Goal: Transaction & Acquisition: Purchase product/service

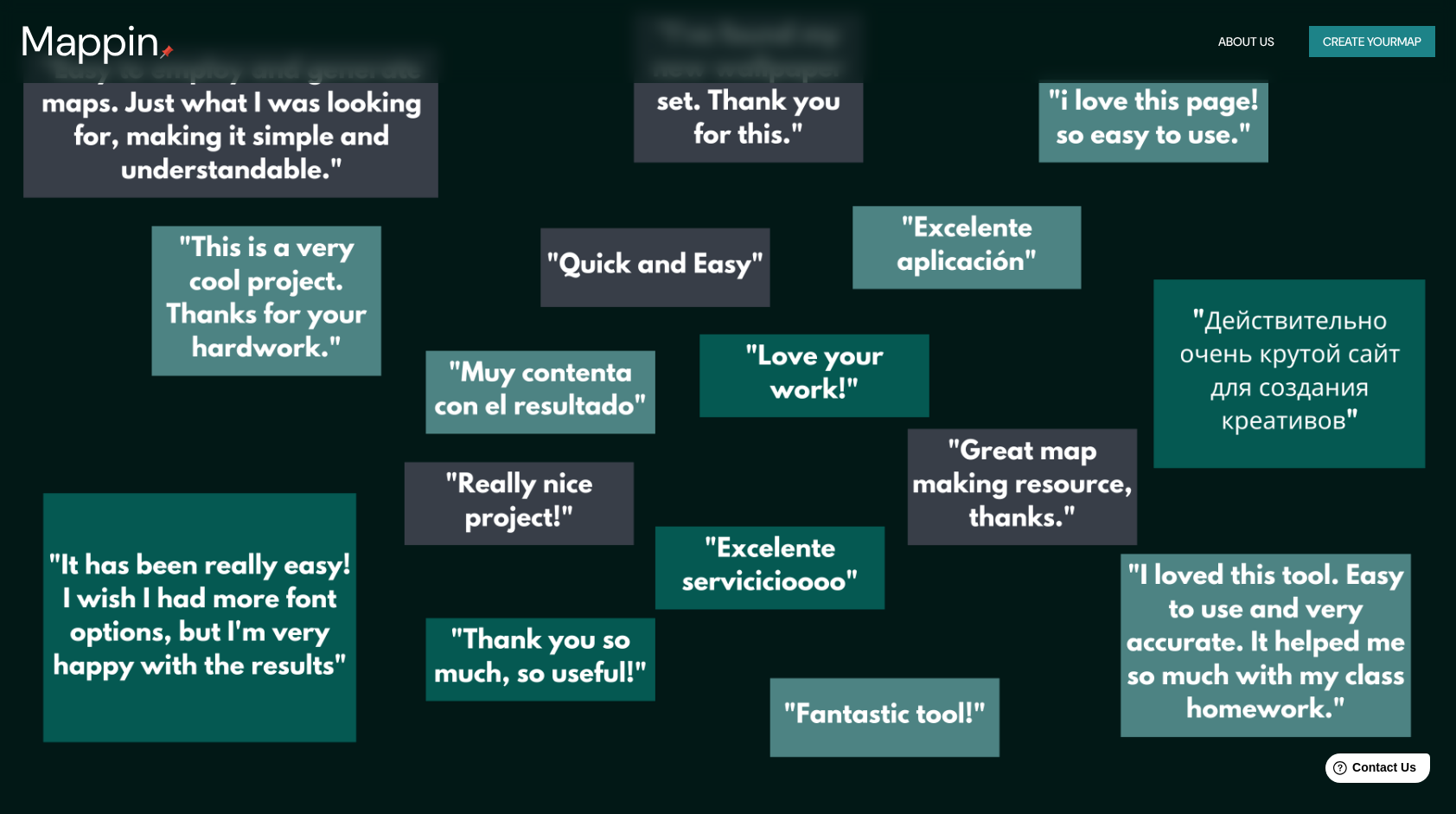
scroll to position [2821, 0]
click at [1413, 52] on button "Create your map" at bounding box center [1372, 42] width 127 height 32
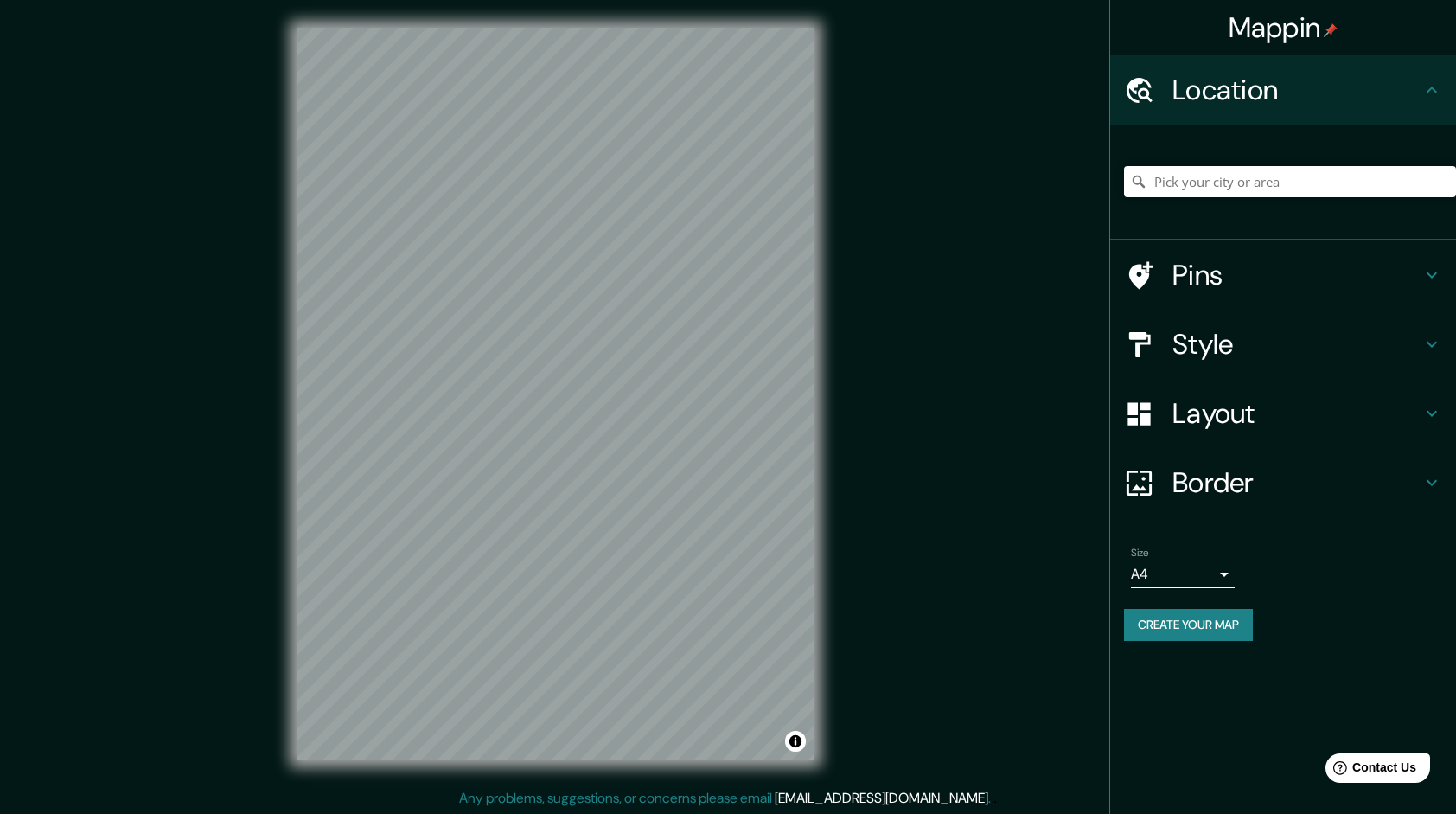
click at [1280, 348] on h4 "Style" at bounding box center [1296, 343] width 249 height 34
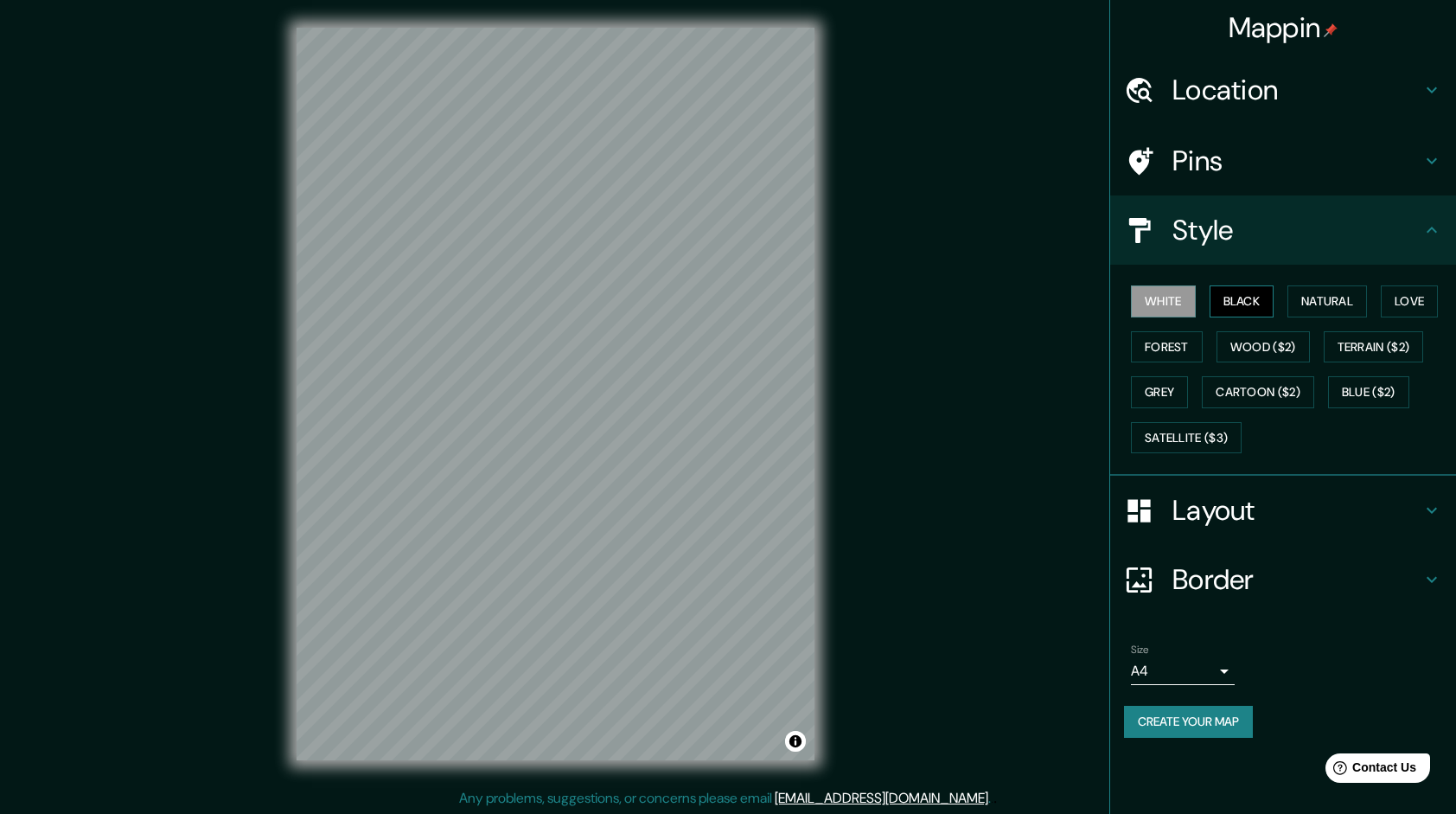
click at [1240, 304] on button "Black" at bounding box center [1242, 301] width 65 height 32
click at [1344, 308] on button "Natural" at bounding box center [1327, 301] width 80 height 32
click at [1403, 302] on button "Love" at bounding box center [1409, 301] width 57 height 32
click at [1187, 348] on button "Forest" at bounding box center [1167, 347] width 72 height 32
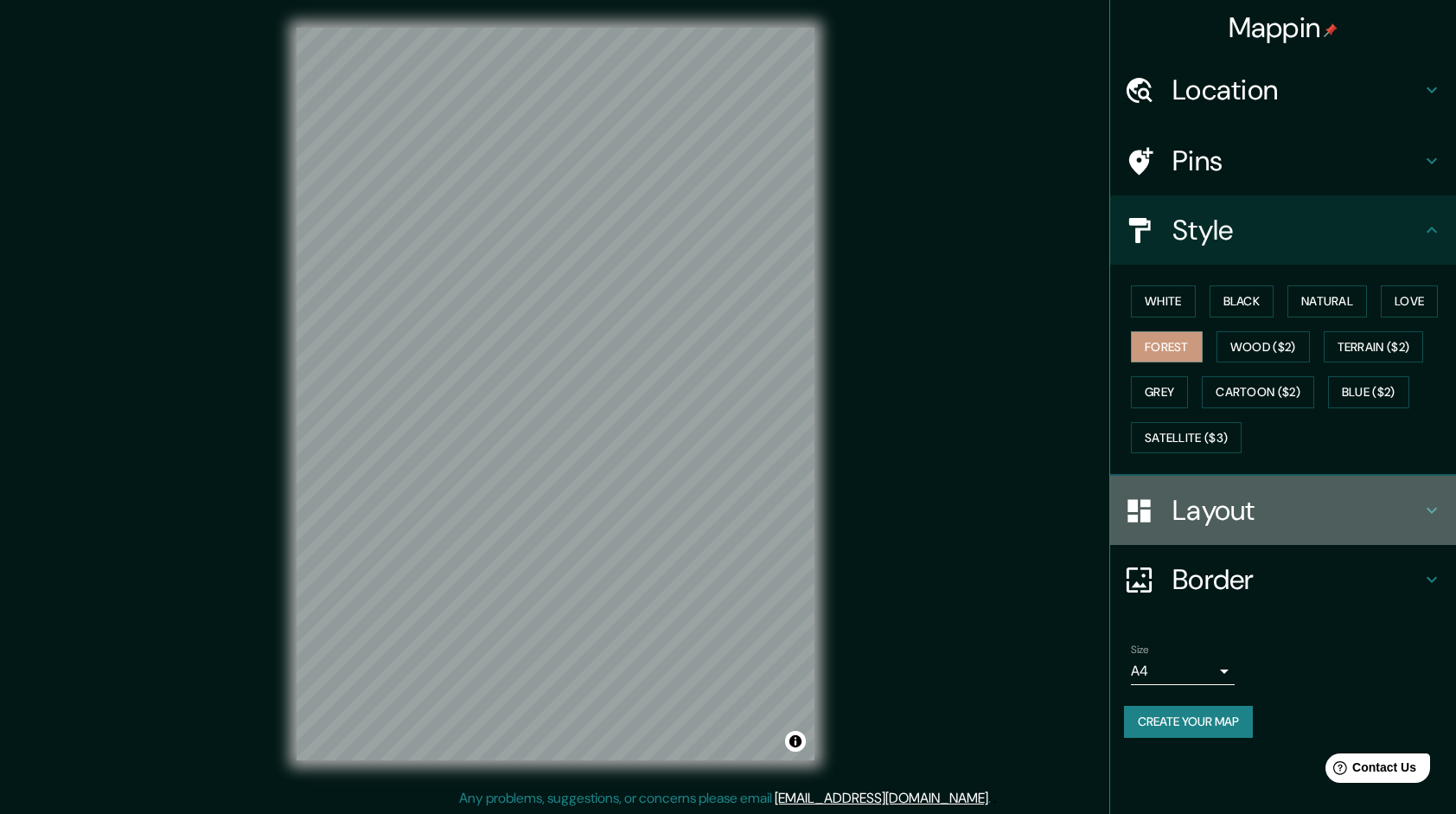
click at [1204, 512] on h4 "Layout" at bounding box center [1296, 510] width 249 height 34
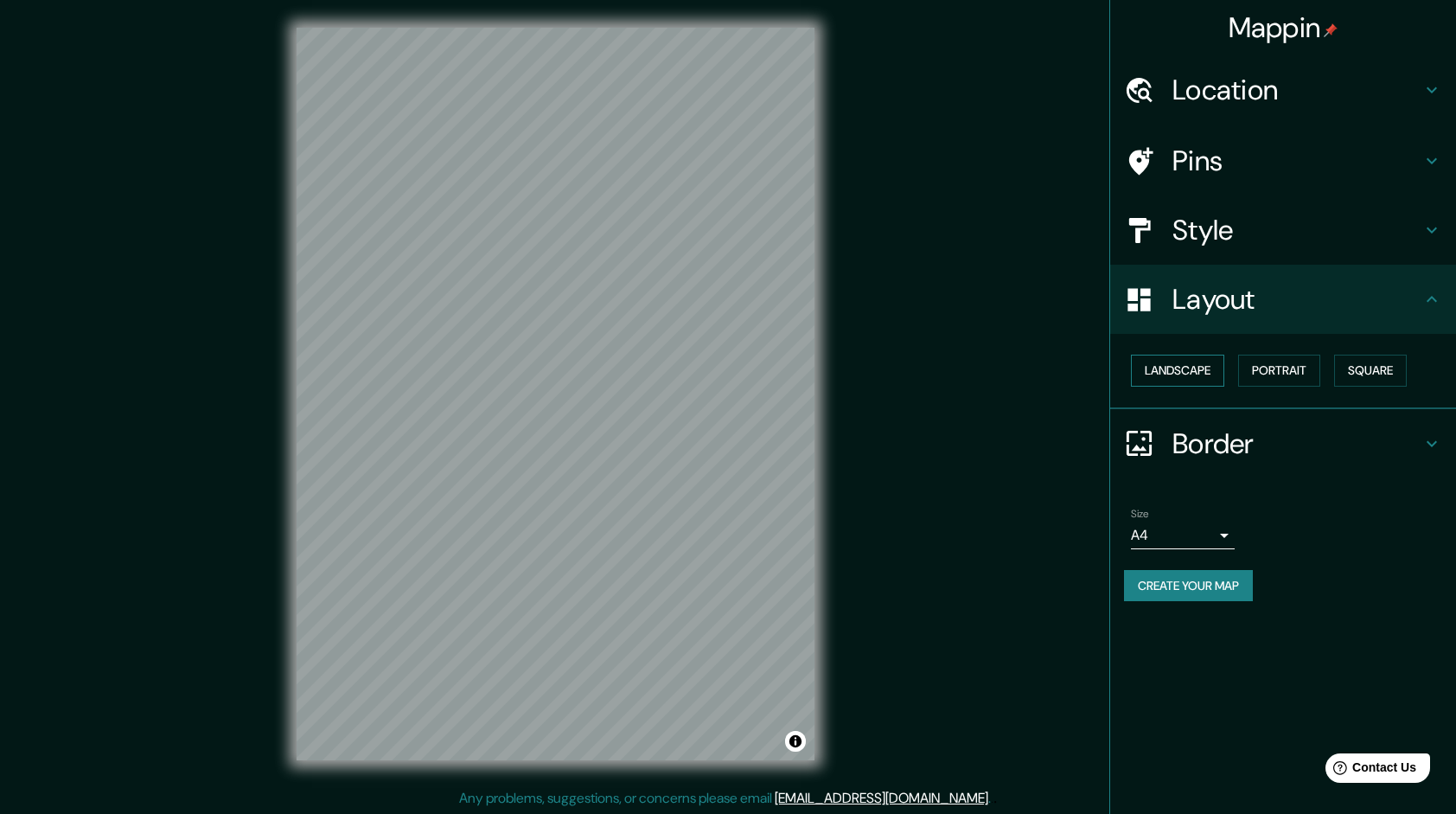
click at [1186, 379] on button "Landscape" at bounding box center [1177, 370] width 94 height 32
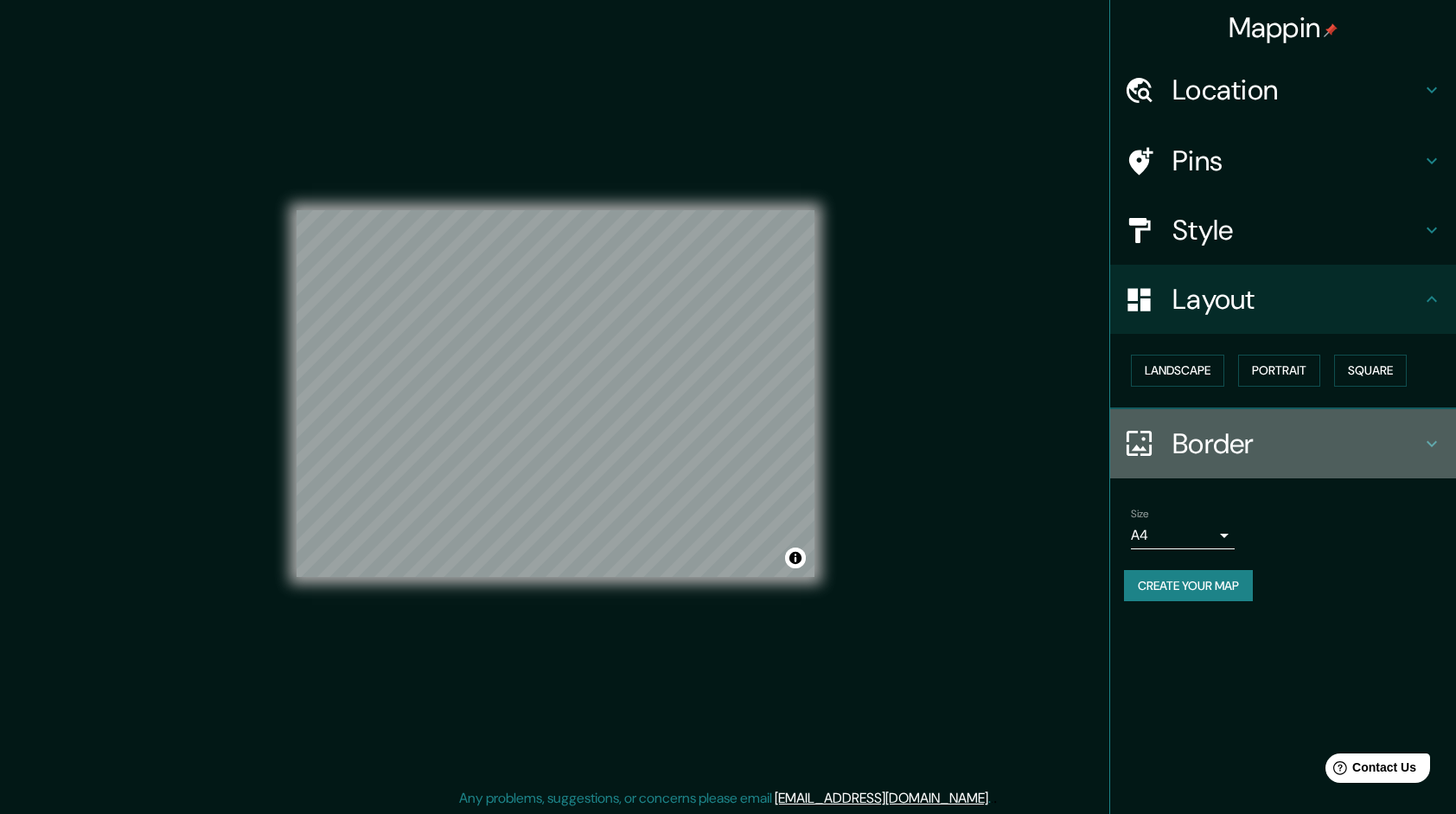
click at [1264, 437] on h4 "Border" at bounding box center [1296, 443] width 249 height 34
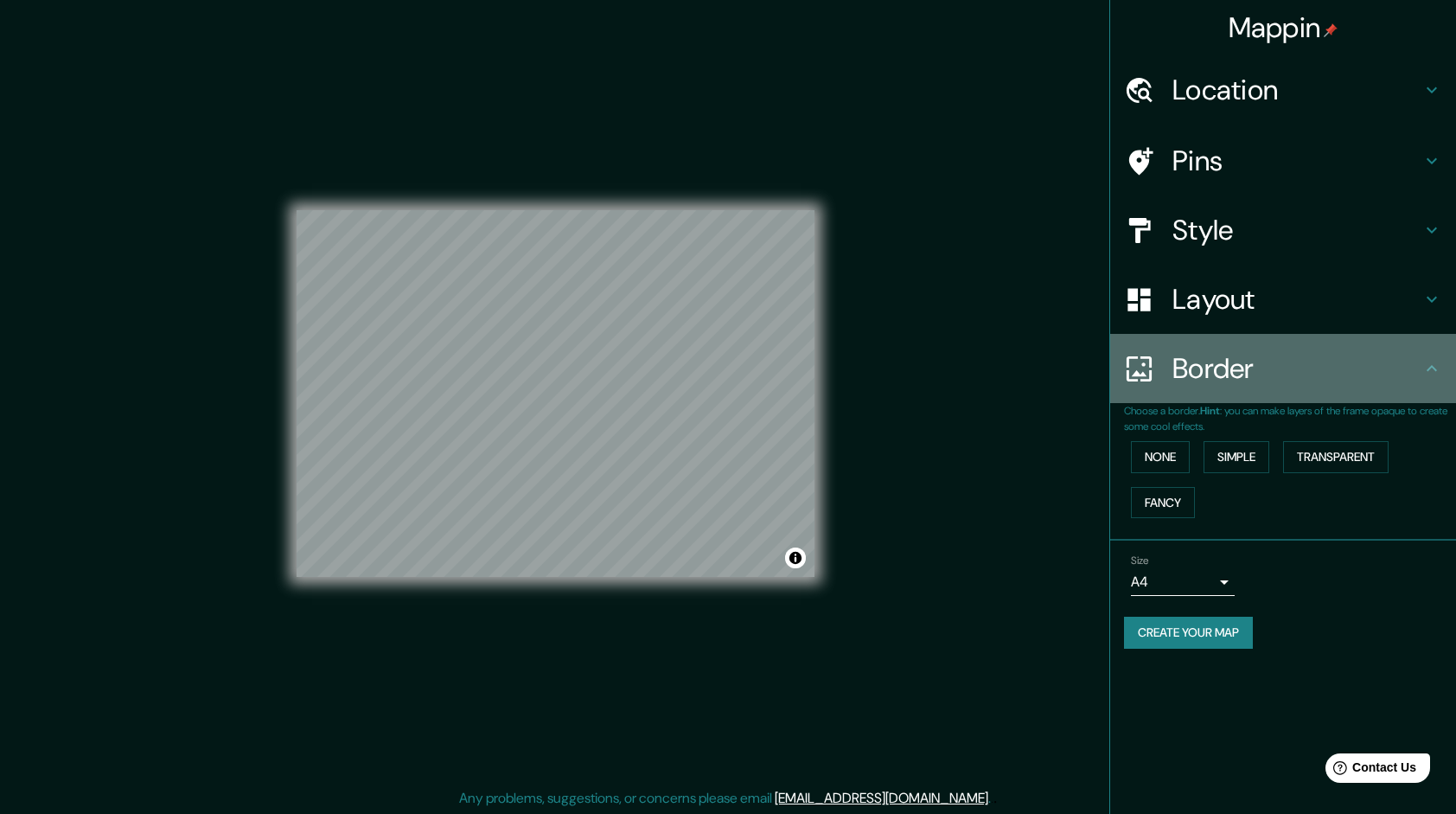
click at [1271, 384] on h4 "Border" at bounding box center [1296, 368] width 249 height 34
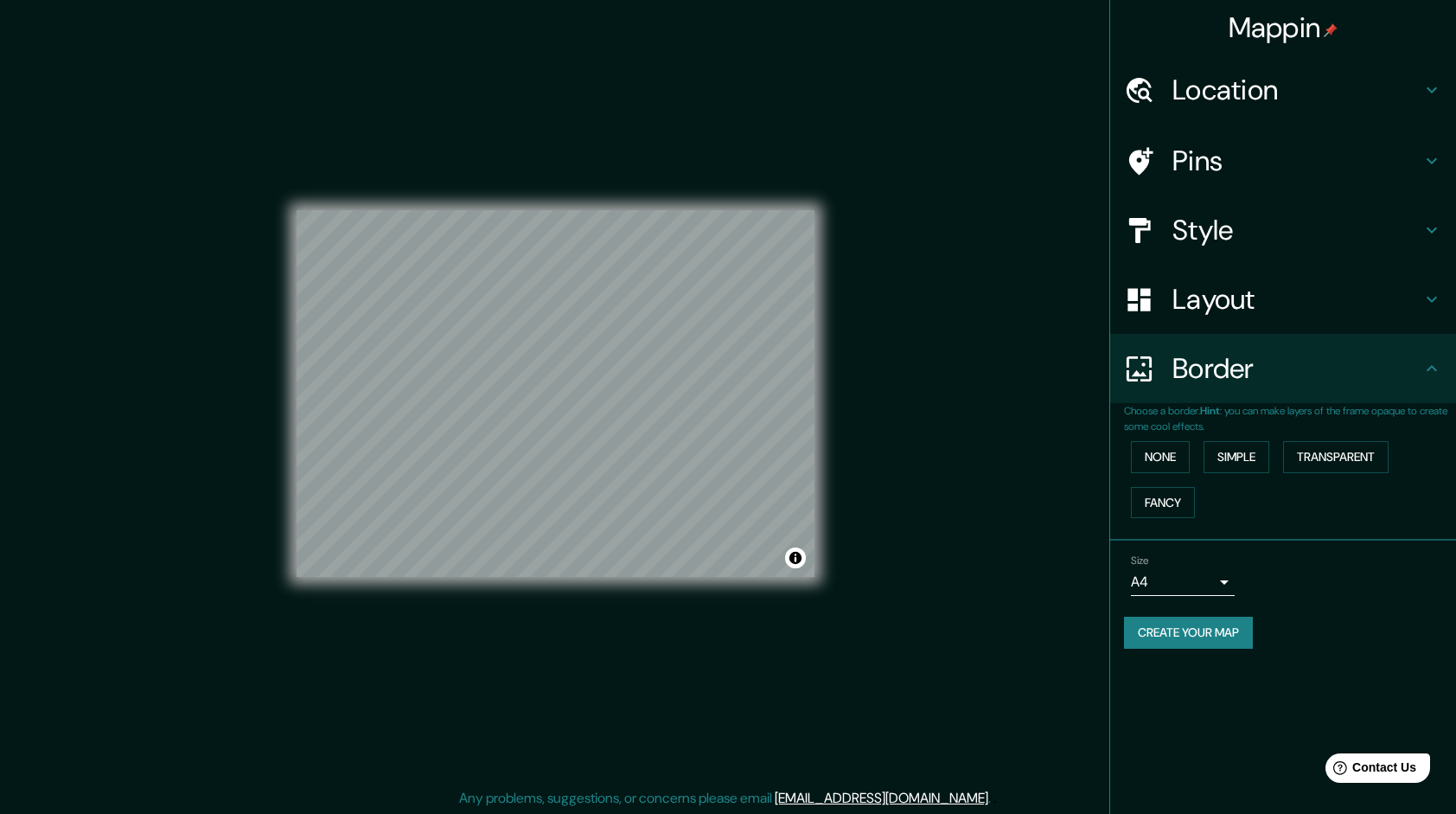
click at [1245, 221] on h4 "Style" at bounding box center [1296, 229] width 249 height 34
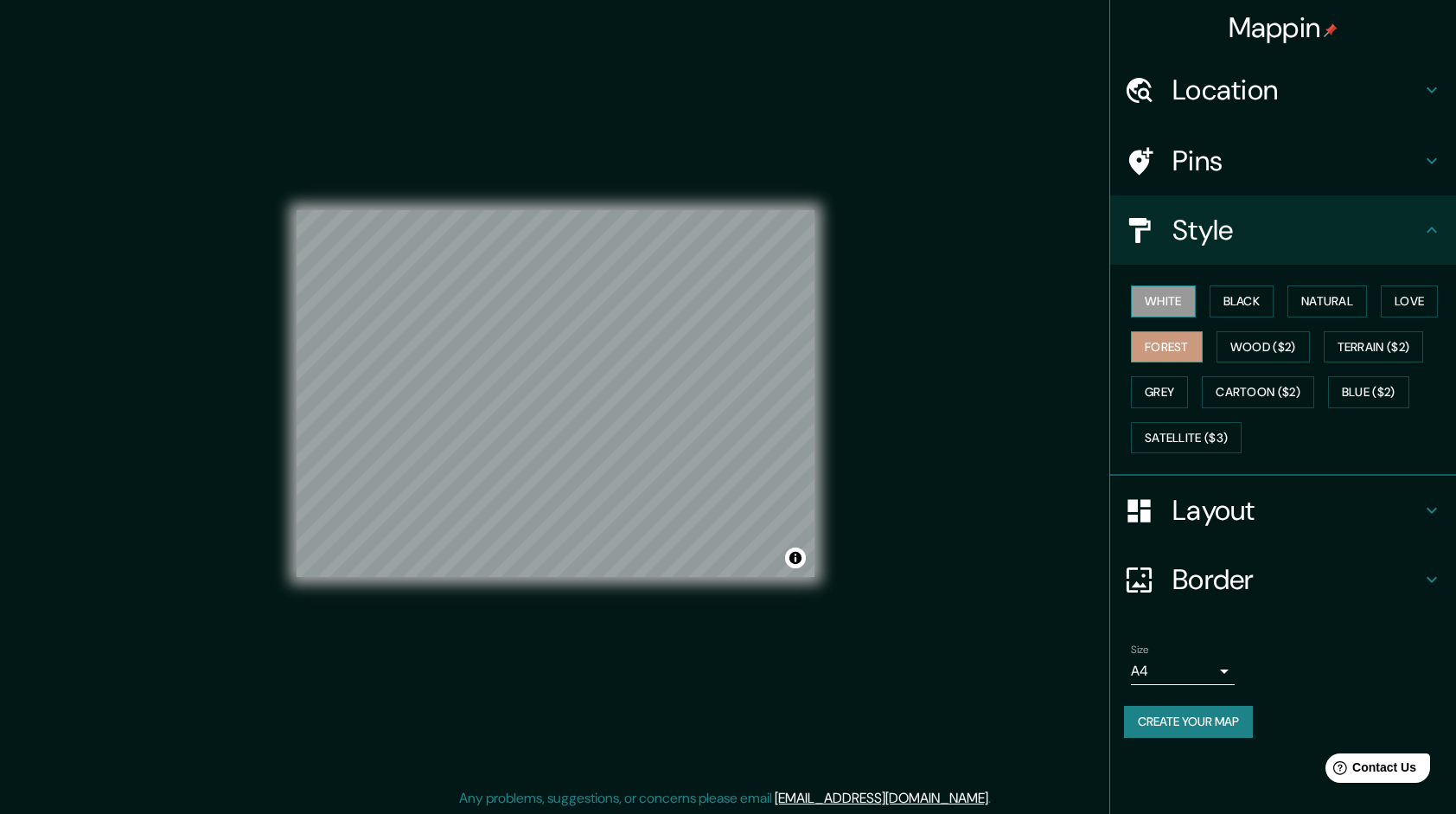
click at [1186, 293] on button "White" at bounding box center [1163, 301] width 65 height 32
click at [1233, 291] on button "Black" at bounding box center [1242, 301] width 65 height 32
click at [1352, 297] on button "Natural" at bounding box center [1327, 301] width 80 height 32
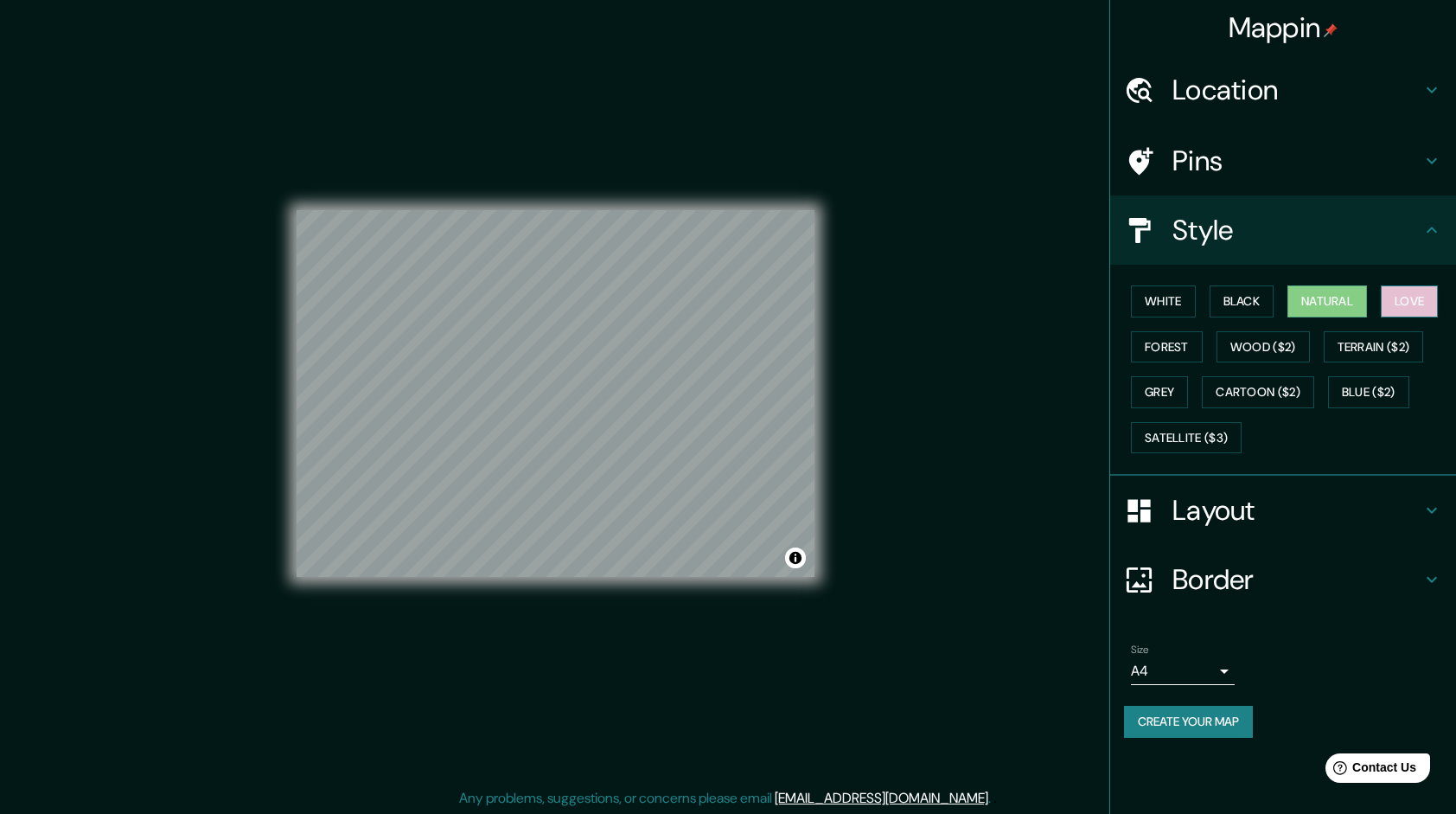
click at [1430, 300] on button "Love" at bounding box center [1409, 301] width 57 height 32
click at [1174, 353] on button "Forest" at bounding box center [1167, 347] width 72 height 32
drag, startPoint x: 817, startPoint y: 379, endPoint x: 1047, endPoint y: 431, distance: 235.8
click at [1047, 431] on div "Mappin Location Pins Style White Black Natural Love Forest Wood ($2) Terrain ($…" at bounding box center [728, 407] width 1456 height 816
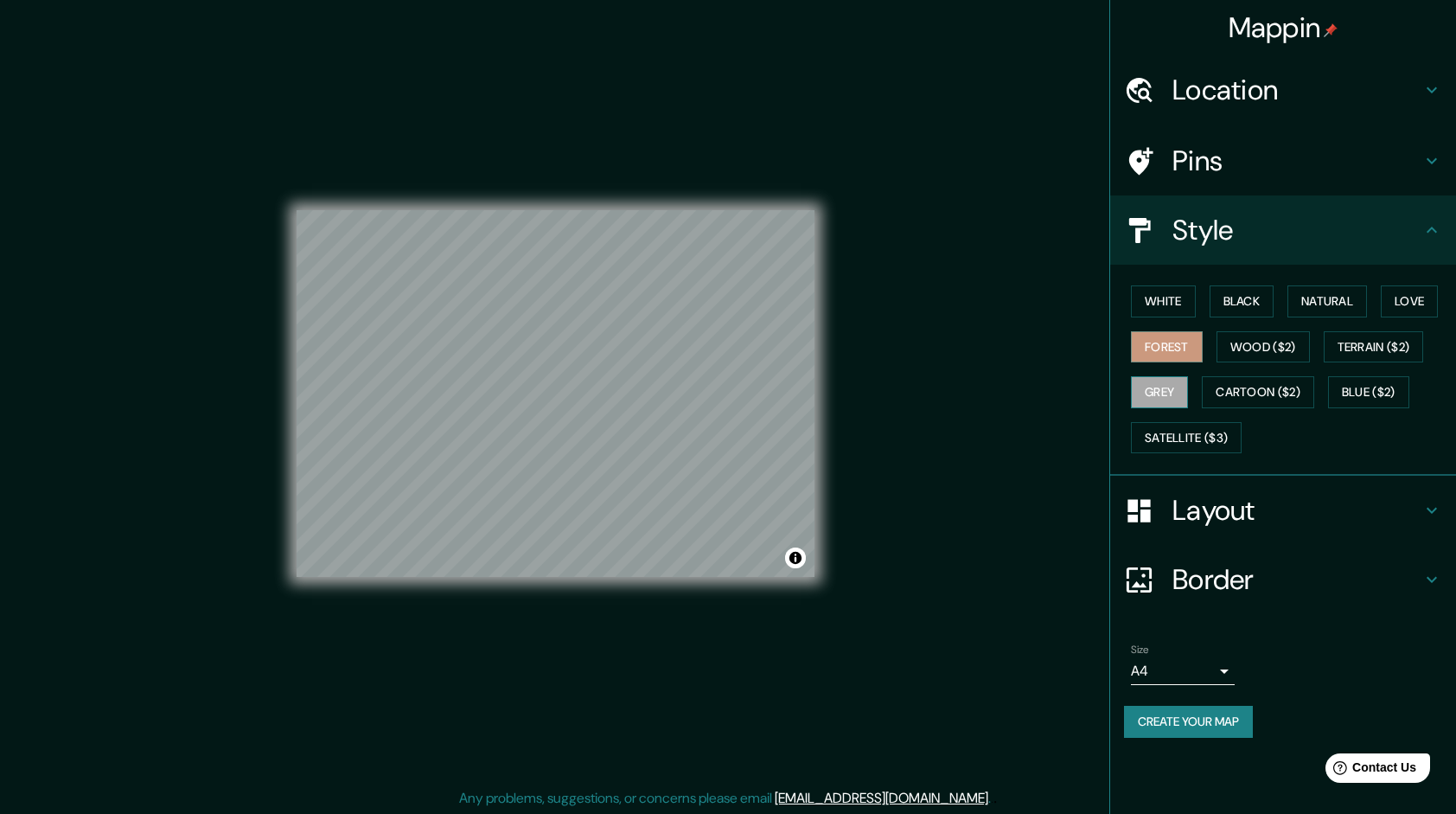
click at [1162, 393] on button "Grey" at bounding box center [1159, 392] width 57 height 32
click at [1169, 346] on button "Forest" at bounding box center [1167, 347] width 72 height 32
click at [1157, 300] on button "White" at bounding box center [1163, 301] width 65 height 32
click at [1152, 395] on button "Grey" at bounding box center [1159, 392] width 57 height 32
click at [1295, 404] on button "Cartoon ($2)" at bounding box center [1257, 392] width 112 height 32
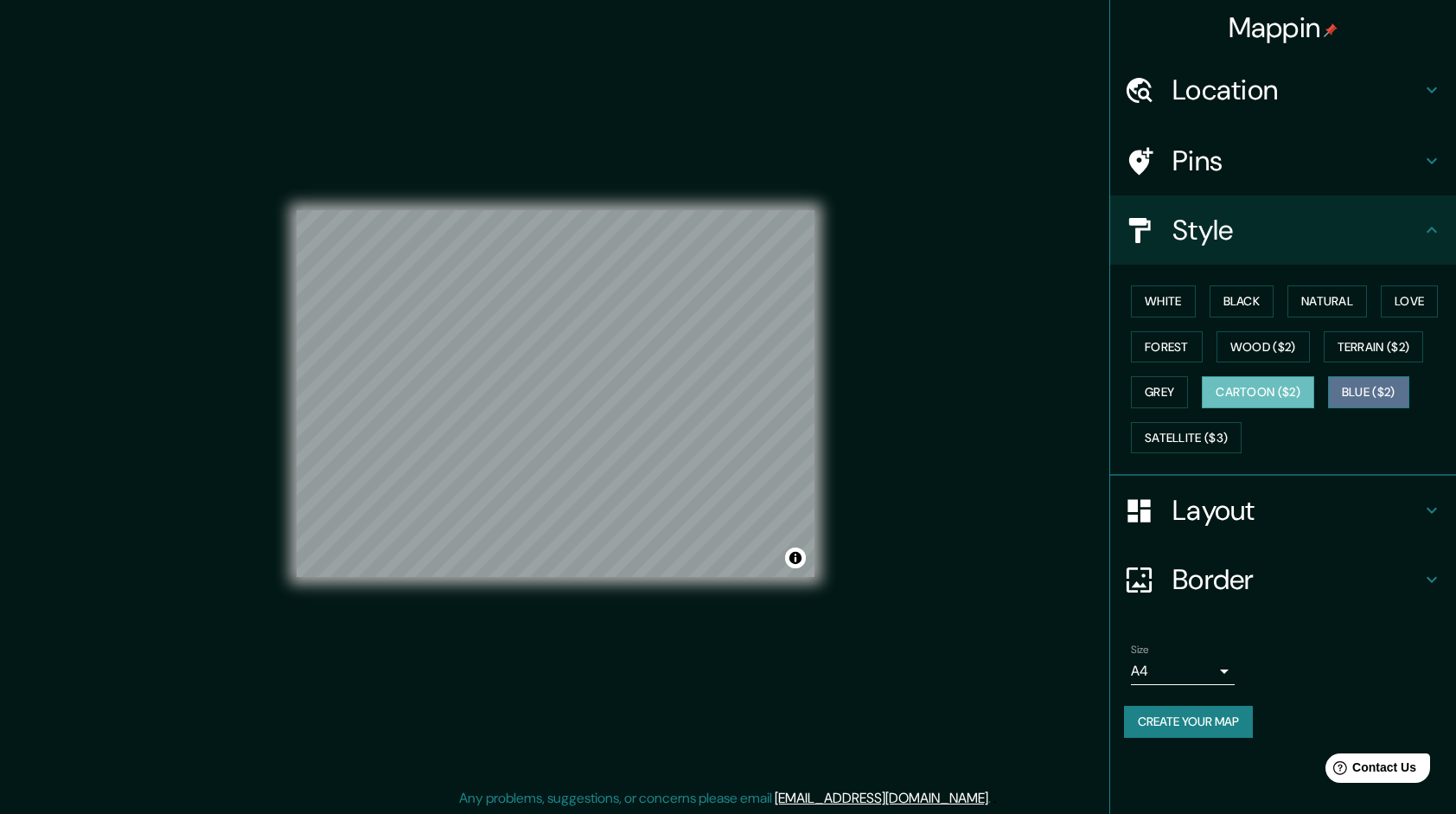
click at [1399, 377] on button "Blue ($2)" at bounding box center [1368, 392] width 81 height 32
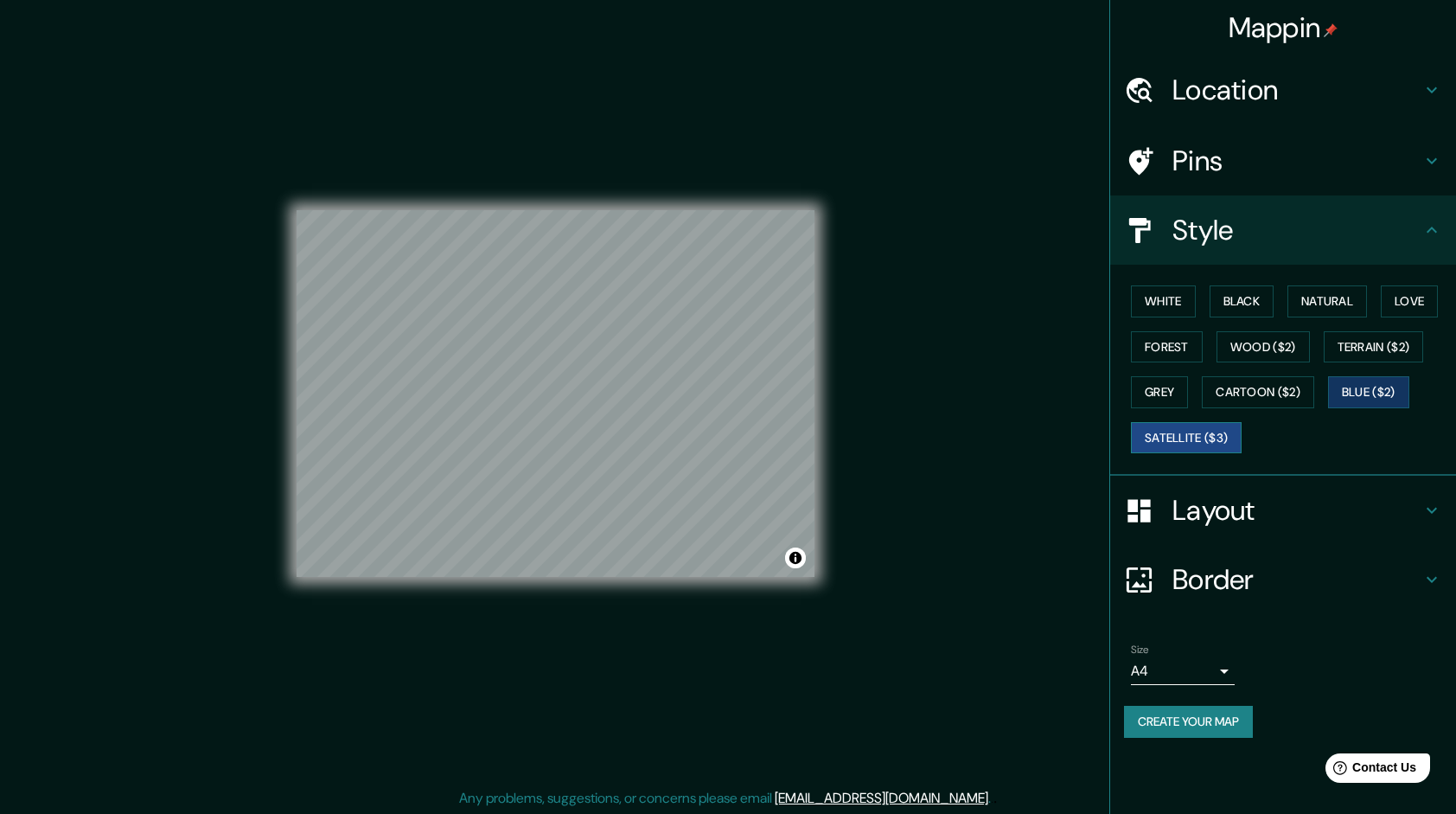
click at [1196, 433] on button "Satellite ($3)" at bounding box center [1186, 438] width 111 height 32
click at [1183, 394] on button "Grey" at bounding box center [1159, 392] width 57 height 32
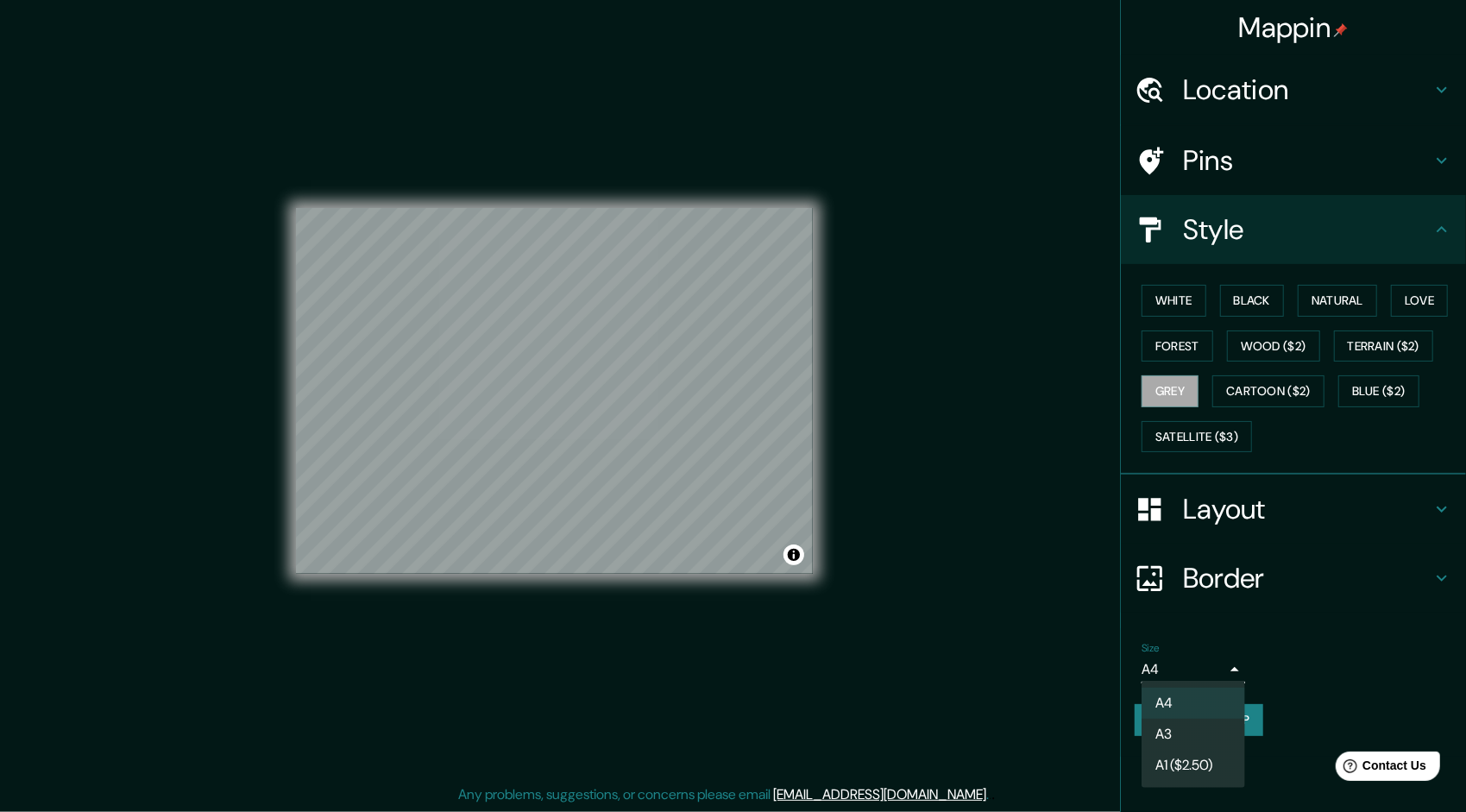
click at [1182, 656] on body "Mappin Location Pins Style White Black Natural Love Forest Wood ($2) Terrain ($…" at bounding box center [733, 404] width 1466 height 812
click at [1260, 646] on div at bounding box center [733, 406] width 1466 height 812
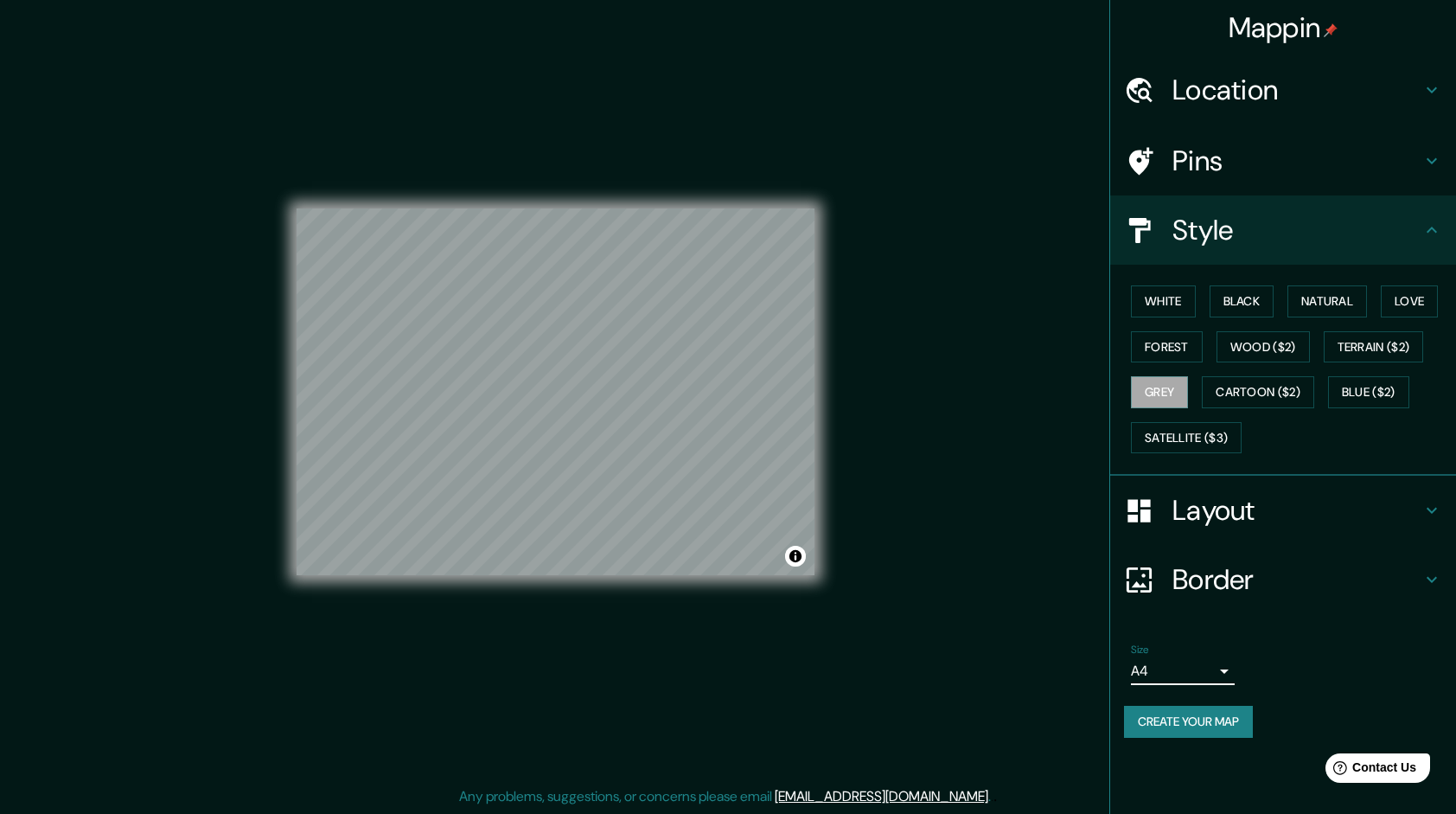
click at [1300, 568] on h4 "Border" at bounding box center [1296, 579] width 249 height 34
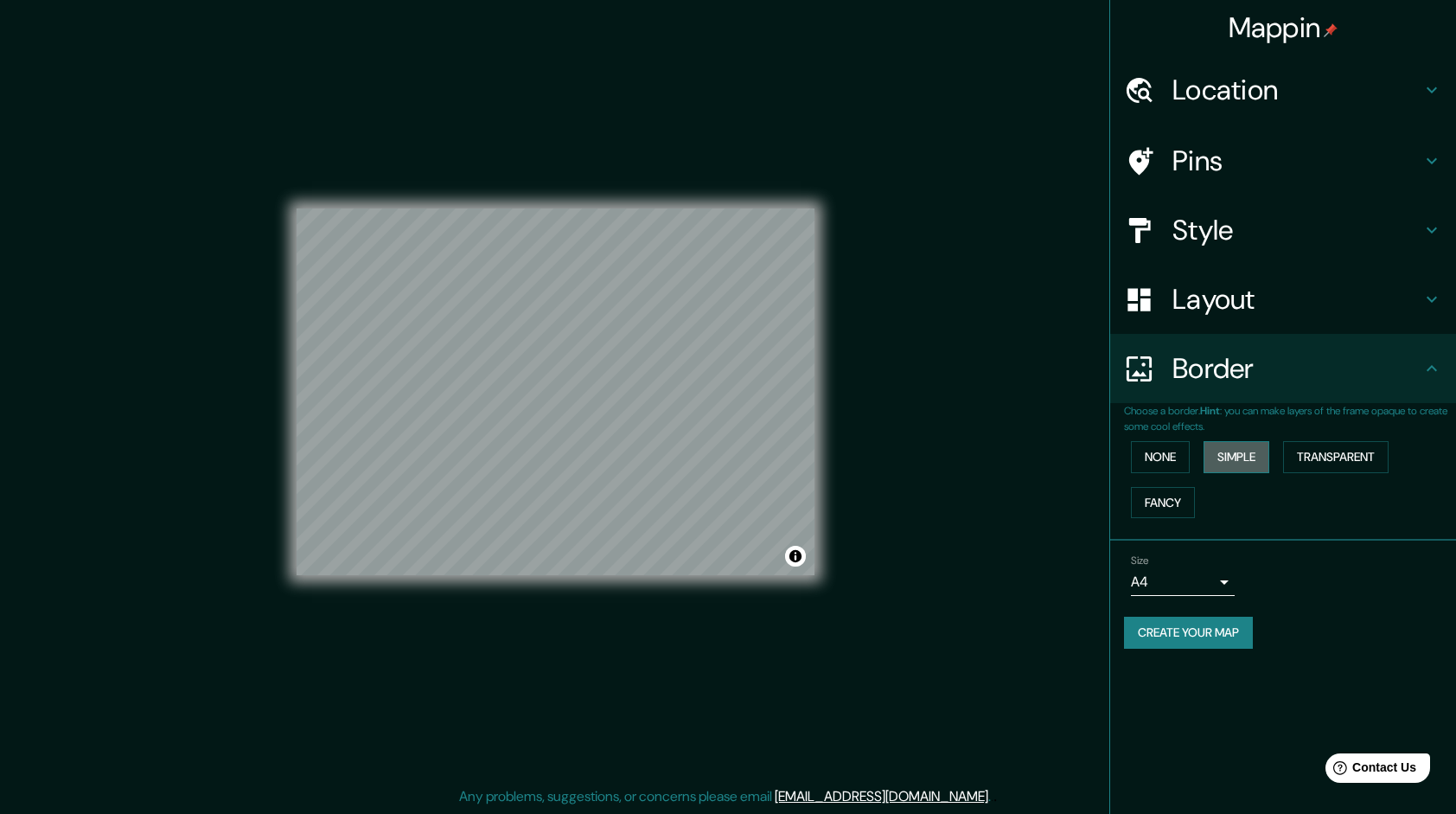
click at [1238, 454] on button "Simple" at bounding box center [1236, 456] width 65 height 32
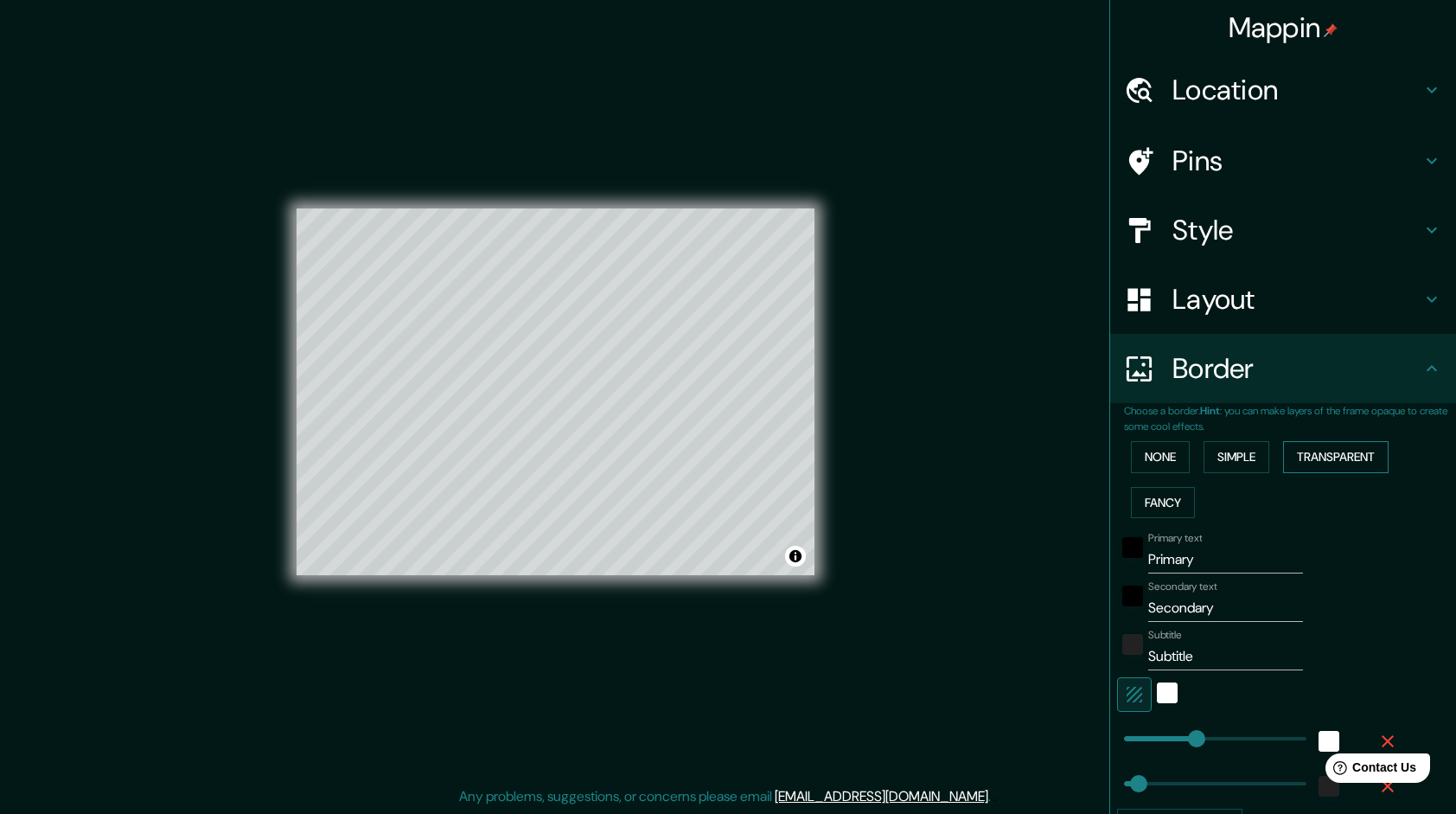
click at [1293, 450] on button "Transparent" at bounding box center [1335, 456] width 105 height 32
click at [1152, 502] on button "Fancy" at bounding box center [1163, 502] width 64 height 32
click at [1322, 458] on button "Transparent" at bounding box center [1335, 456] width 105 height 32
drag, startPoint x: 1204, startPoint y: 563, endPoint x: 1084, endPoint y: 578, distance: 120.9
click at [1084, 578] on div "Mappin Location Pins Style Layout Border Choose a border. Hint : you can make l…" at bounding box center [728, 406] width 1456 height 816
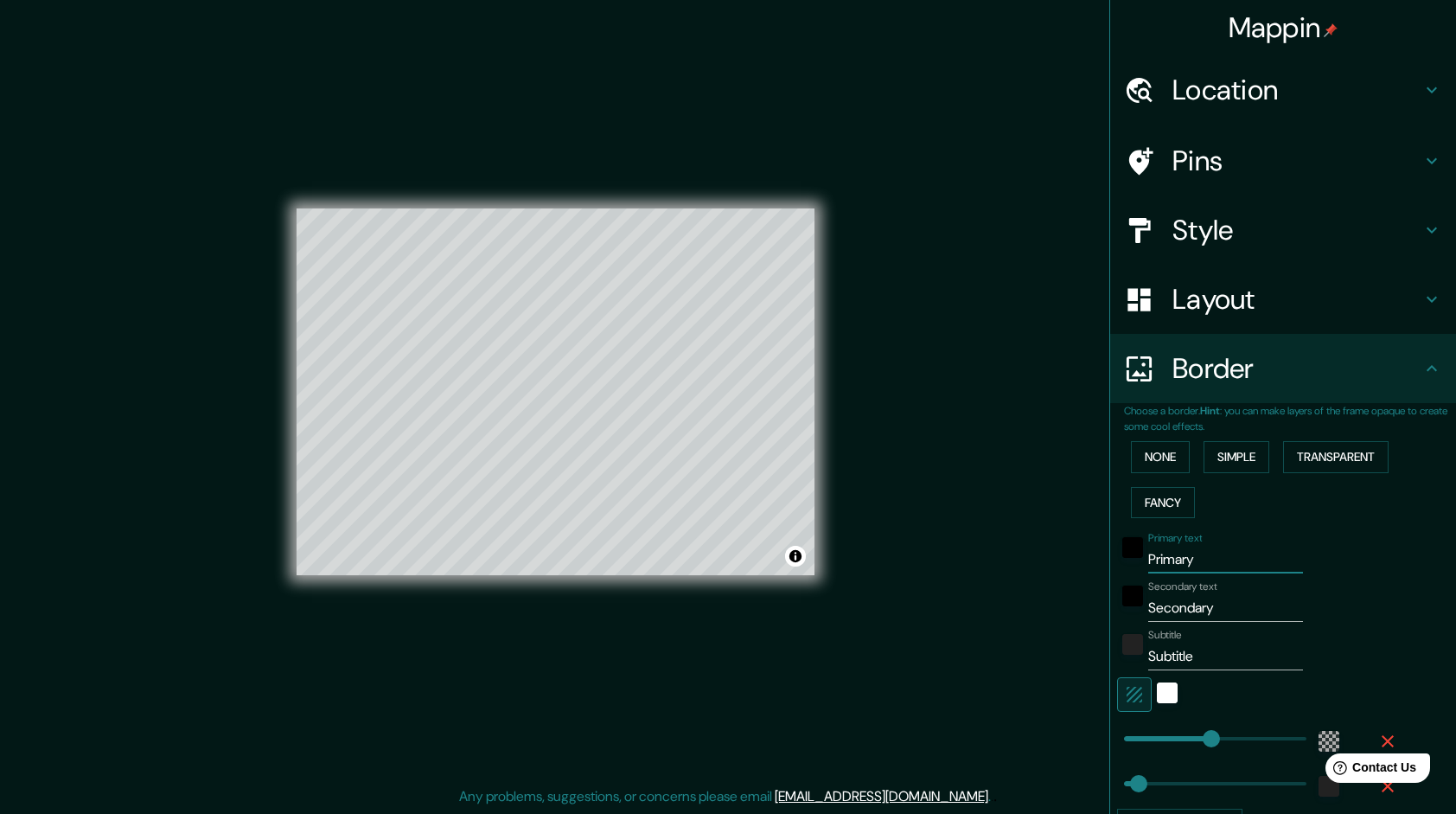
type input "C"
type input "288"
type input "48"
type input "Ca"
type input "288"
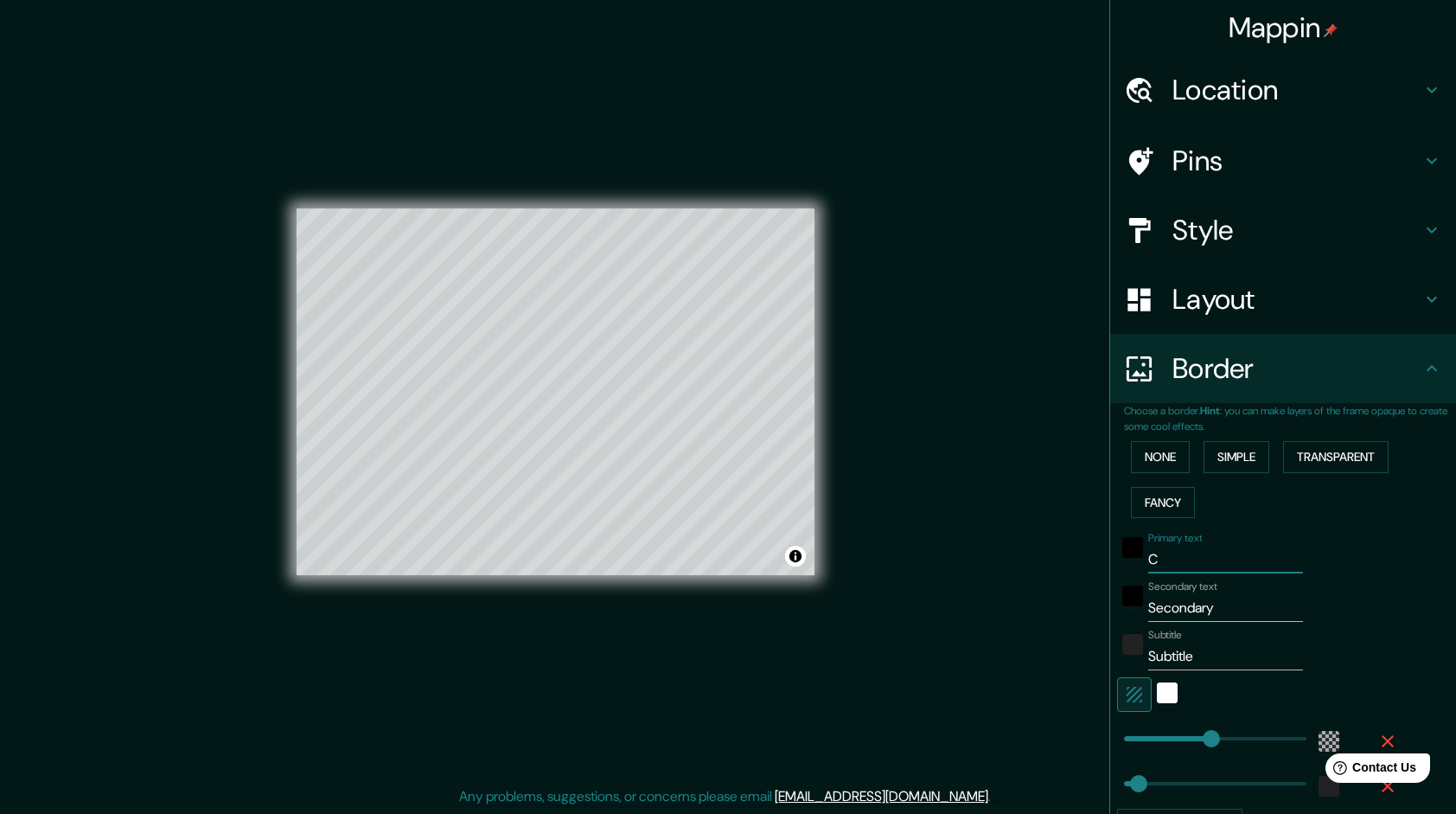
type input "48"
type input "Cal"
type input "288"
type input "48"
type input "Call"
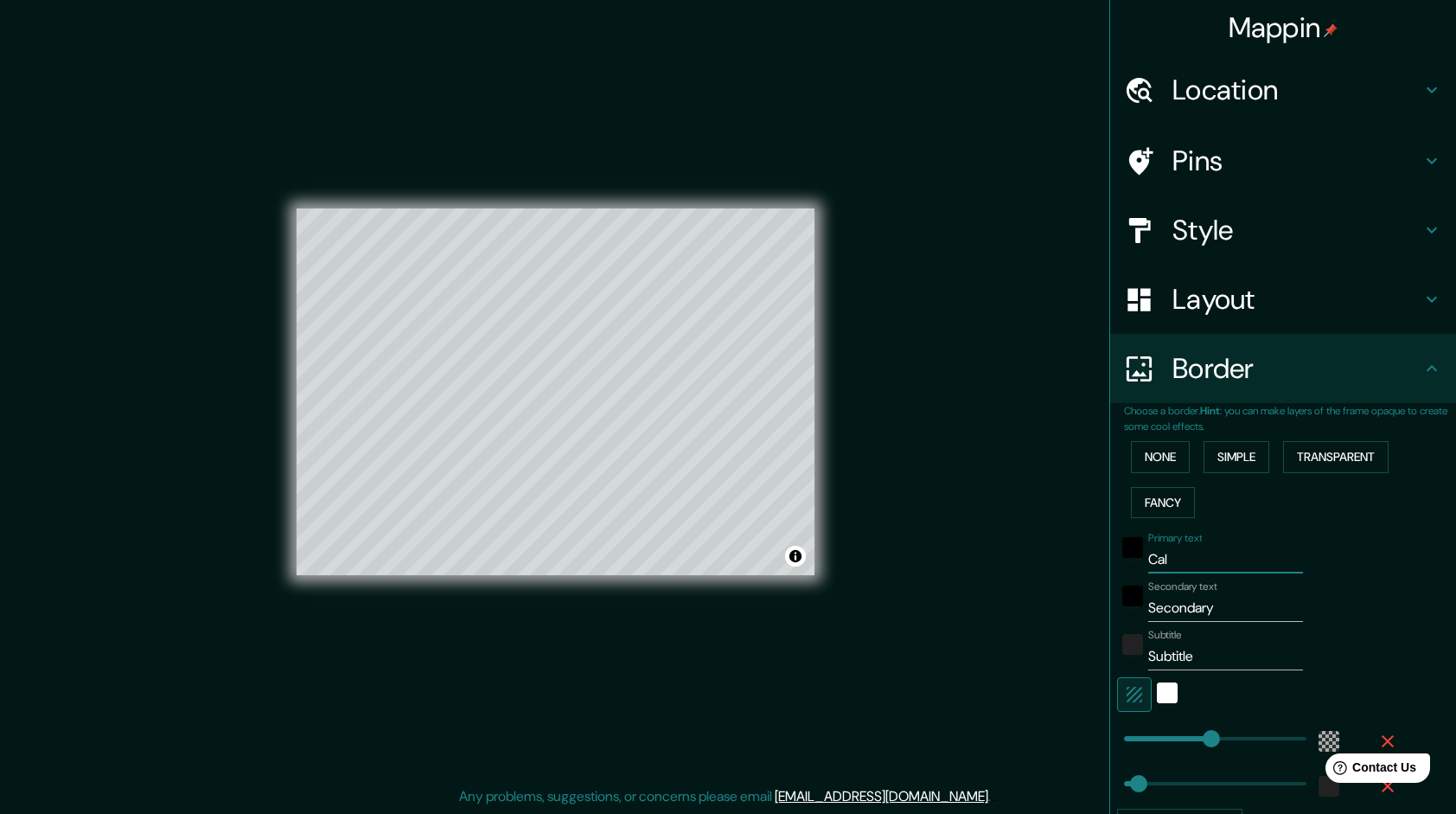
type input "288"
type input "48"
type input "Calla"
type input "288"
type input "48"
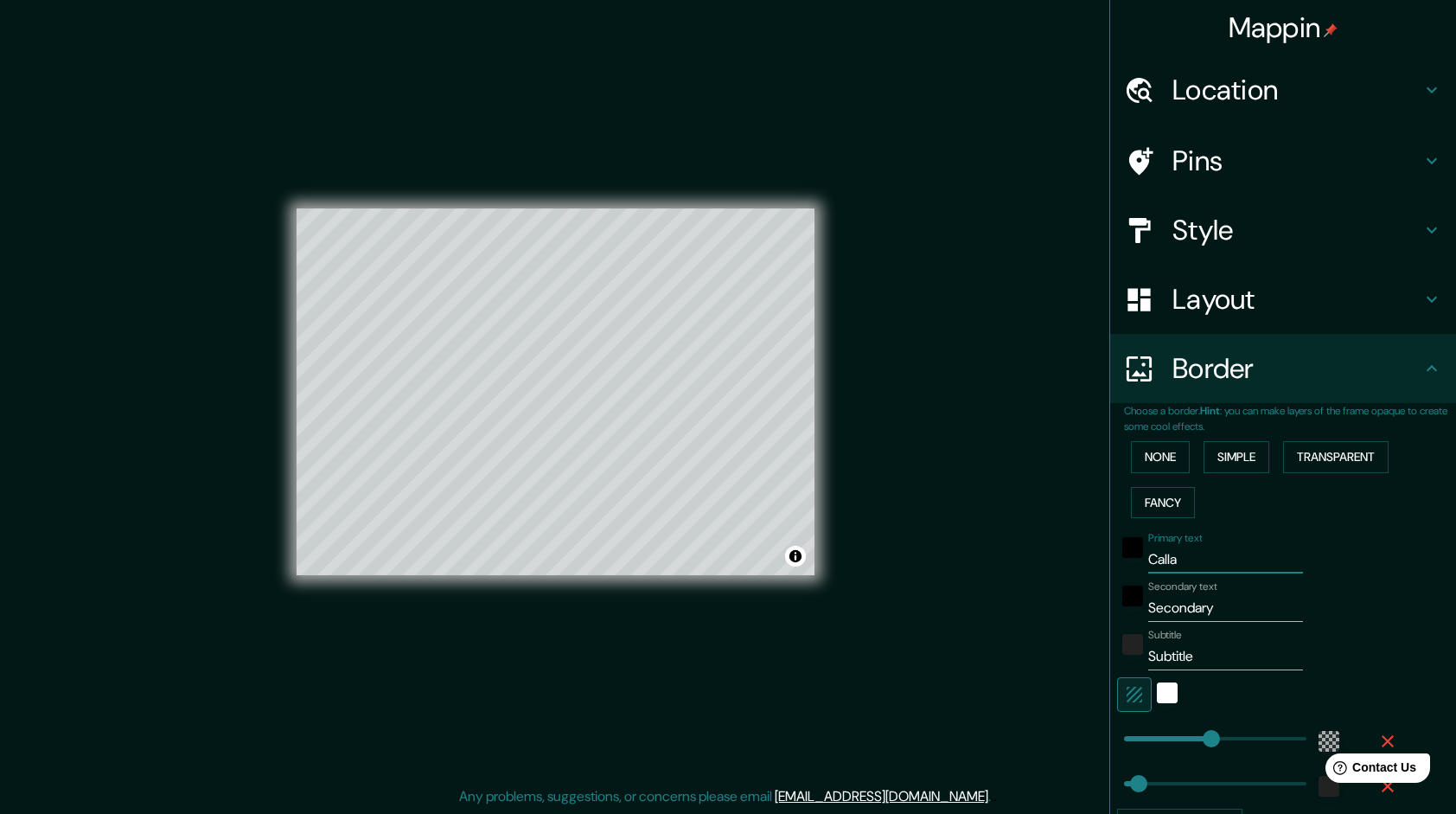
type input "Callae"
type input "288"
type input "48"
type input "Calla"
type input "288"
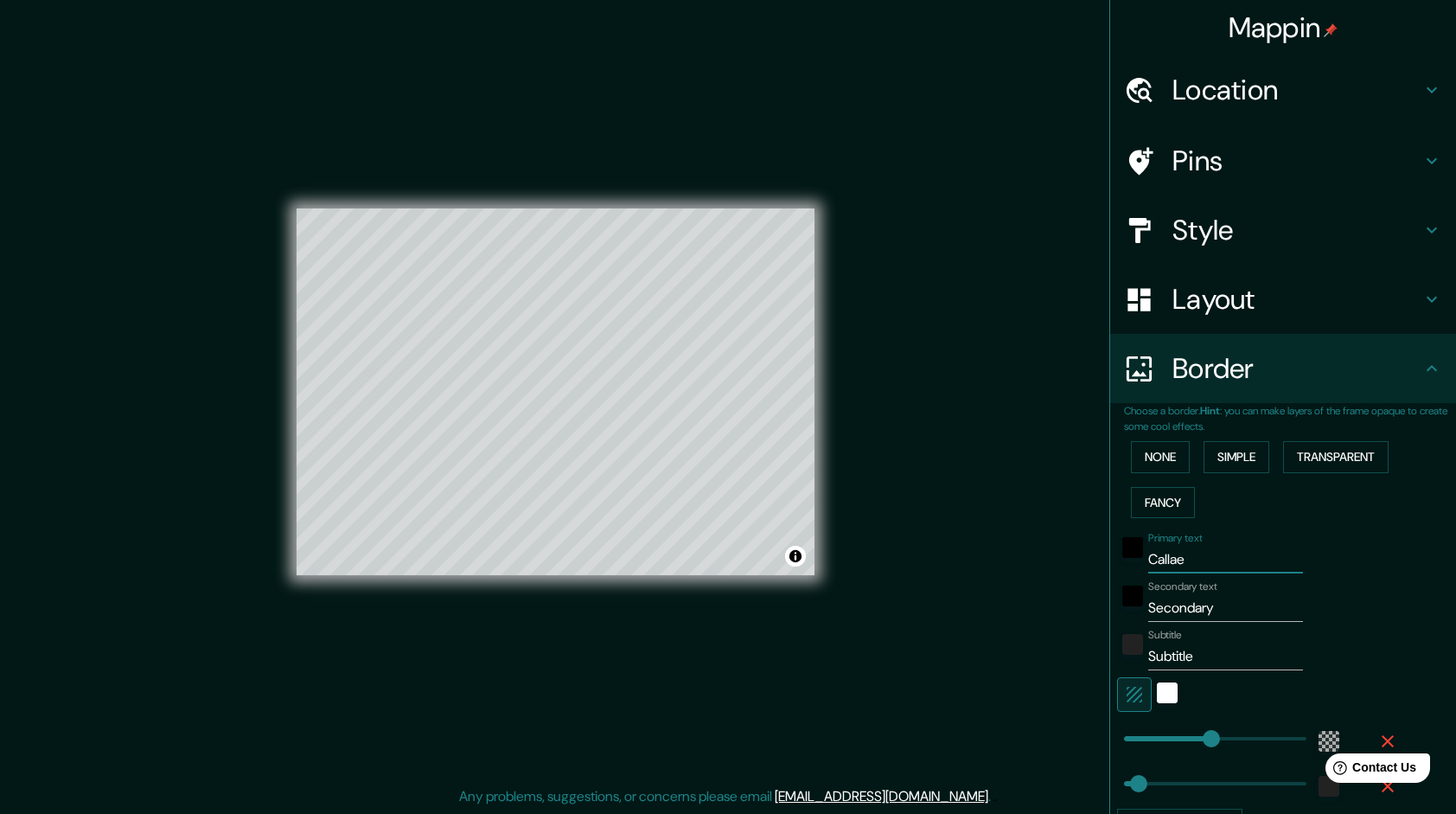
type input "48"
type input "Call"
type input "288"
type input "48"
type input "Calle"
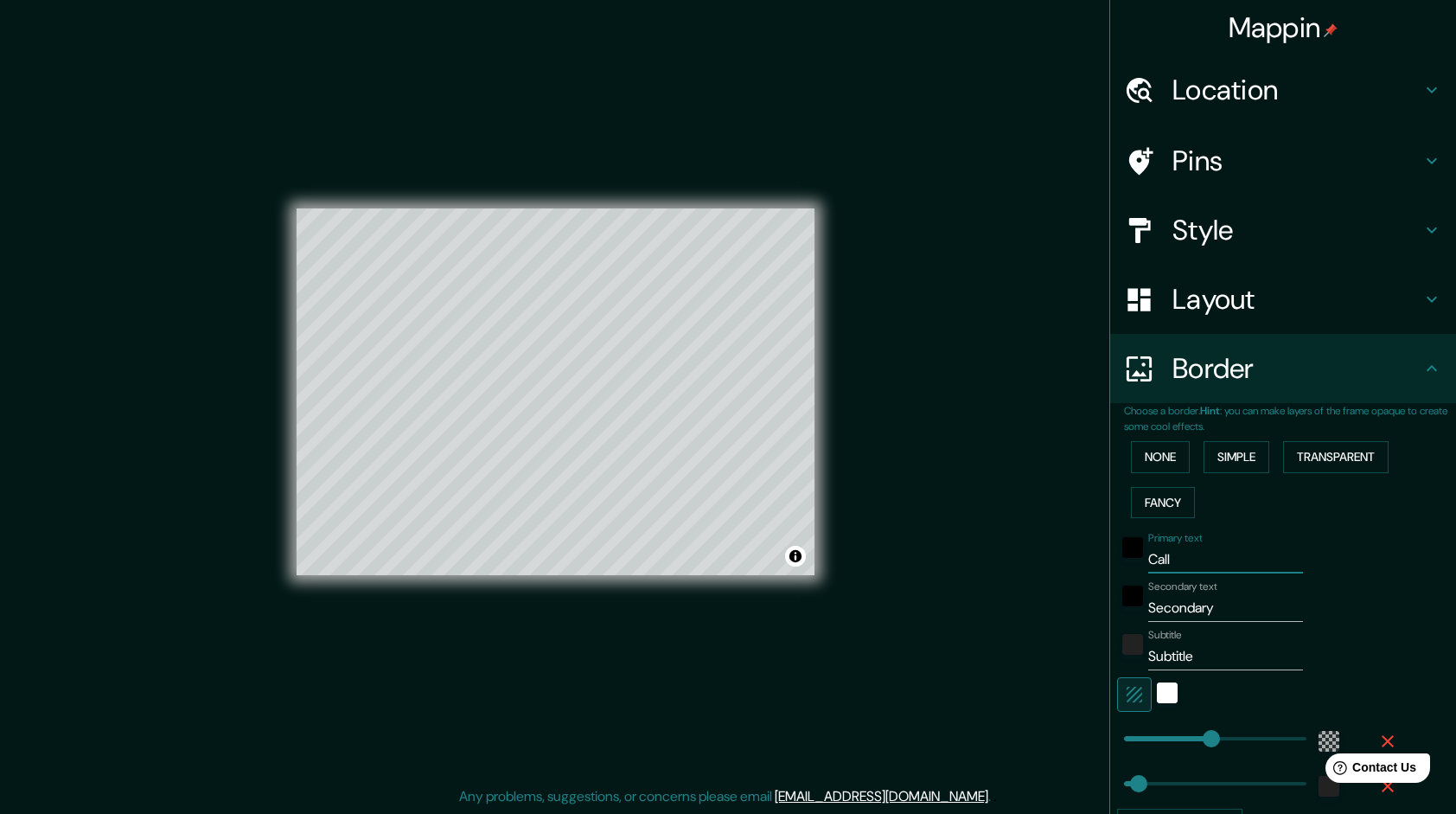
type input "288"
type input "48"
type input "Calle"
type input "288"
type input "48"
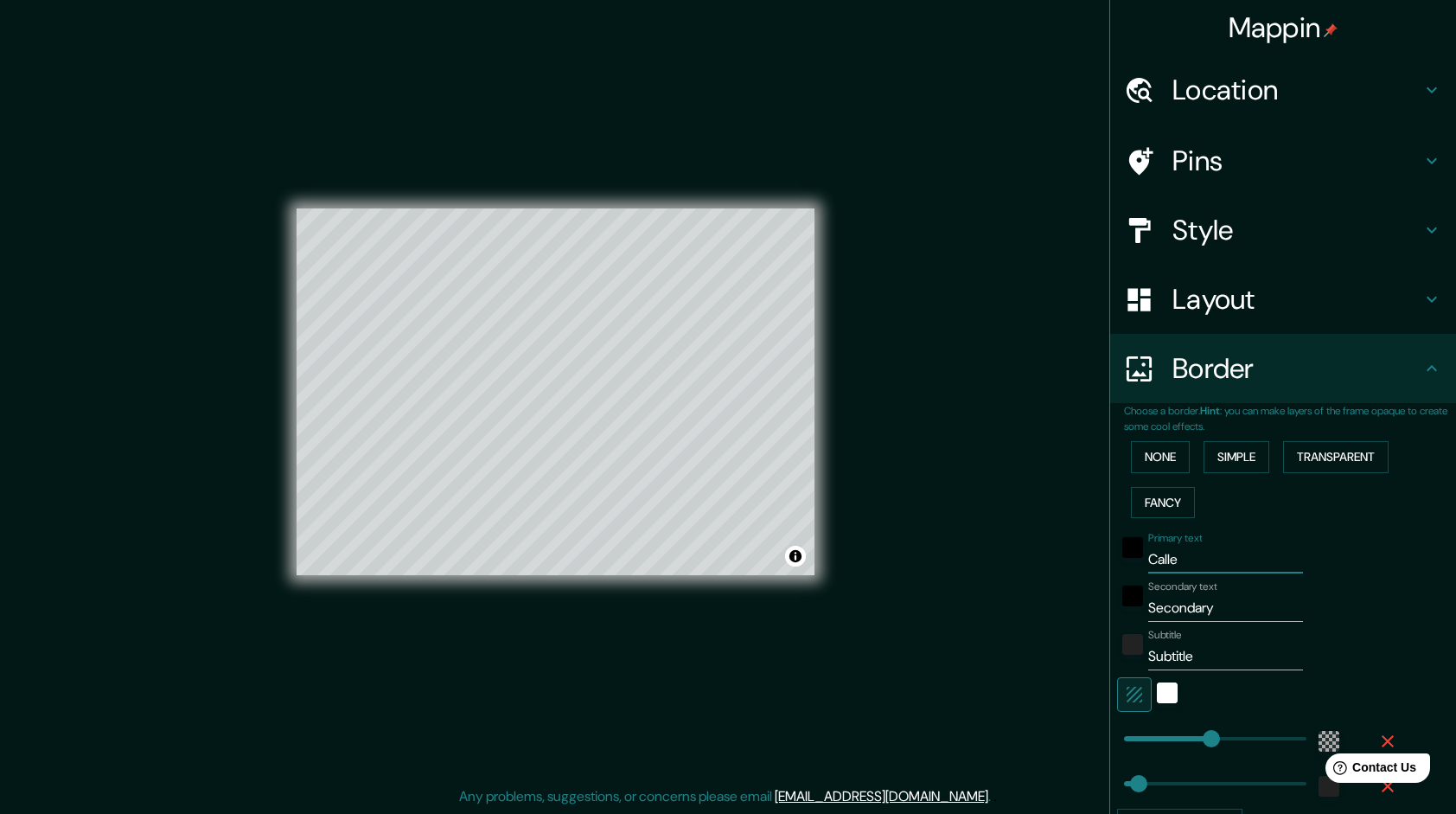
type input "Calle 8"
type input "288"
type input "48"
type input "Calle 8"
type input "288"
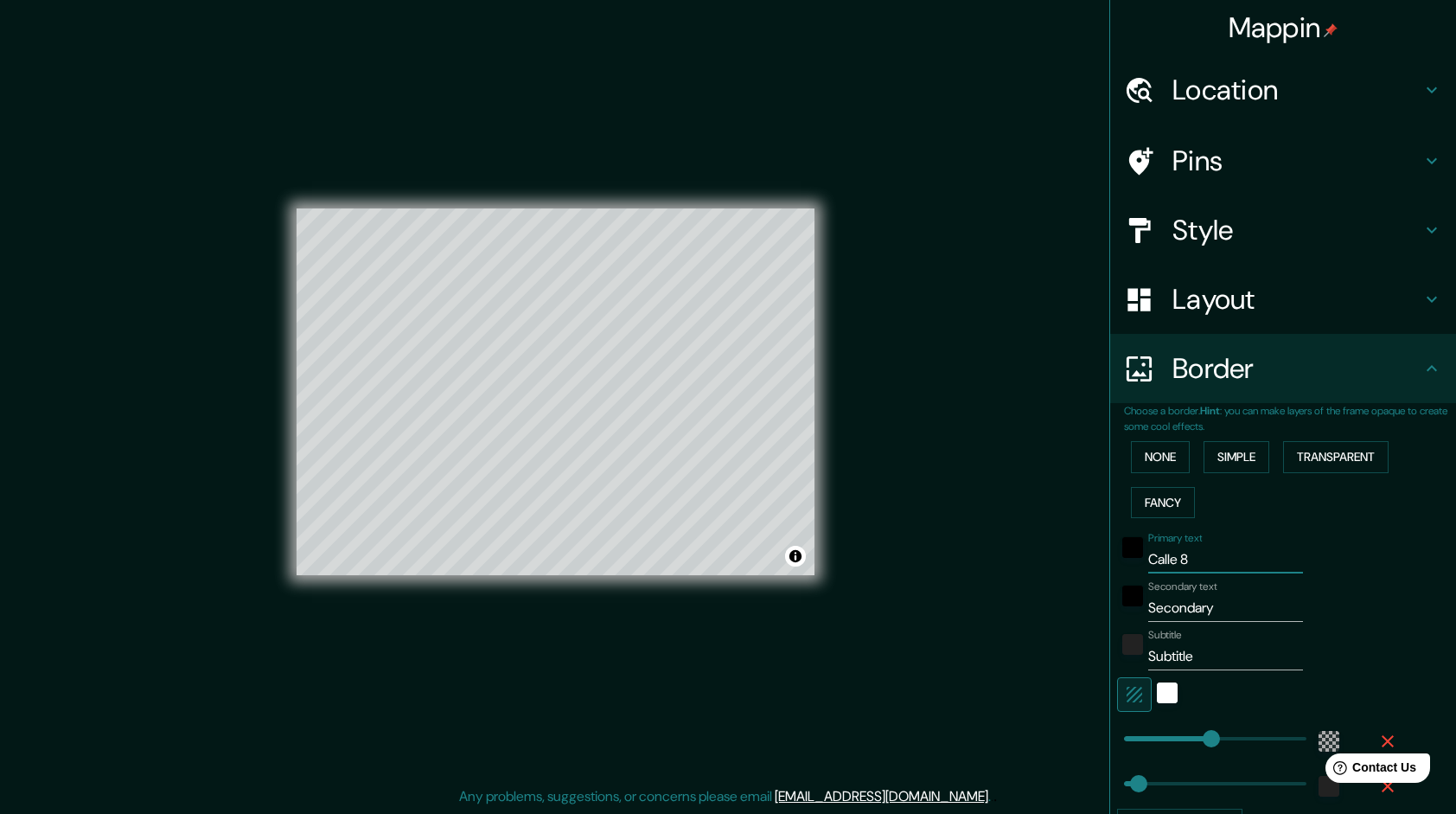
type input "48"
type input "Calle 8 d"
type input "288"
type input "48"
type input "Calle 8 de"
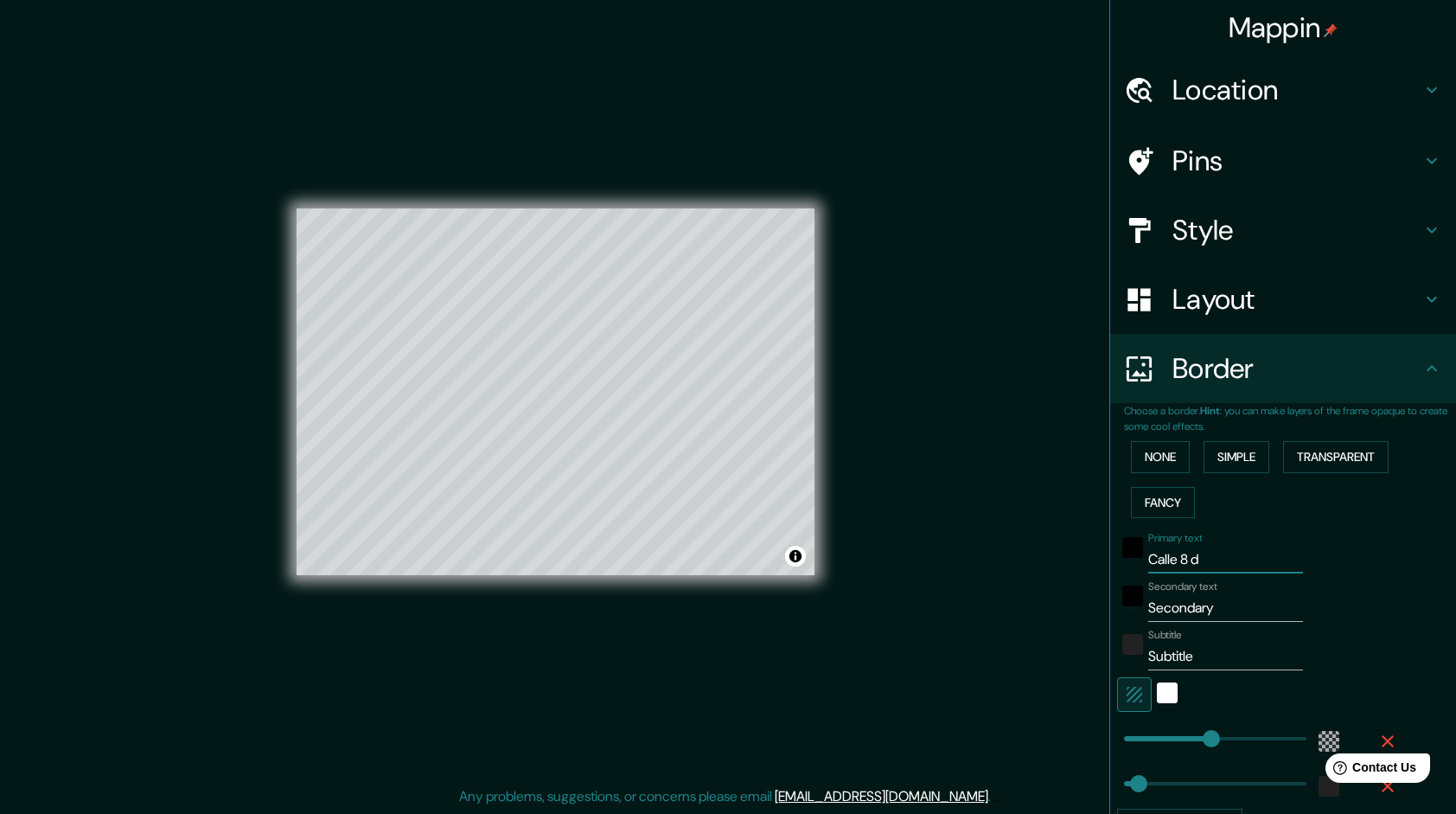
type input "288"
type input "48"
type input "Calle 8 de"
type input "288"
type input "48"
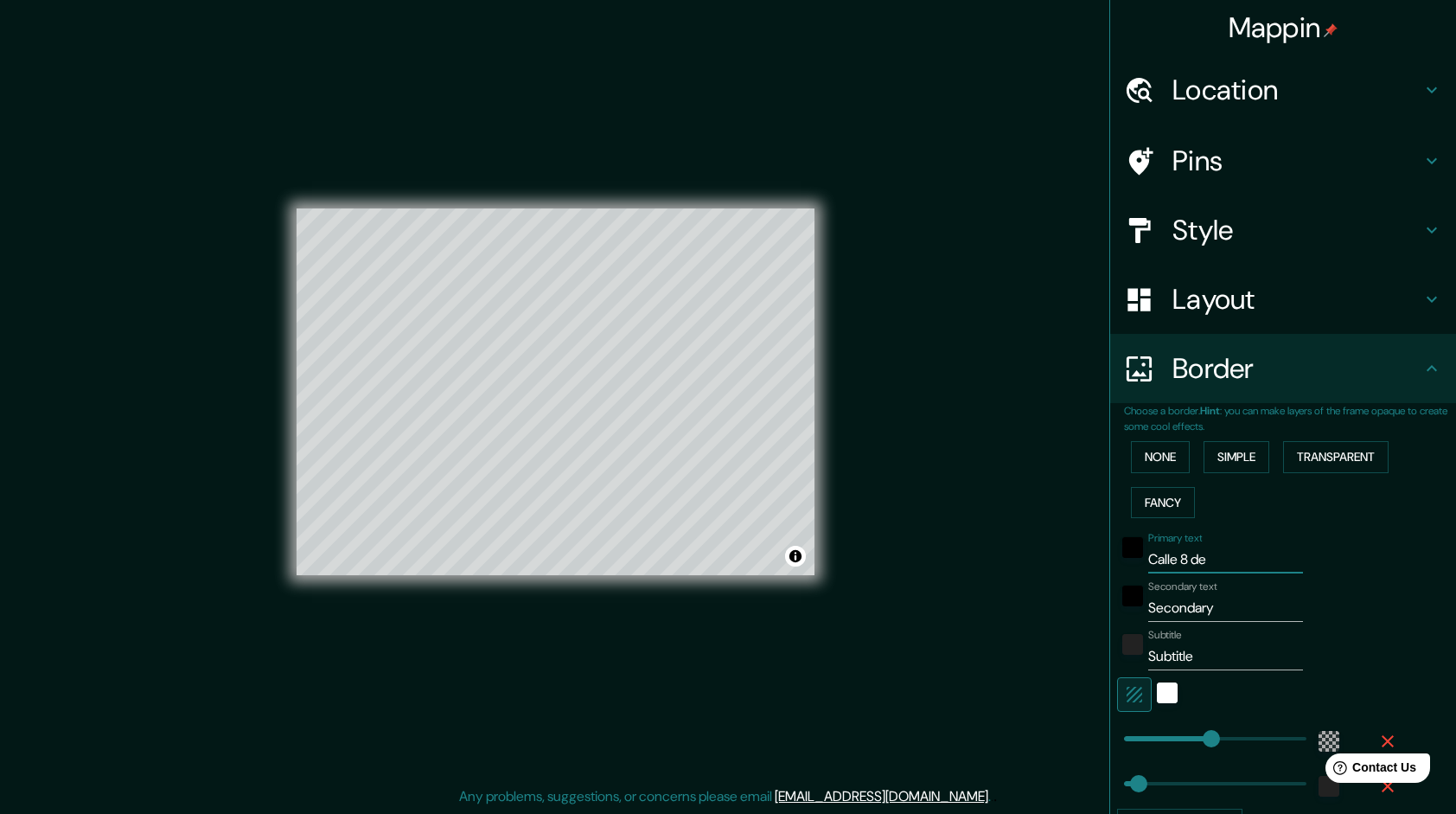
type input "Calle 8 de m"
type input "288"
type input "48"
type input "Calle 8 de ma"
type input "288"
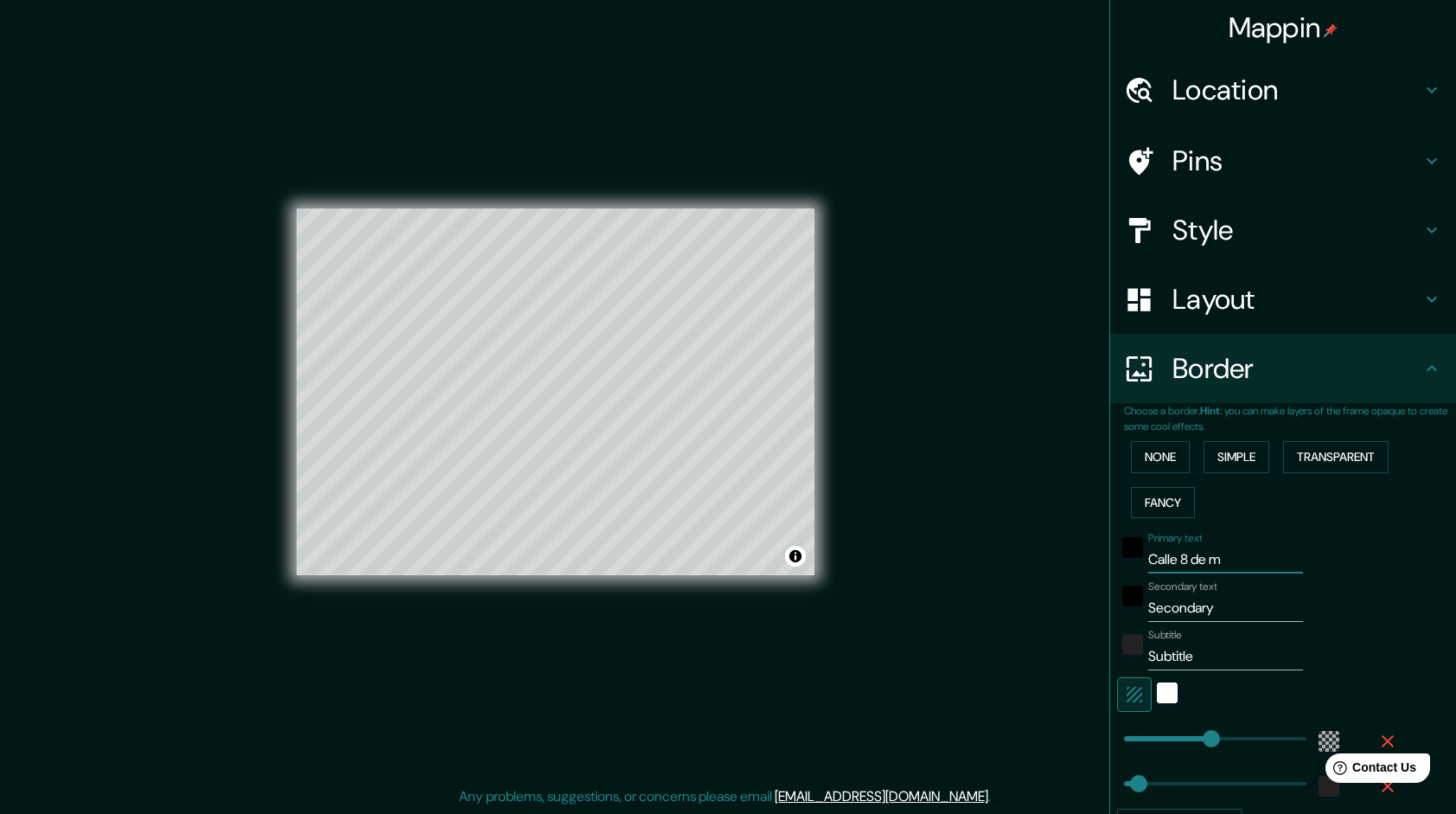
type input "48"
drag, startPoint x: 1213, startPoint y: 554, endPoint x: 1223, endPoint y: 556, distance: 10.2
click at [1222, 556] on input "Calle 8 de ma" at bounding box center [1225, 560] width 155 height 27
type input "Calle 8 de m"
type input "288"
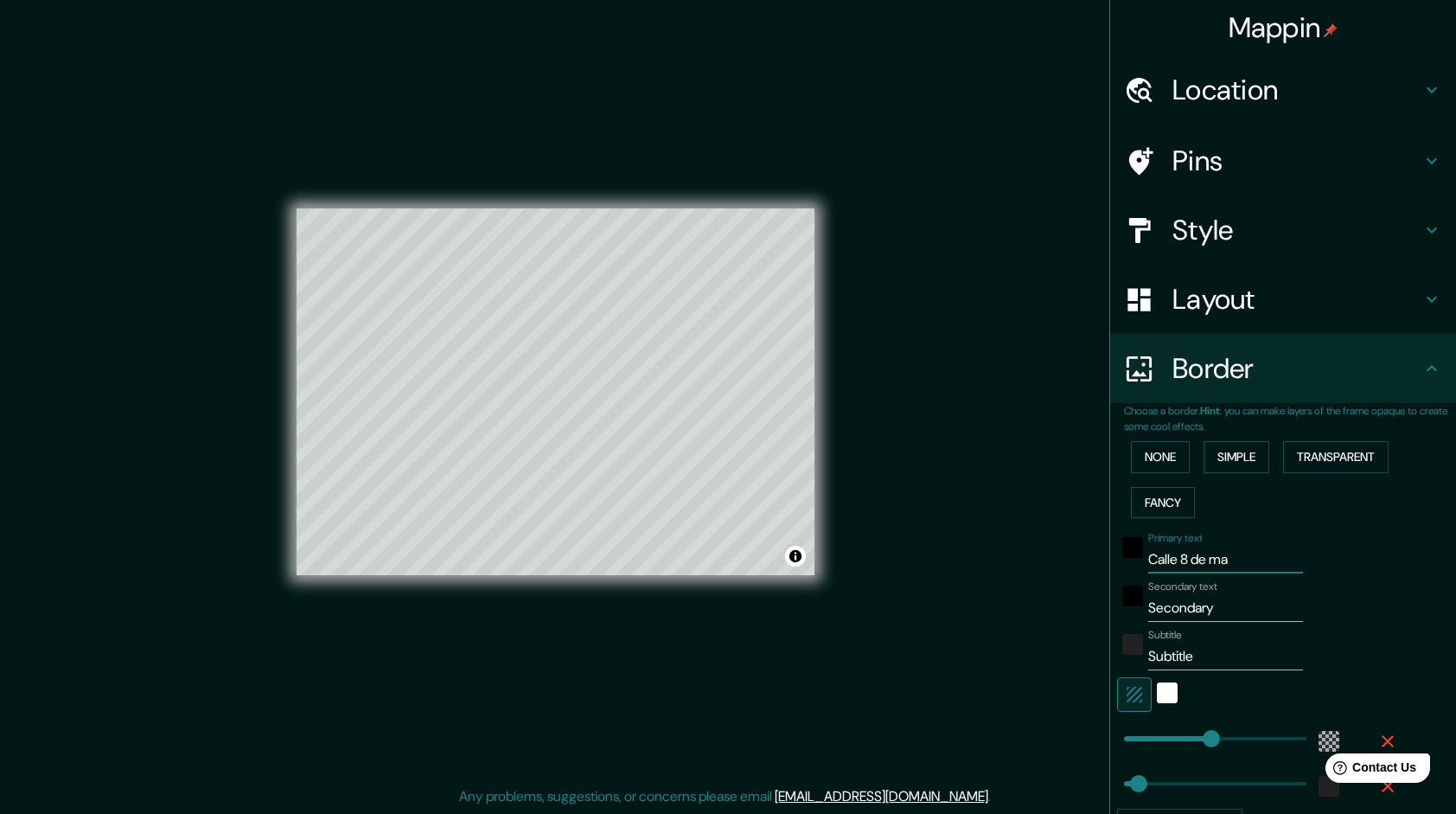
type input "48"
type input "Calle 8 de"
type input "288"
type input "48"
type input "Calle 8 de m"
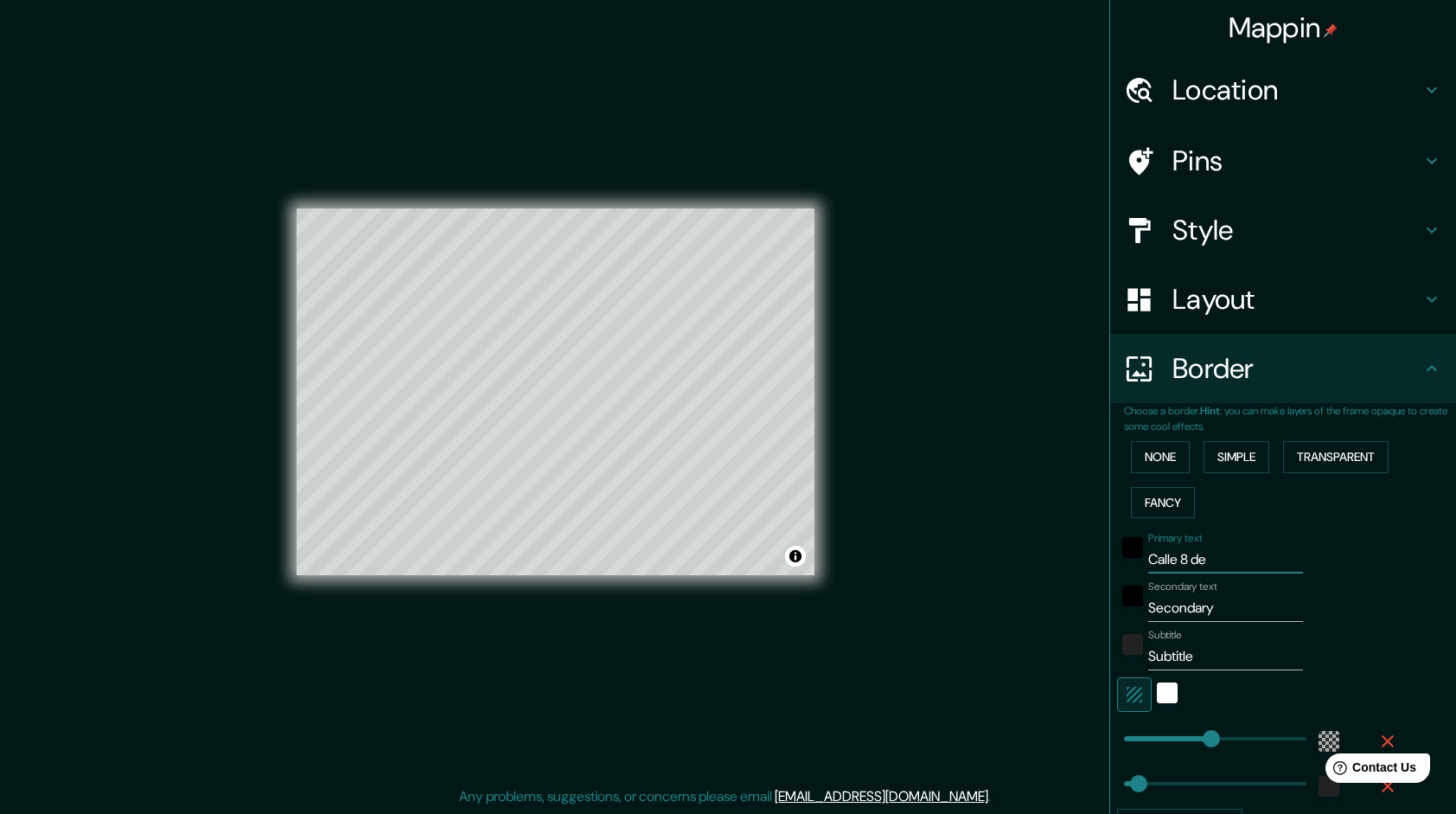
type input "288"
type input "48"
type input "Calle 8 de ma"
type input "288"
type input "48"
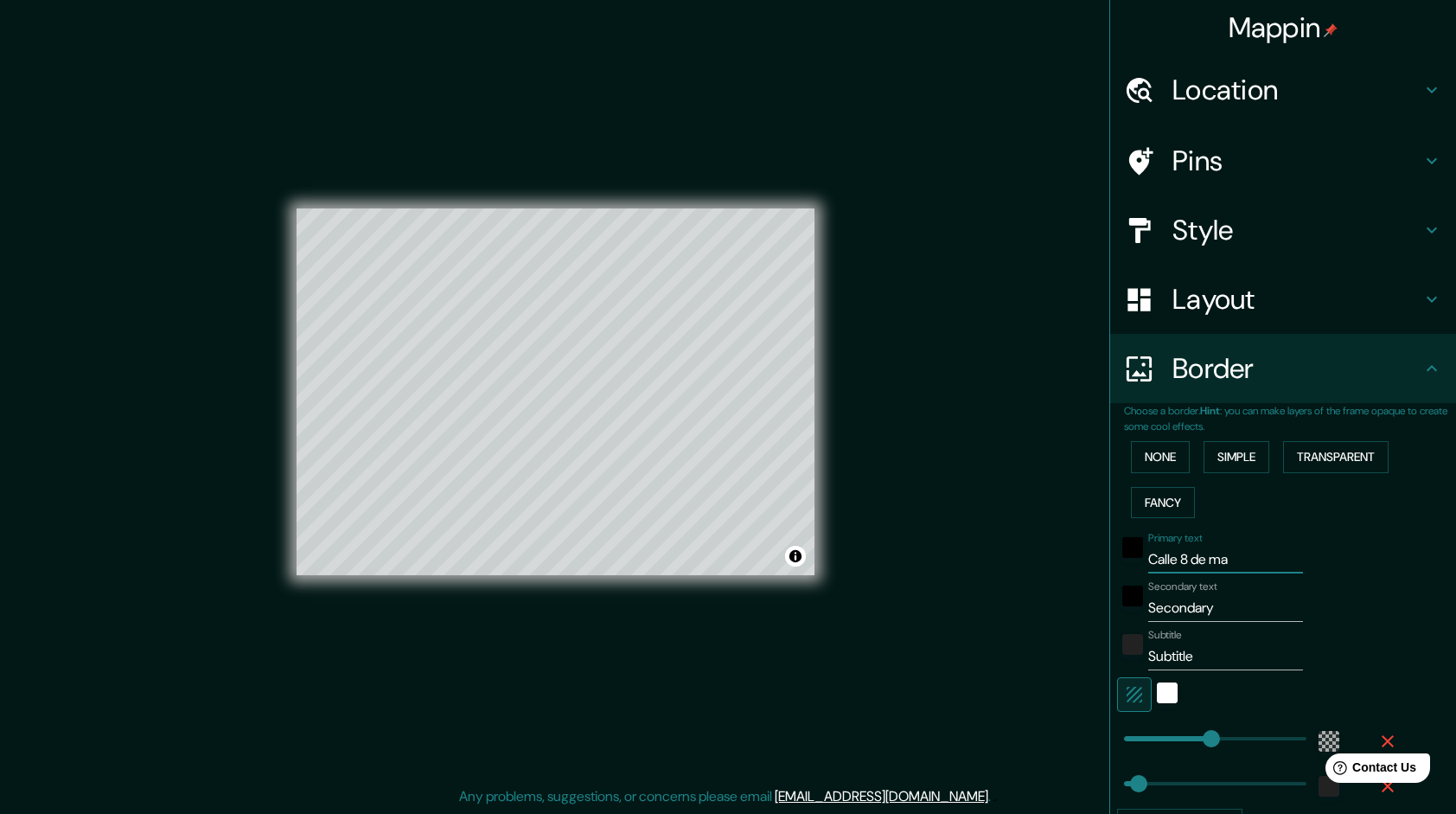
type input "Calle 8 de m"
type input "288"
type input "48"
type input "Calle 8 de"
type input "288"
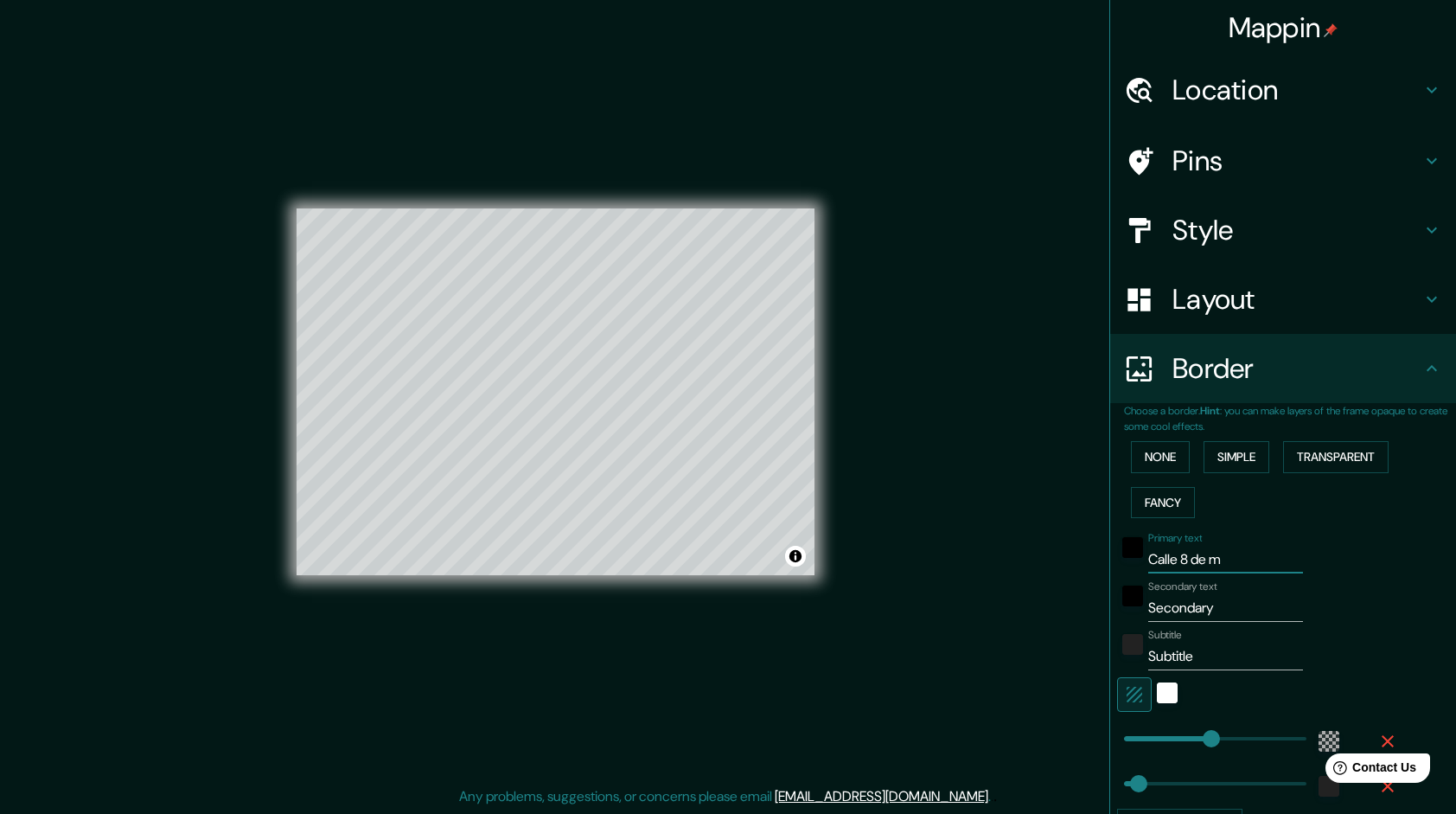
type input "48"
type input "C"
type input "288"
type input "48"
drag, startPoint x: 1231, startPoint y: 605, endPoint x: 1069, endPoint y: 622, distance: 162.9
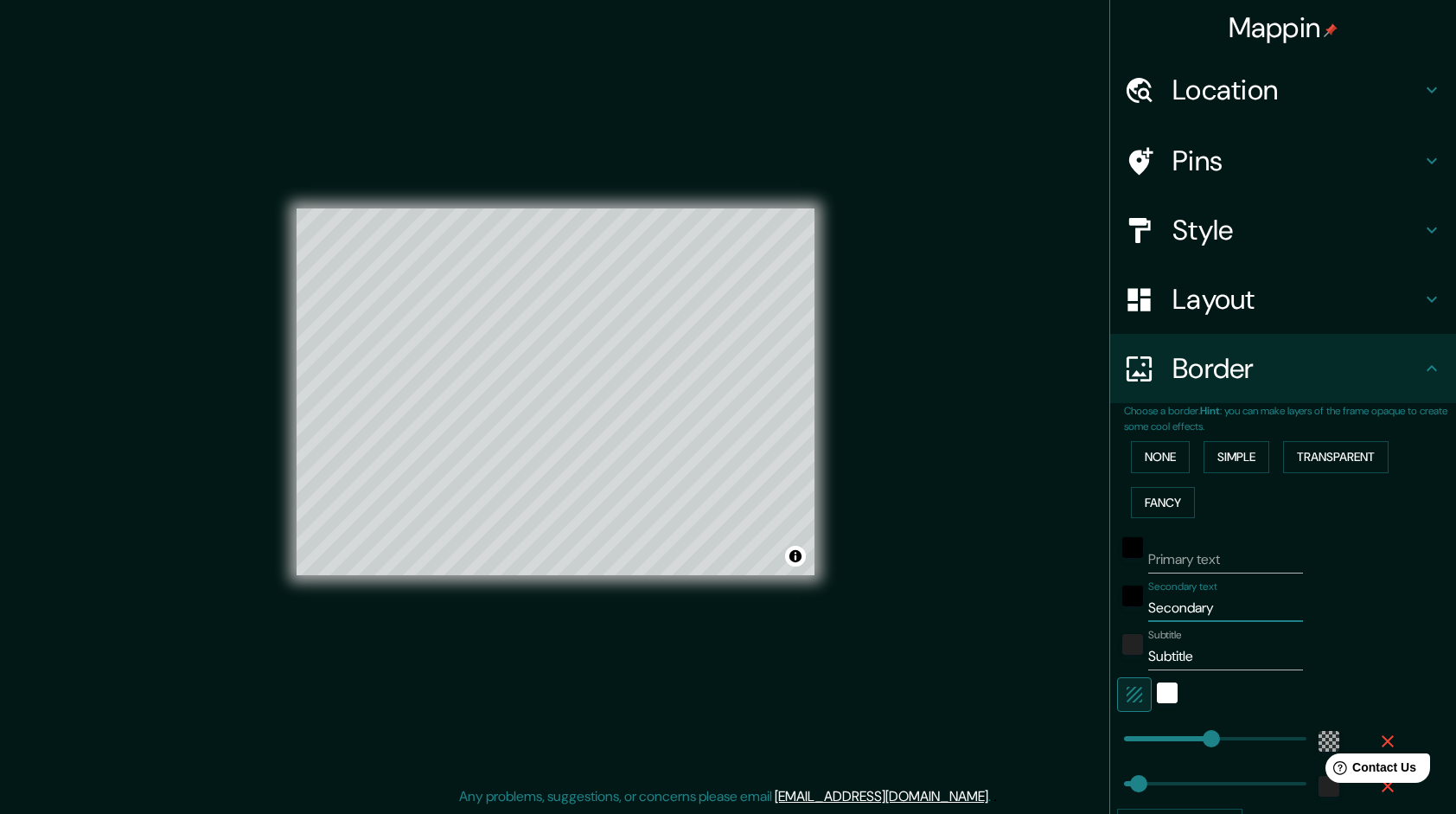
click at [1069, 622] on div "Mappin Location Pins Style Layout Border Choose a border. Hint : you can make l…" at bounding box center [728, 406] width 1456 height 816
type input "c"
type input "288"
type input "48"
type input "ca"
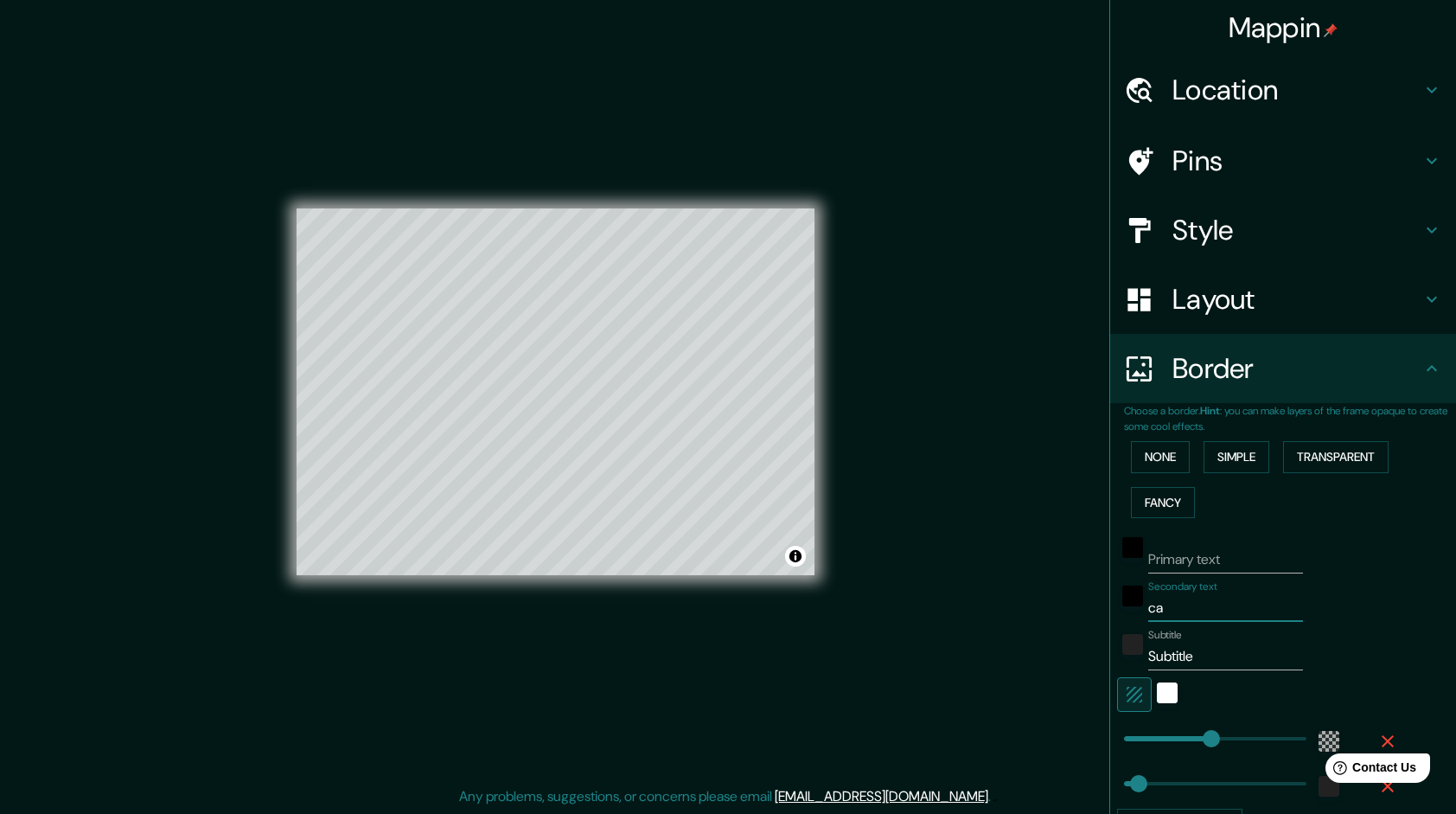
type input "288"
type input "48"
type input "cal"
type input "288"
type input "48"
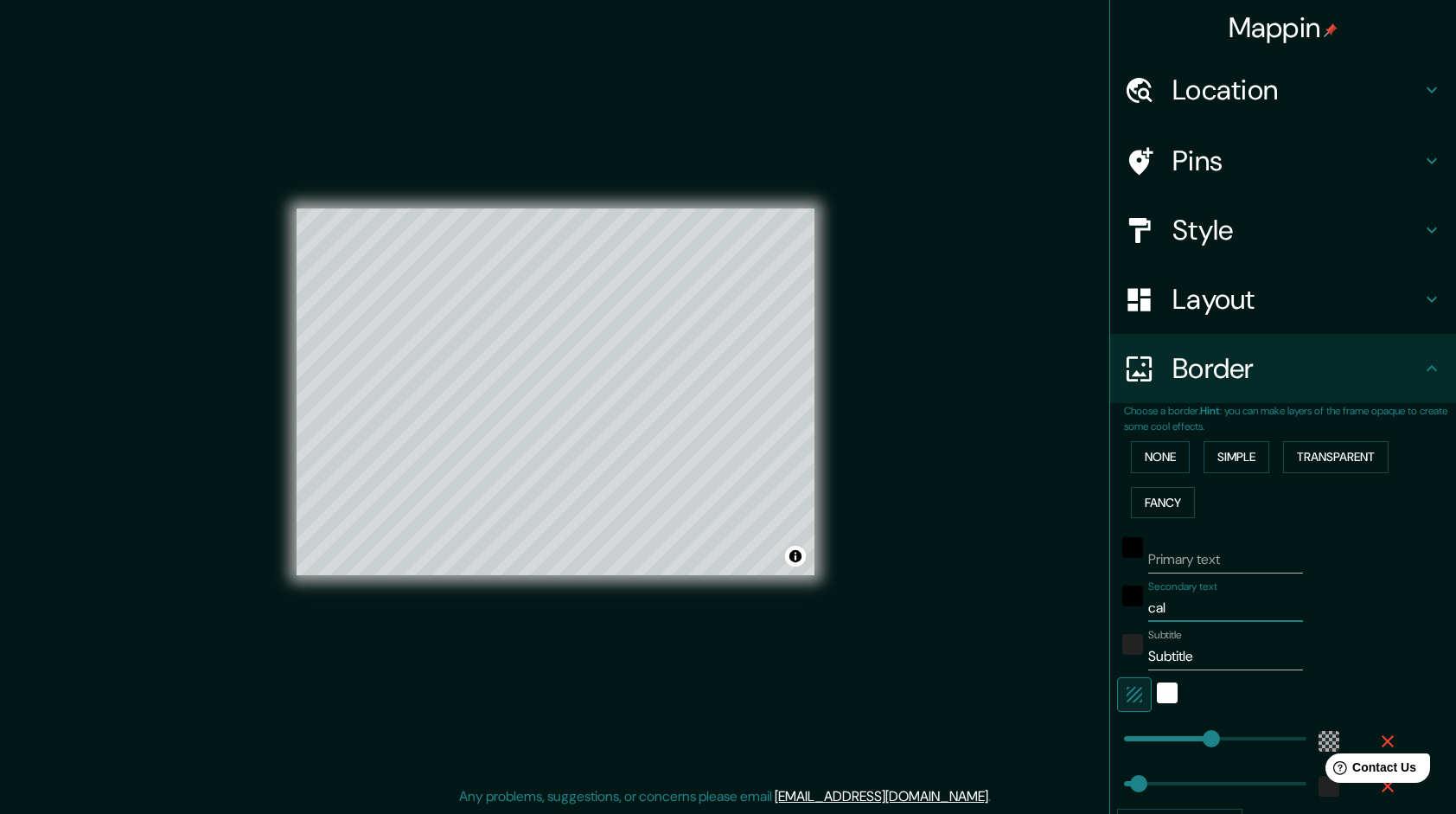
type input "call"
type input "288"
type input "48"
type input "calle"
type input "288"
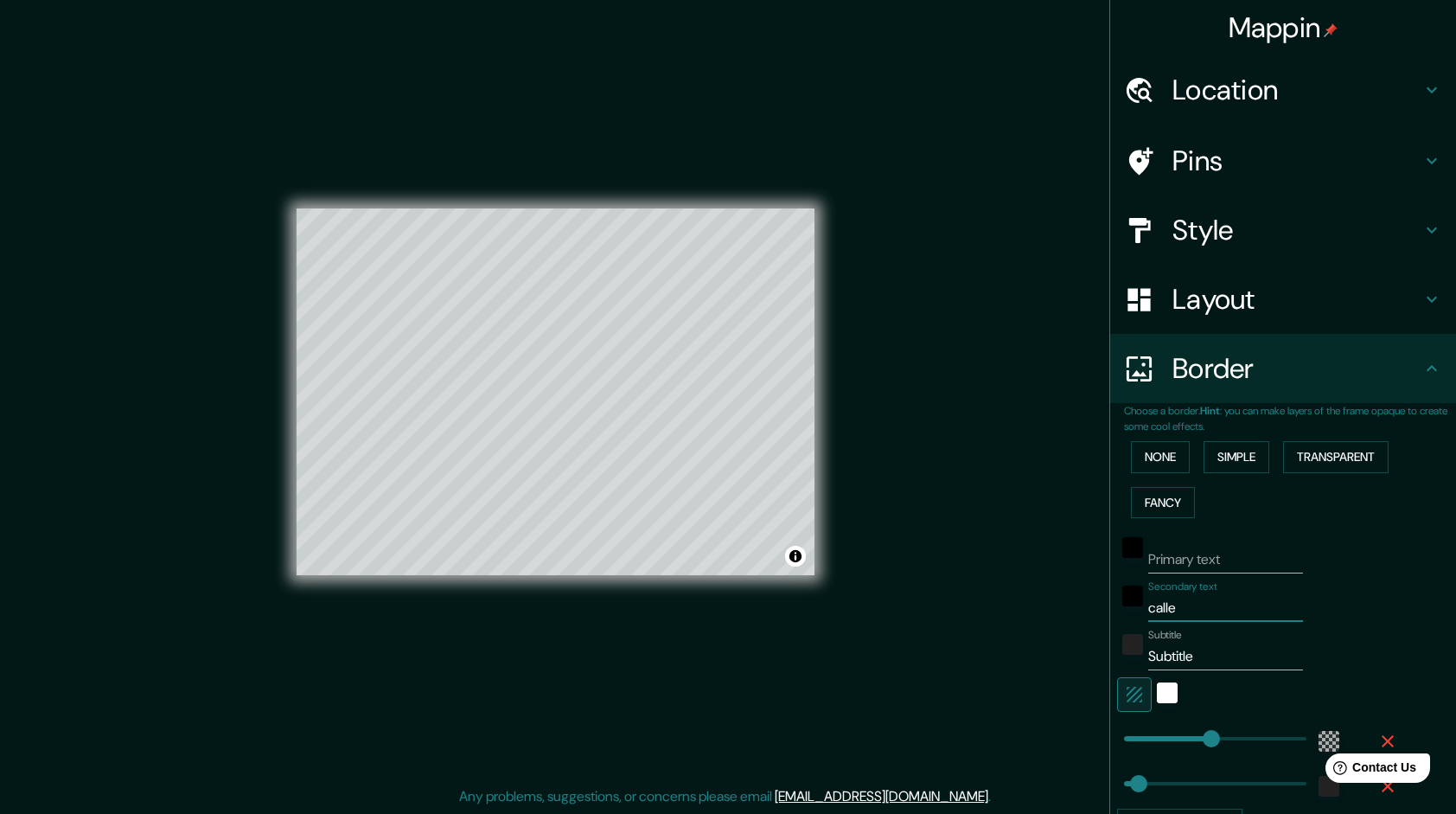
type input "48"
type input "calle"
type input "288"
type input "48"
type input "calle 8"
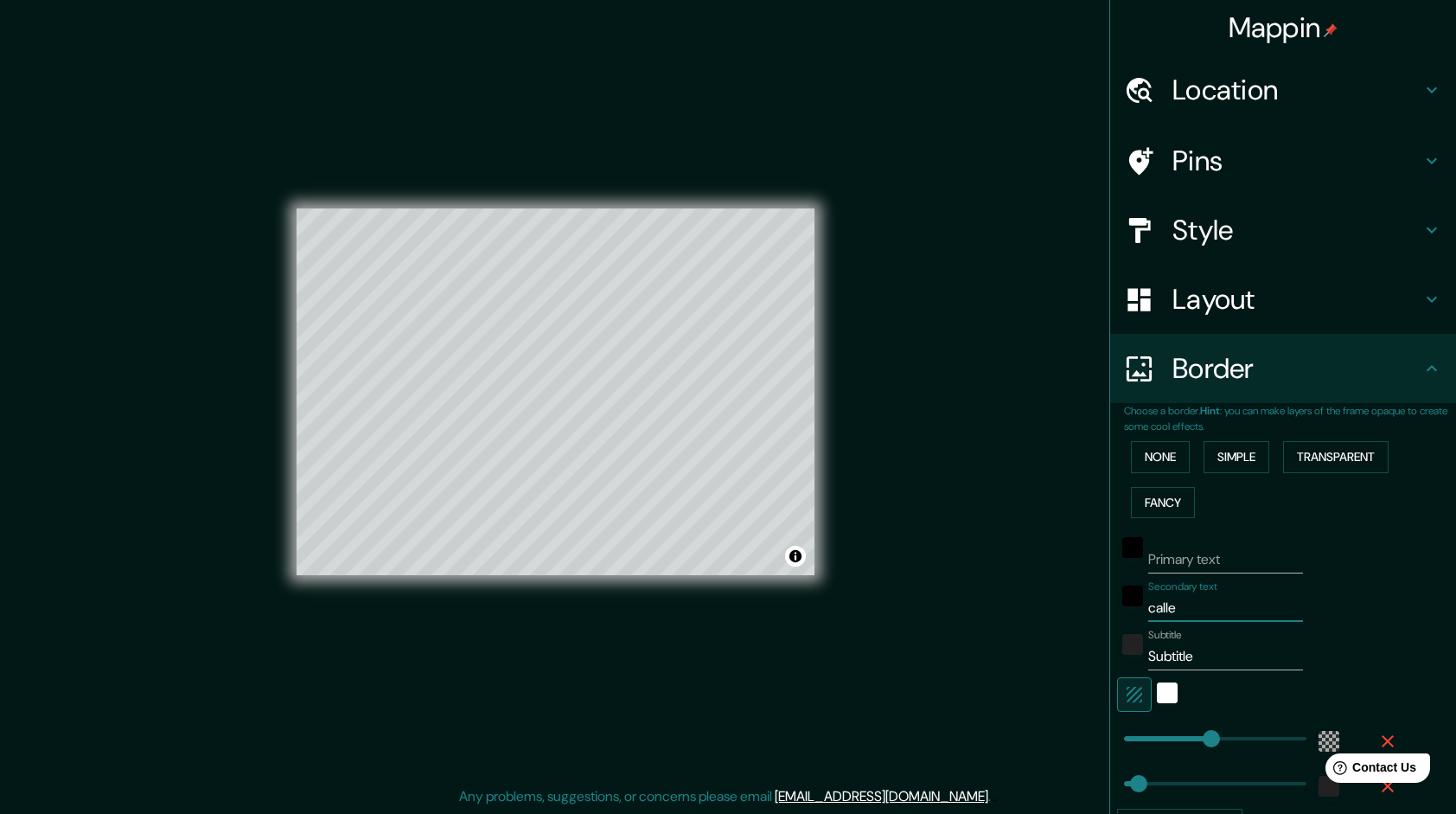
type input "288"
type input "48"
type input "calle 8"
type input "288"
type input "48"
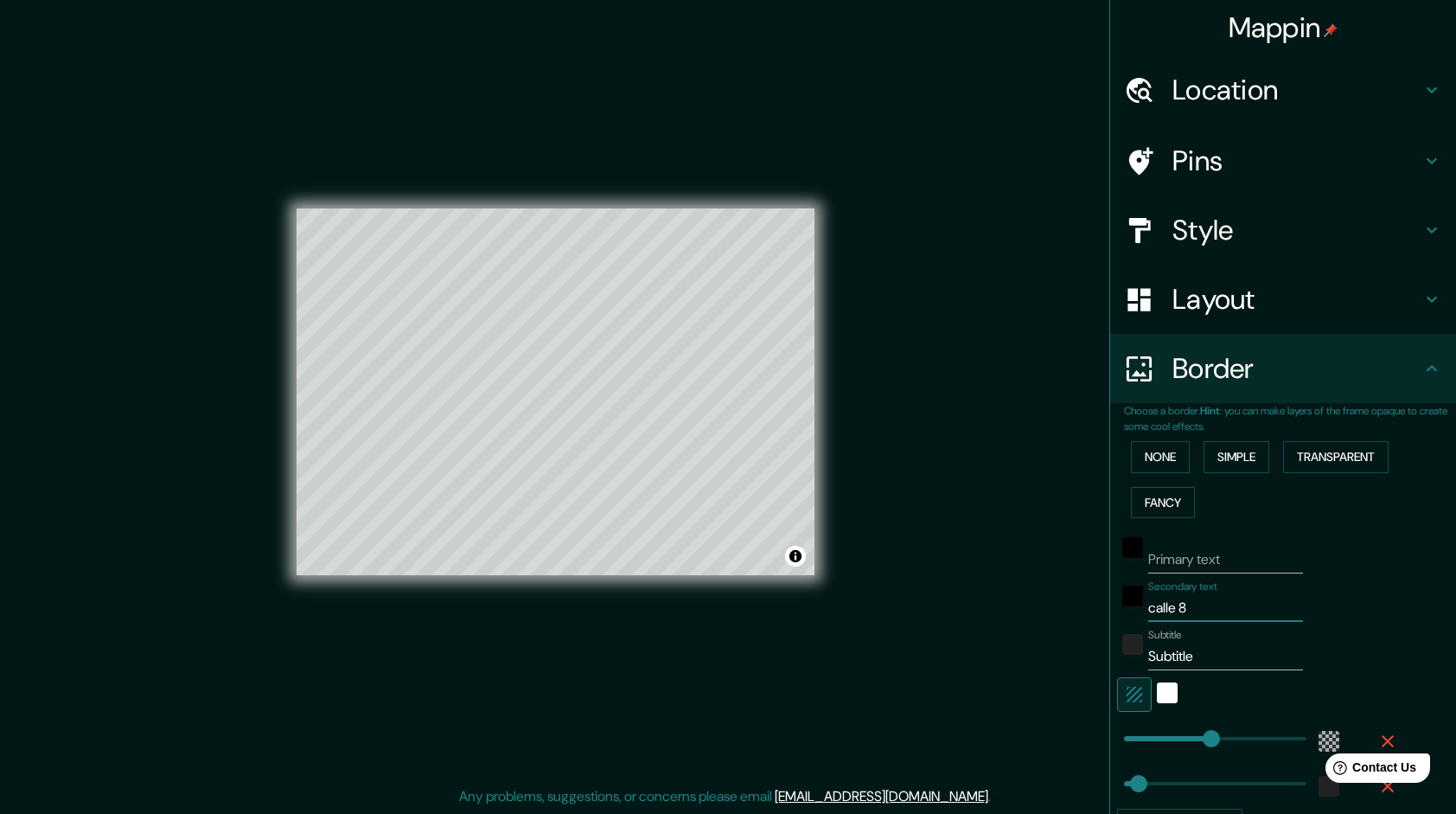
type input "calle 8 d"
type input "288"
type input "48"
type input "calle 8 de"
type input "288"
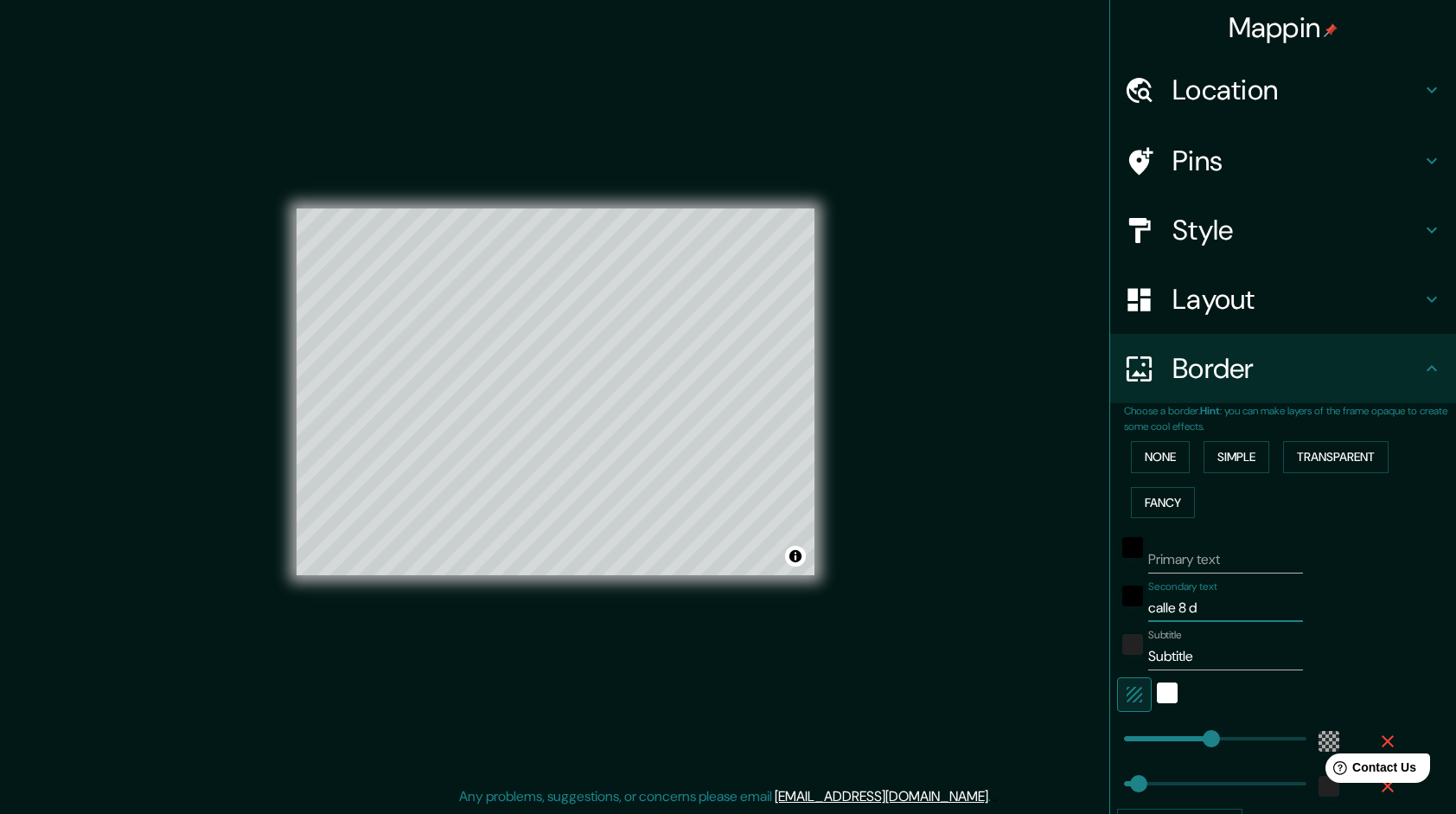
type input "48"
type input "calle 8 de"
type input "288"
type input "48"
type input "calle 8 de m"
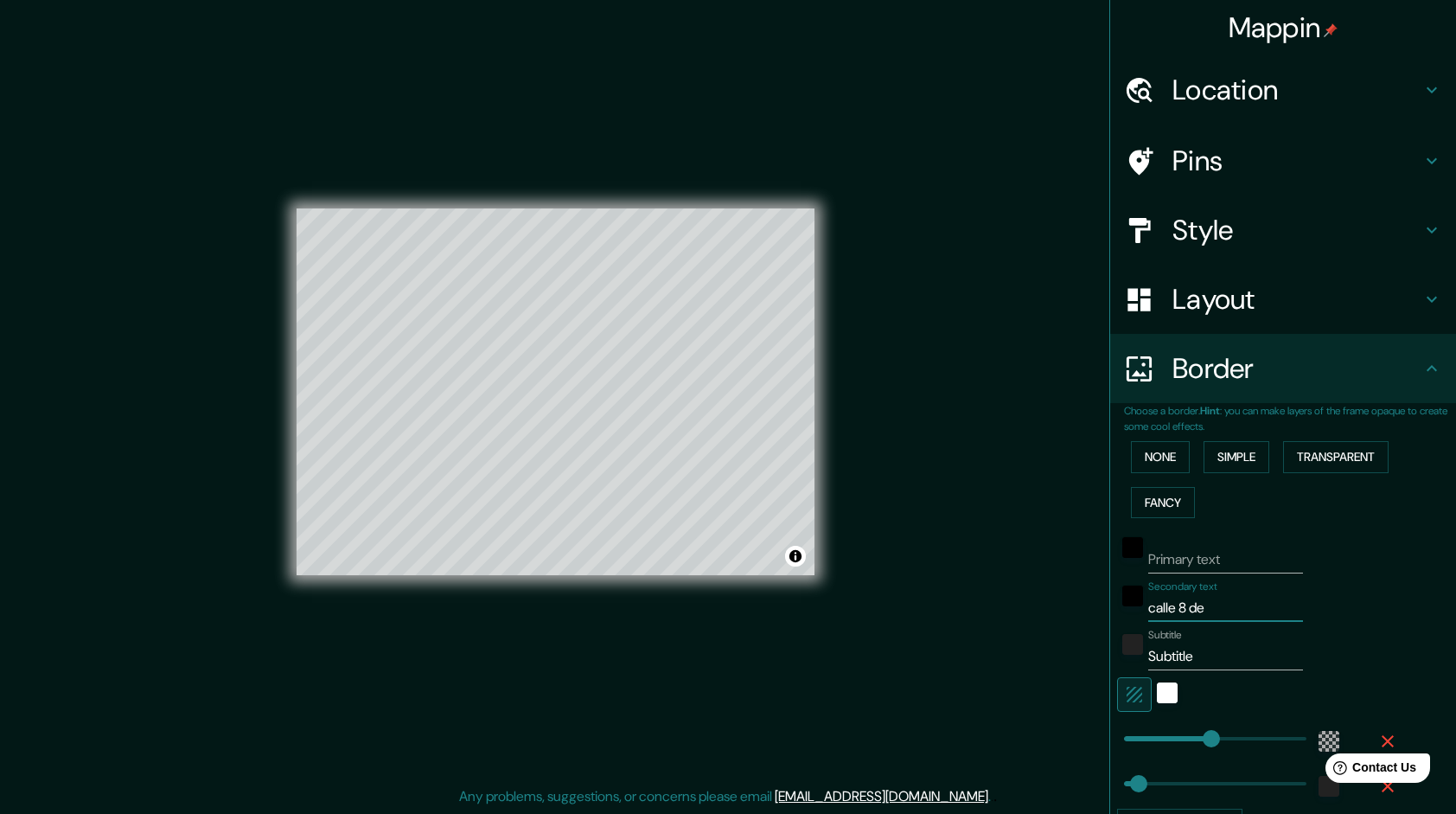
type input "288"
type input "48"
type input "calle 8 de ma"
type input "288"
type input "48"
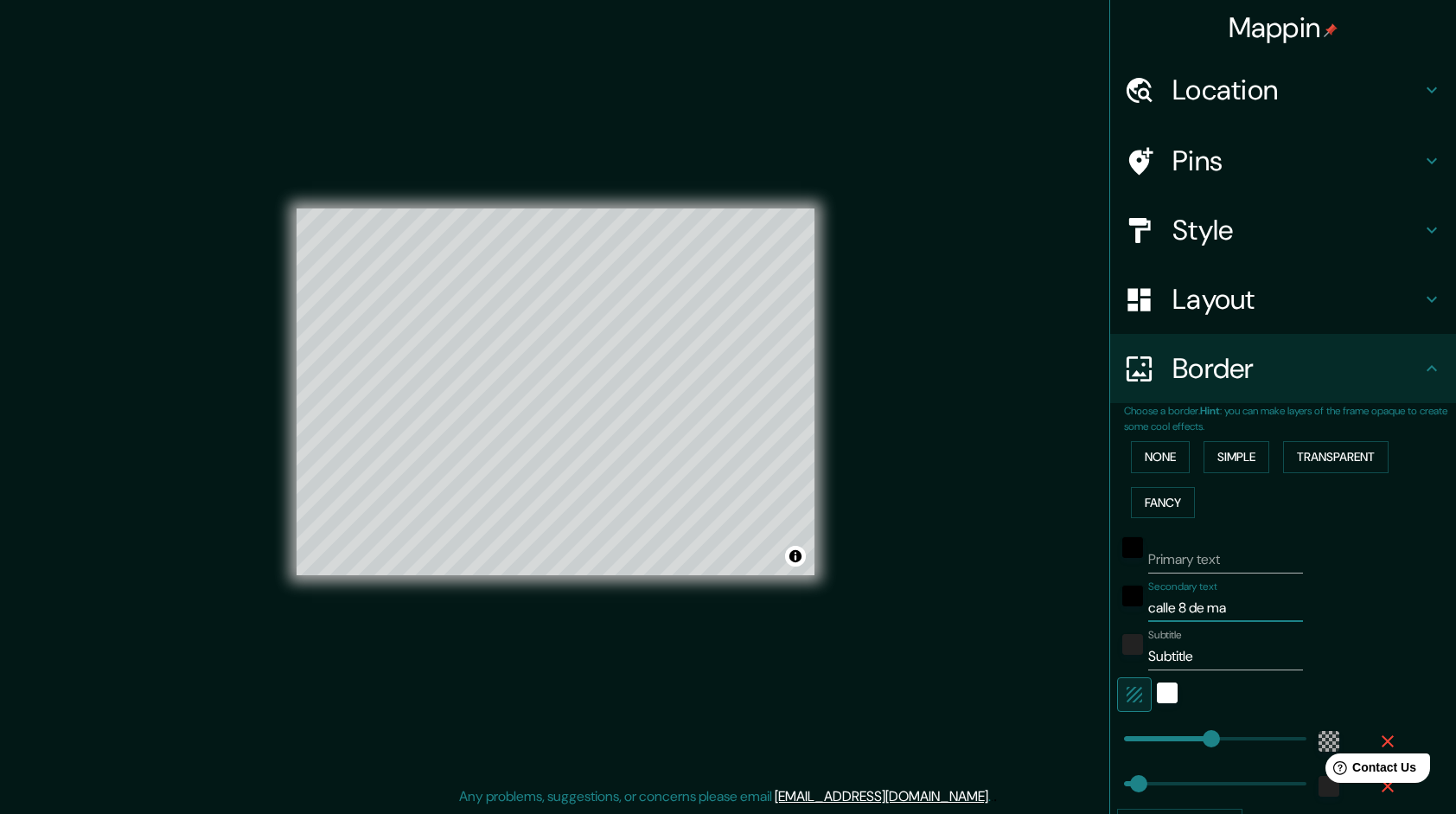
type input "calle 8 de may"
type input "288"
type input "48"
type input "calle 8 [PERSON_NAME]"
type input "288"
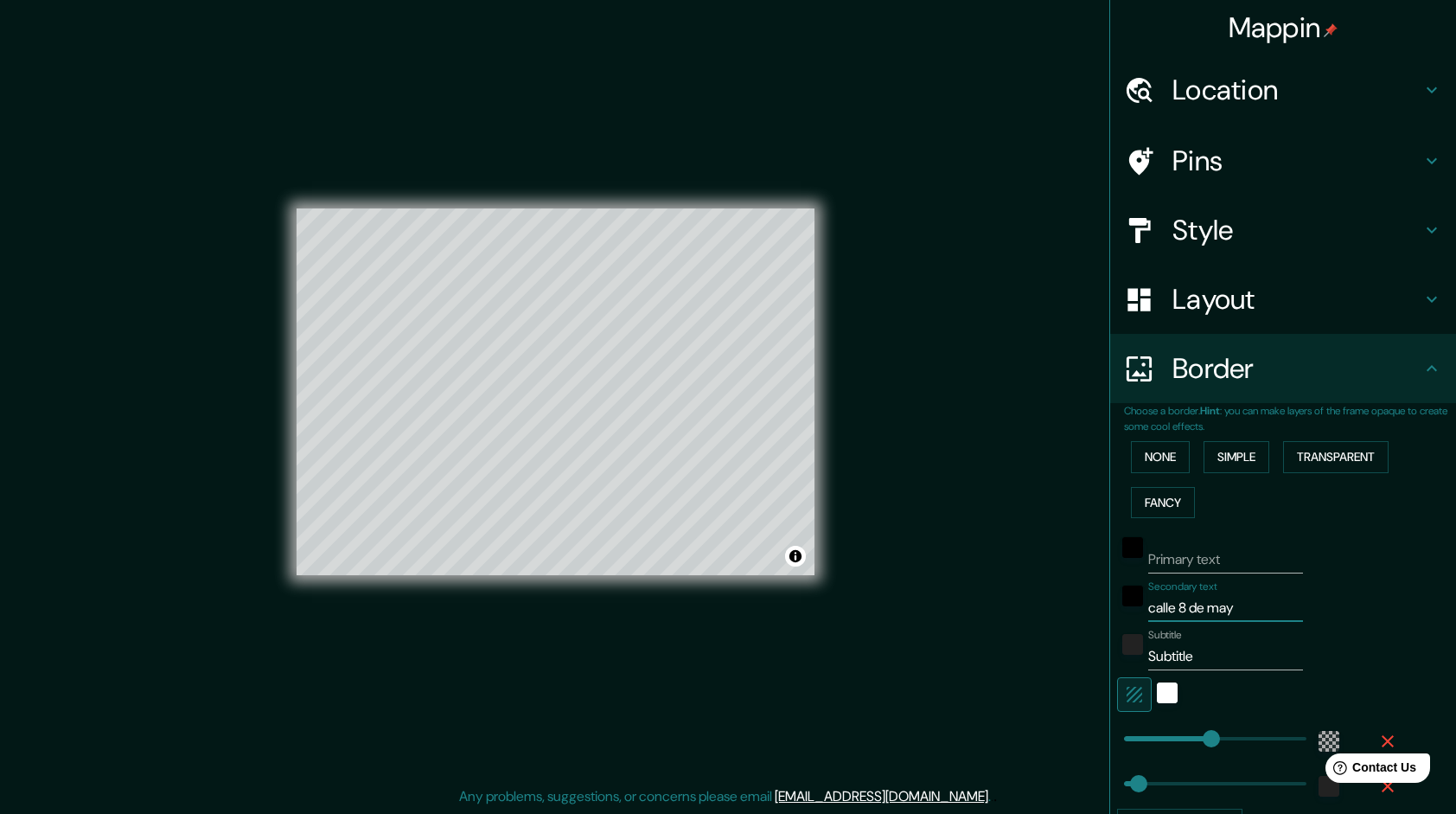
type input "48"
type input "calle 8 [PERSON_NAME]"
drag, startPoint x: 1208, startPoint y: 652, endPoint x: 1083, endPoint y: 664, distance: 125.6
click at [1083, 664] on div "Mappin Location Pins Style Layout Border Choose a border. Hint : you can make l…" at bounding box center [728, 406] width 1456 height 816
type input "288"
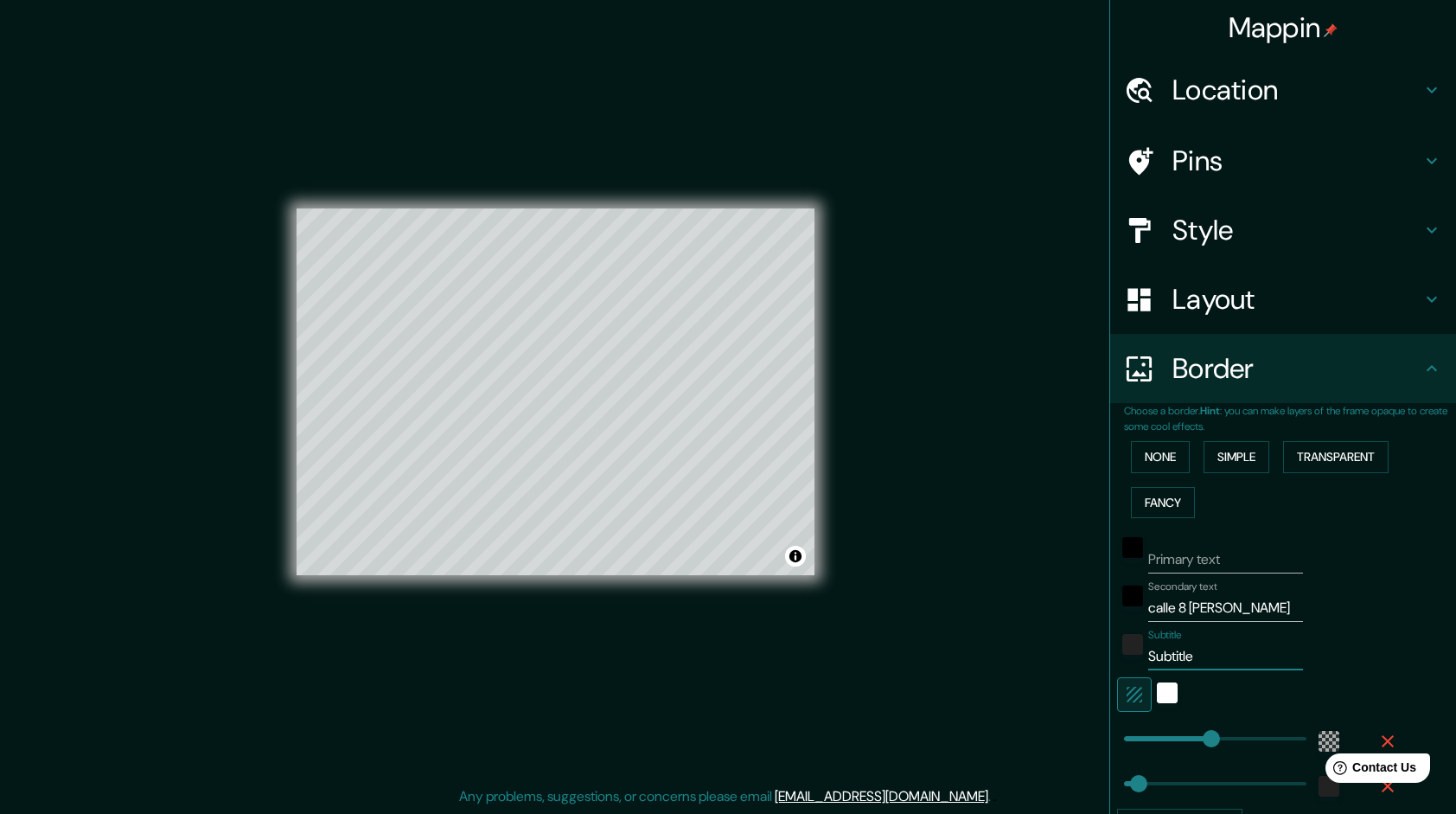
type input "48"
click at [1124, 695] on icon "button" at bounding box center [1133, 694] width 20 height 20
type input "288"
type input "48"
click at [1124, 693] on icon "button" at bounding box center [1133, 694] width 20 height 20
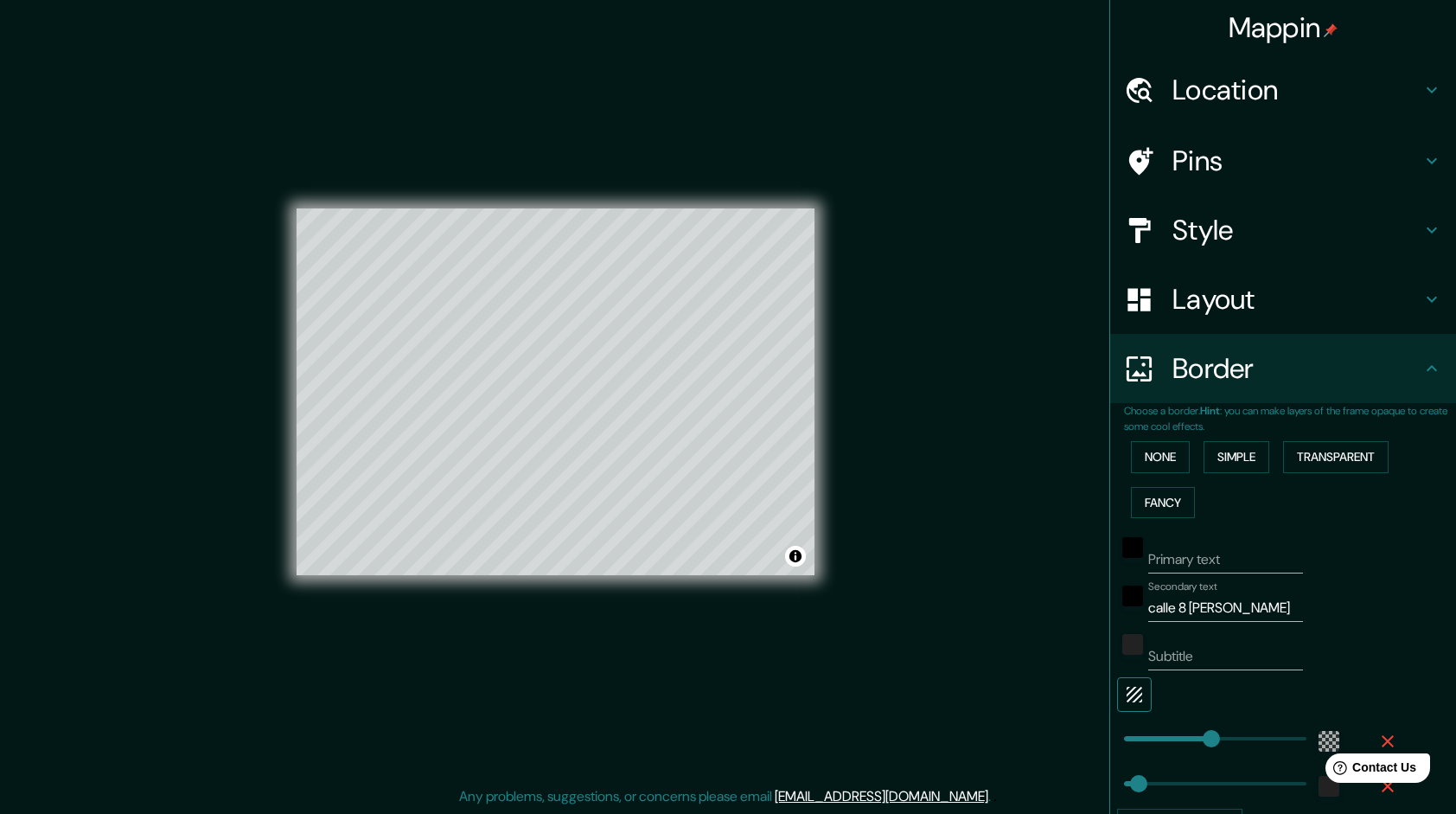
type input "288"
type input "48"
type input "0"
drag, startPoint x: 1206, startPoint y: 731, endPoint x: 1098, endPoint y: 748, distance: 109.3
type input "48"
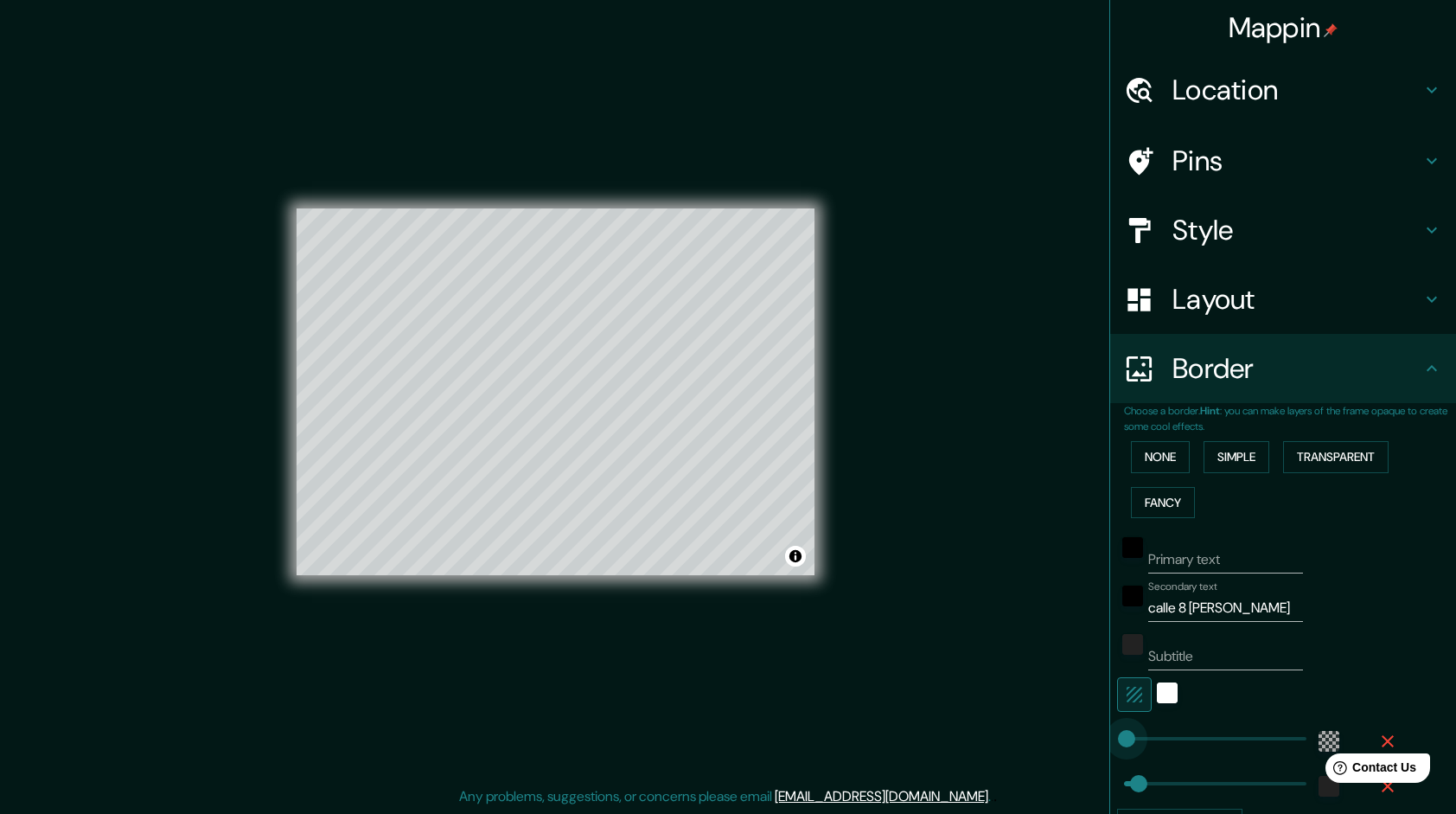
type input "132"
drag, startPoint x: 1112, startPoint y: 744, endPoint x: 1151, endPoint y: 744, distance: 39.0
type input "48"
type input "86"
drag, startPoint x: 1155, startPoint y: 740, endPoint x: 1137, endPoint y: 743, distance: 18.2
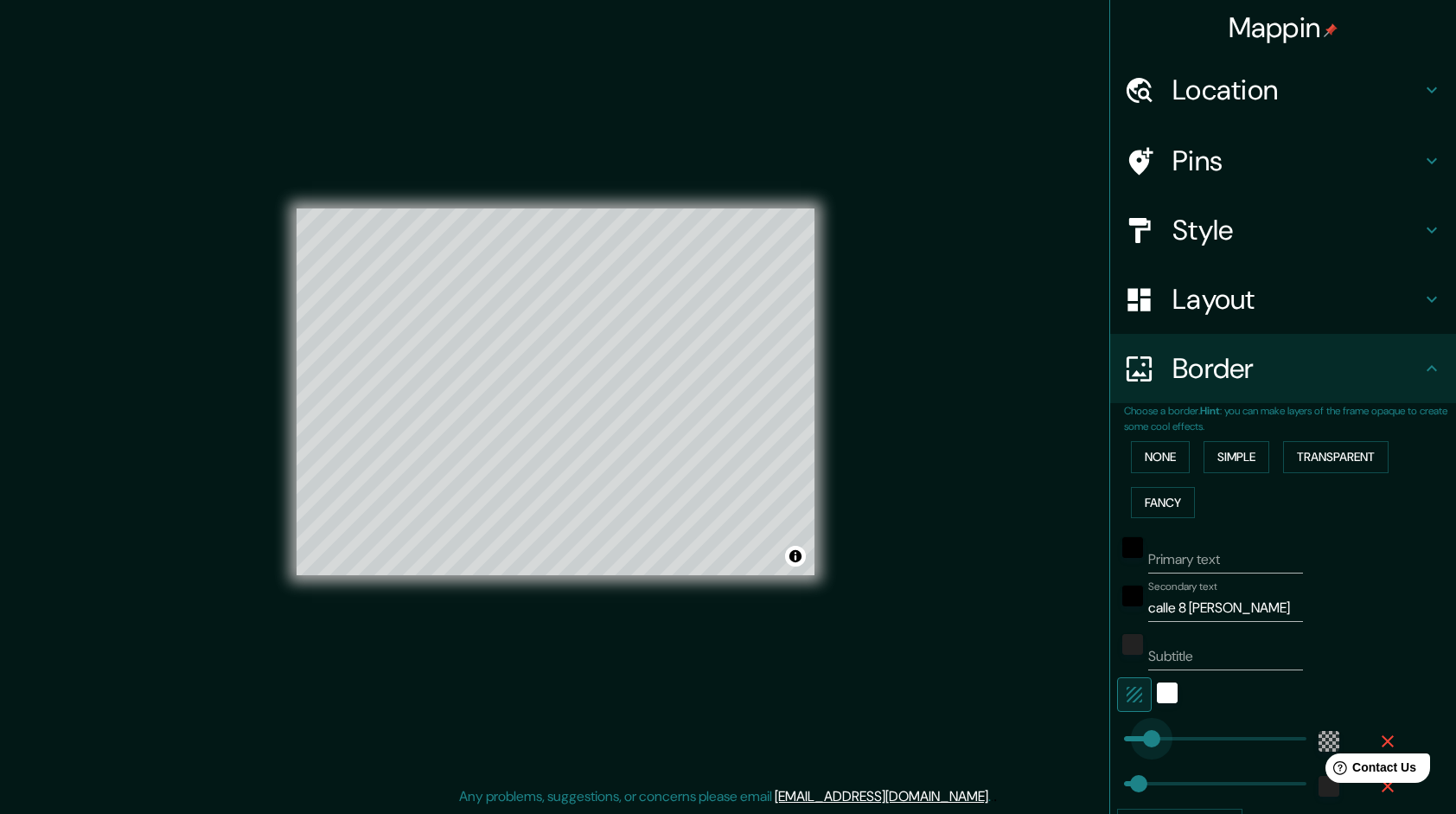
type input "48"
type input "66"
type input "48"
type input "46"
drag, startPoint x: 1134, startPoint y: 737, endPoint x: 1125, endPoint y: 738, distance: 9.1
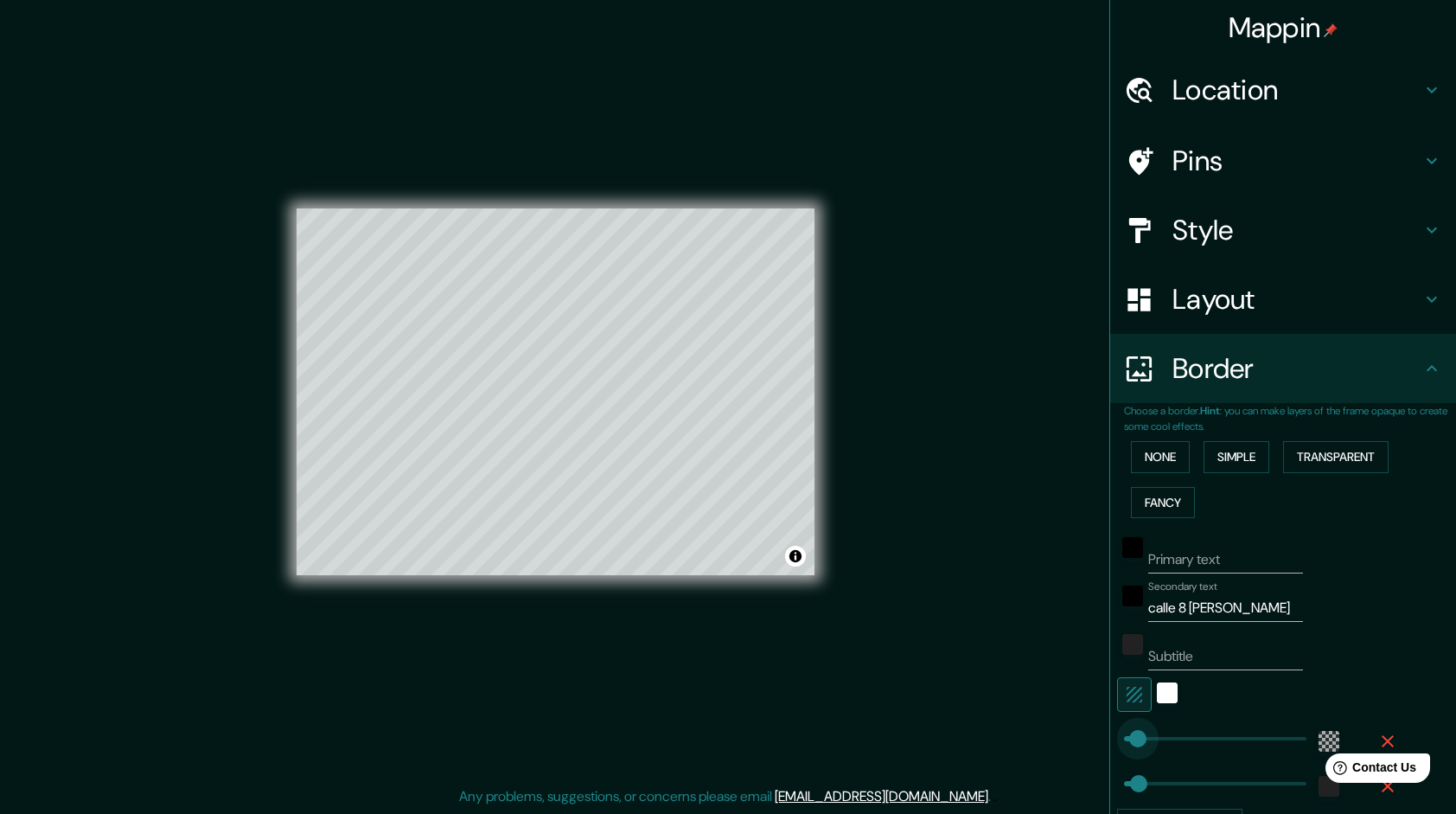
type input "48"
type input "0"
drag, startPoint x: 1126, startPoint y: 737, endPoint x: 1108, endPoint y: 739, distance: 18.1
type input "48"
type input "0"
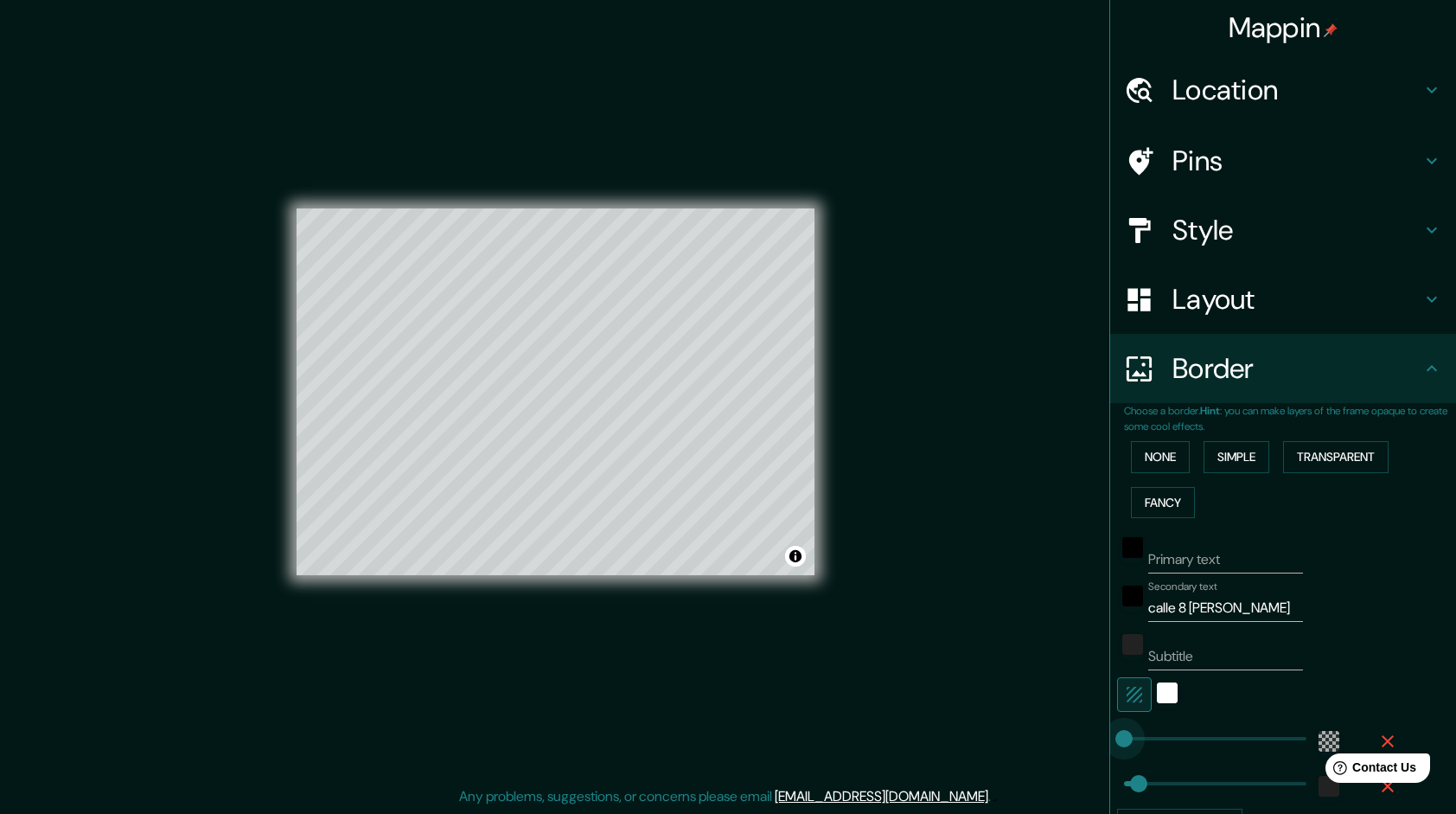
drag, startPoint x: 1112, startPoint y: 738, endPoint x: 1102, endPoint y: 741, distance: 10.4
click at [1115, 741] on span at bounding box center [1124, 739] width 18 height 18
type input "0"
drag, startPoint x: 1130, startPoint y: 776, endPoint x: 1110, endPoint y: 777, distance: 20.0
drag, startPoint x: 1111, startPoint y: 777, endPoint x: 1079, endPoint y: 779, distance: 32.1
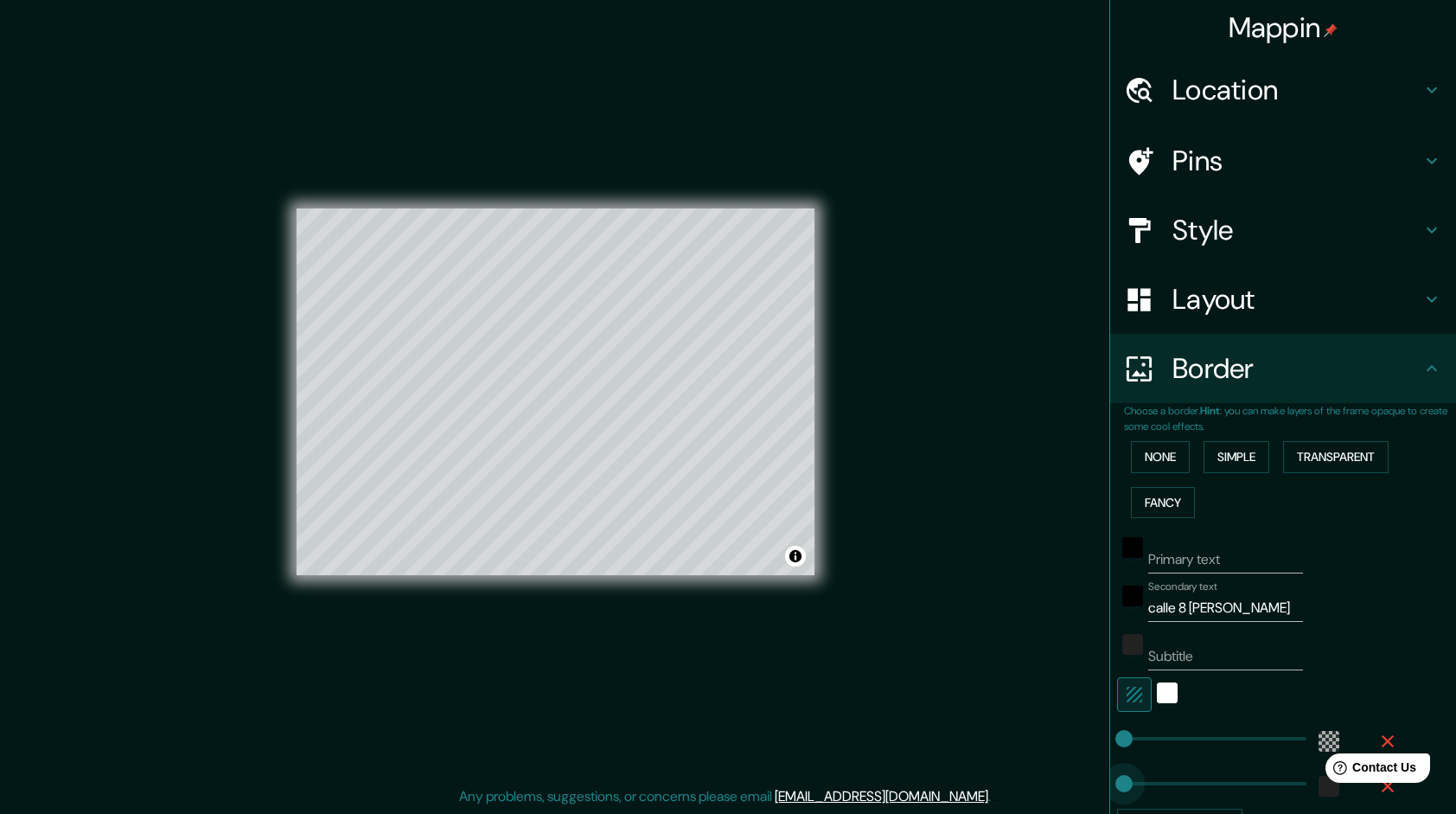
click at [1079, 779] on div "Mappin Location Pins Style Layout Border Choose a border. Hint : you can make l…" at bounding box center [728, 406] width 1456 height 816
type input "282"
drag, startPoint x: 1114, startPoint y: 775, endPoint x: 1197, endPoint y: 777, distance: 83.0
type input "4"
drag, startPoint x: 1186, startPoint y: 779, endPoint x: 1112, endPoint y: 782, distance: 74.1
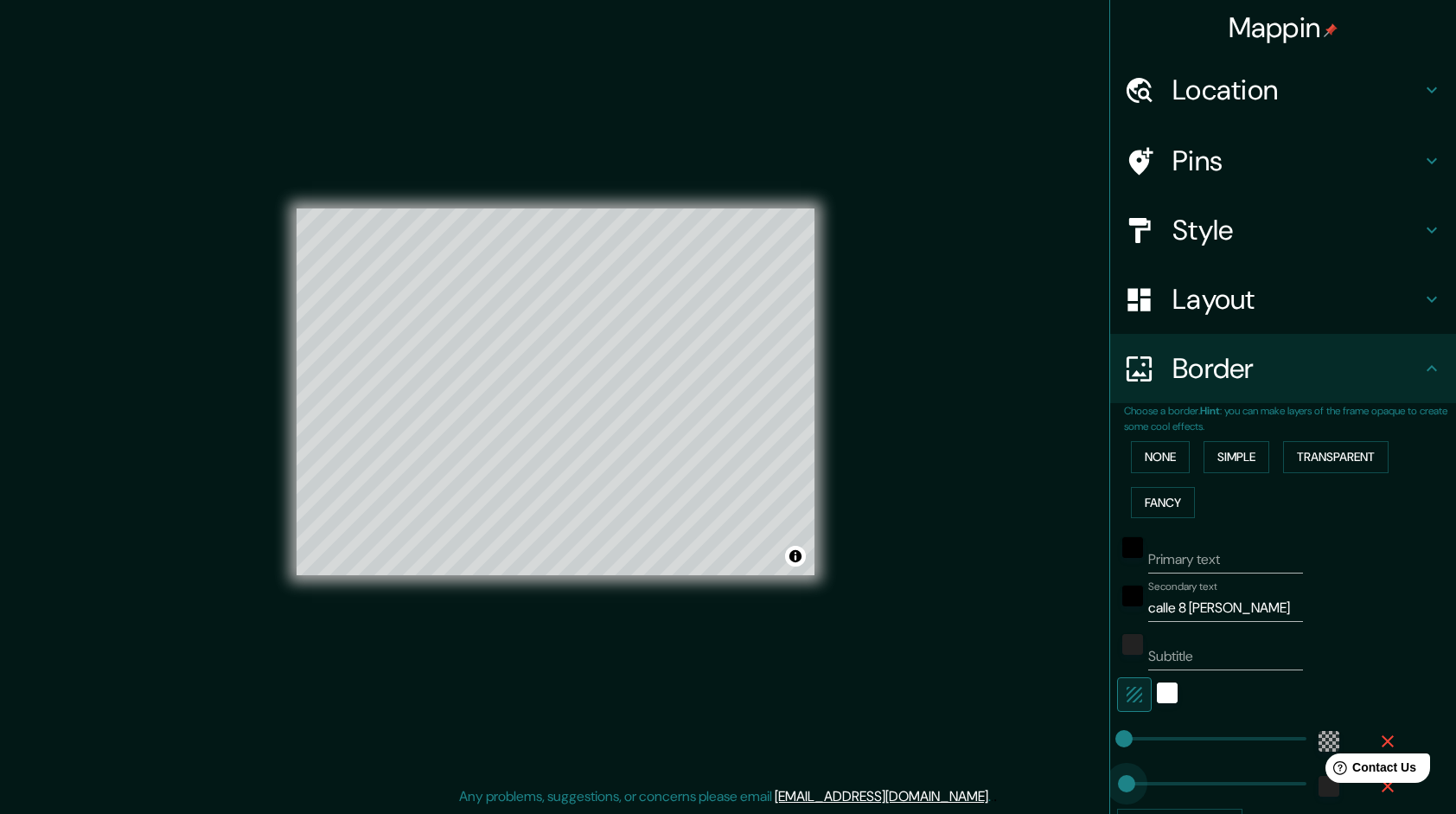
type input "32"
drag, startPoint x: 1112, startPoint y: 782, endPoint x: 1121, endPoint y: 783, distance: 9.1
click at [1254, 242] on h4 "Style" at bounding box center [1296, 229] width 249 height 34
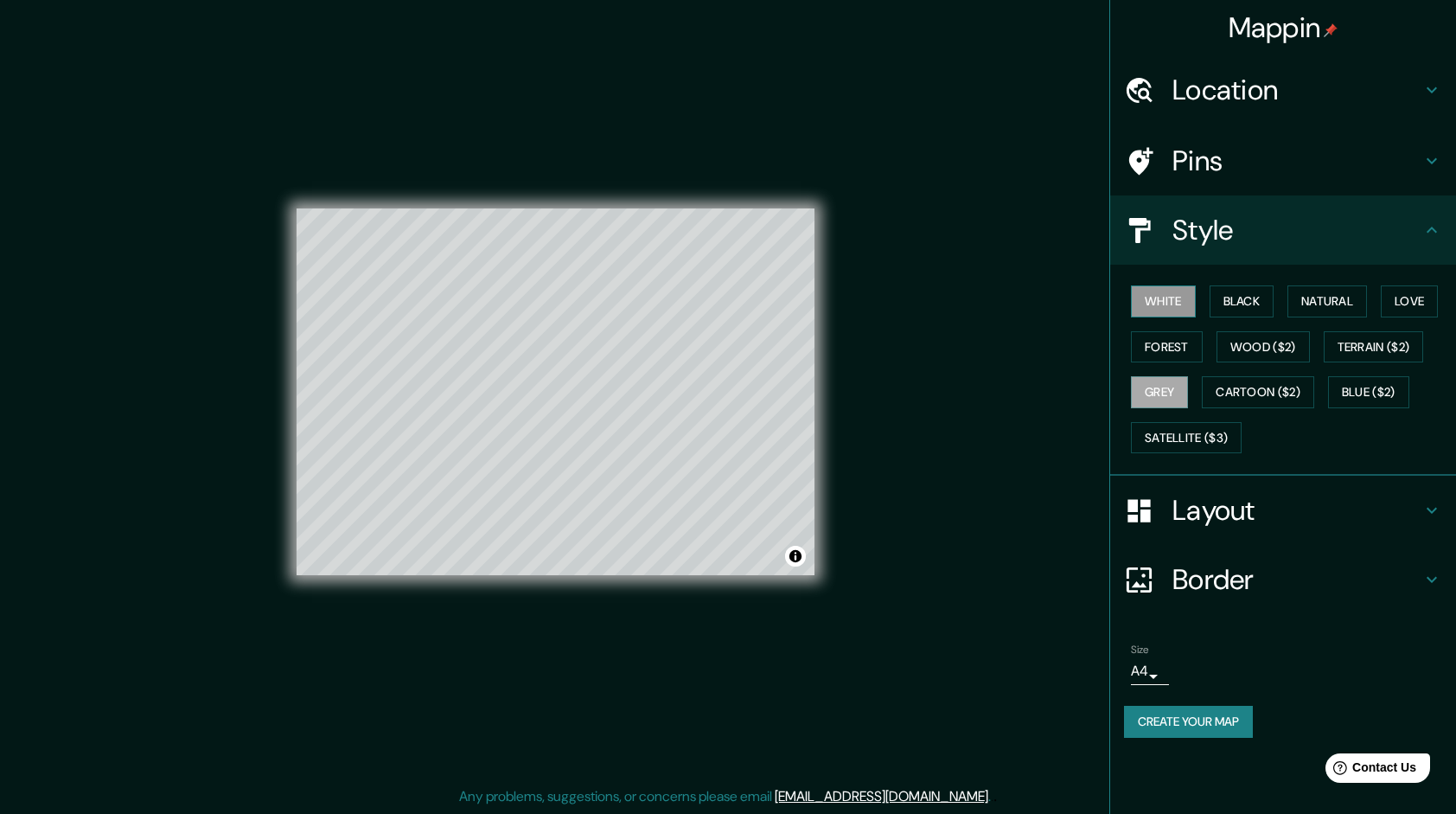
click at [1162, 299] on button "White" at bounding box center [1163, 301] width 65 height 32
click at [1241, 295] on button "Black" at bounding box center [1242, 301] width 65 height 32
click at [1308, 295] on button "Natural" at bounding box center [1327, 301] width 80 height 32
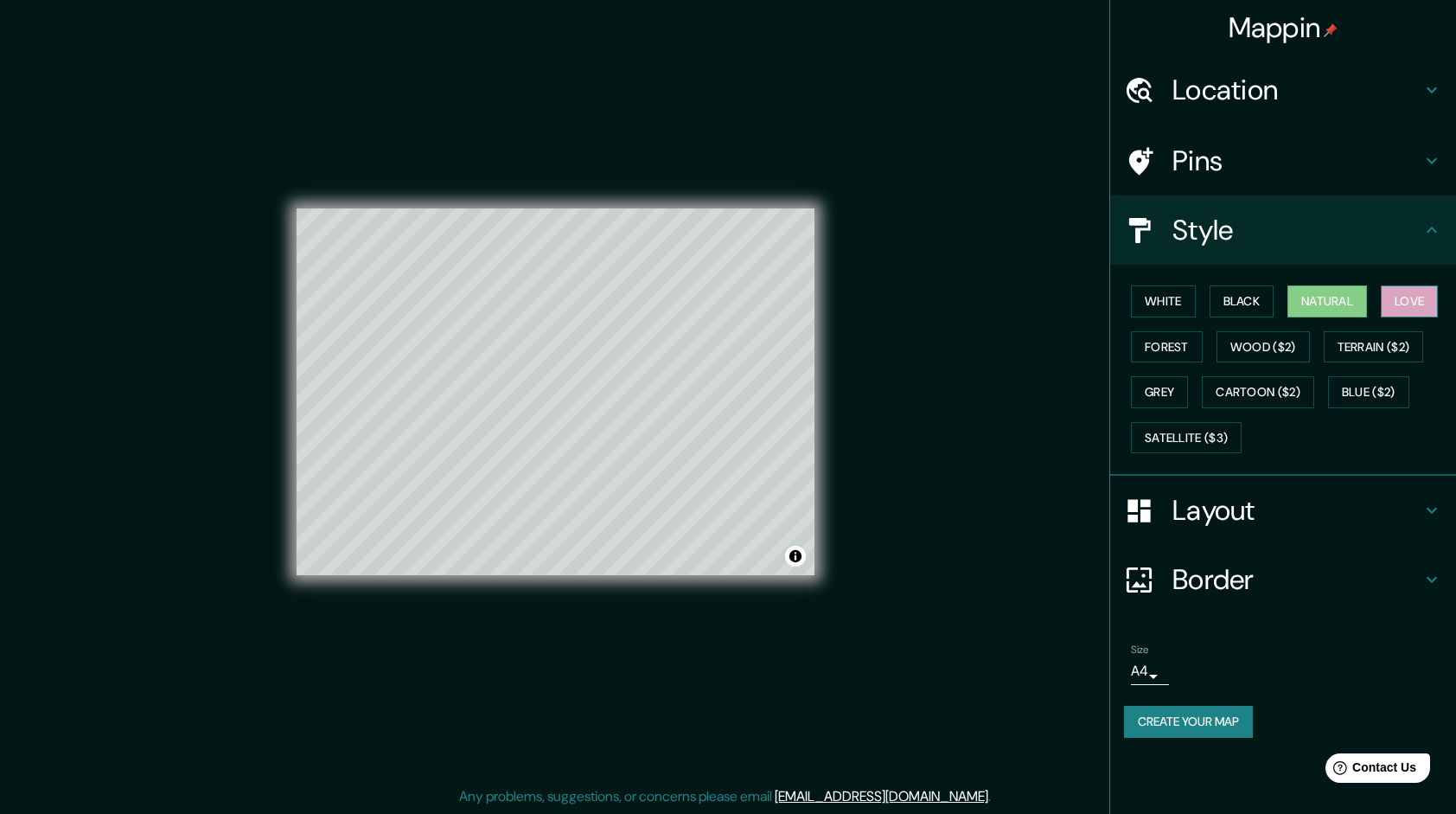
click at [1410, 297] on button "Love" at bounding box center [1409, 301] width 57 height 32
click at [1145, 349] on button "Forest" at bounding box center [1167, 347] width 72 height 32
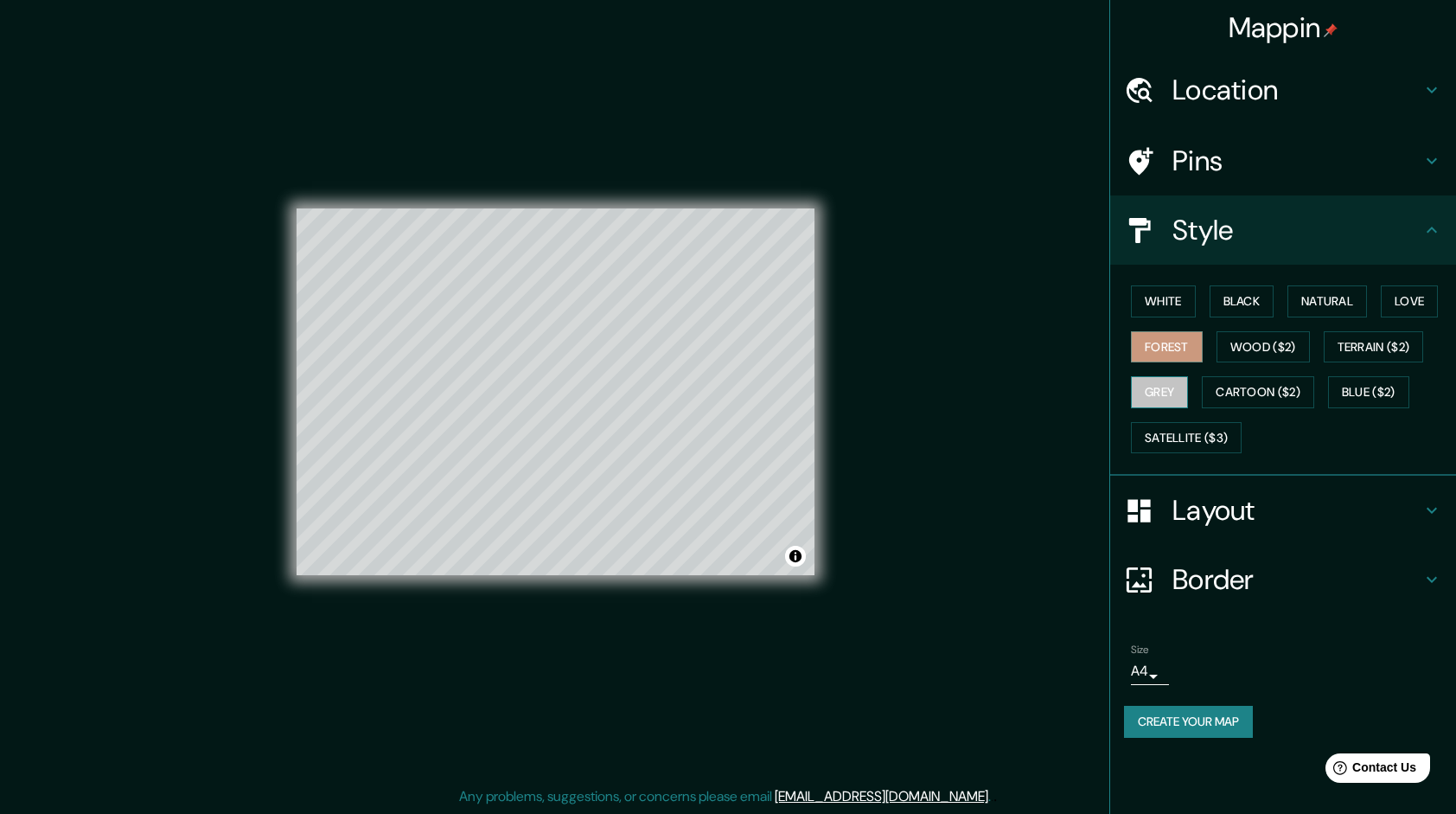
click at [1175, 381] on button "Grey" at bounding box center [1159, 392] width 57 height 32
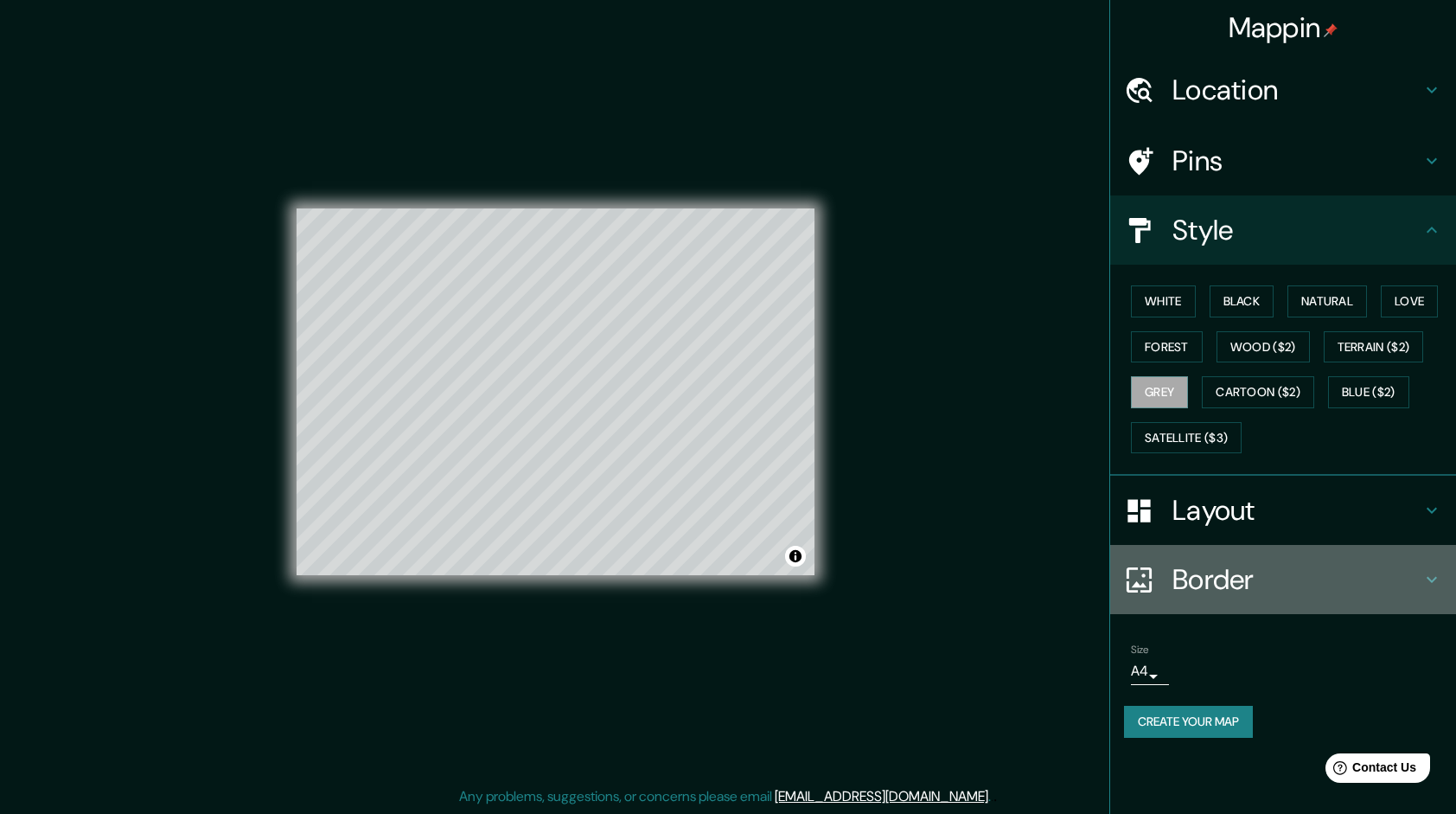
click at [1340, 574] on h4 "Border" at bounding box center [1296, 579] width 249 height 34
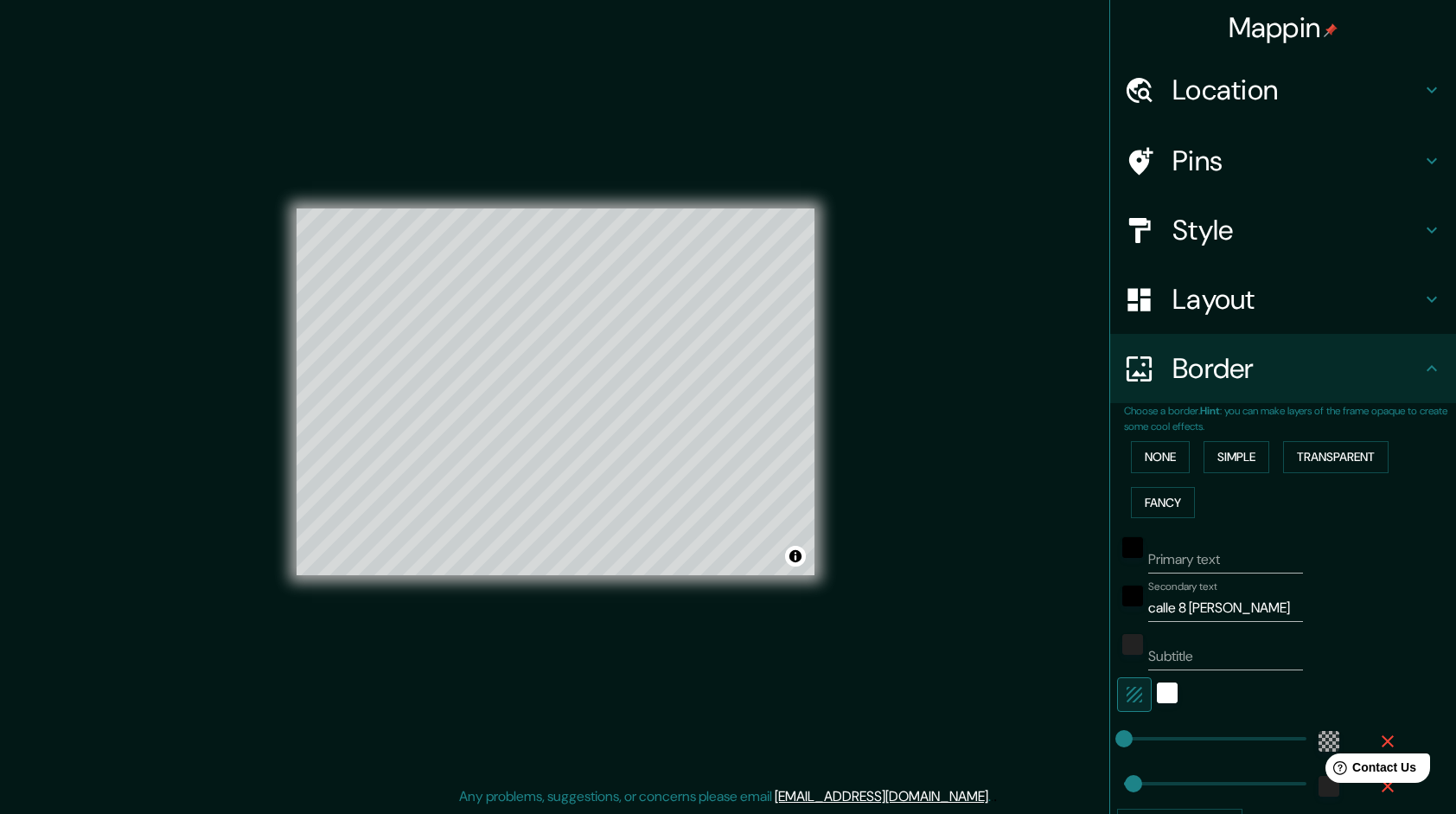
click at [1368, 375] on h4 "Border" at bounding box center [1296, 368] width 249 height 34
click at [1235, 310] on h4 "Layout" at bounding box center [1296, 298] width 249 height 34
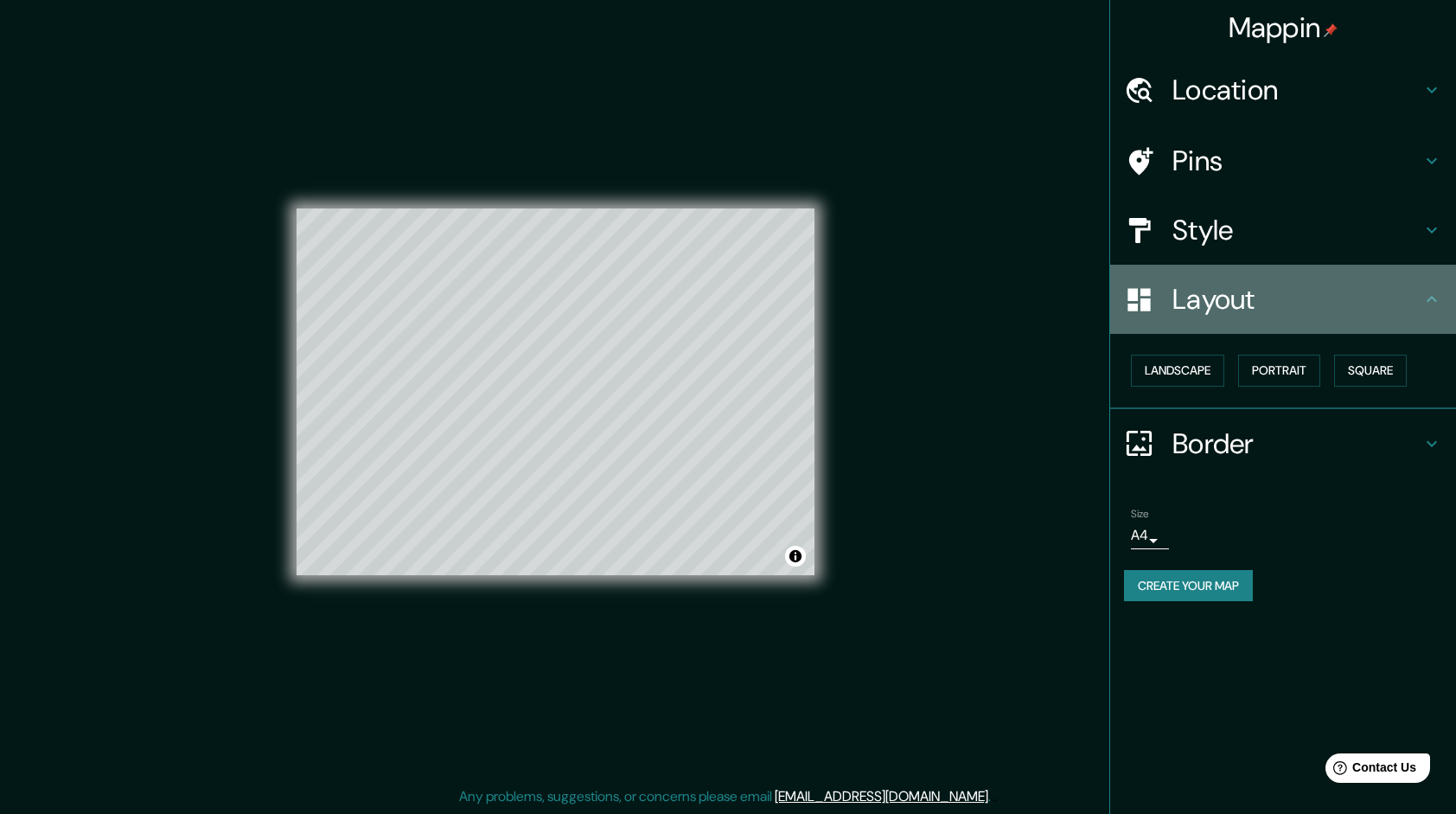
click at [1275, 320] on div "Layout" at bounding box center [1283, 298] width 346 height 69
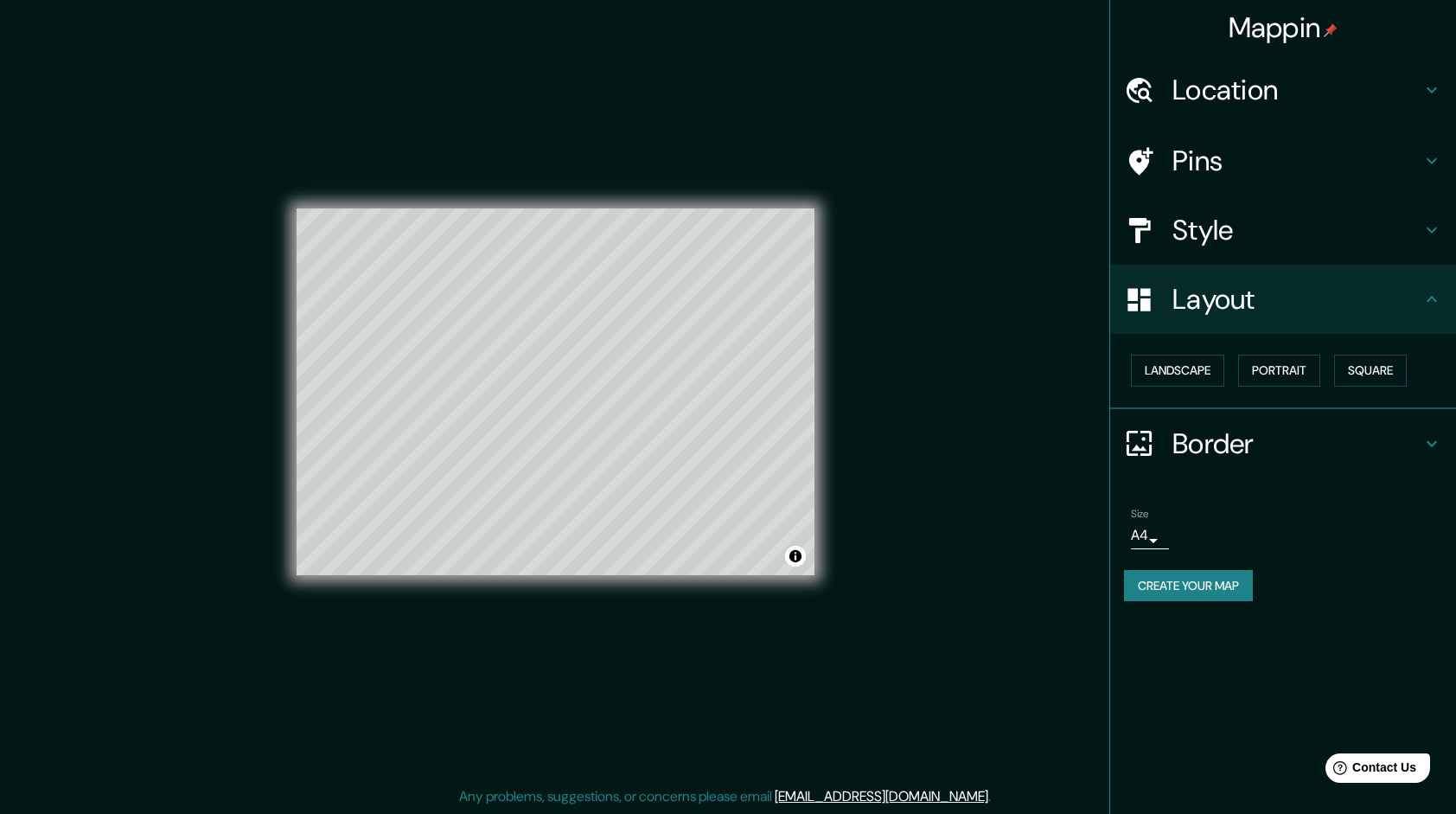
click at [1367, 453] on h4 "Border" at bounding box center [1296, 443] width 249 height 34
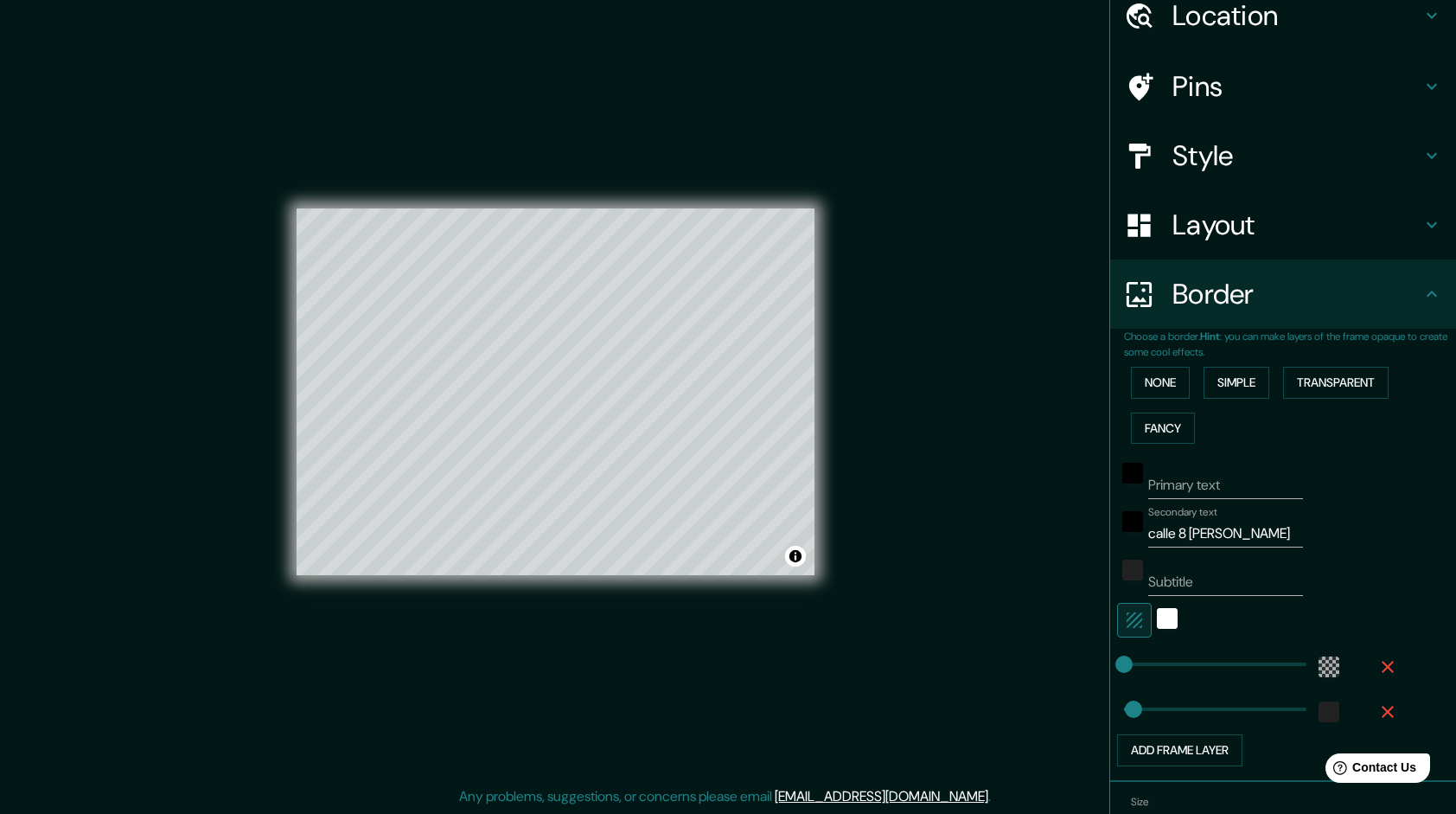
scroll to position [87, 0]
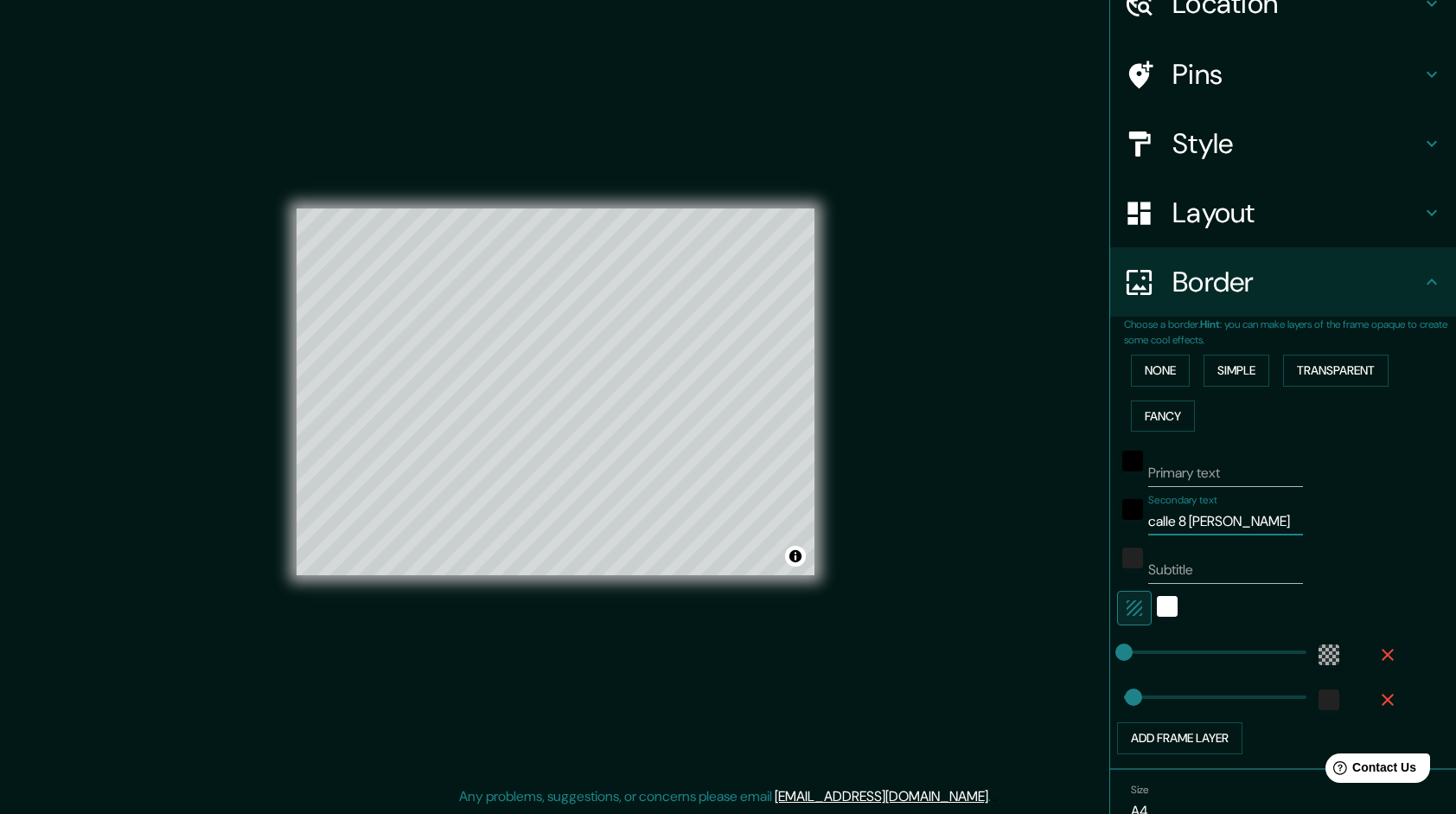
drag, startPoint x: 1264, startPoint y: 516, endPoint x: 1080, endPoint y: 530, distance: 184.5
click at [1080, 530] on div "Mappin Location Pins Style Layout Border Choose a border. Hint : you can make l…" at bounding box center [728, 406] width 1456 height 816
click at [1157, 604] on div "white" at bounding box center [1167, 605] width 20 height 20
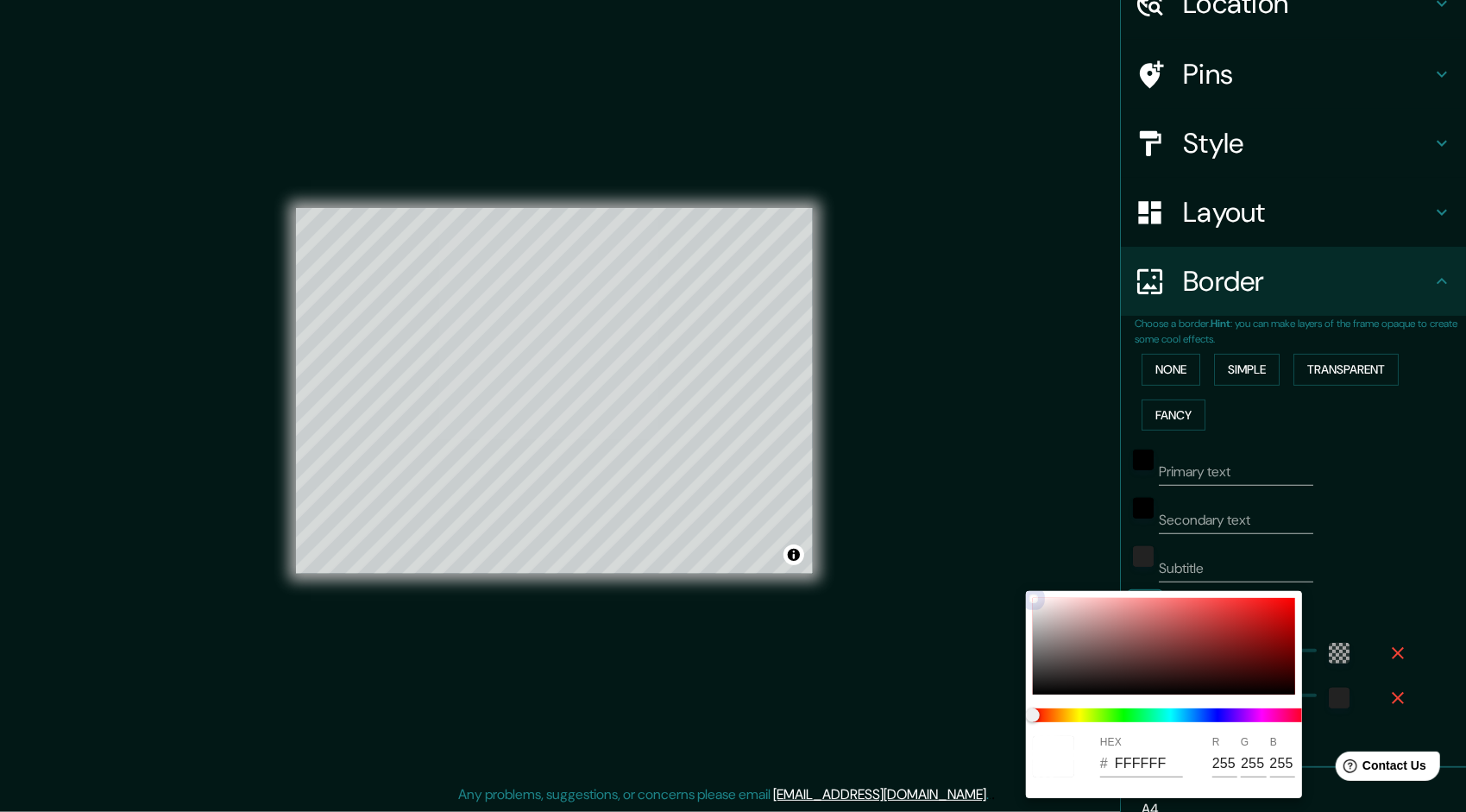
click at [1124, 604] on div at bounding box center [1164, 646] width 263 height 96
type input "EF9C9C"
type input "239"
type input "156"
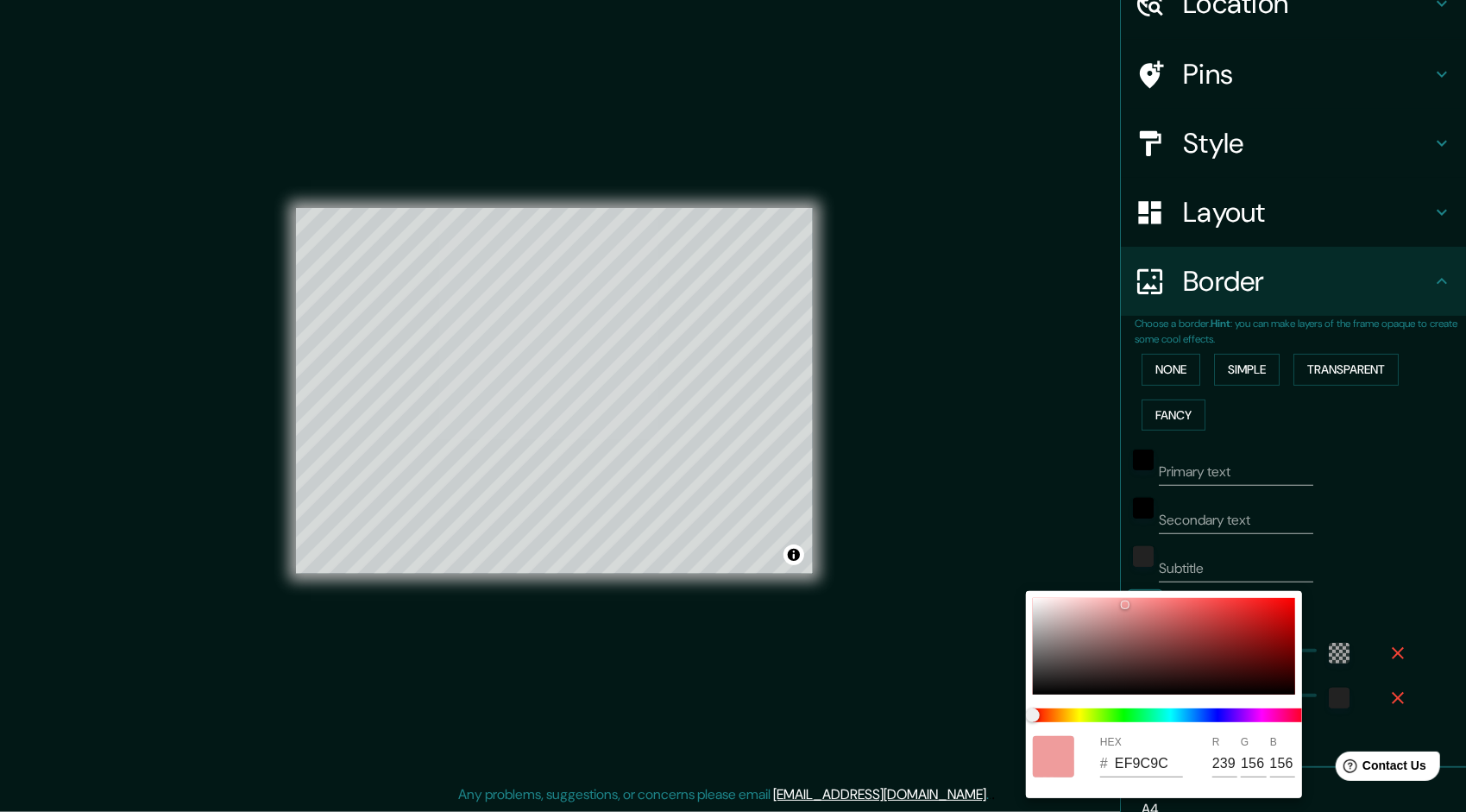
click at [1252, 580] on div at bounding box center [733, 406] width 1466 height 812
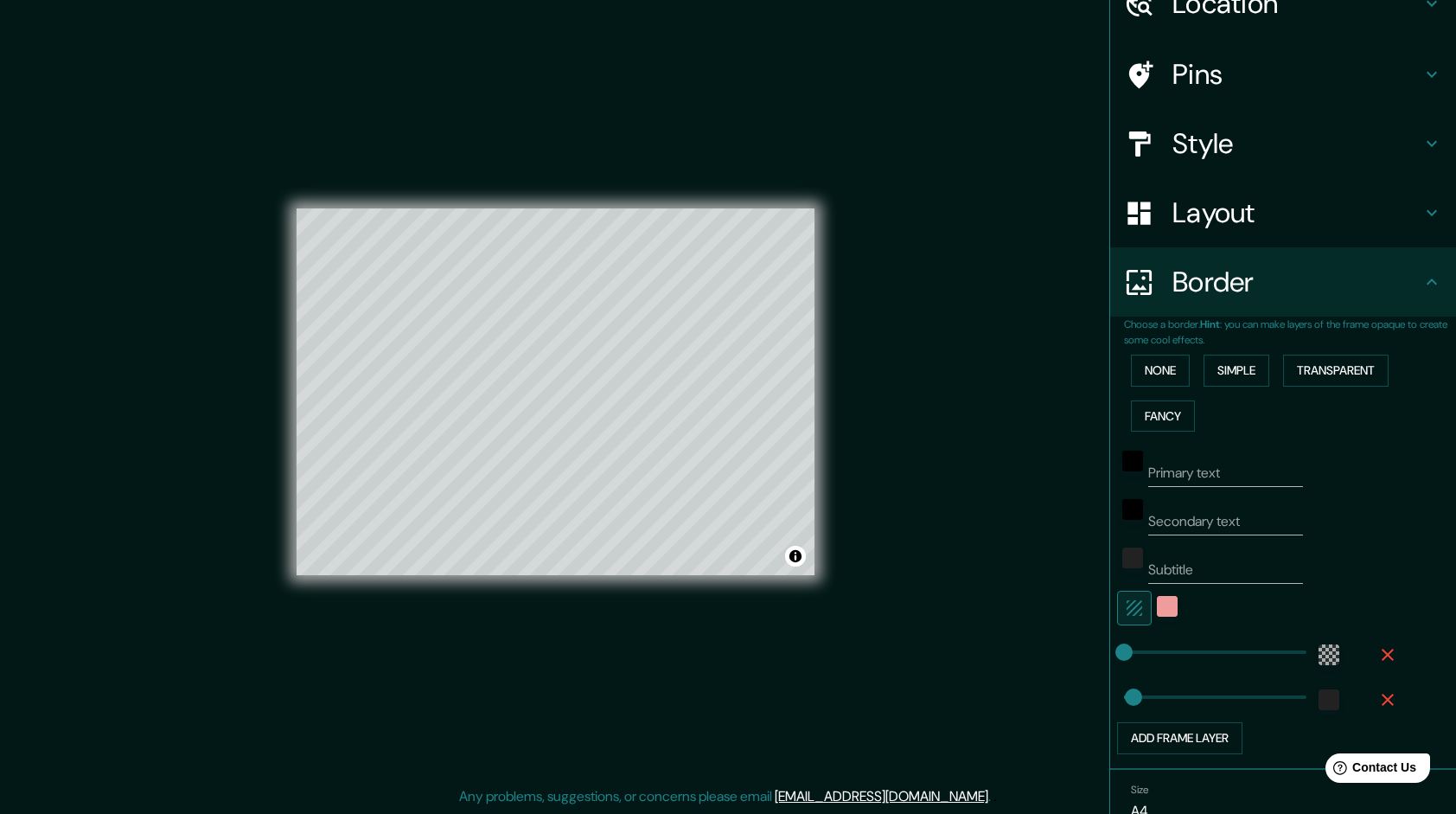
click at [1132, 606] on button "button" at bounding box center [1133, 607] width 34 height 34
click at [1124, 608] on icon "button" at bounding box center [1133, 607] width 20 height 20
click at [1127, 608] on icon "button" at bounding box center [1134, 608] width 16 height 16
type input "46"
type input "0"
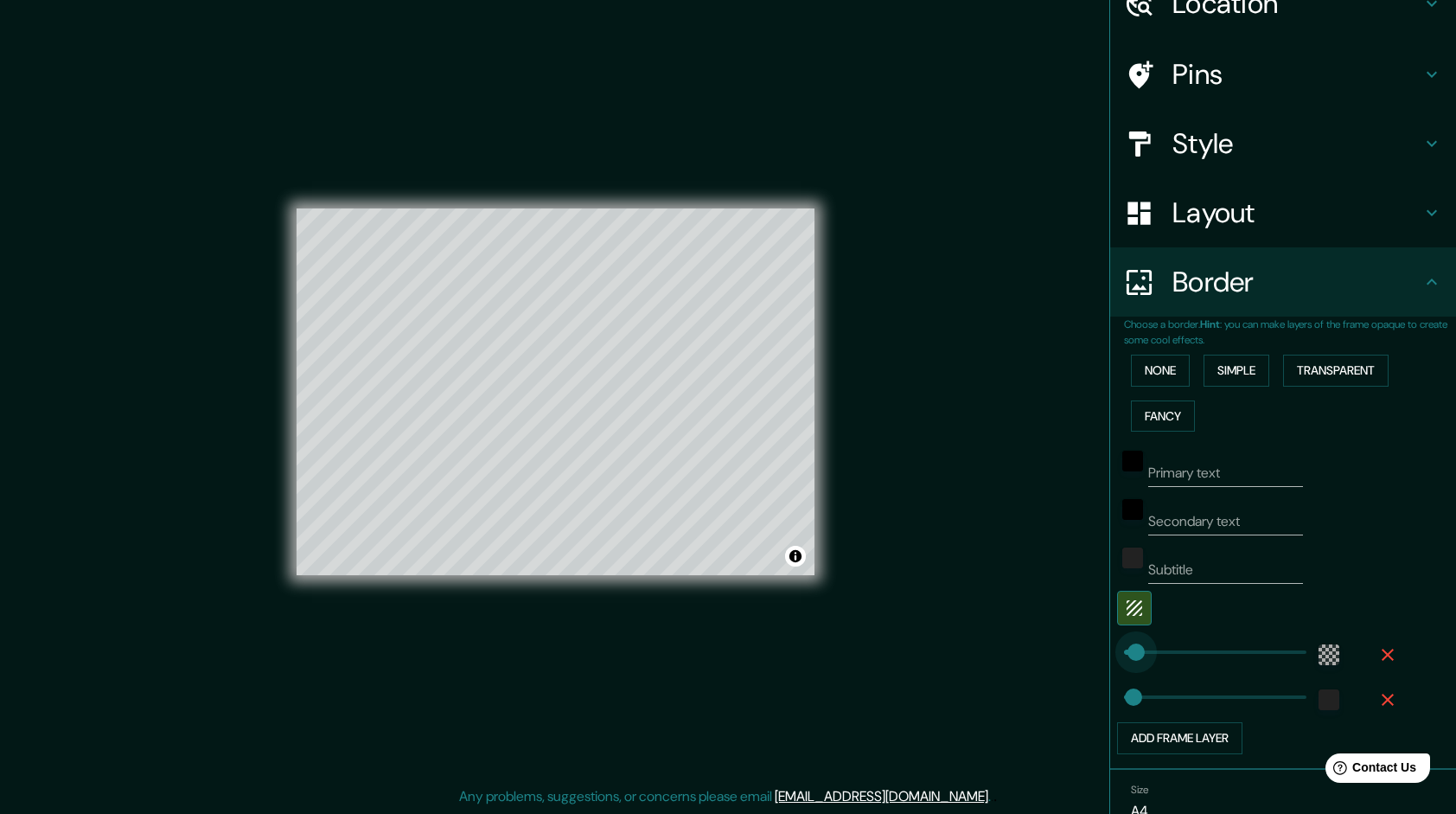
drag, startPoint x: 1125, startPoint y: 647, endPoint x: 1110, endPoint y: 649, distance: 15.1
type input "0"
drag, startPoint x: 1114, startPoint y: 647, endPoint x: 1090, endPoint y: 651, distance: 24.3
click at [1090, 651] on div "Mappin Location Pins Style Layout Border Choose a border. Hint : you can make l…" at bounding box center [728, 406] width 1456 height 816
type input "27"
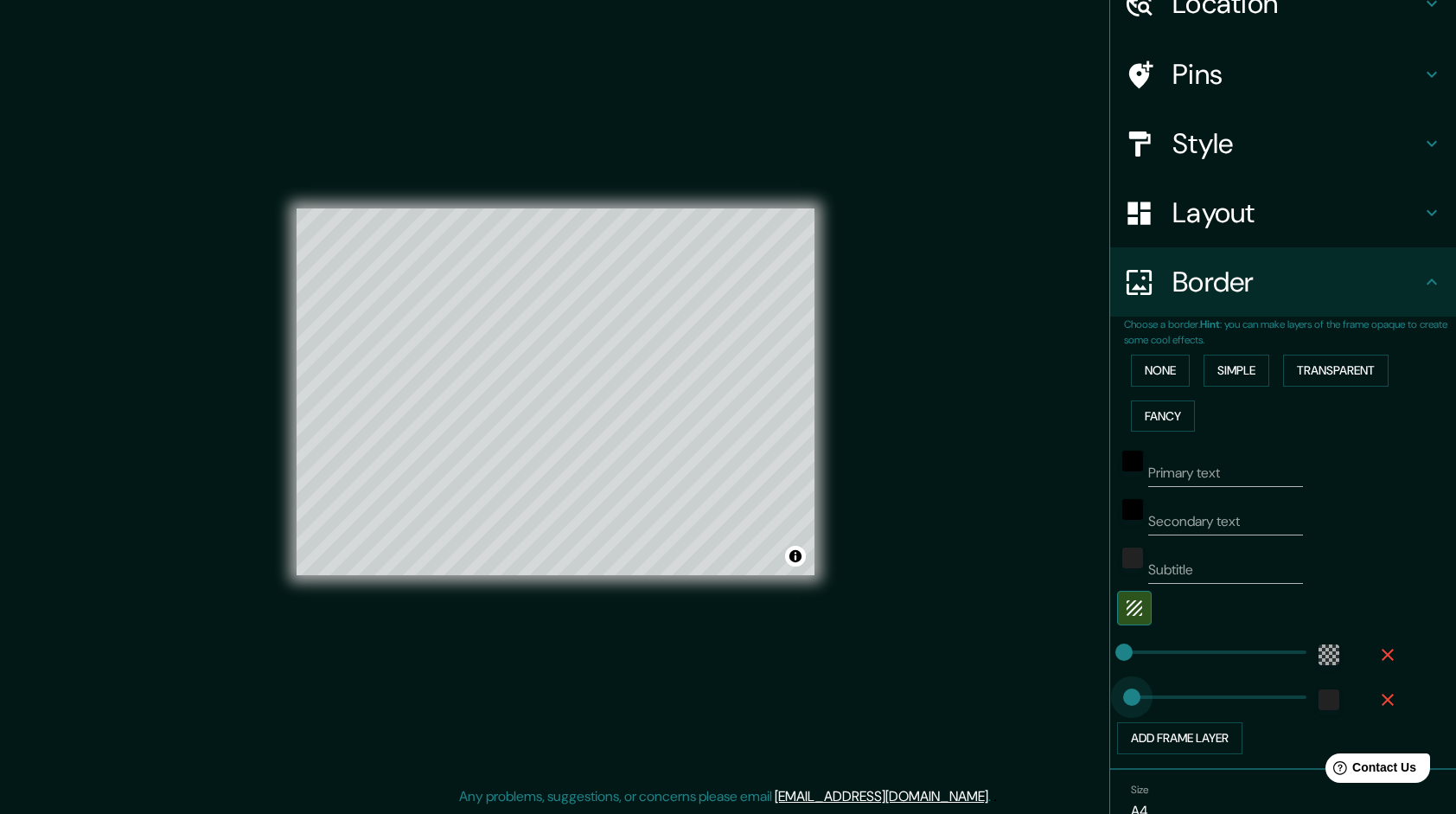
type input "0"
drag, startPoint x: 1119, startPoint y: 689, endPoint x: 1067, endPoint y: 697, distance: 52.6
drag, startPoint x: 1106, startPoint y: 693, endPoint x: 1056, endPoint y: 701, distance: 50.6
click at [1056, 701] on div "Mappin Location Pins Style Layout Border Choose a border. Hint : you can make l…" at bounding box center [728, 406] width 1456 height 816
type input "146"
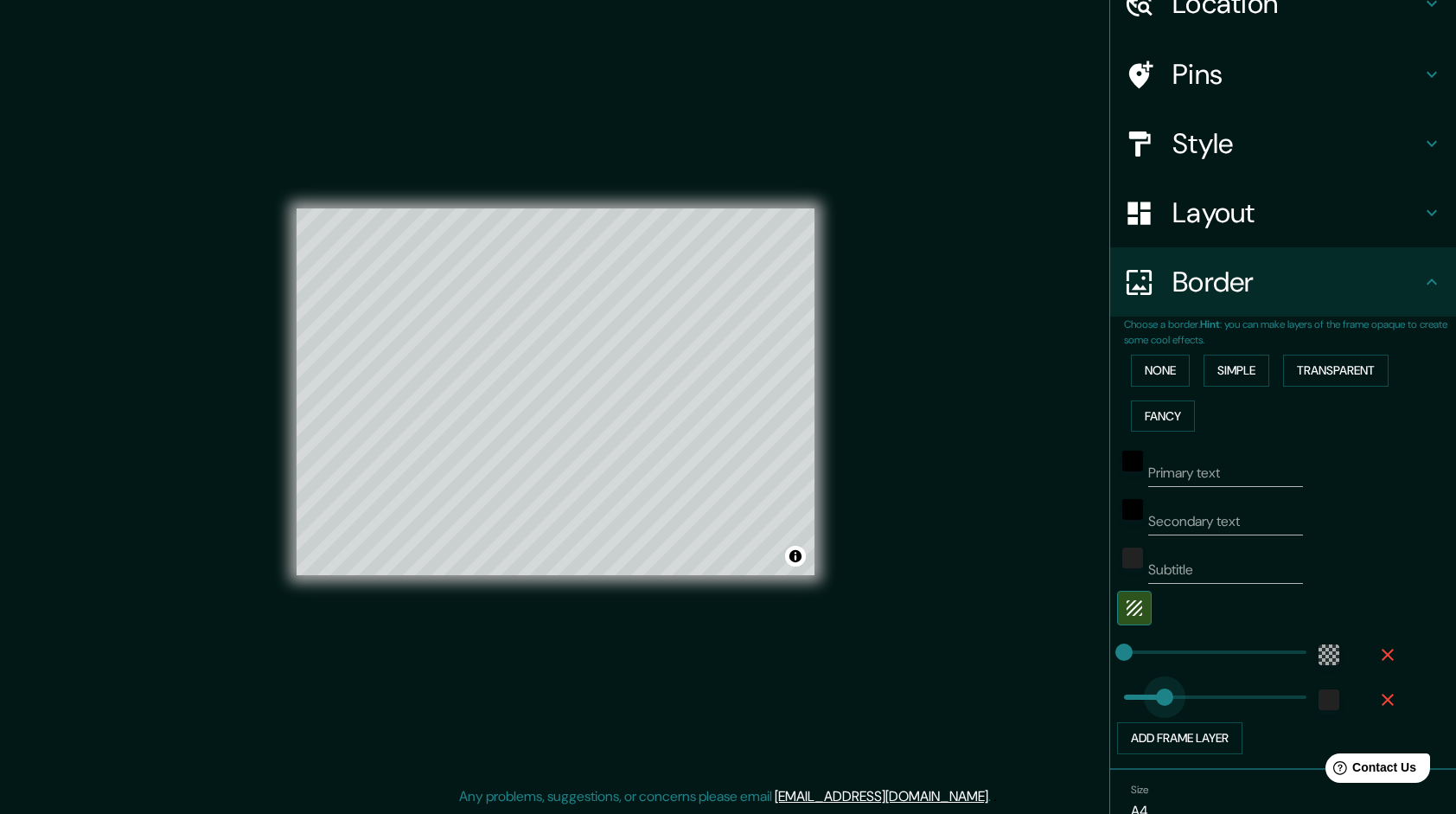
drag, startPoint x: 1114, startPoint y: 696, endPoint x: 1155, endPoint y: 690, distance: 41.4
type input "115"
drag, startPoint x: 1155, startPoint y: 690, endPoint x: 1145, endPoint y: 693, distance: 10.4
type input "106"
type input "81"
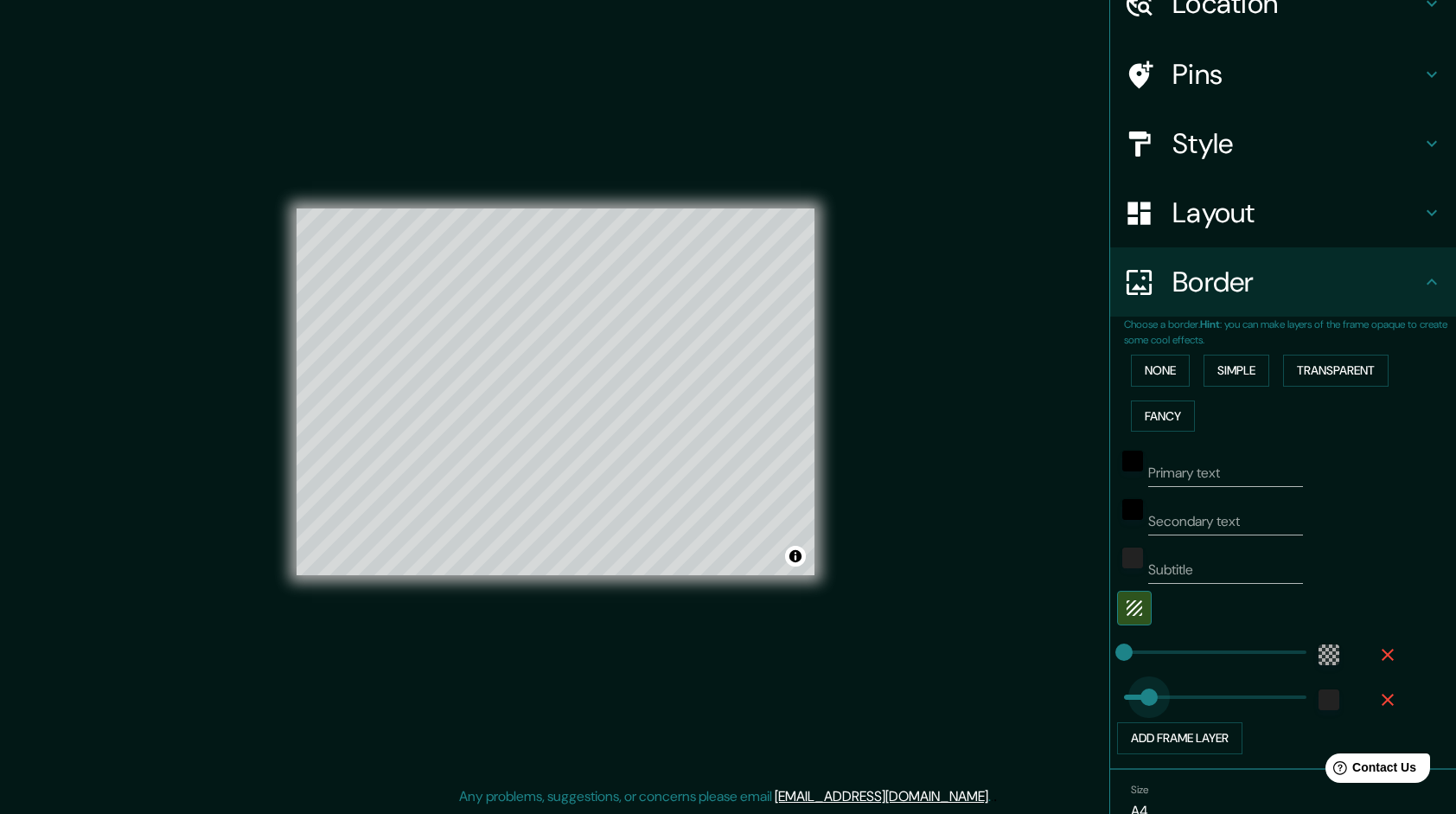
drag, startPoint x: 1145, startPoint y: 694, endPoint x: 1135, endPoint y: 695, distance: 10.0
type input "72"
type input "44"
type input "35"
click at [1017, 638] on div "Mappin Location Pins Style Layout Border Choose a border. Hint : you can make l…" at bounding box center [728, 406] width 1456 height 816
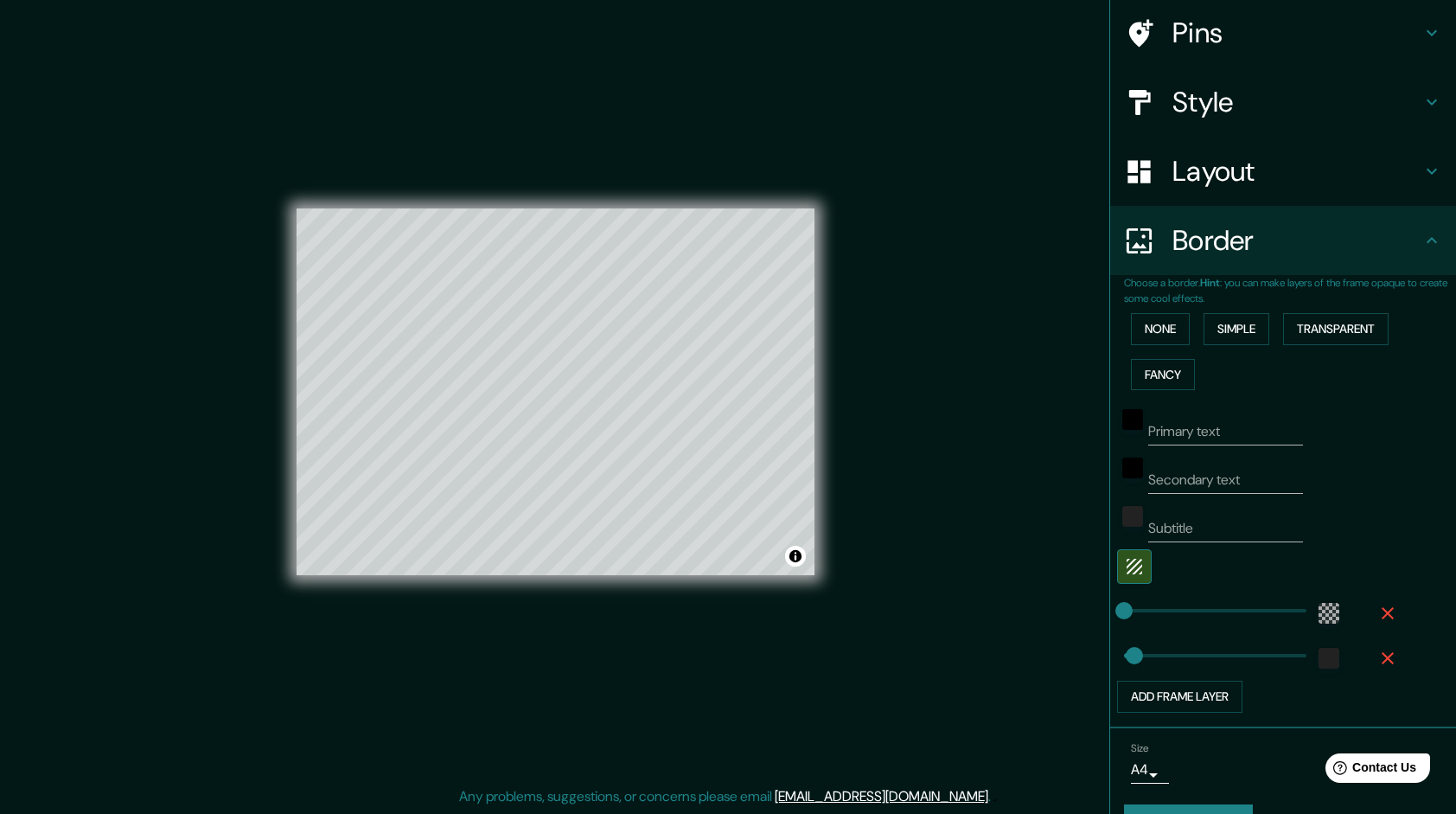
scroll to position [0, 0]
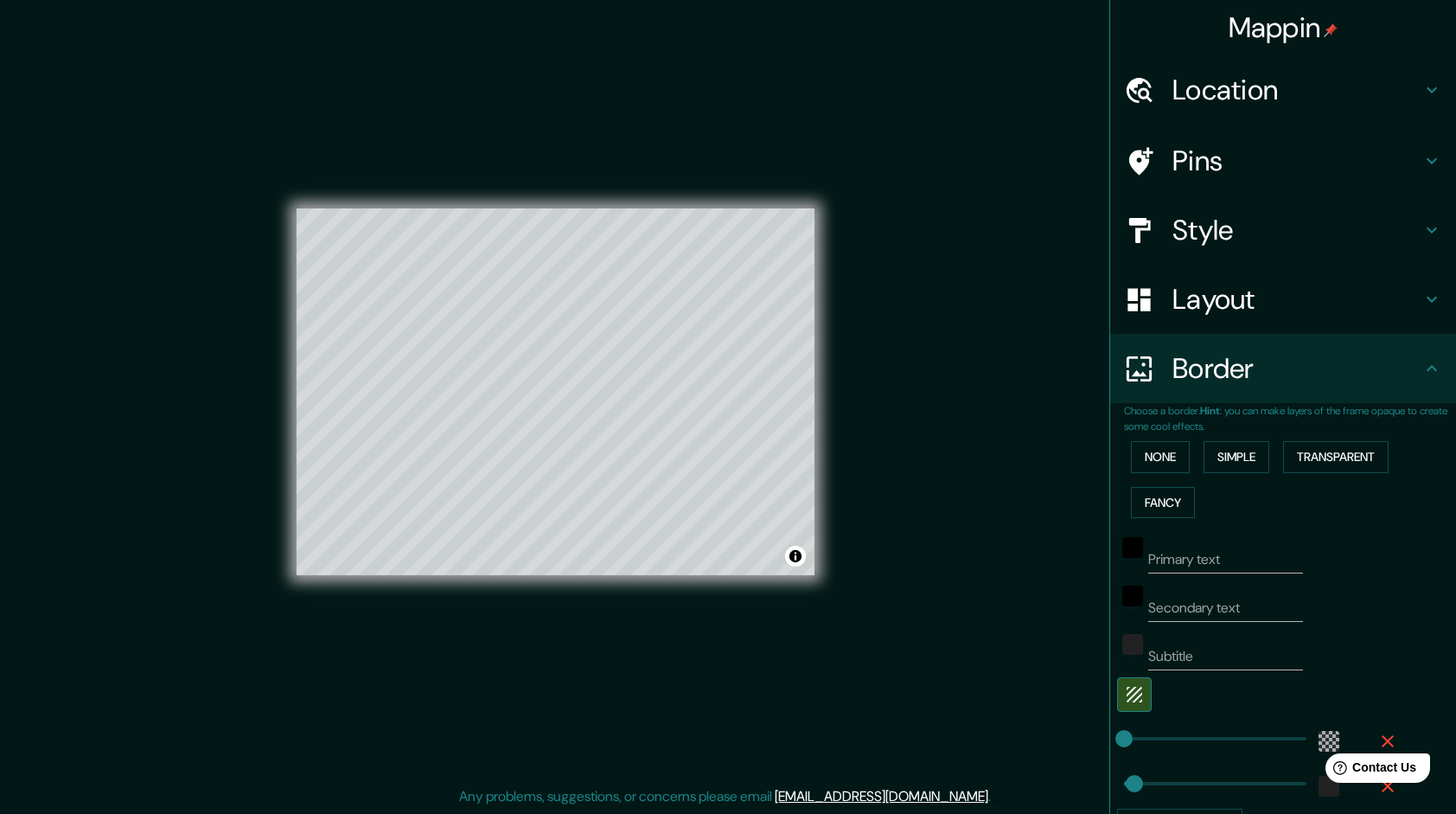
click at [1295, 88] on h4 "Location" at bounding box center [1296, 90] width 249 height 34
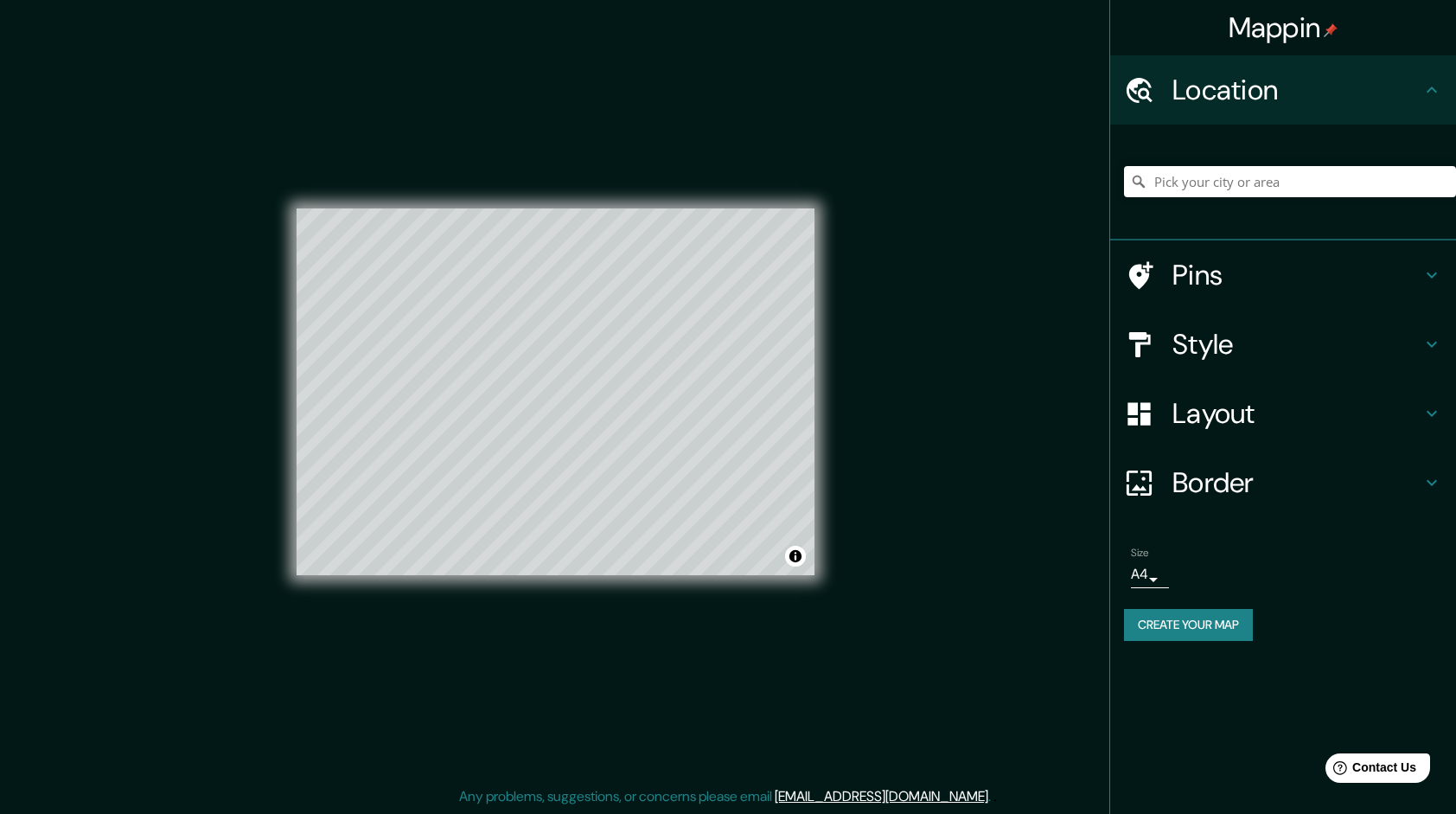
click at [1295, 88] on h4 "Location" at bounding box center [1296, 90] width 249 height 34
click at [1282, 291] on h4 "Pins" at bounding box center [1296, 274] width 249 height 34
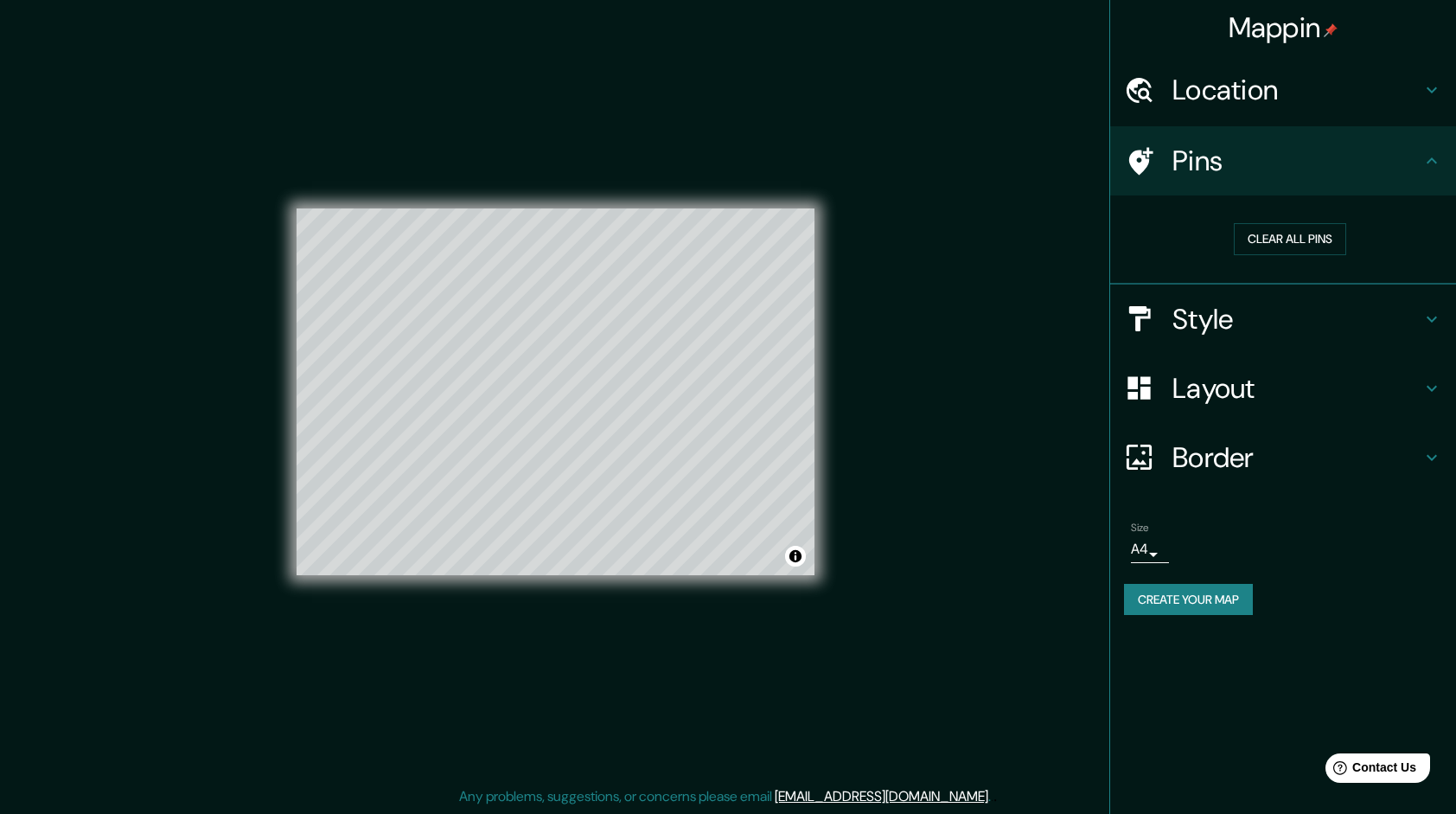
click at [1292, 311] on h4 "Style" at bounding box center [1296, 319] width 249 height 34
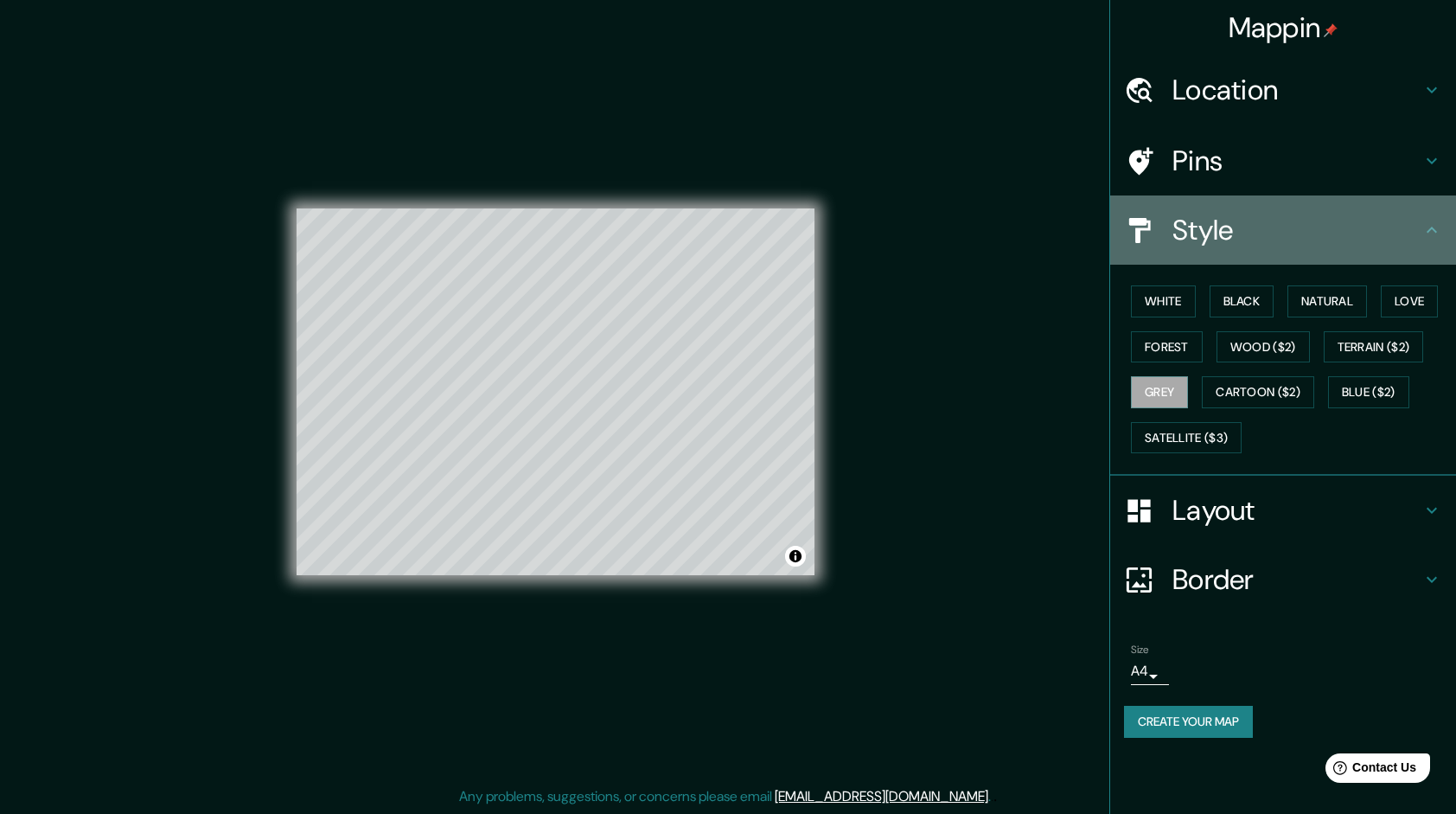
click at [1318, 234] on h4 "Style" at bounding box center [1296, 229] width 249 height 34
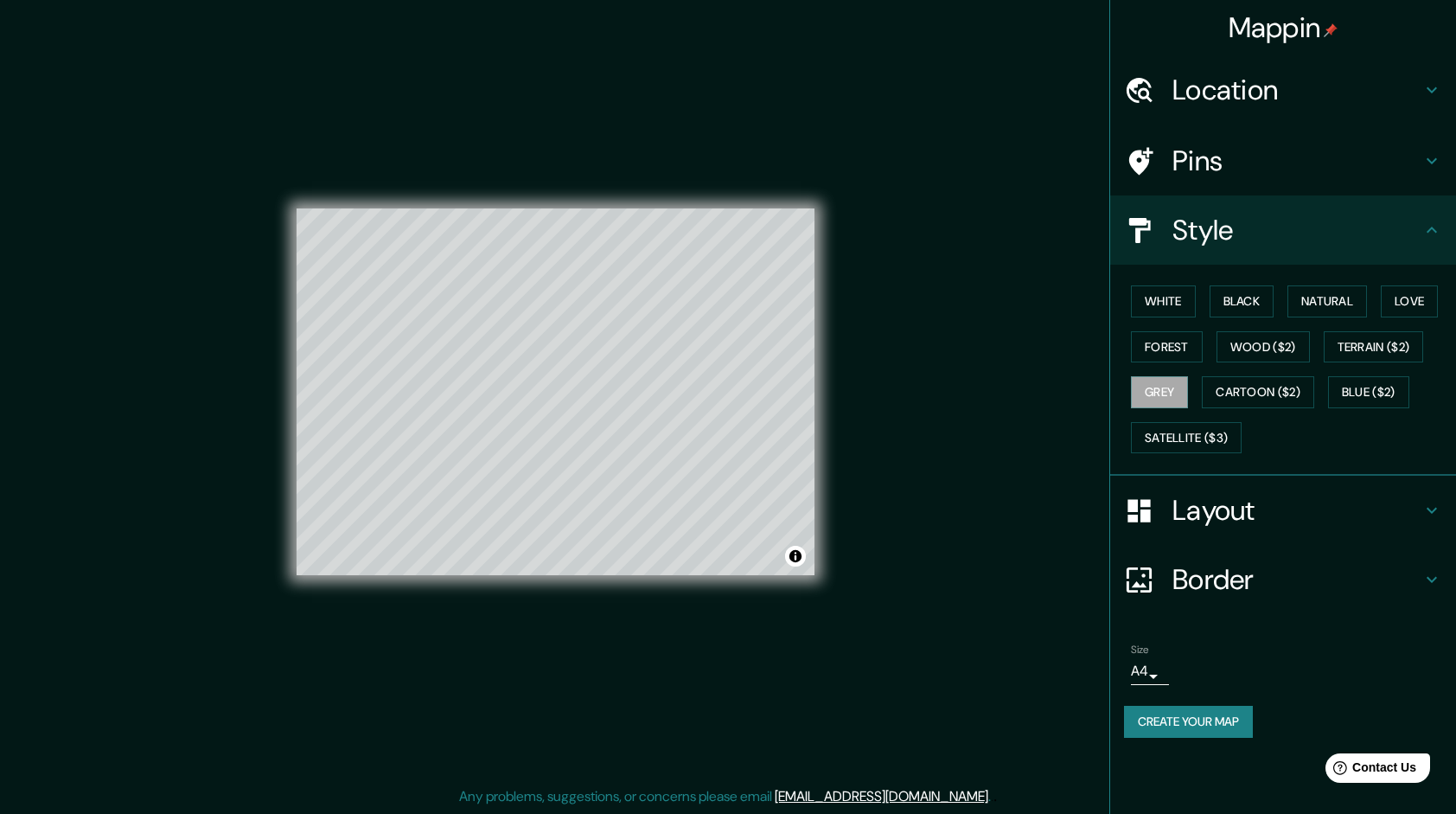
click at [1213, 726] on button "Create your map" at bounding box center [1188, 721] width 129 height 32
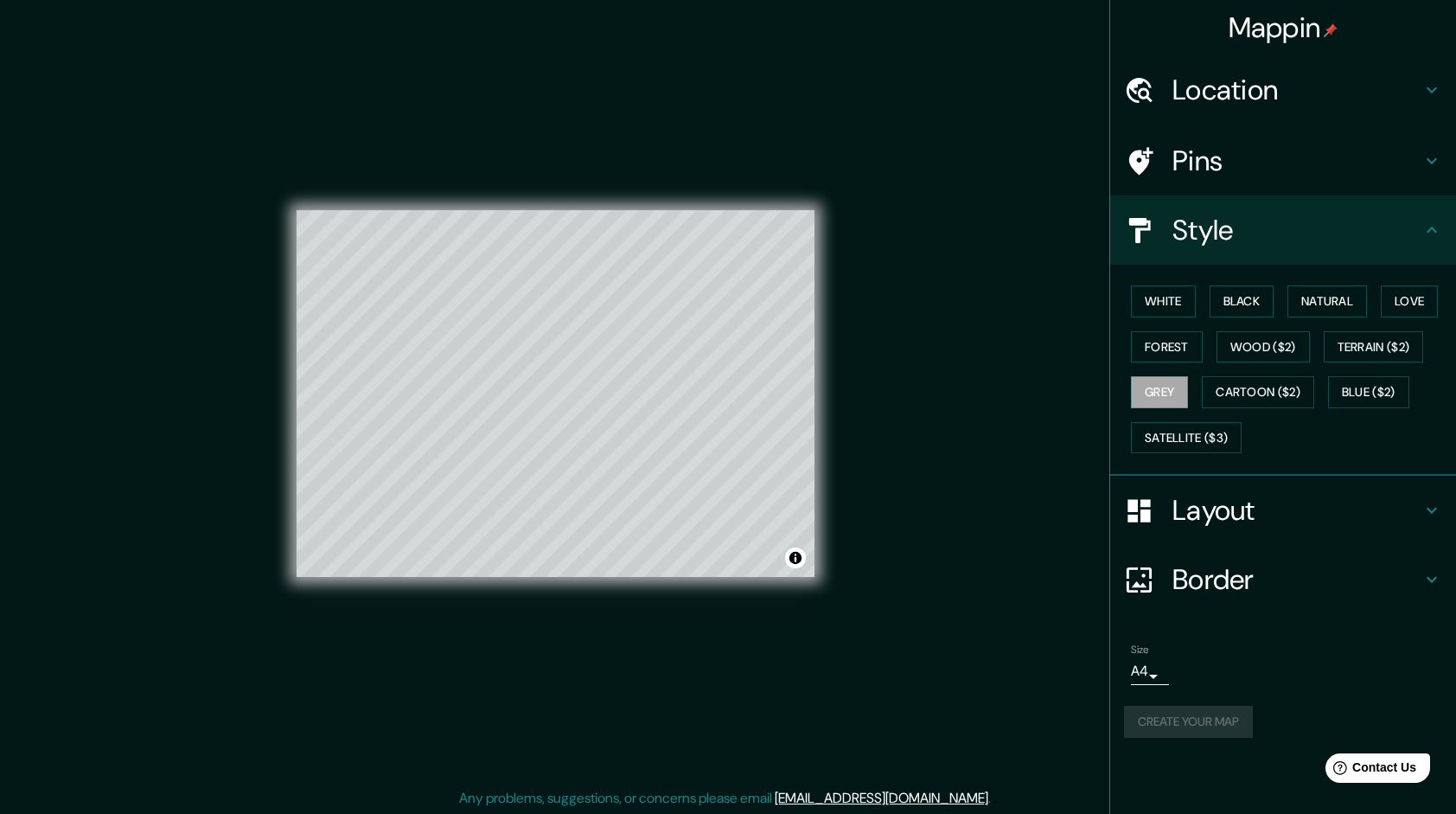
scroll to position [2, 0]
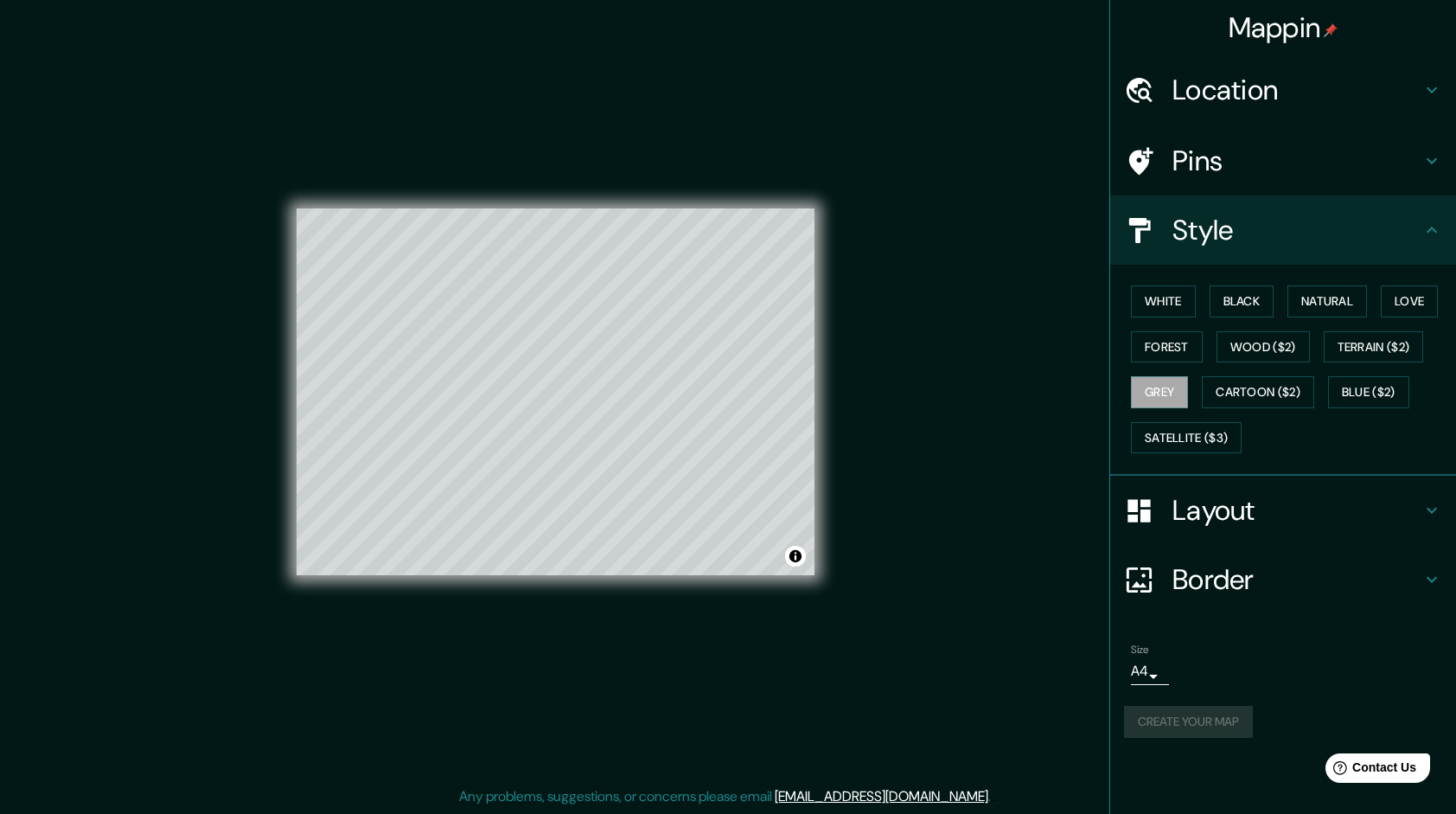
click at [907, 624] on div "Mappin Location Pins Style White Black Natural Love Forest Wood ($2) Terrain ($…" at bounding box center [728, 406] width 1456 height 816
click at [1360, 94] on h4 "Location" at bounding box center [1296, 90] width 249 height 34
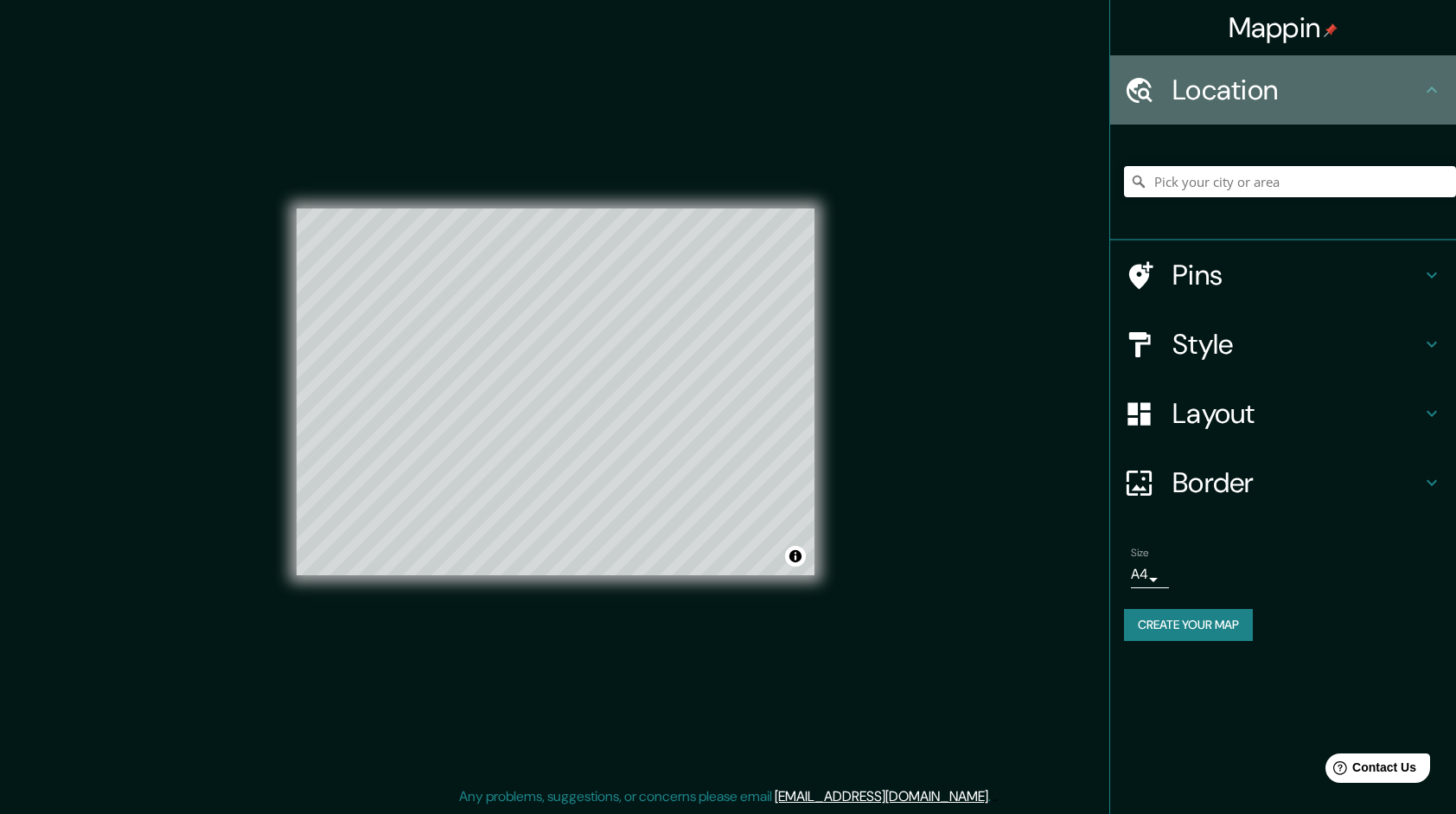
click at [1370, 88] on h4 "Location" at bounding box center [1296, 90] width 249 height 34
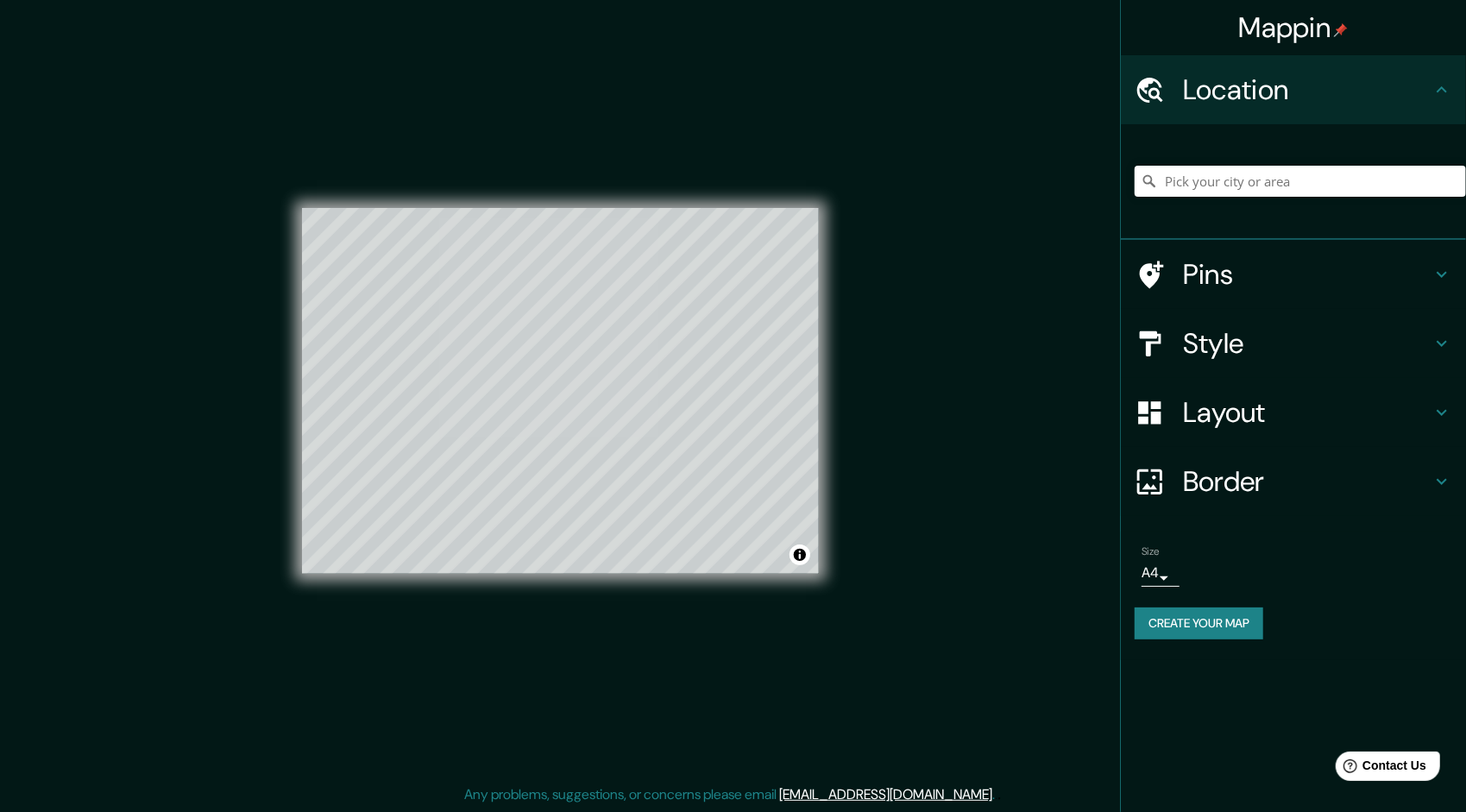
click at [1162, 574] on body "Mappin Location Pins Style Layout Border Choose a border. Hint : you can make l…" at bounding box center [733, 404] width 1466 height 812
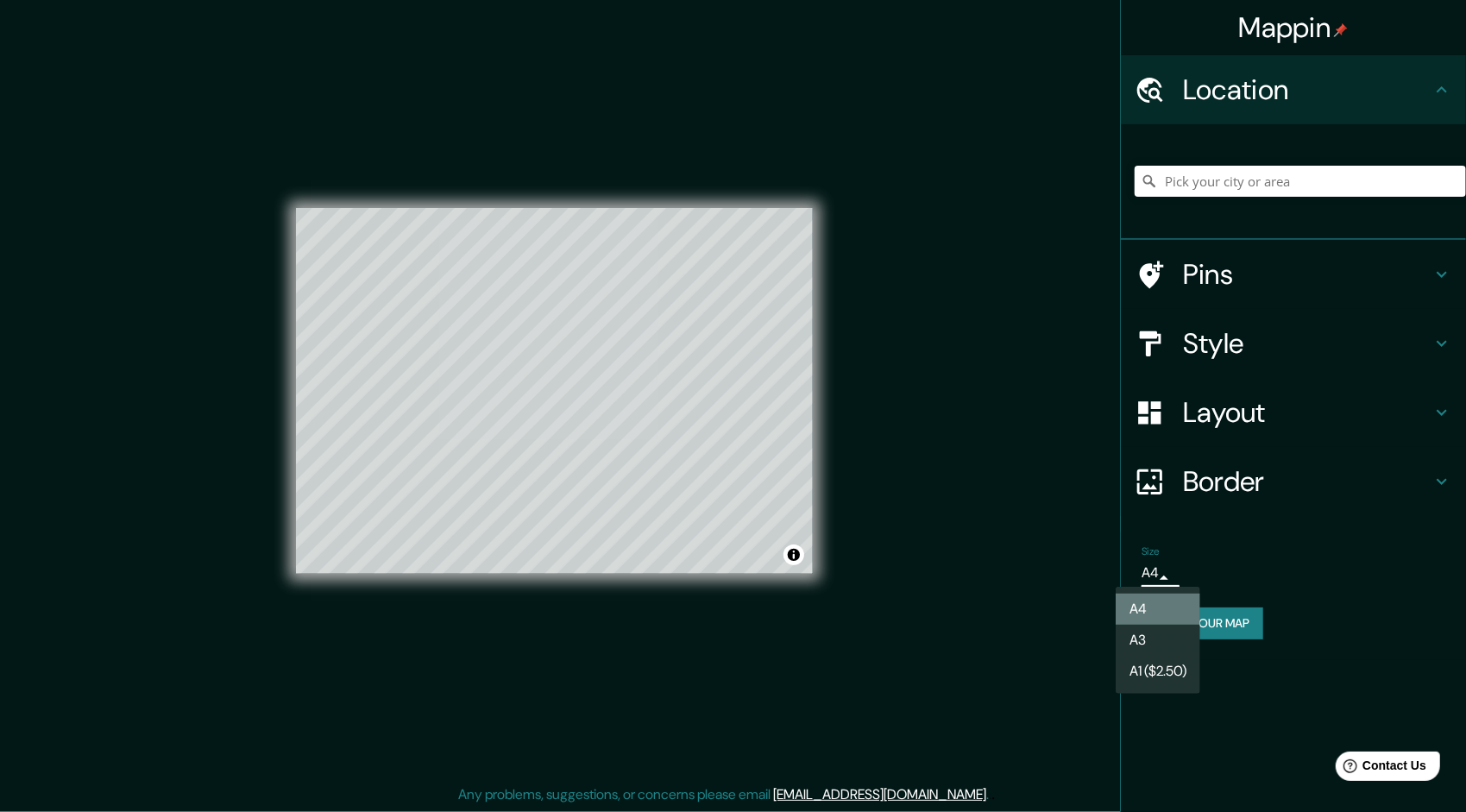
click at [1155, 600] on li "A4" at bounding box center [1158, 609] width 85 height 31
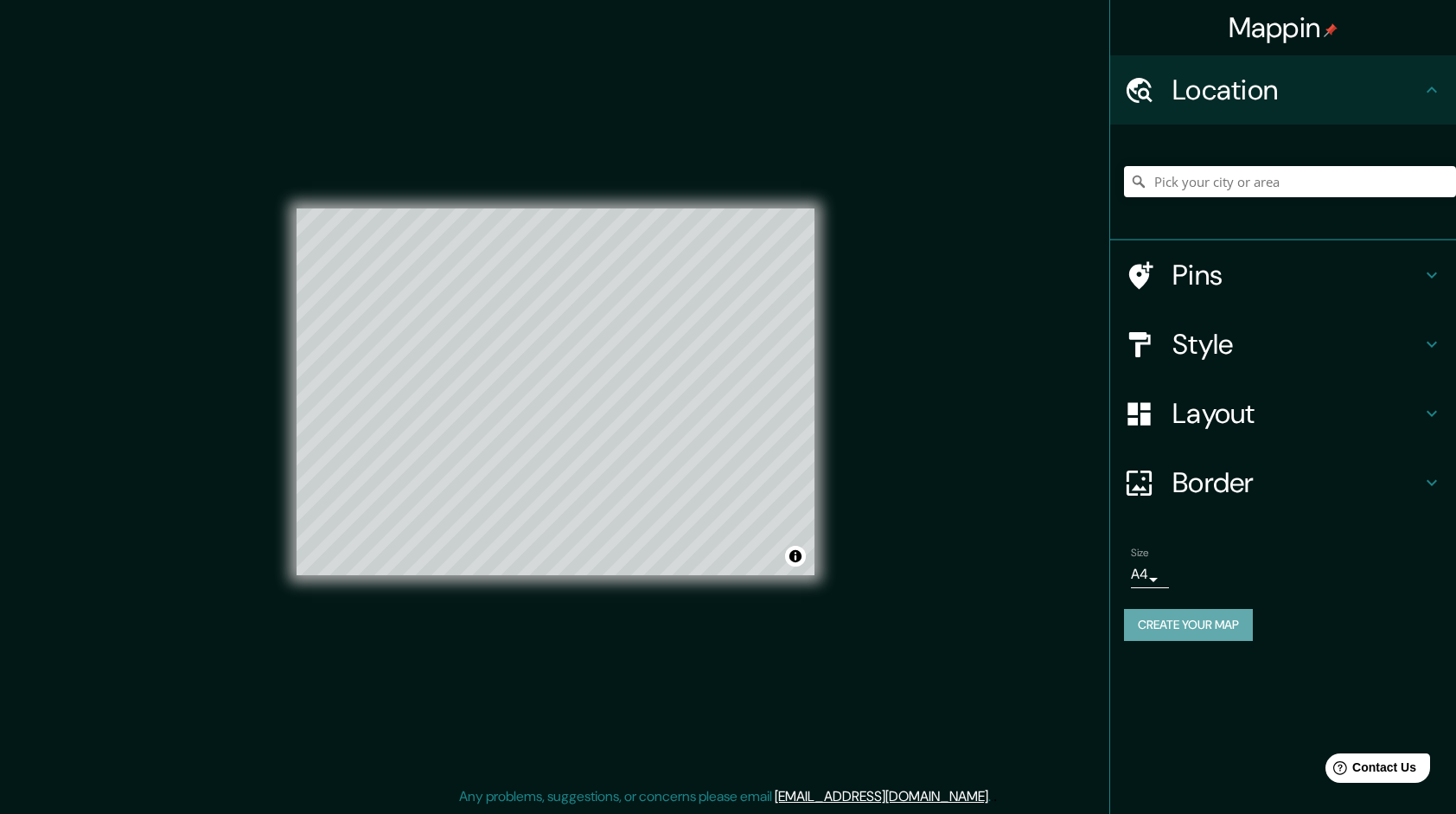
click at [1168, 617] on button "Create your map" at bounding box center [1188, 625] width 129 height 32
click at [903, 396] on div "Mappin Location Pins Style Layout Border Choose a border. Hint : you can make l…" at bounding box center [728, 406] width 1456 height 816
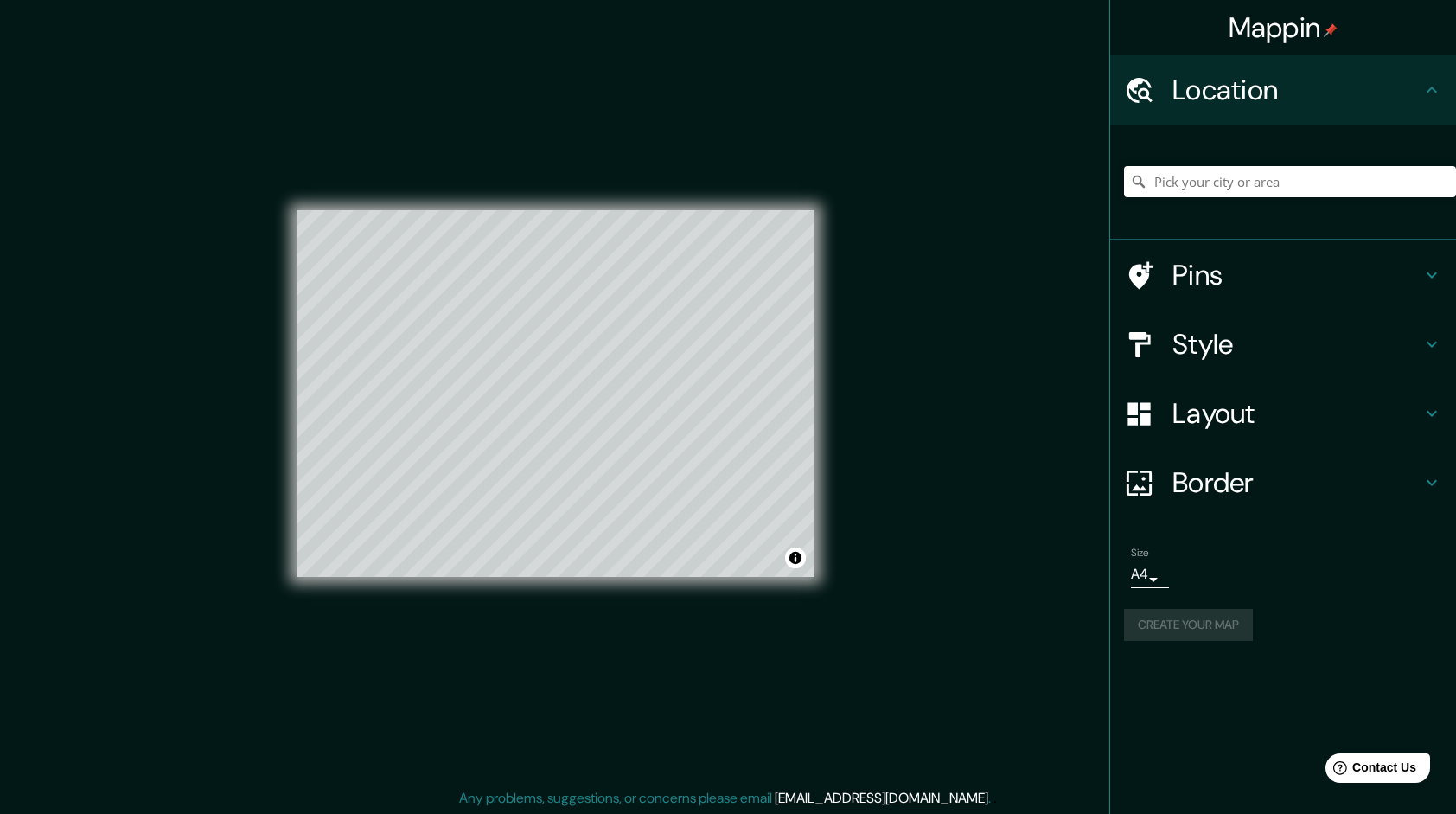
scroll to position [0, 0]
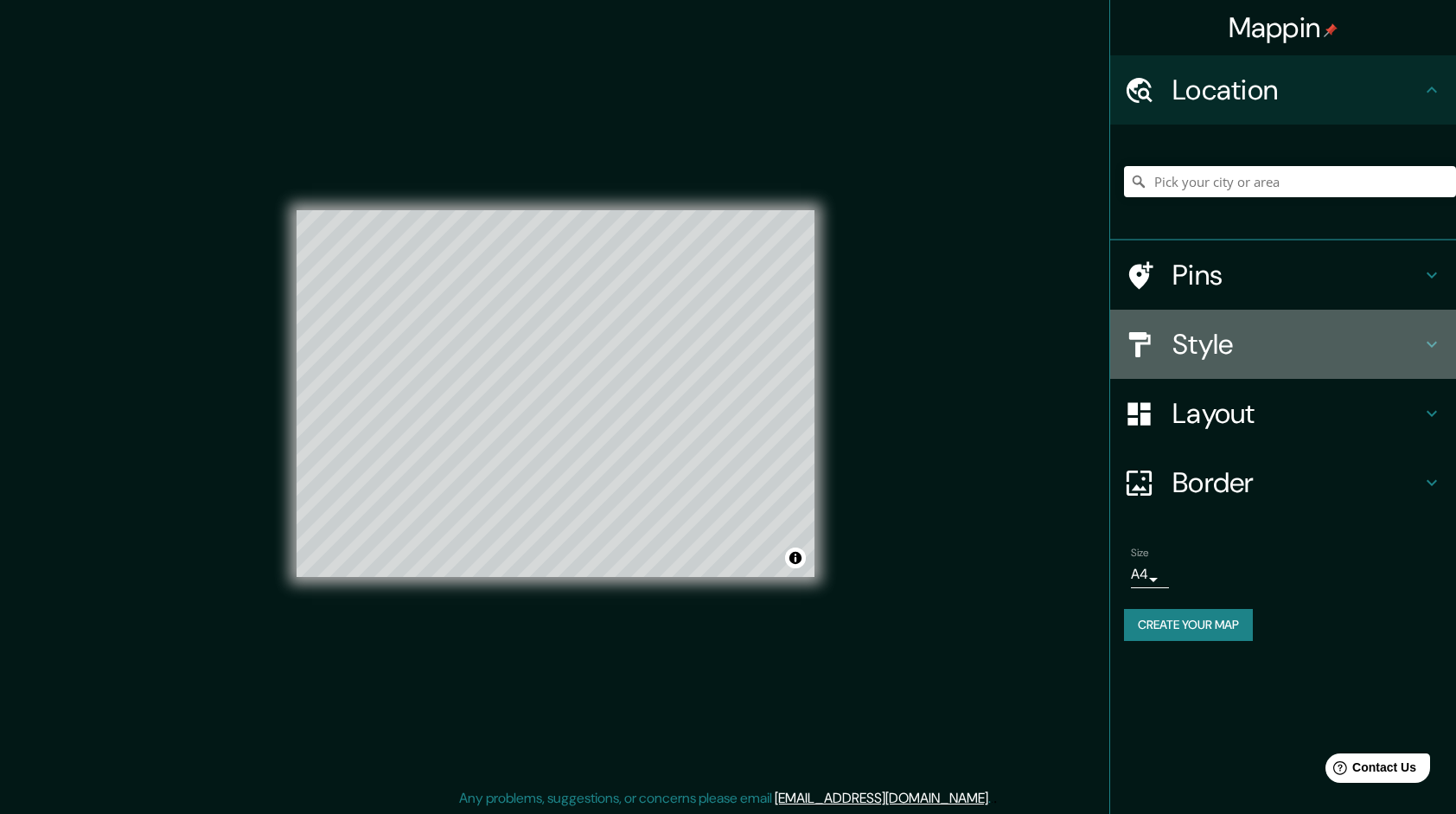
click at [1369, 349] on h4 "Style" at bounding box center [1296, 343] width 249 height 34
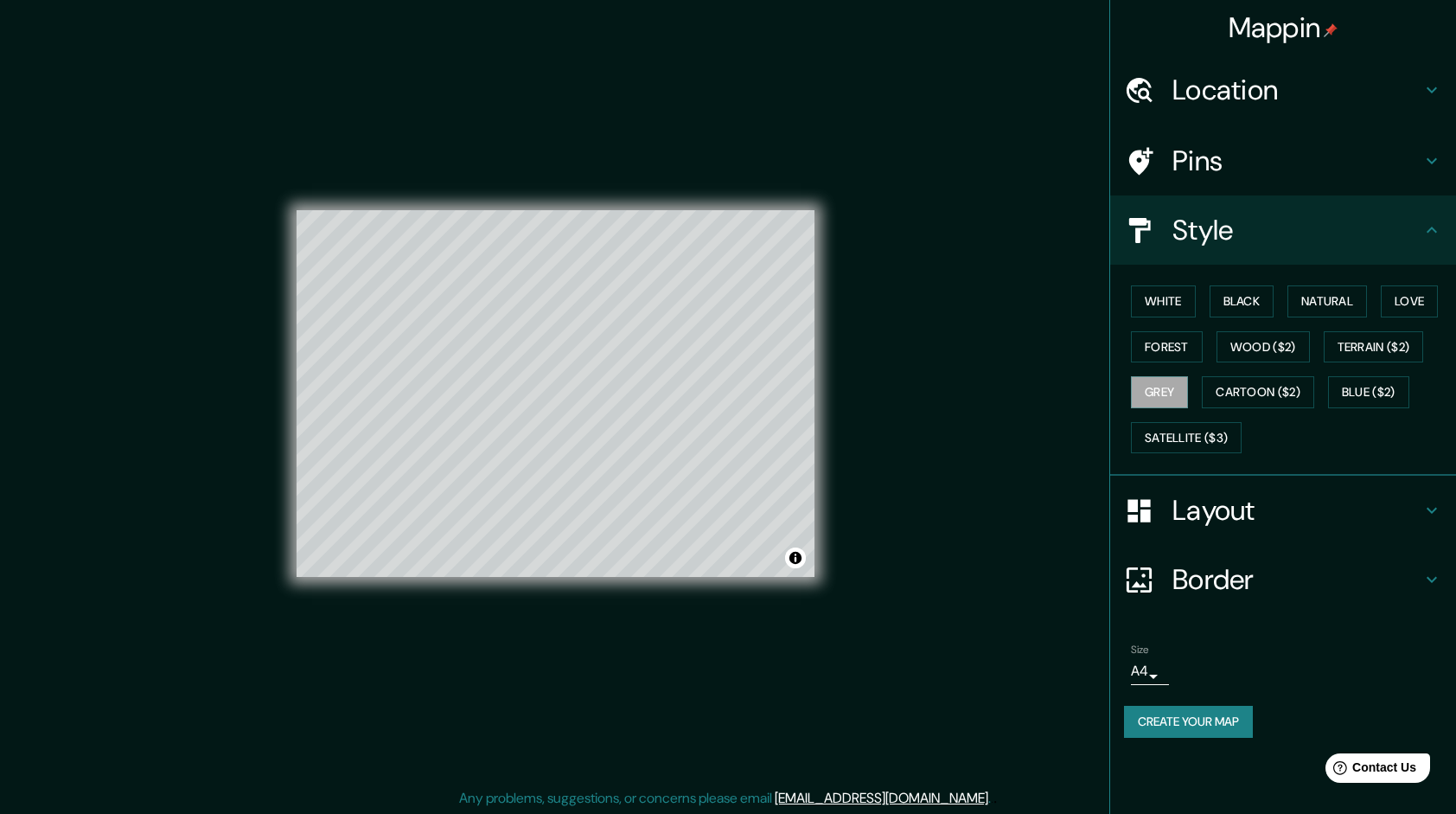
click at [1369, 502] on h4 "Layout" at bounding box center [1296, 510] width 249 height 34
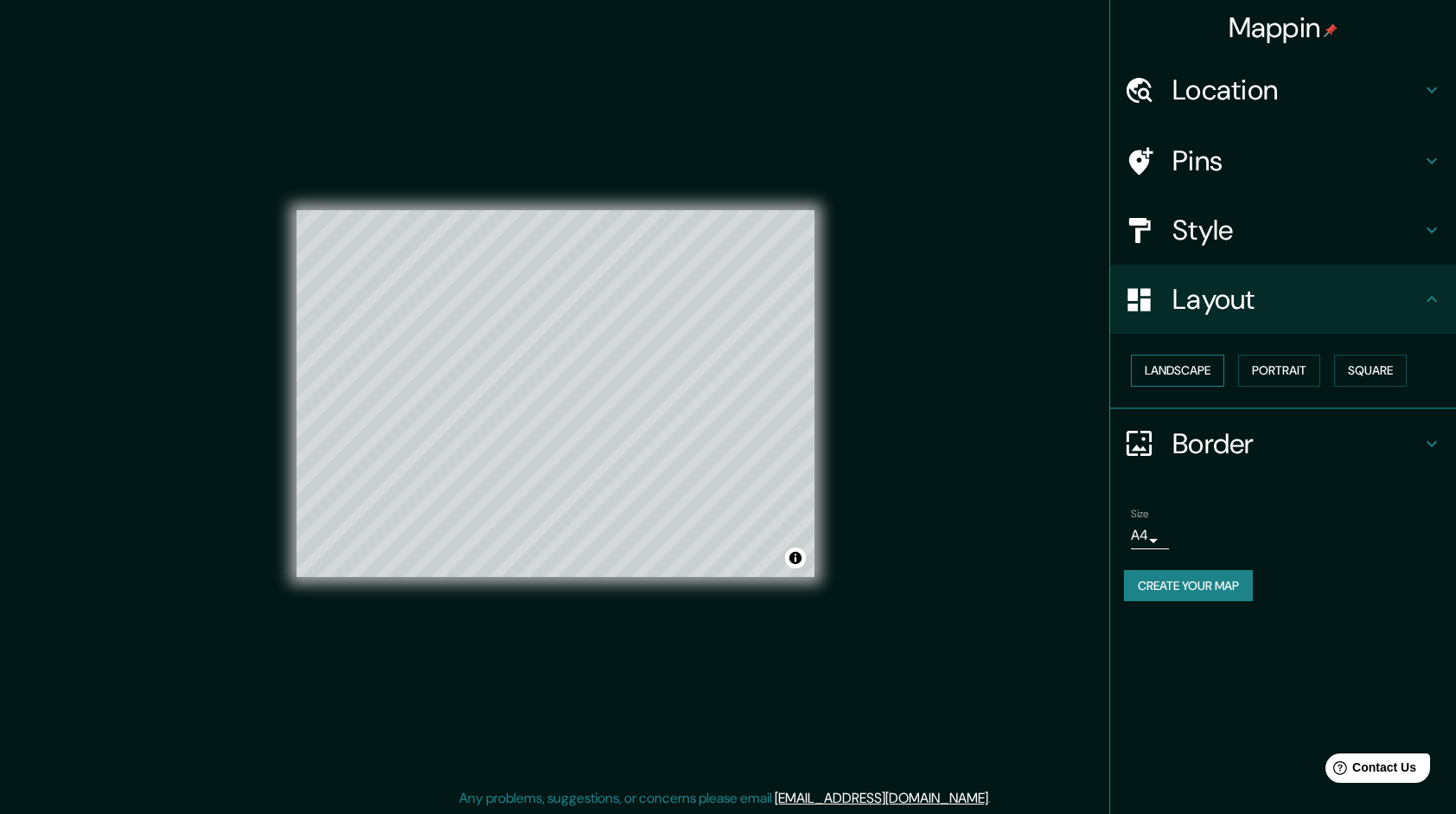
click at [1174, 364] on button "Landscape" at bounding box center [1177, 370] width 94 height 32
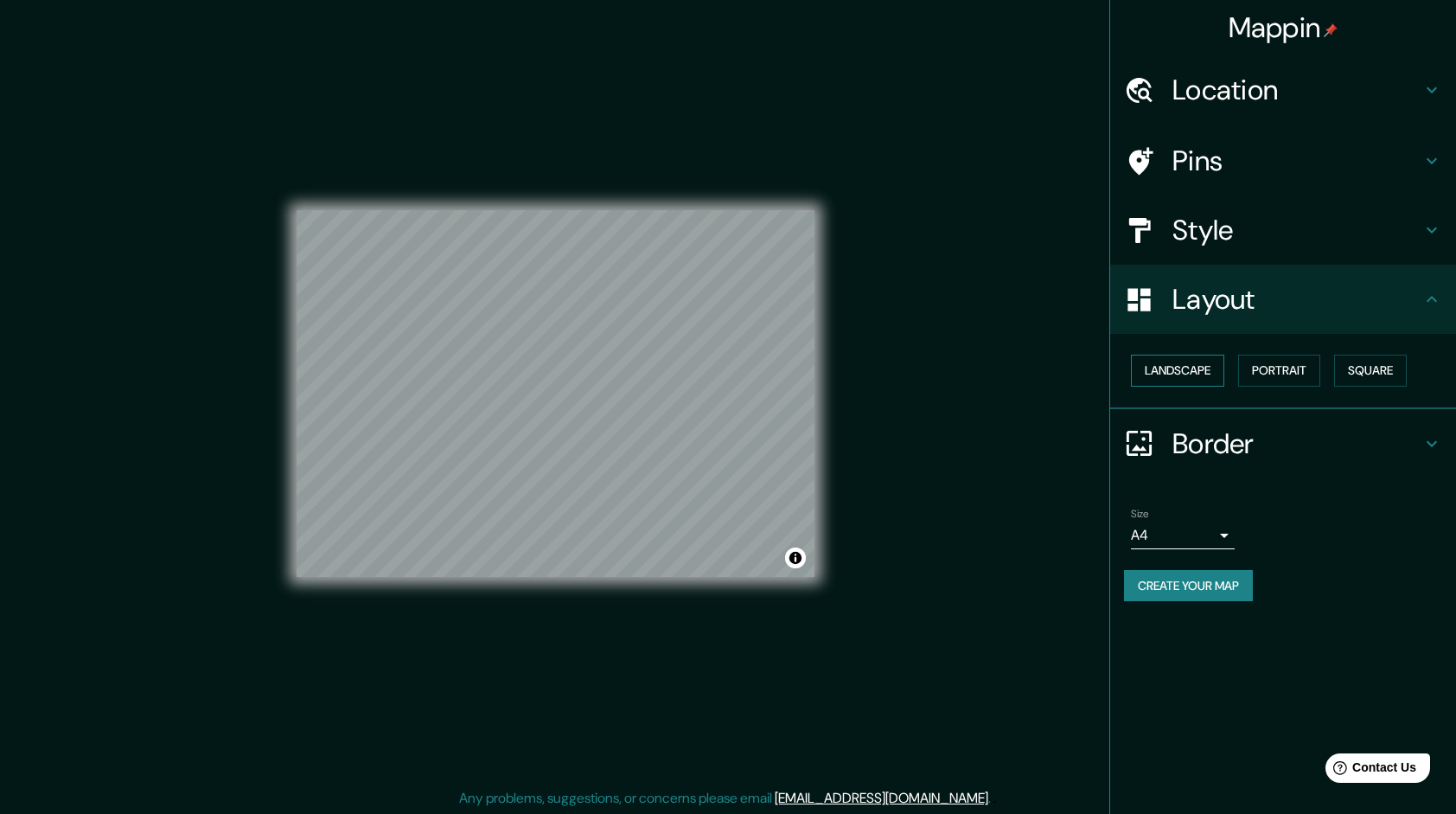
click at [1174, 364] on button "Landscape" at bounding box center [1177, 370] width 94 height 32
click at [1292, 355] on button "Portrait" at bounding box center [1279, 370] width 82 height 32
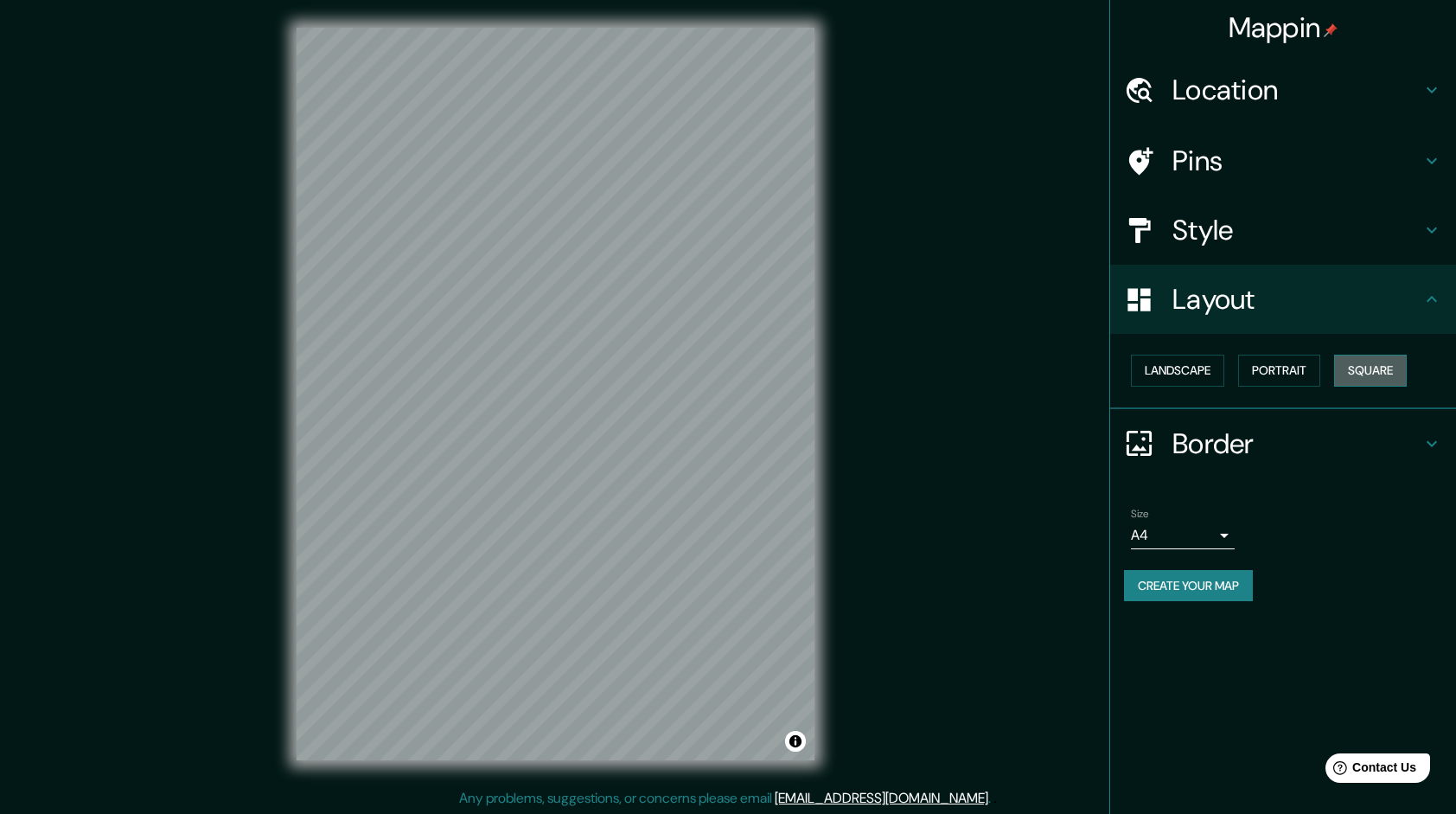
click at [1367, 382] on button "Square" at bounding box center [1370, 370] width 73 height 32
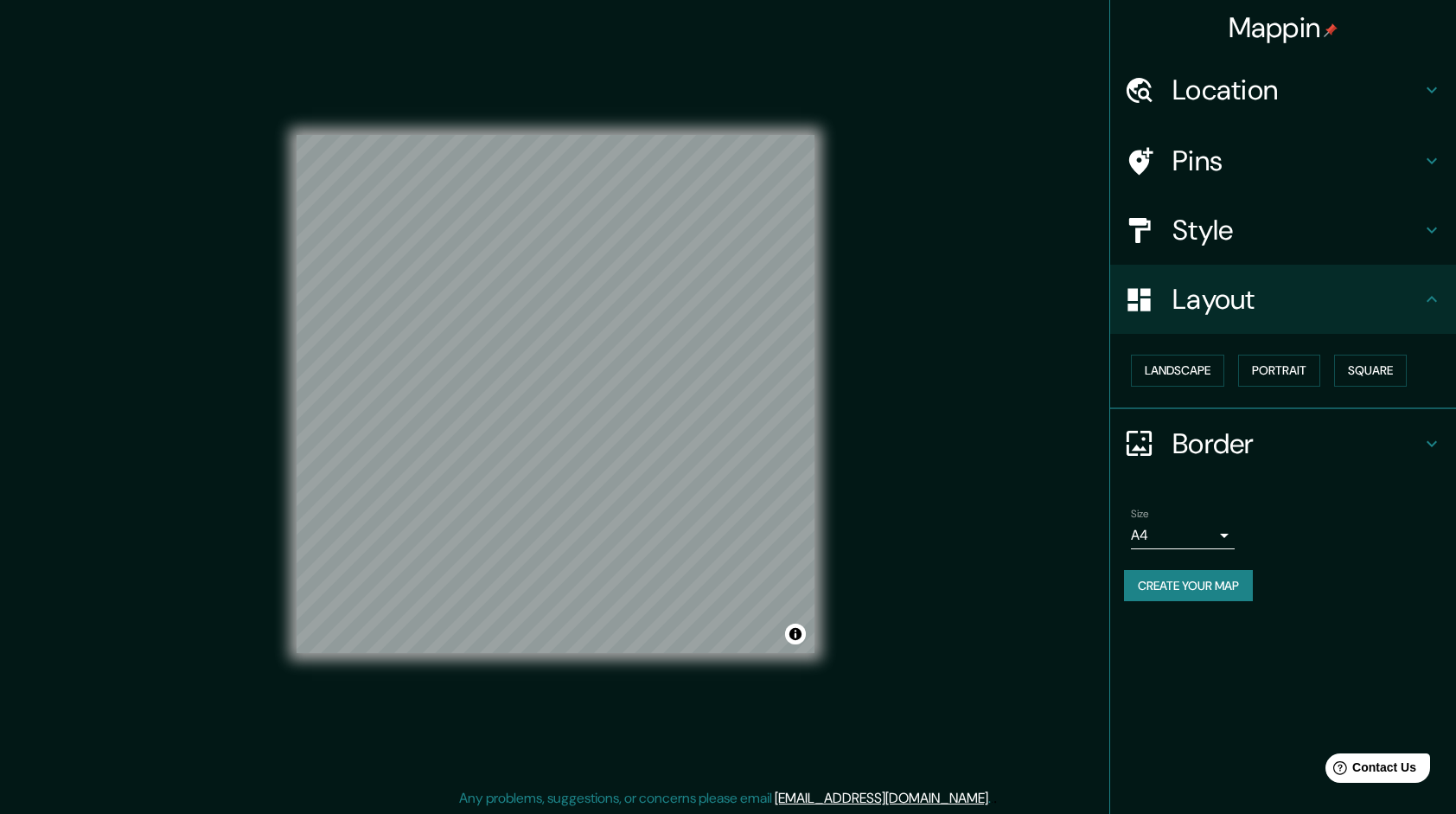
click at [1190, 387] on div "Landscape [GEOGRAPHIC_DATA]" at bounding box center [1289, 370] width 332 height 46
click at [1184, 370] on button "Landscape" at bounding box center [1177, 370] width 94 height 32
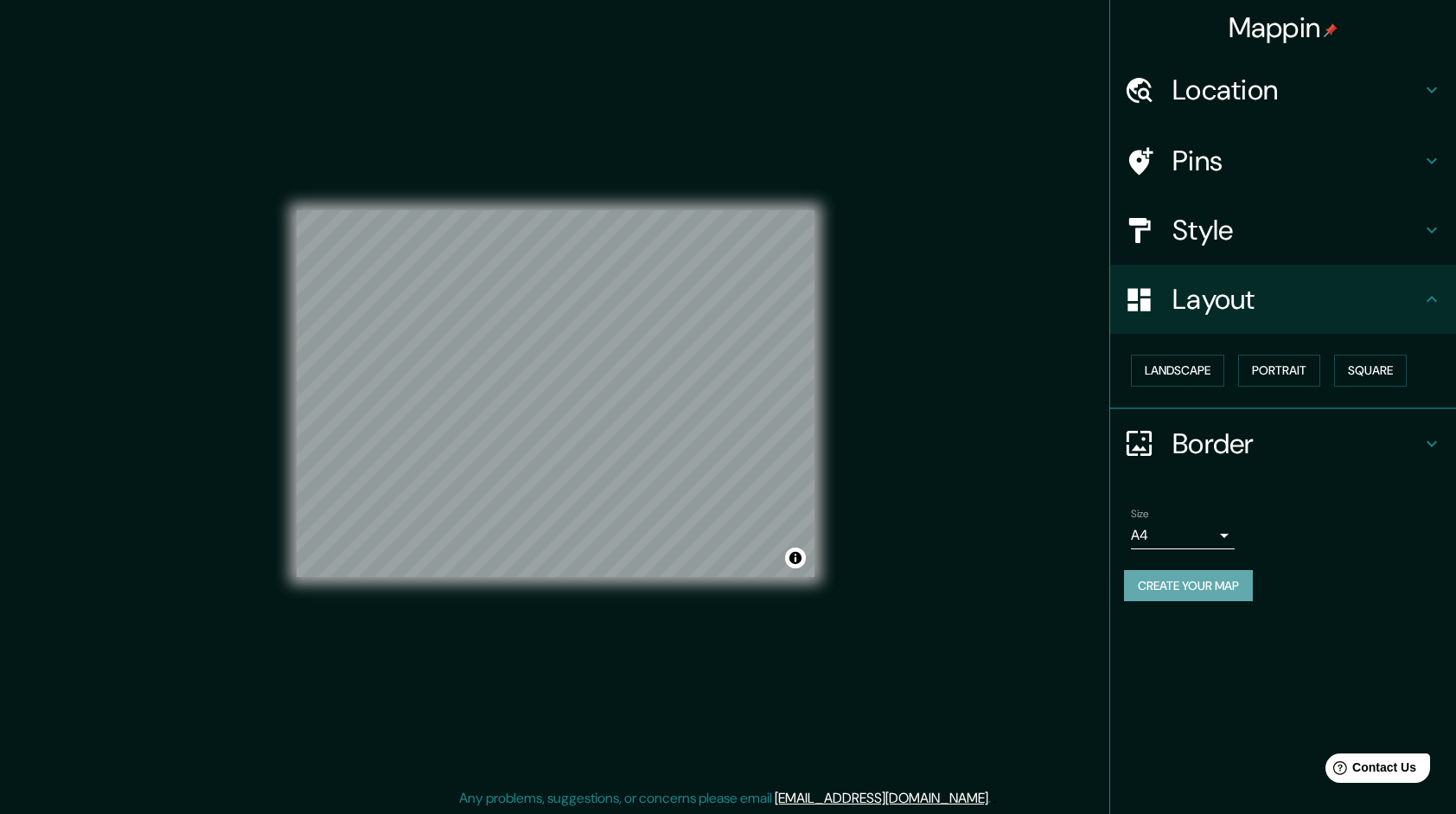
click at [1232, 579] on button "Create your map" at bounding box center [1188, 586] width 129 height 32
click at [1290, 461] on div "Border" at bounding box center [1283, 444] width 346 height 69
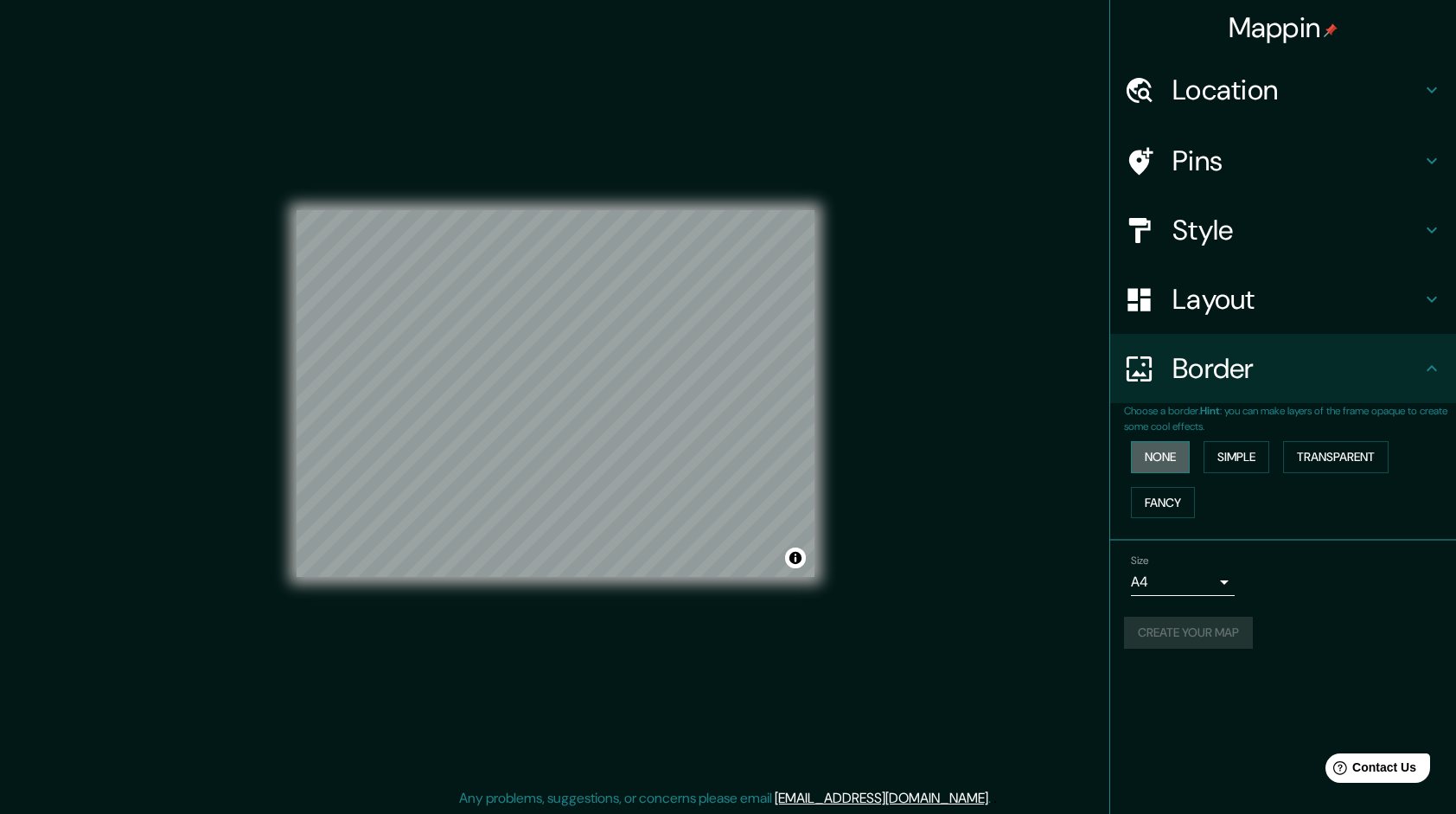
click at [1159, 453] on button "None" at bounding box center [1160, 456] width 58 height 32
click at [1237, 456] on button "Simple" at bounding box center [1236, 456] width 65 height 32
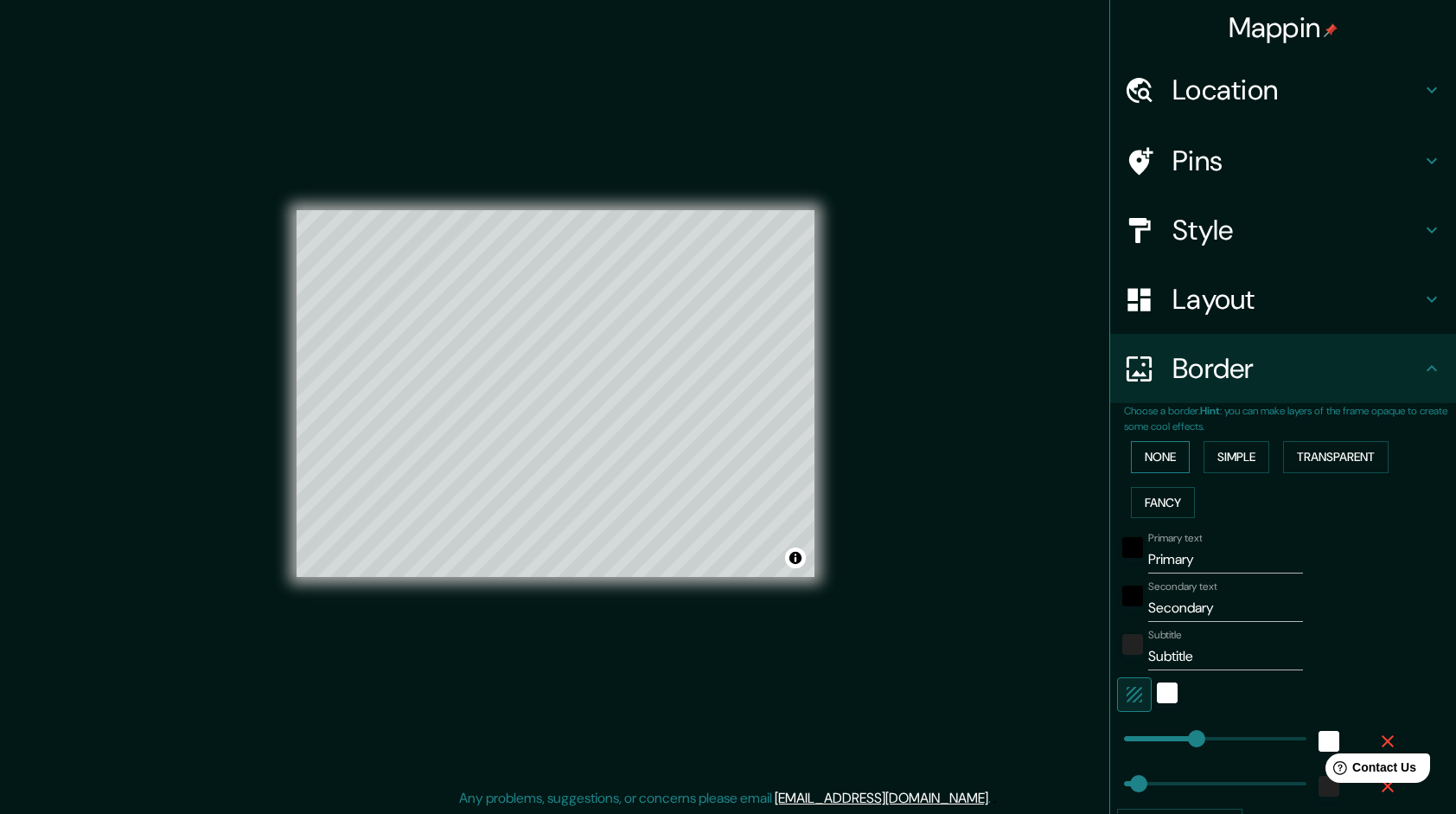
click at [1167, 452] on button "None" at bounding box center [1160, 456] width 58 height 32
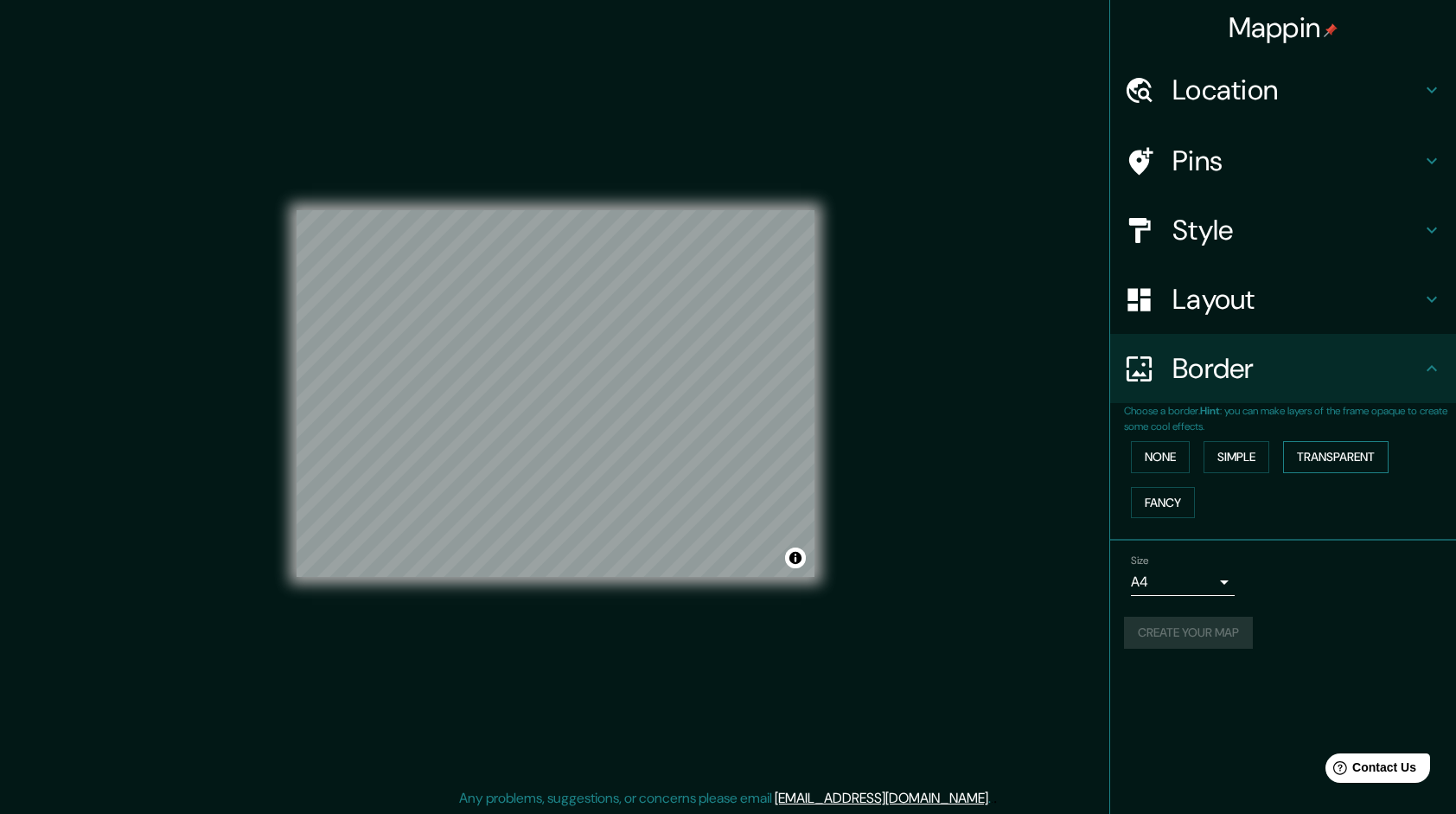
click at [1324, 446] on button "Transparent" at bounding box center [1335, 456] width 105 height 32
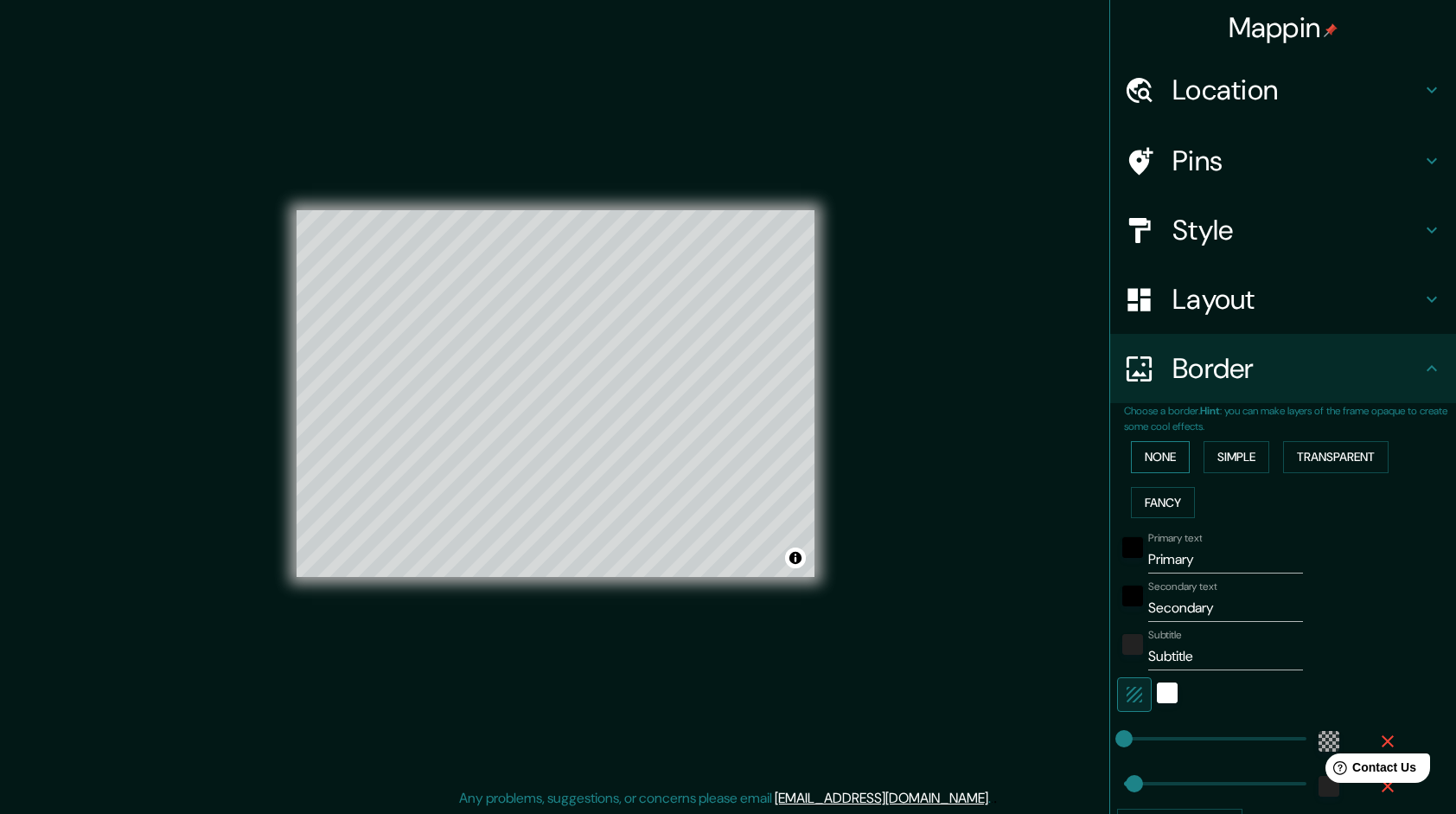
click at [1139, 458] on button "None" at bounding box center [1160, 456] width 58 height 32
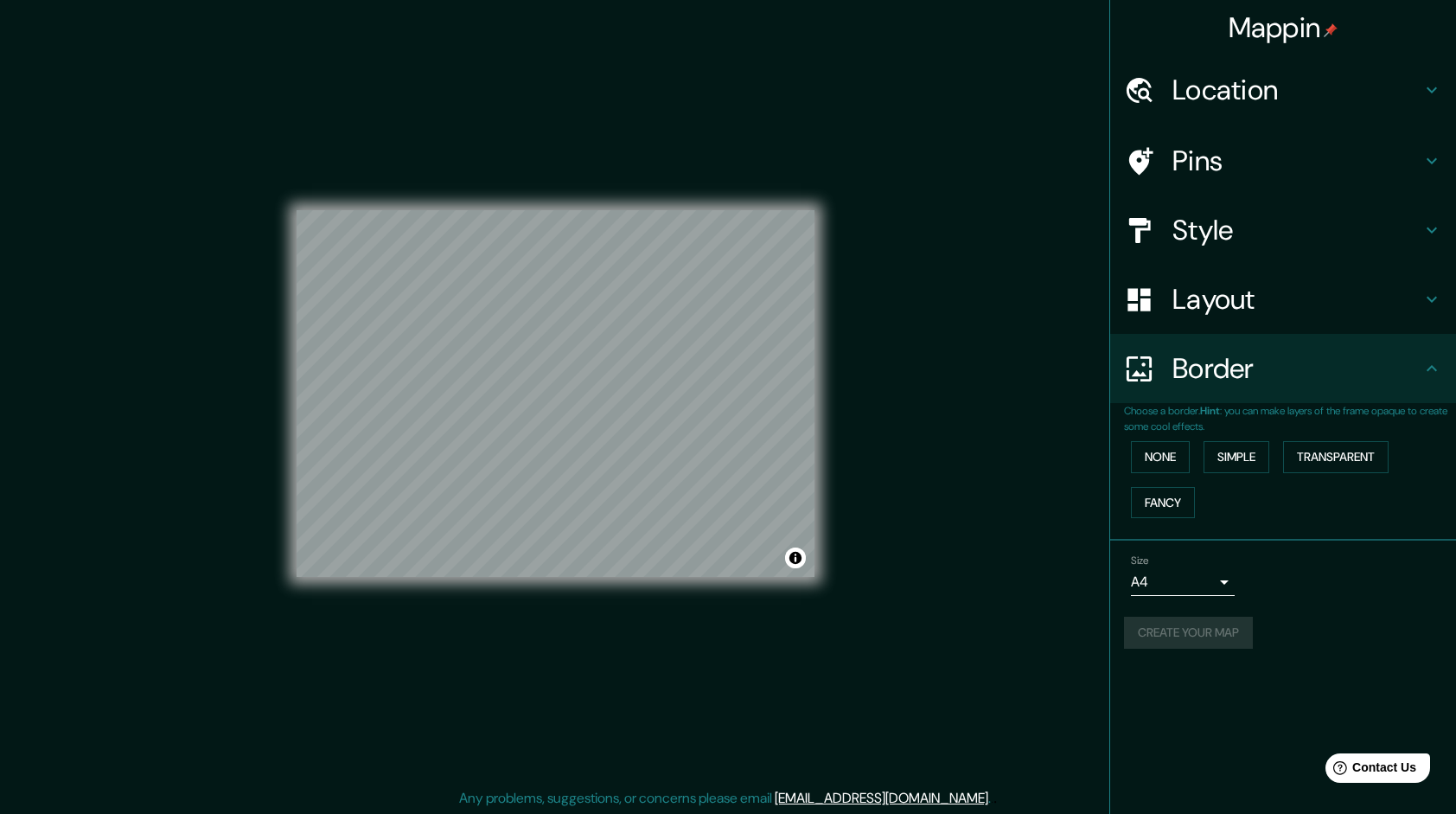
click at [1145, 481] on div "None Simple Transparent Fancy" at bounding box center [1289, 479] width 332 height 91
click at [1150, 488] on button "Fancy" at bounding box center [1163, 502] width 64 height 32
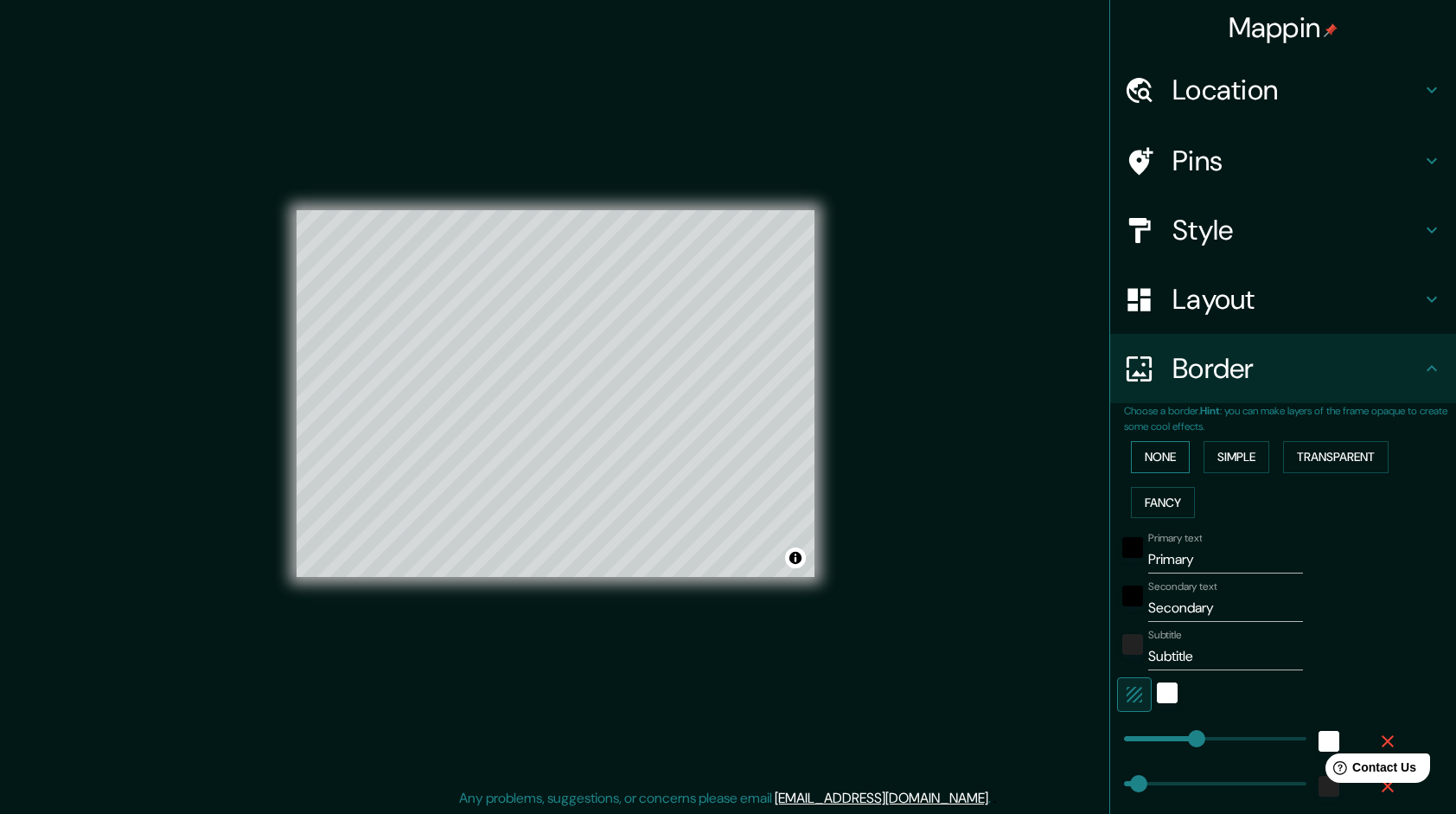
click at [1150, 463] on button "None" at bounding box center [1160, 456] width 58 height 32
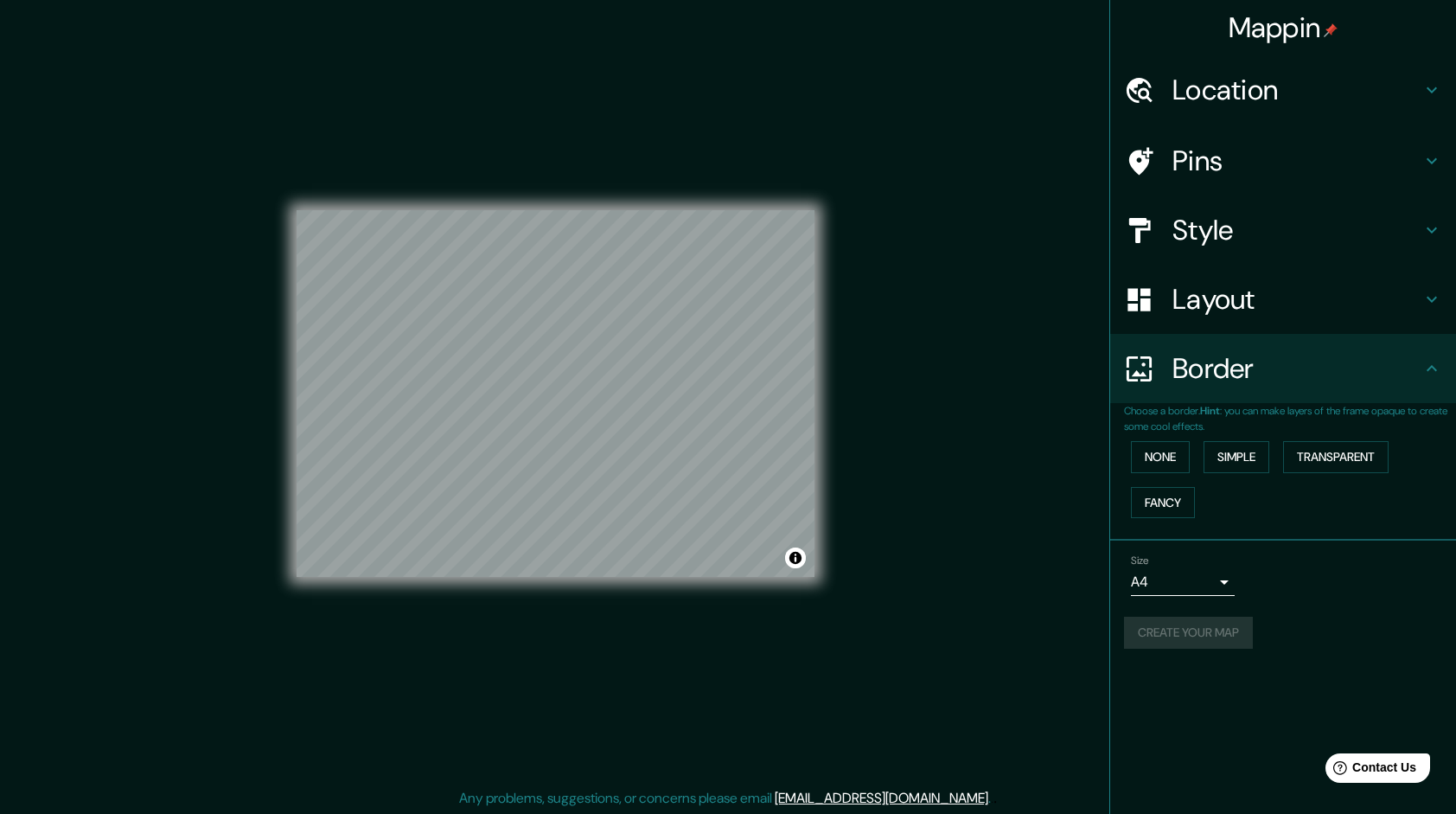
click at [1273, 609] on div "Size A4 single Create your map" at bounding box center [1283, 605] width 318 height 115
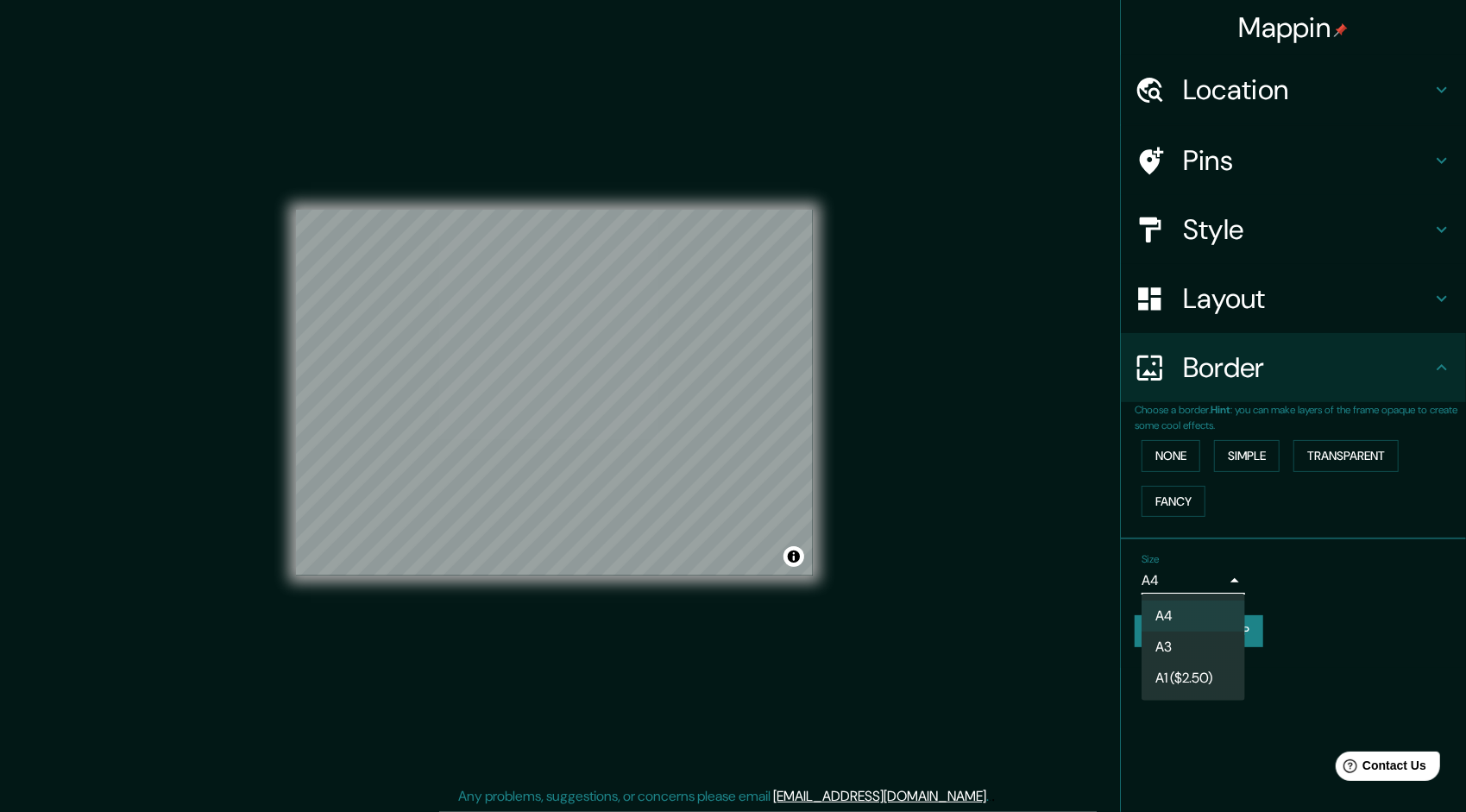
click at [1204, 581] on body "Mappin Location Pins Style Layout Border Choose a border. Hint : you can make l…" at bounding box center [733, 406] width 1466 height 812
click at [1273, 565] on div at bounding box center [733, 406] width 1466 height 812
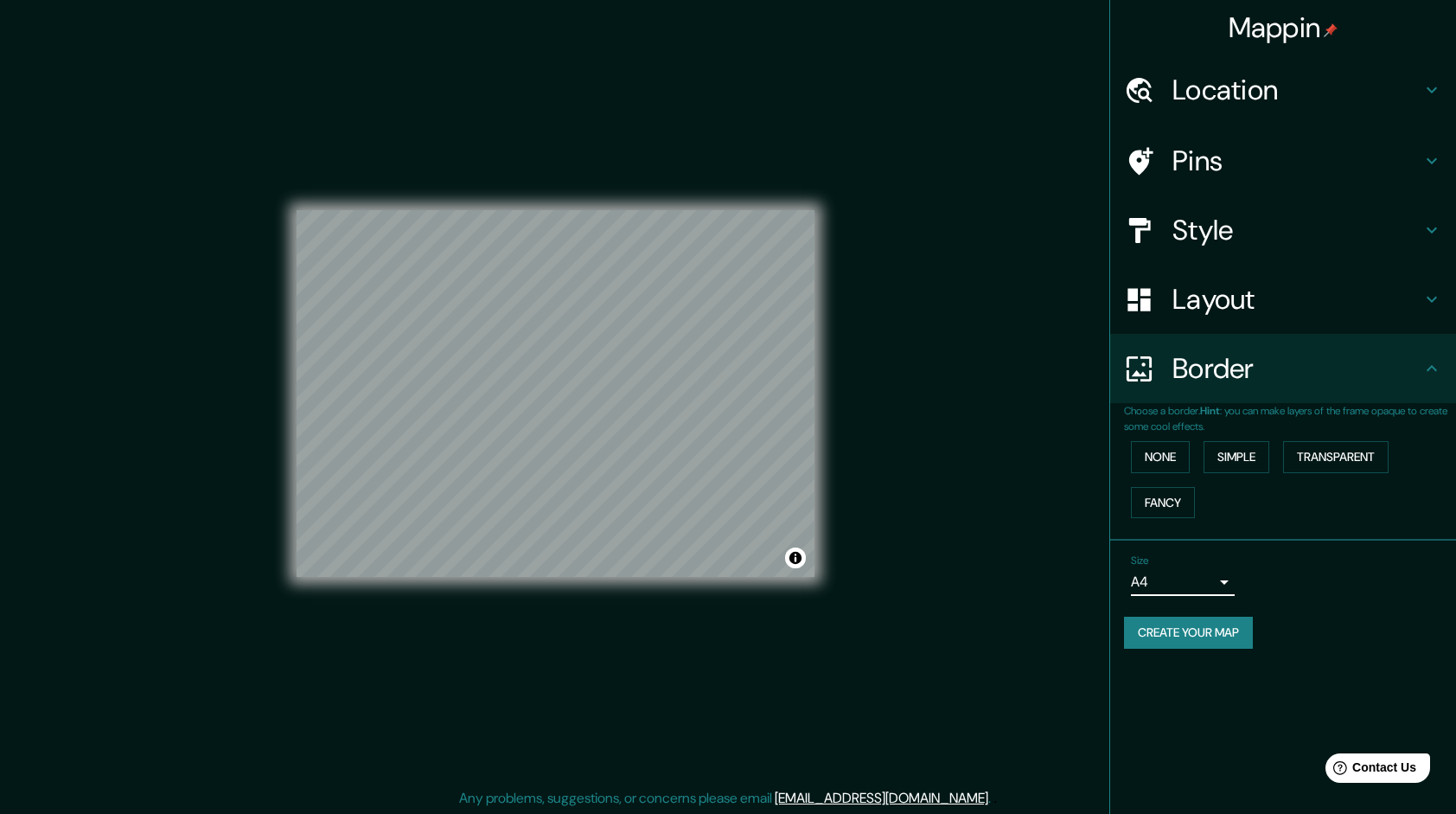
click at [1222, 626] on button "Create your map" at bounding box center [1188, 633] width 129 height 32
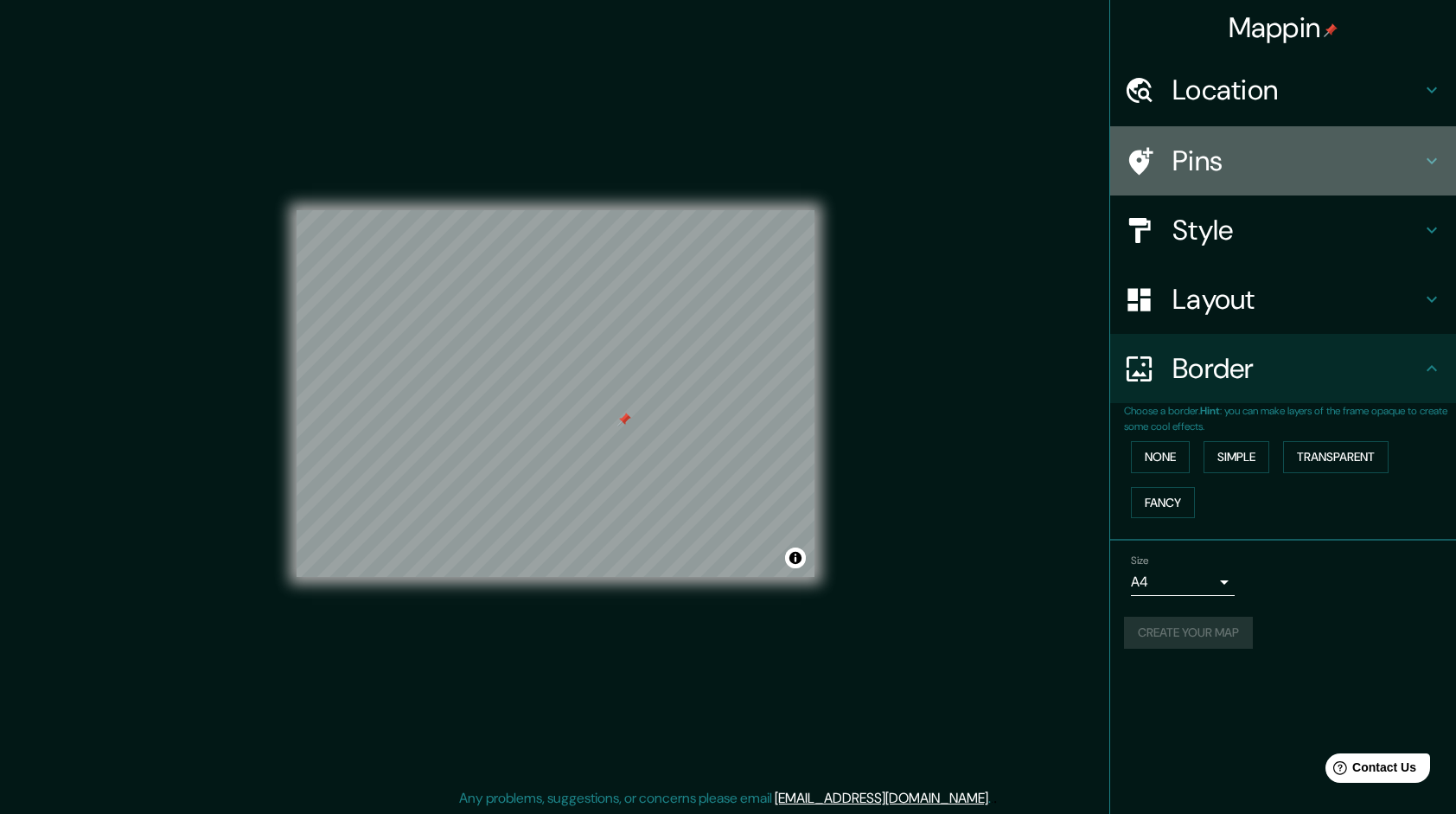
click at [1385, 174] on h4 "Pins" at bounding box center [1296, 160] width 249 height 34
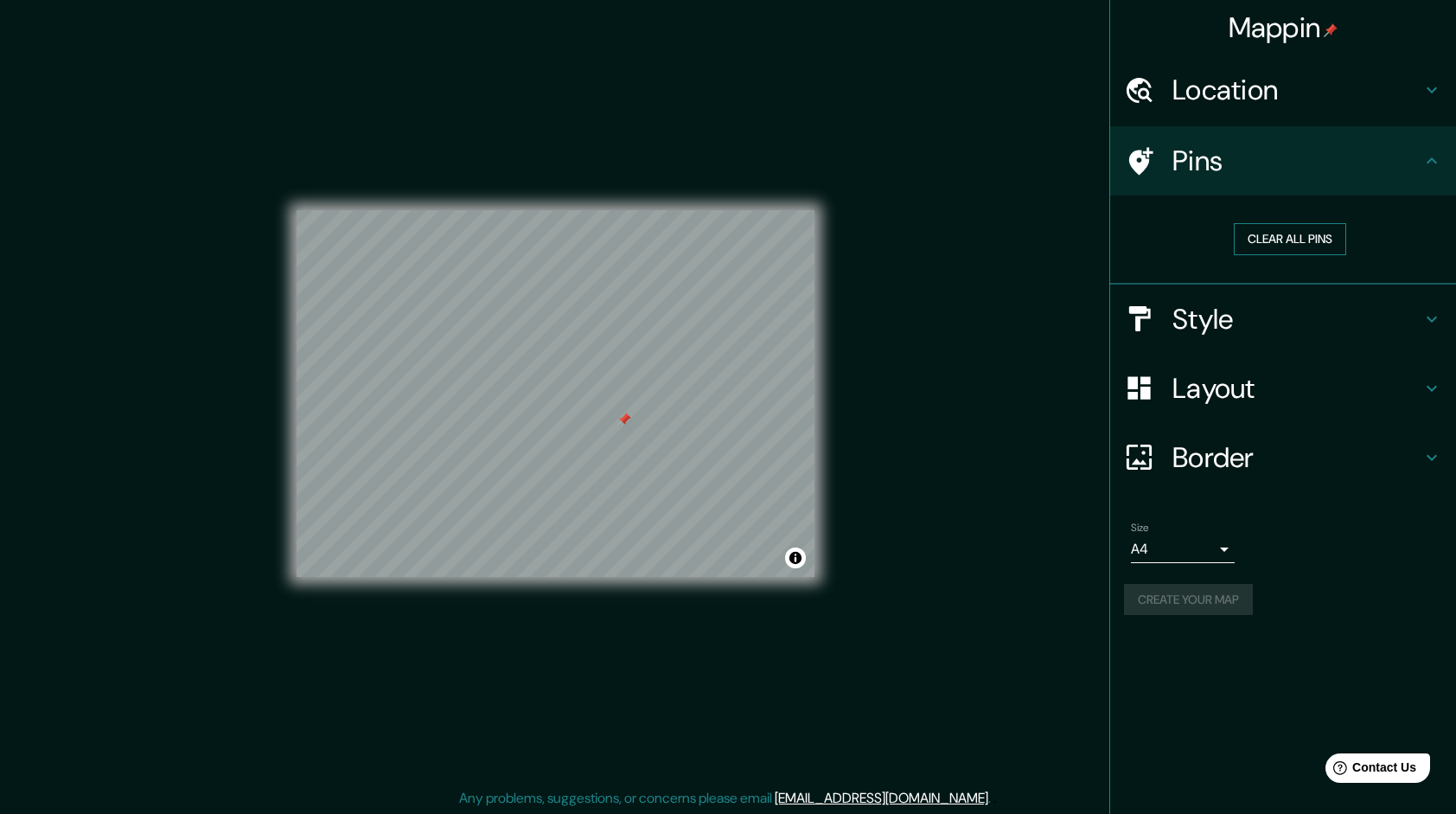
click at [1262, 238] on button "Clear all pins" at bounding box center [1289, 239] width 112 height 32
drag, startPoint x: 824, startPoint y: 358, endPoint x: 1280, endPoint y: 386, distance: 456.9
click at [1280, 386] on h4 "Layout" at bounding box center [1296, 388] width 249 height 34
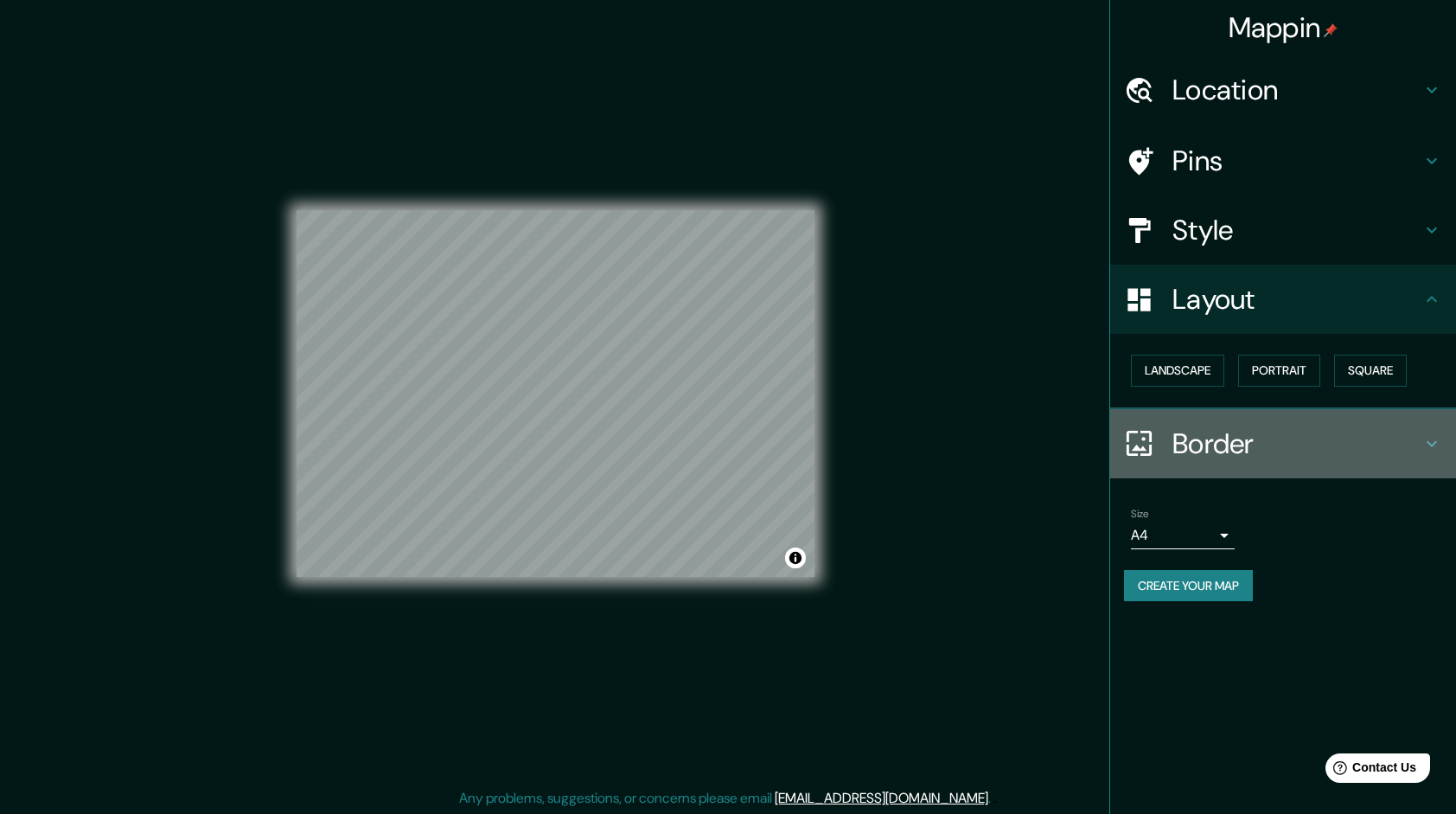
click at [1253, 457] on h4 "Border" at bounding box center [1296, 443] width 249 height 34
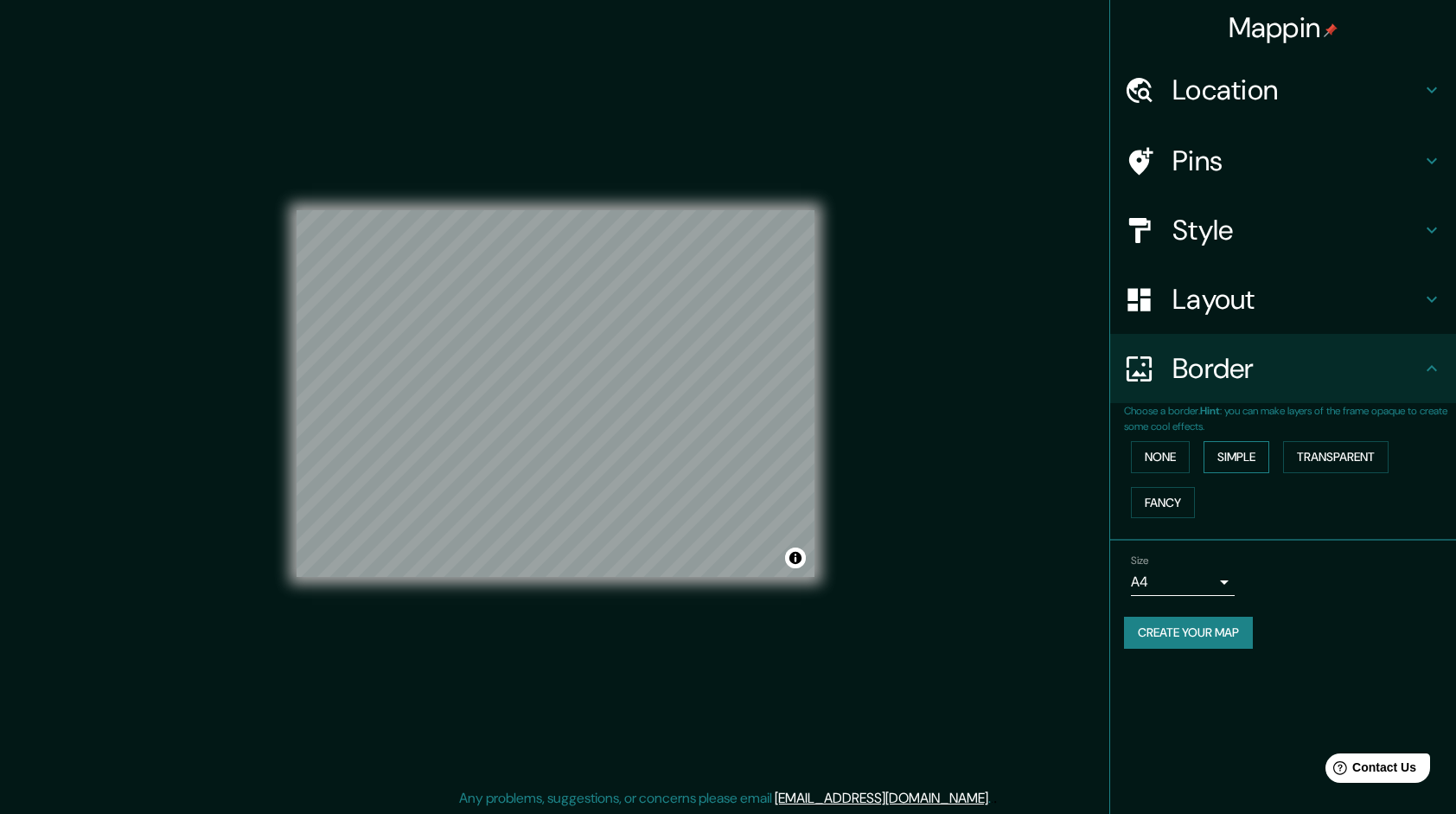
click at [1236, 444] on button "Simple" at bounding box center [1236, 456] width 65 height 32
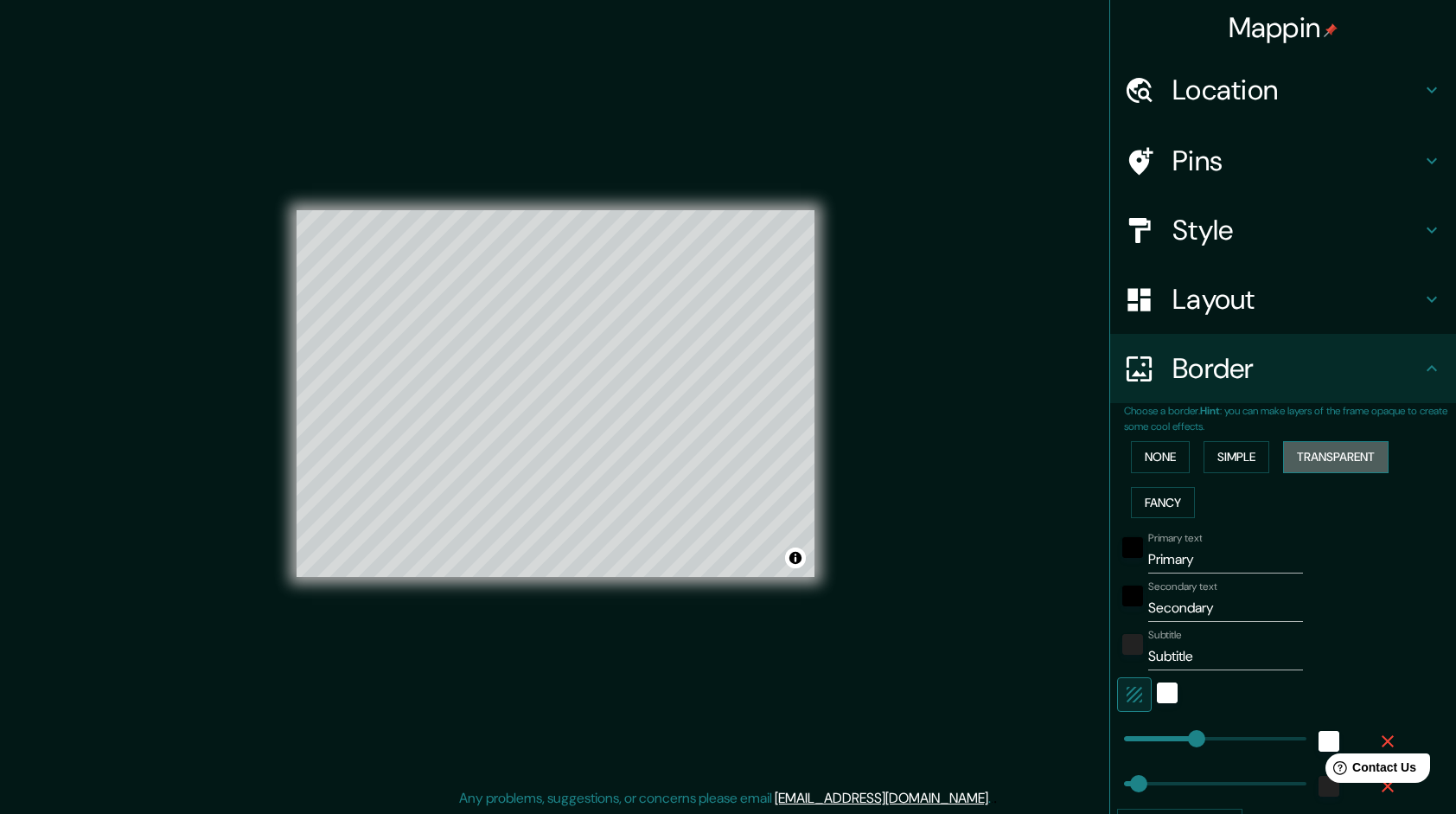
click at [1341, 454] on button "Transparent" at bounding box center [1335, 456] width 105 height 32
click at [1231, 456] on button "Simple" at bounding box center [1236, 456] width 65 height 32
click at [1124, 690] on icon "button" at bounding box center [1133, 694] width 20 height 20
type input "240"
type input "48"
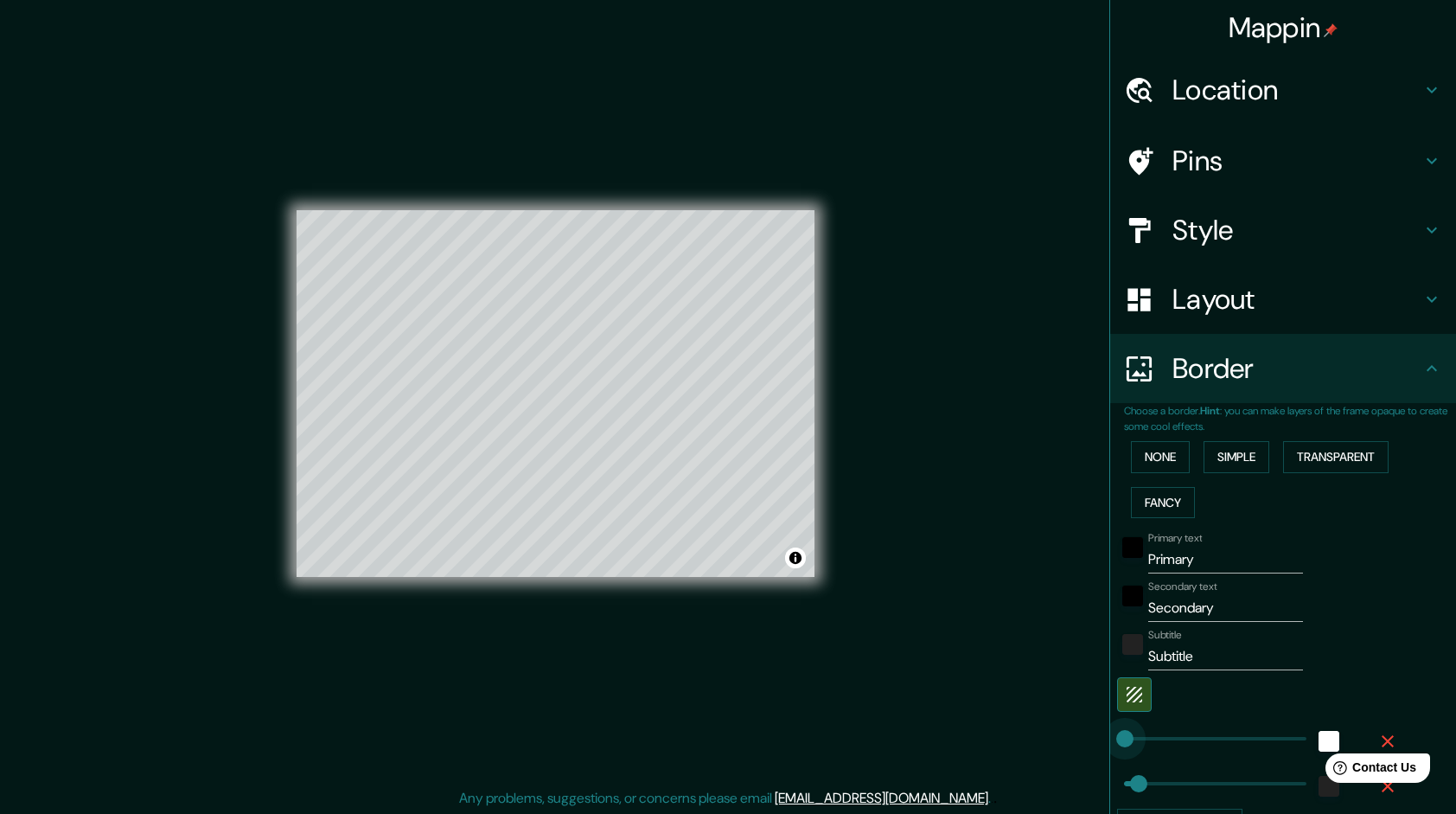
type input "0"
drag, startPoint x: 1184, startPoint y: 732, endPoint x: 1094, endPoint y: 751, distance: 92.0
type input "48"
drag, startPoint x: 1231, startPoint y: 564, endPoint x: 1107, endPoint y: 577, distance: 124.7
click at [1110, 577] on div "Choose a border. Hint : you can make layers of the frame opaque to create some …" at bounding box center [1283, 629] width 346 height 453
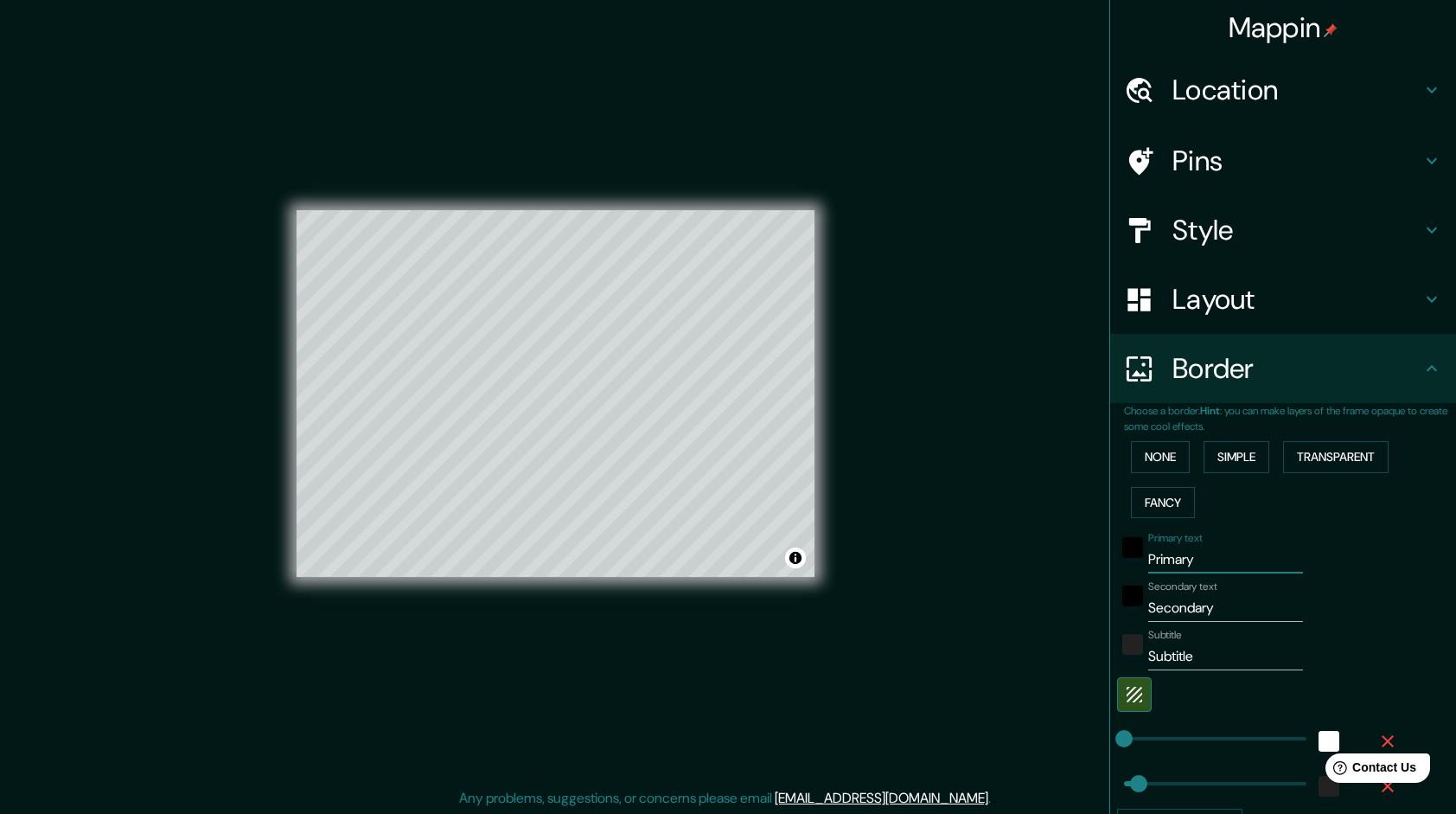
type input "48"
drag, startPoint x: 1215, startPoint y: 604, endPoint x: 1103, endPoint y: 619, distance: 113.0
click at [1117, 619] on div "Secondary text Secondary" at bounding box center [1258, 601] width 284 height 42
type input "48"
drag, startPoint x: 1199, startPoint y: 649, endPoint x: 1100, endPoint y: 670, distance: 101.2
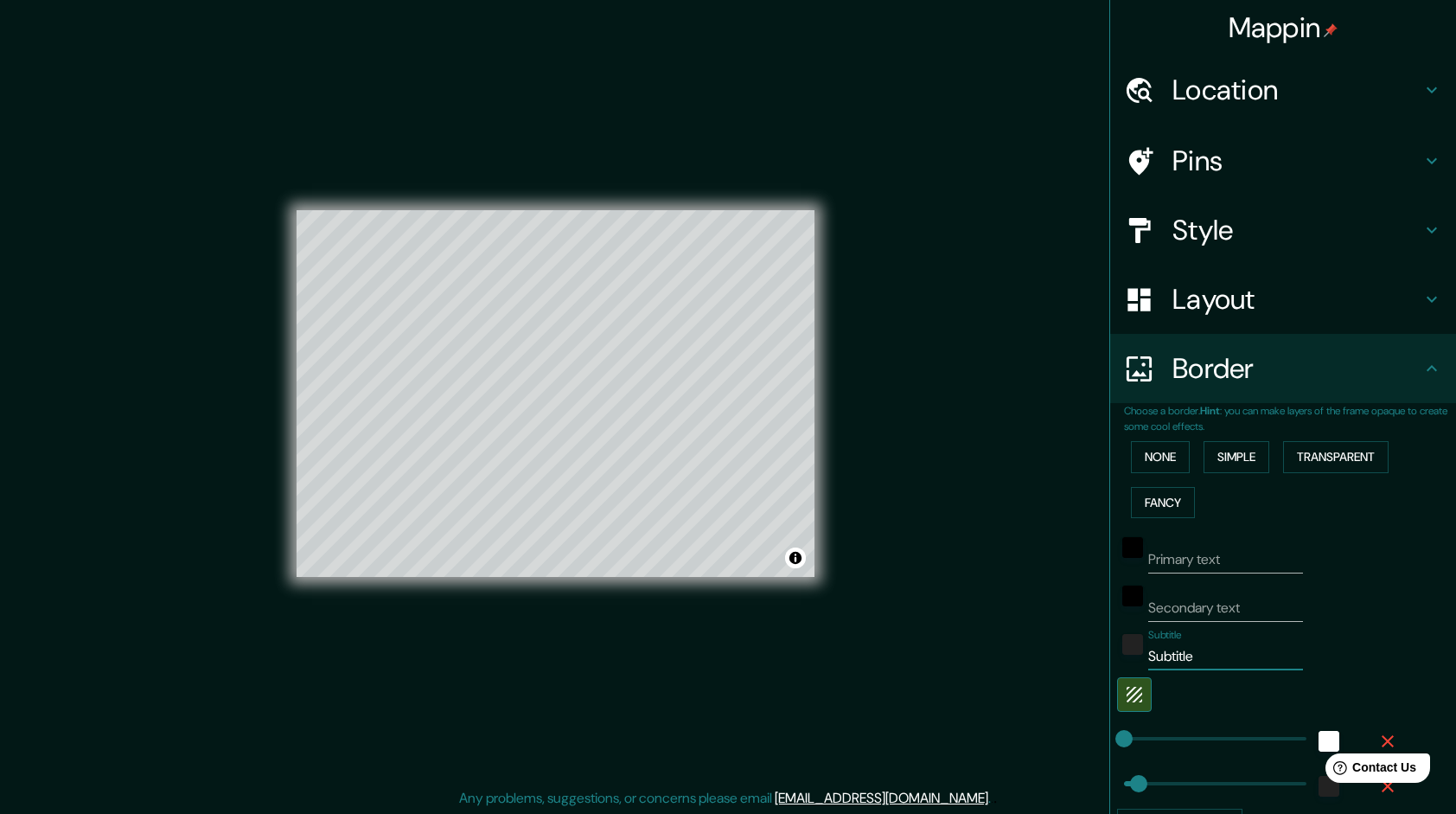
click at [1110, 670] on div "Choose a border. Hint : you can make layers of the frame opaque to create some …" at bounding box center [1283, 629] width 346 height 453
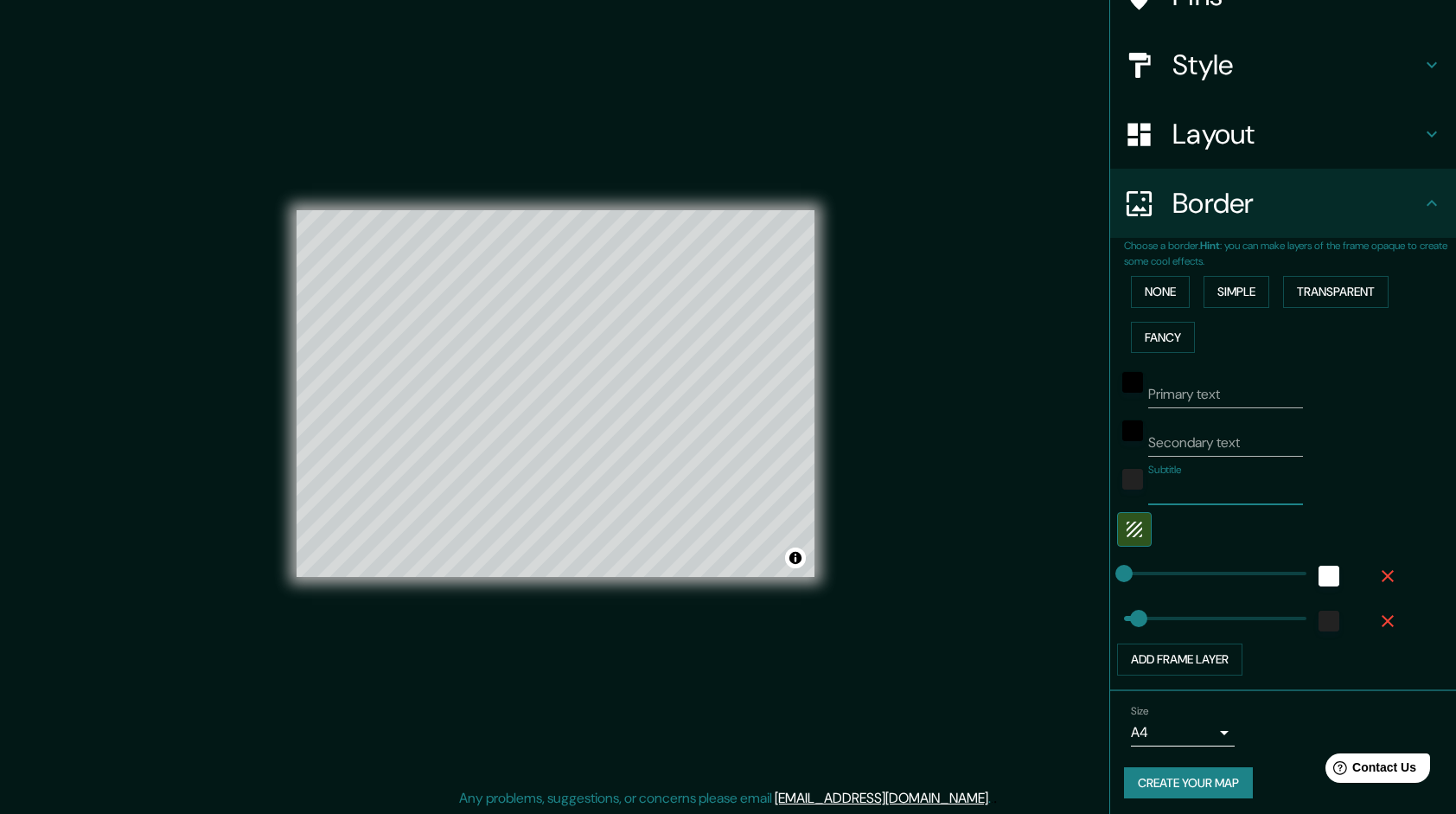
scroll to position [168, 0]
type input "48"
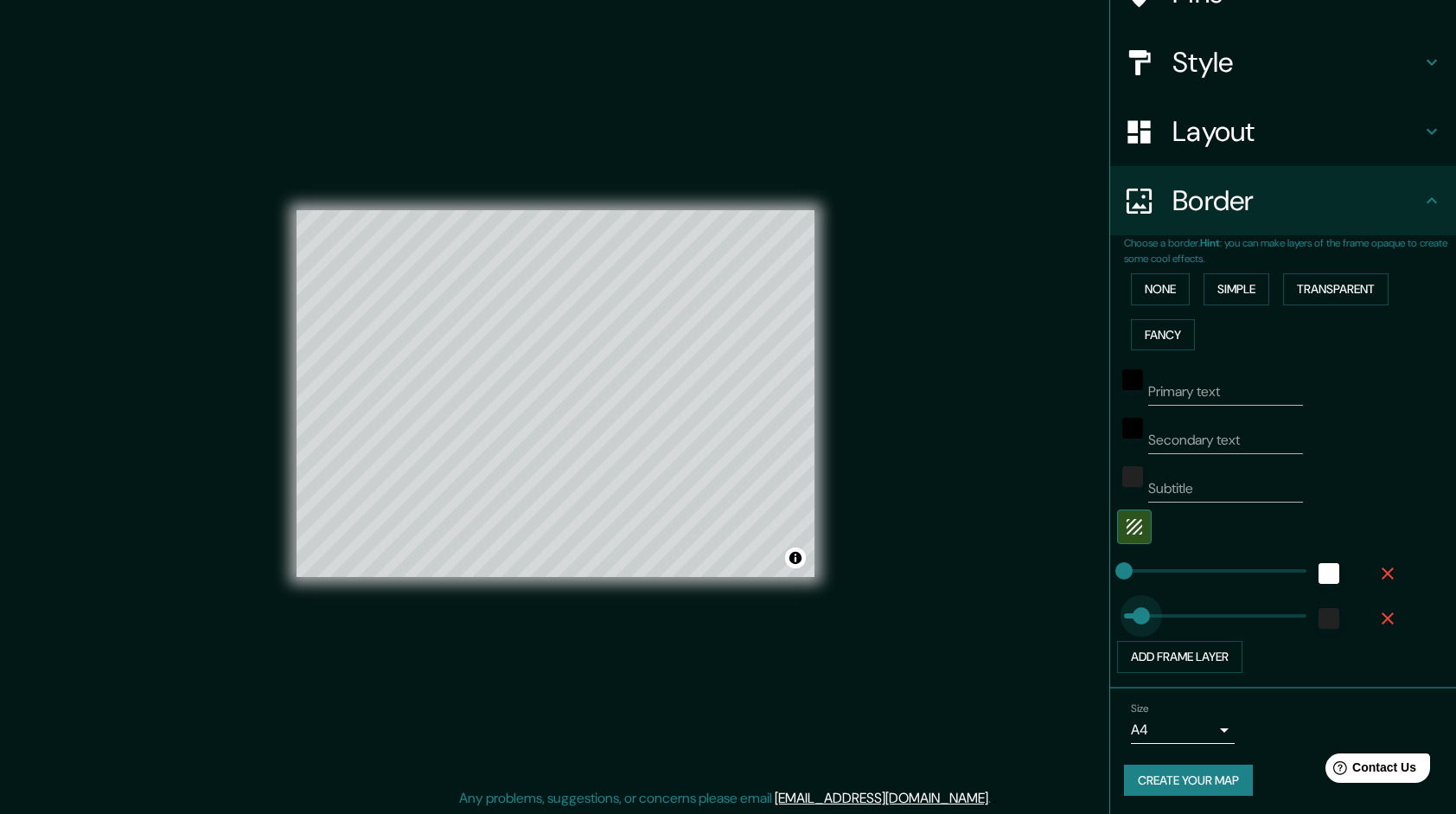
type input "55"
type input "49"
type input "44"
click at [1269, 715] on div "Size A4 single" at bounding box center [1283, 722] width 318 height 56
click at [1164, 773] on button "Create your map" at bounding box center [1188, 780] width 129 height 32
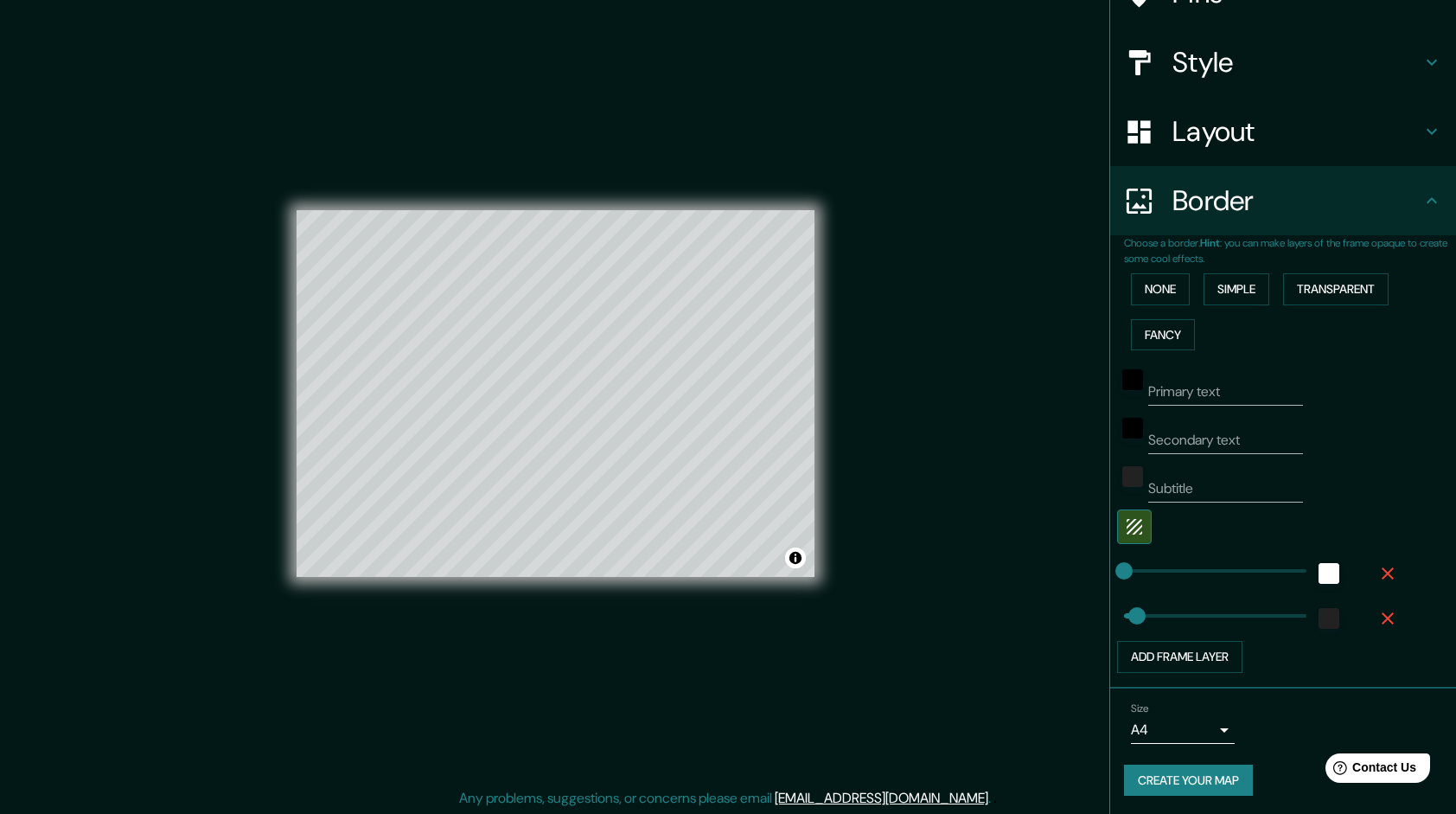
click at [1194, 776] on button "Create your map" at bounding box center [1188, 780] width 129 height 32
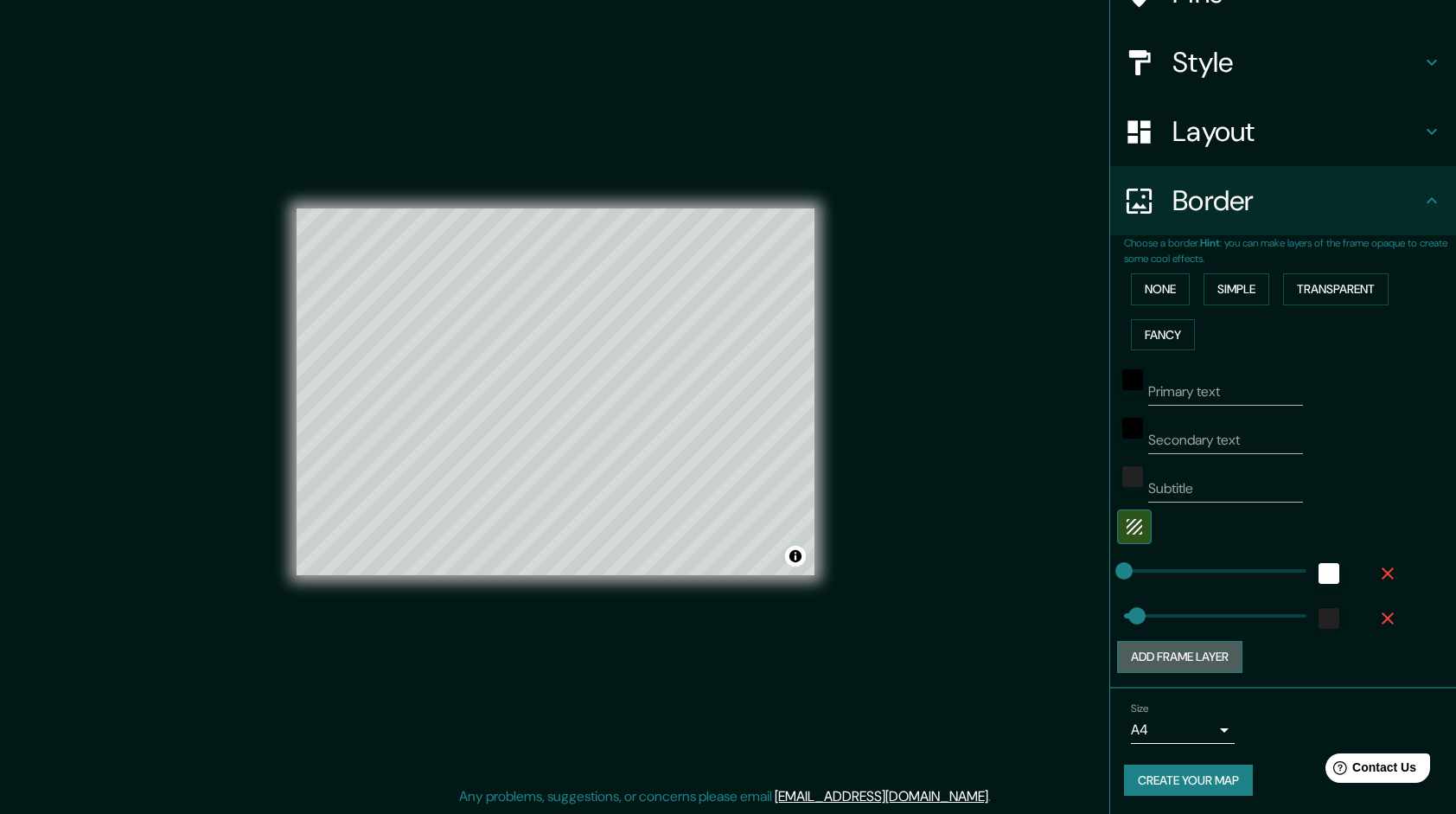
click at [1182, 646] on button "Add frame layer" at bounding box center [1179, 656] width 126 height 32
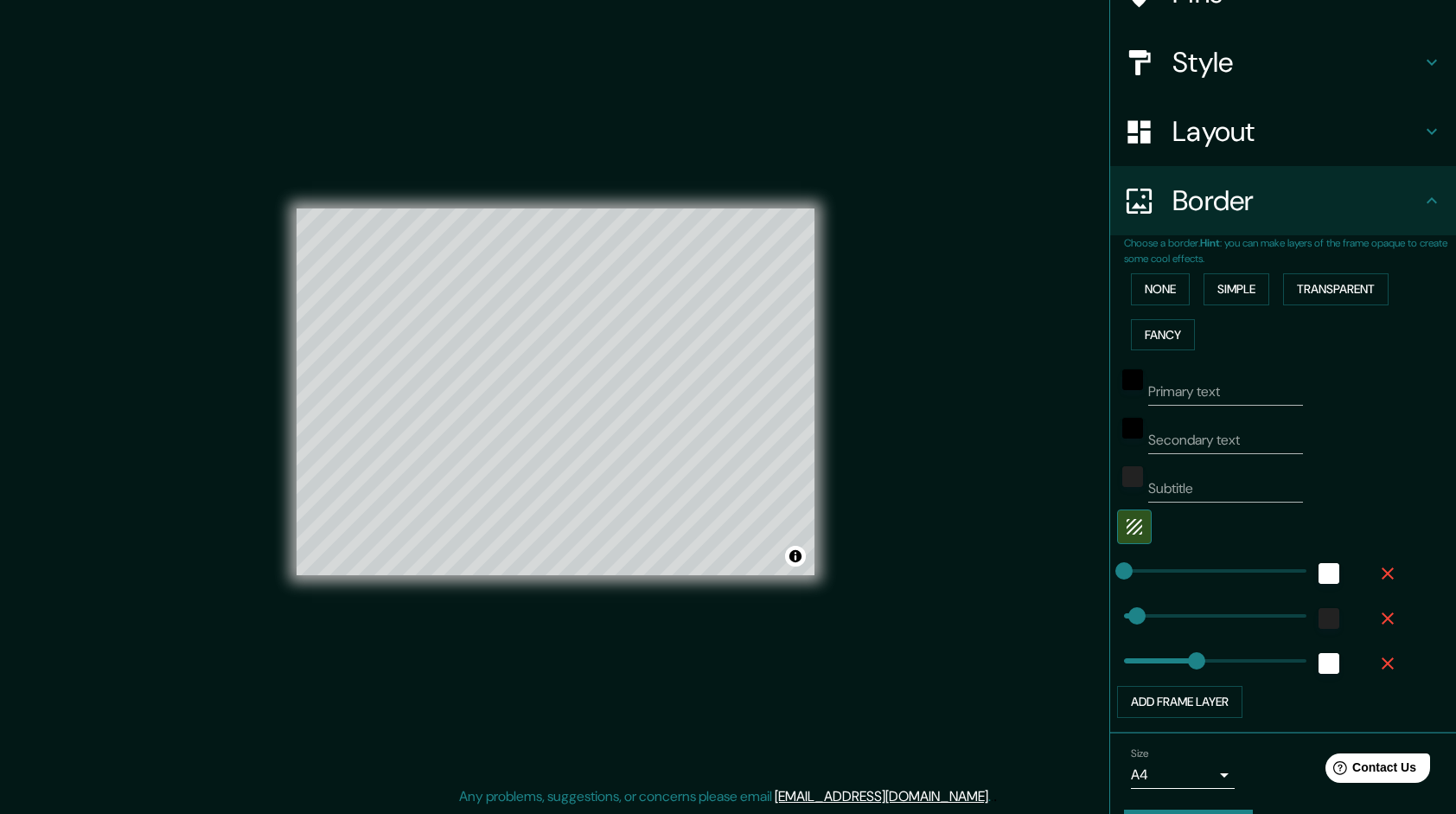
type input "240"
click at [1382, 662] on icon "button" at bounding box center [1388, 663] width 12 height 12
click at [1200, 785] on button "Create your map" at bounding box center [1188, 780] width 129 height 32
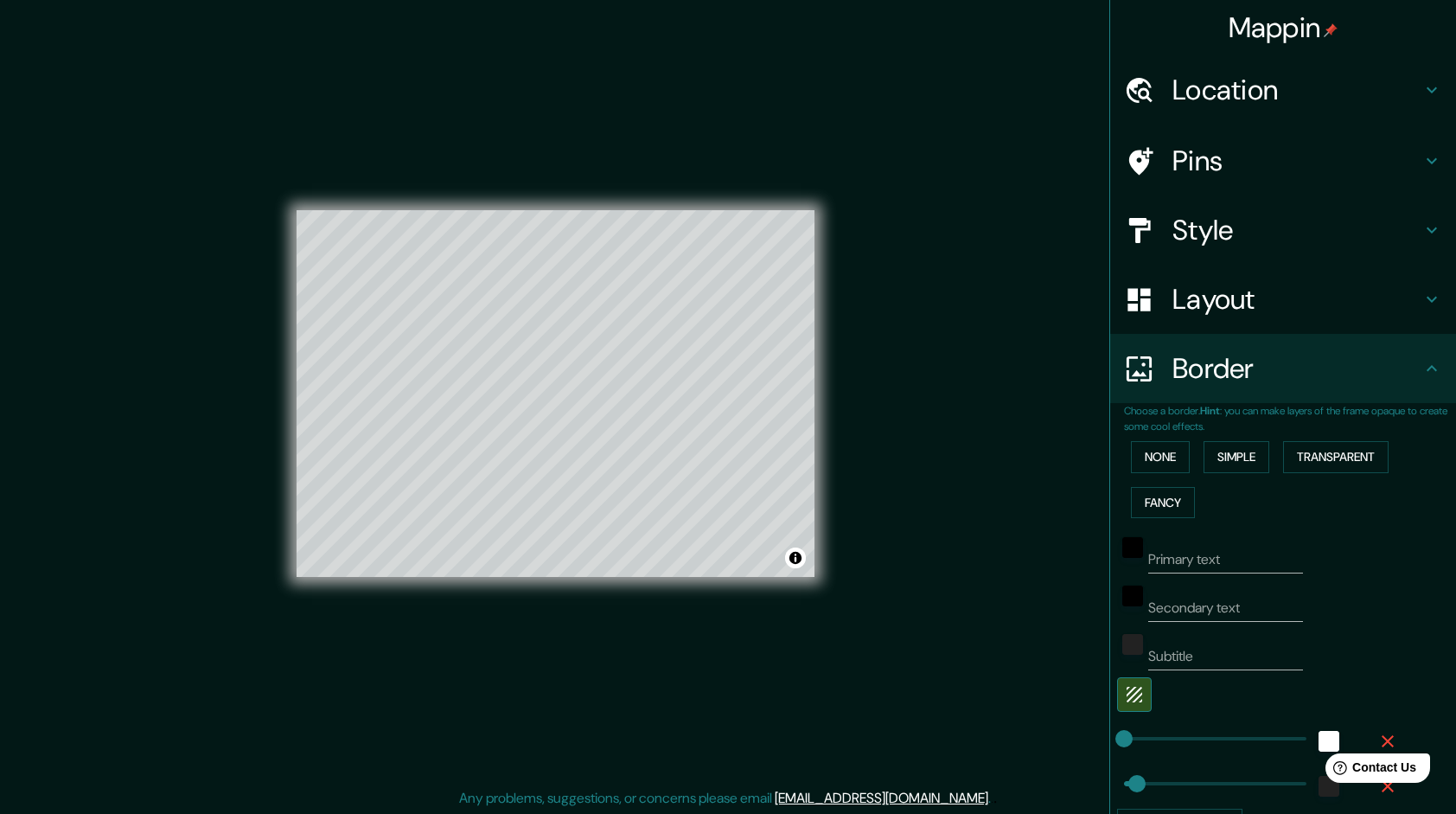
scroll to position [0, 0]
click at [1297, 84] on h4 "Location" at bounding box center [1296, 90] width 249 height 34
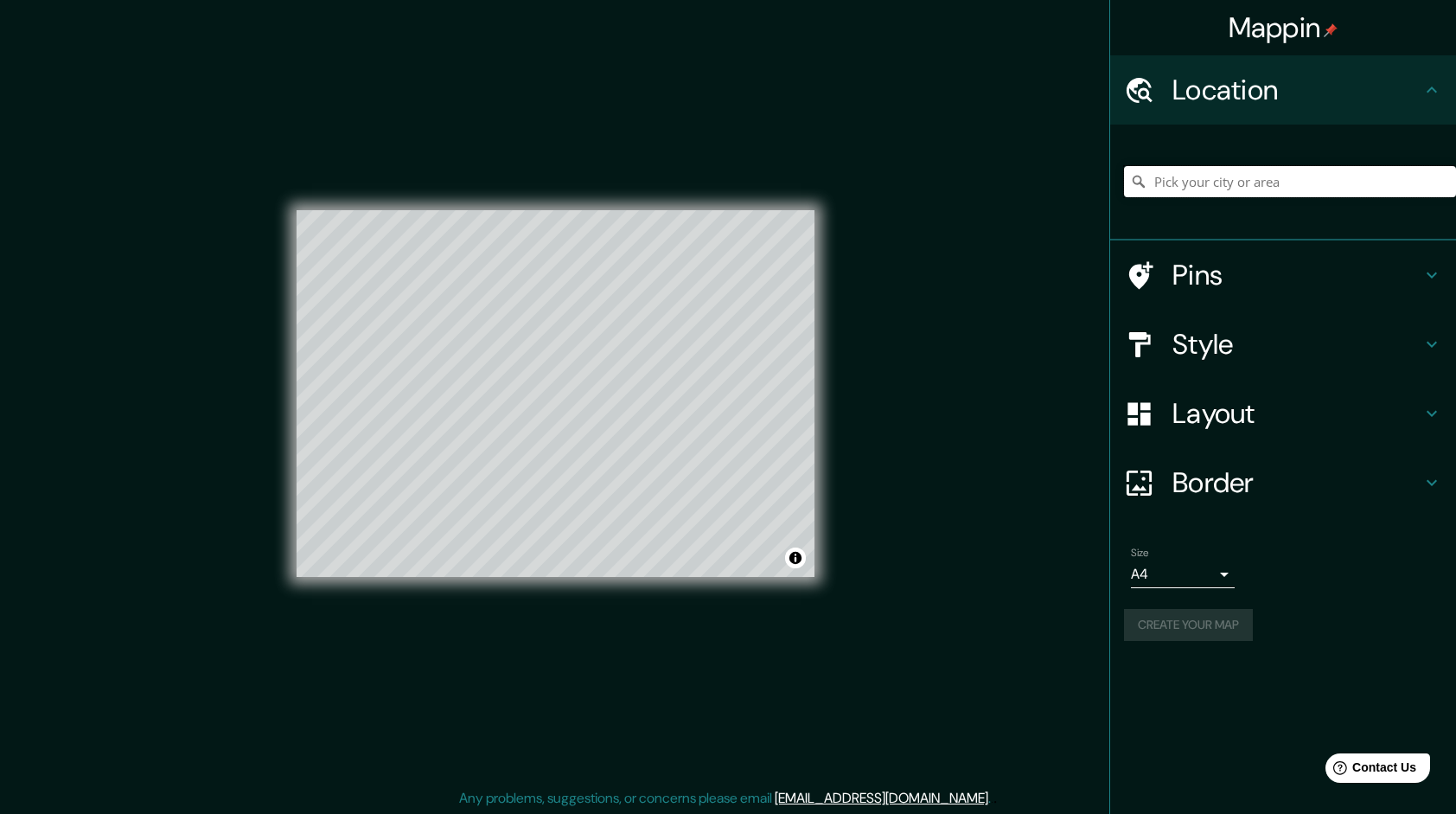
click at [1240, 180] on input "Pick your city or area" at bounding box center [1289, 181] width 332 height 31
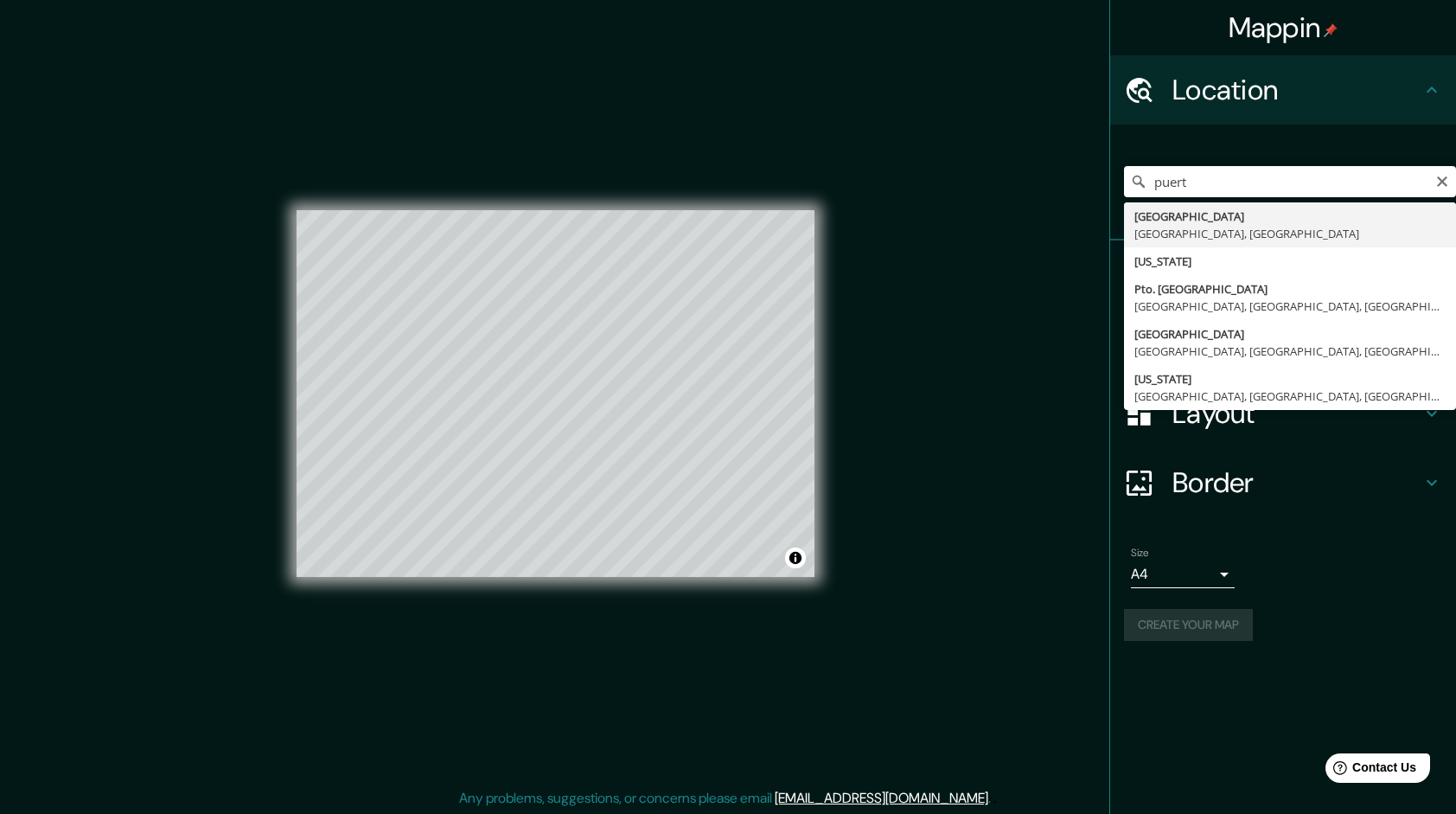
type input "[GEOGRAPHIC_DATA], [GEOGRAPHIC_DATA], [GEOGRAPHIC_DATA]"
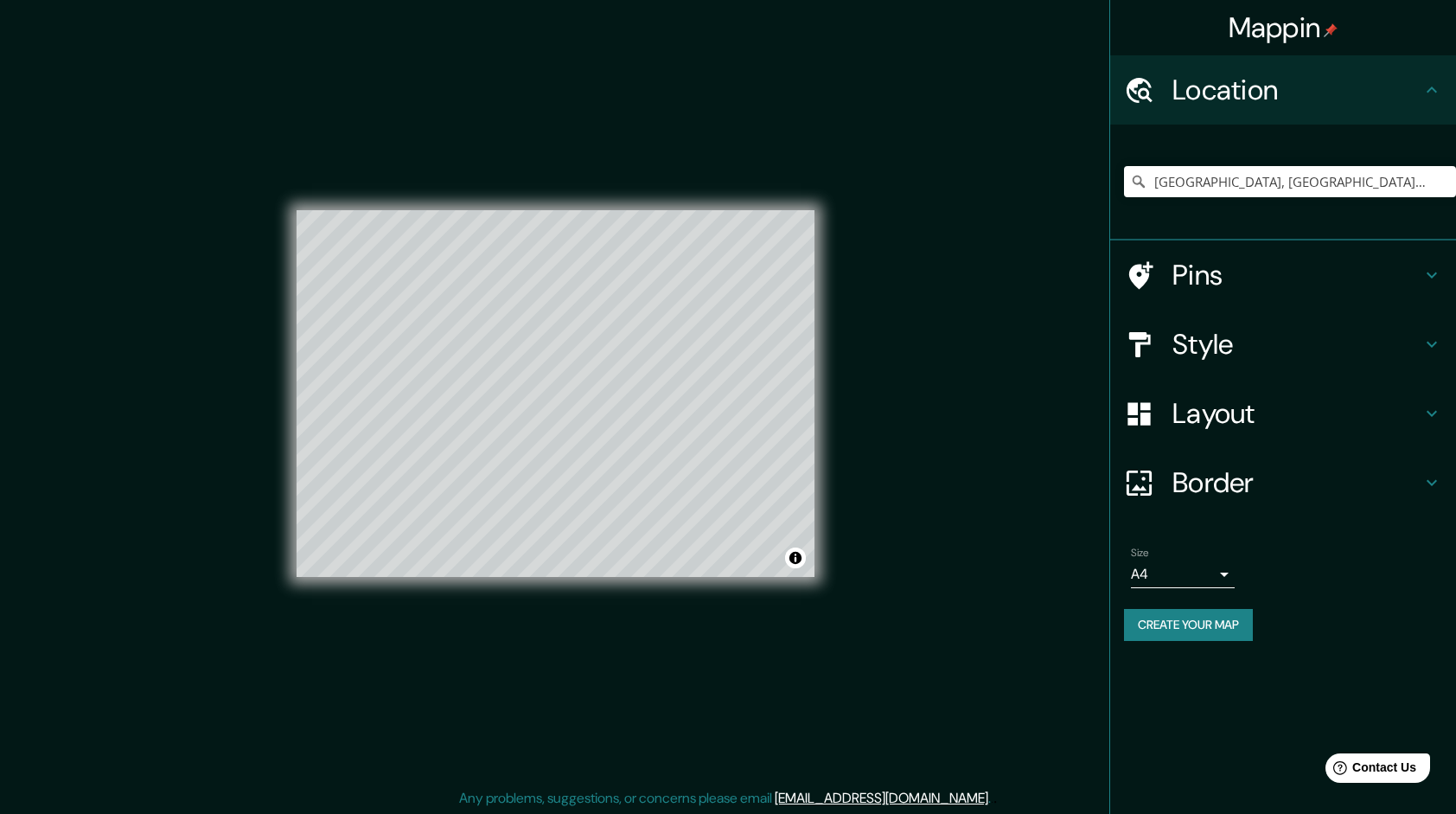
click at [1175, 612] on button "Create your map" at bounding box center [1188, 625] width 129 height 32
click at [1280, 275] on h4 "Pins" at bounding box center [1296, 274] width 249 height 34
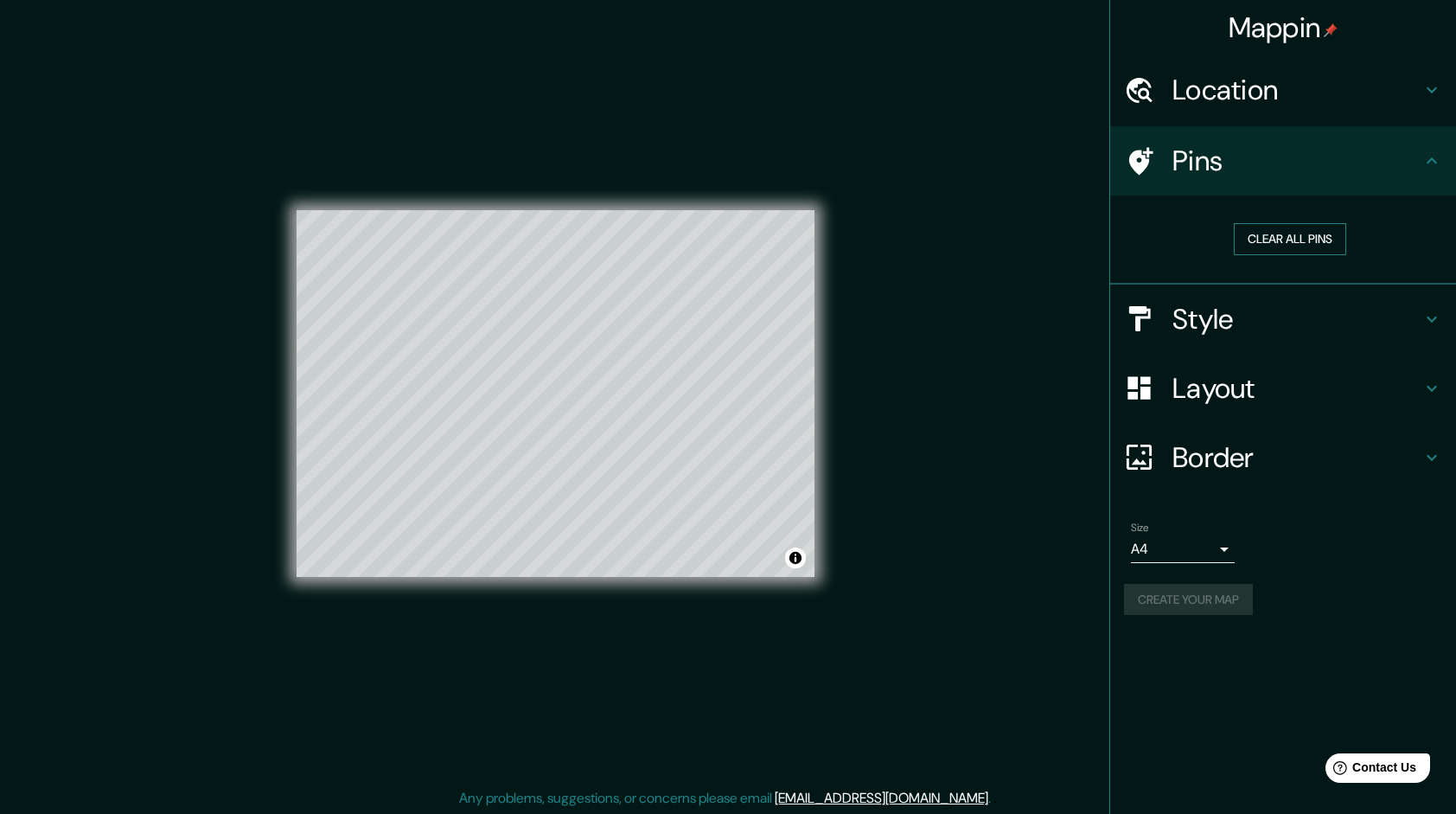
click at [1300, 233] on button "Clear all pins" at bounding box center [1289, 239] width 112 height 32
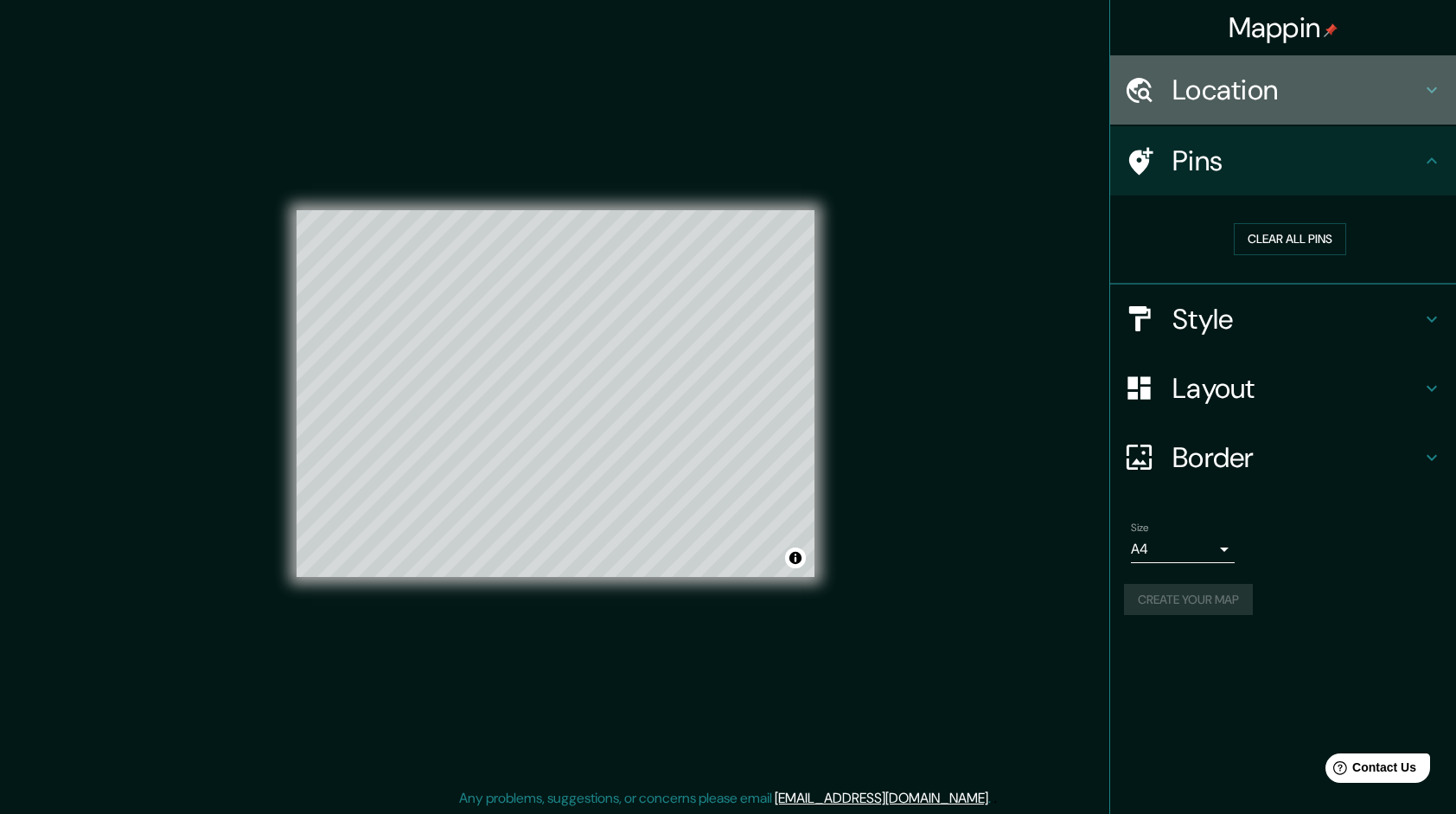
click at [1242, 111] on div "Location" at bounding box center [1283, 90] width 346 height 69
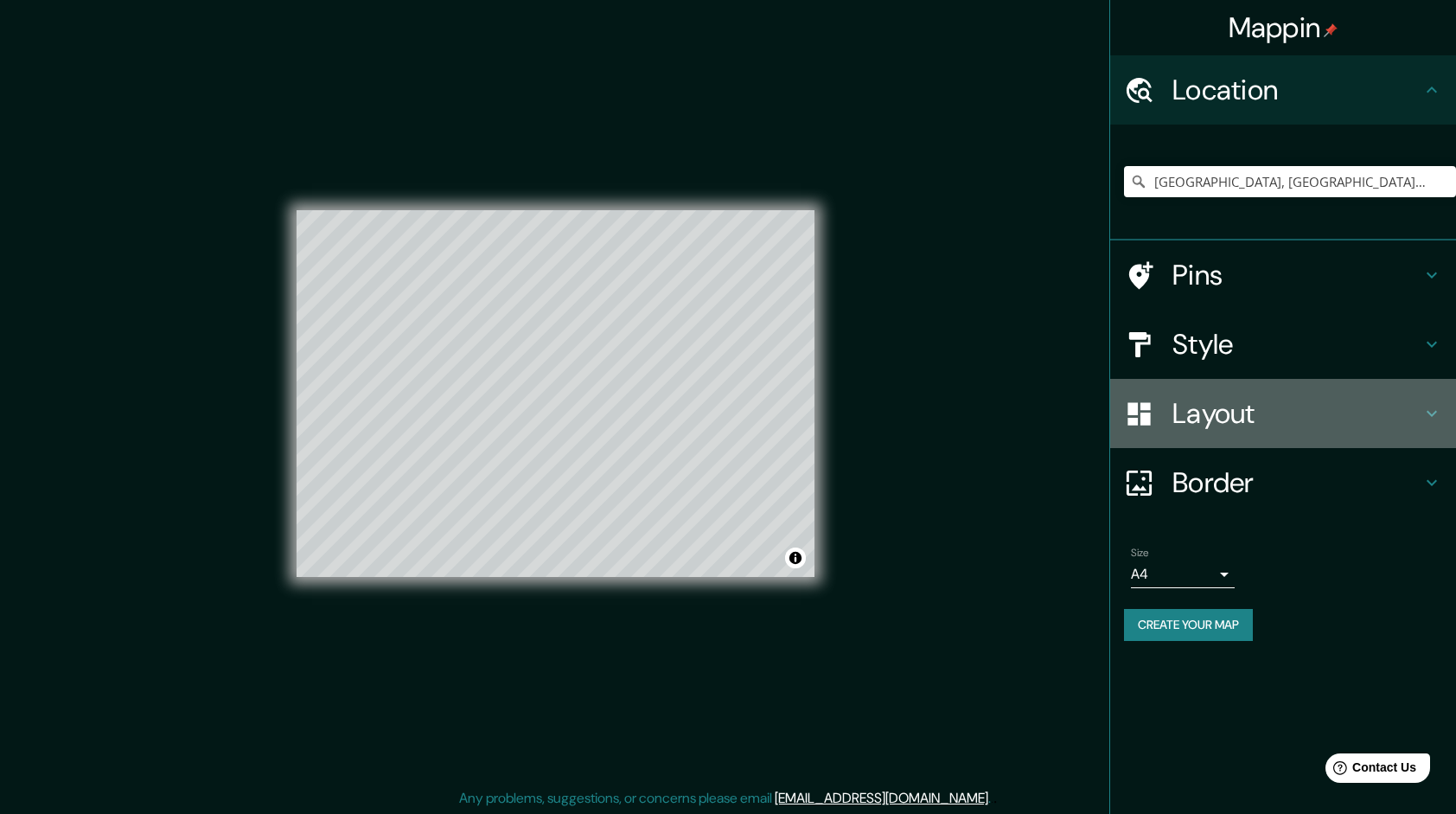
click at [1283, 423] on h4 "Layout" at bounding box center [1296, 412] width 249 height 34
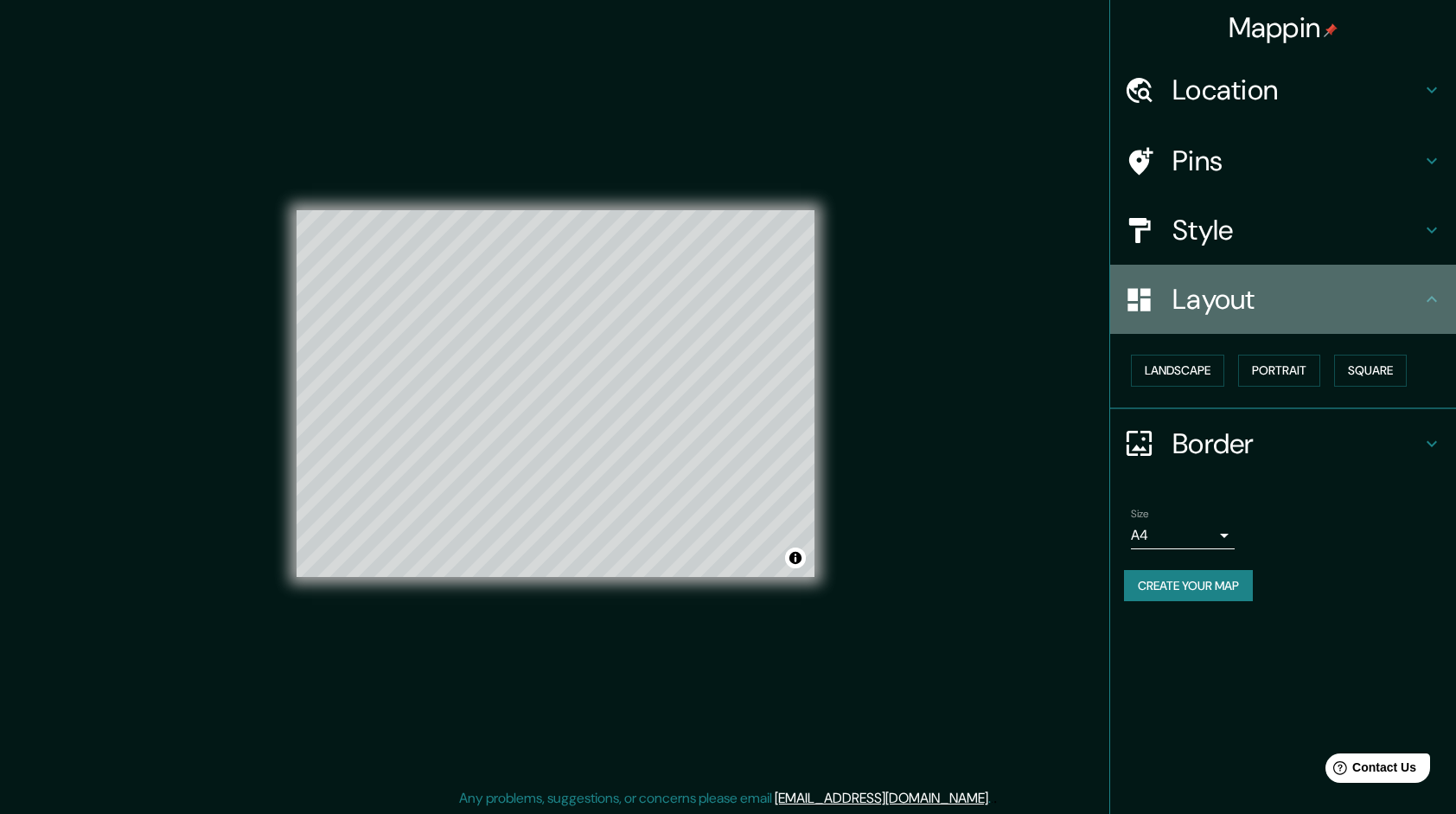
drag, startPoint x: 1321, startPoint y: 310, endPoint x: 1330, endPoint y: 346, distance: 37.1
click at [1321, 310] on h4 "Layout" at bounding box center [1296, 298] width 249 height 34
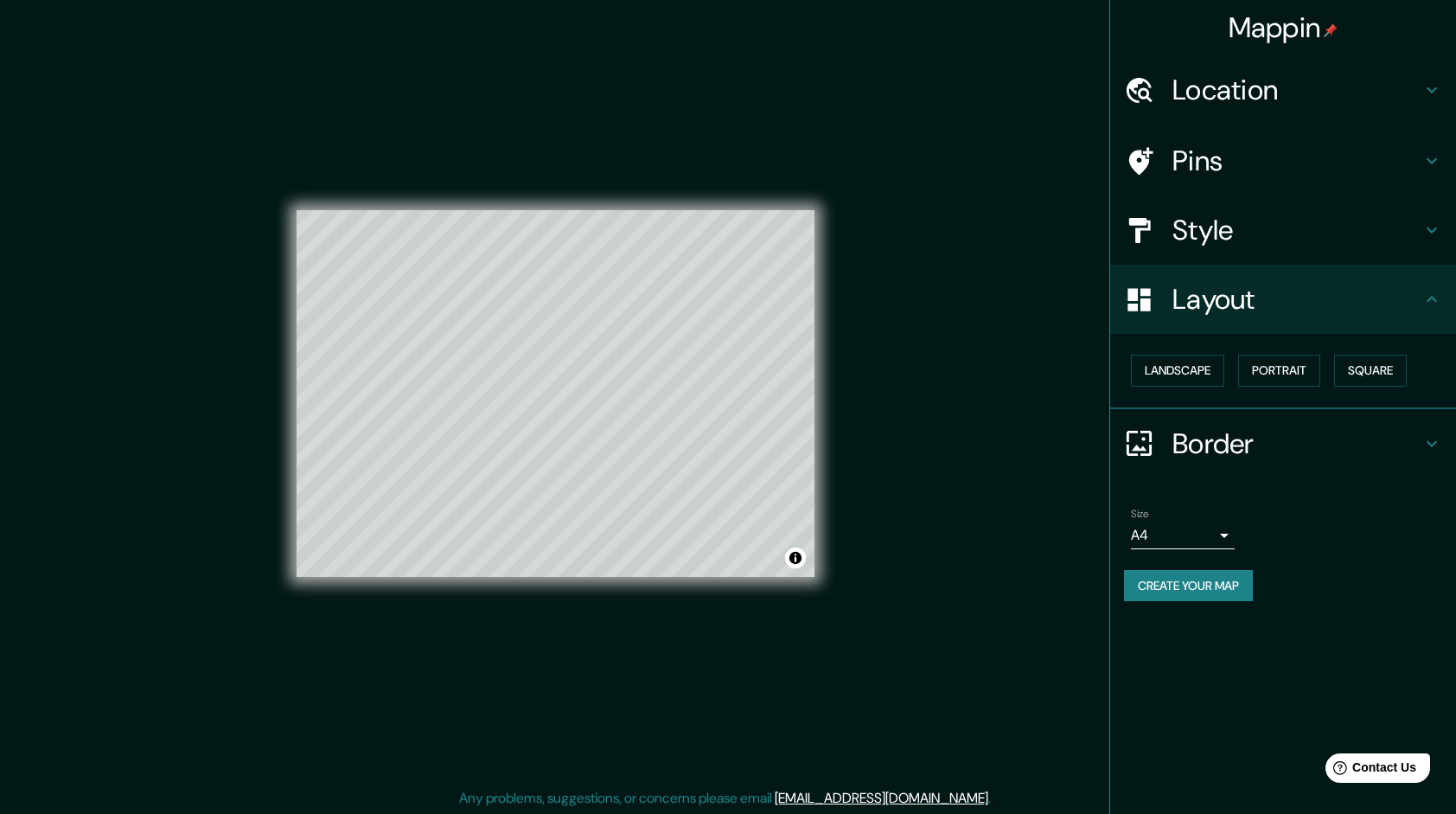
click at [1335, 434] on h4 "Border" at bounding box center [1296, 443] width 249 height 34
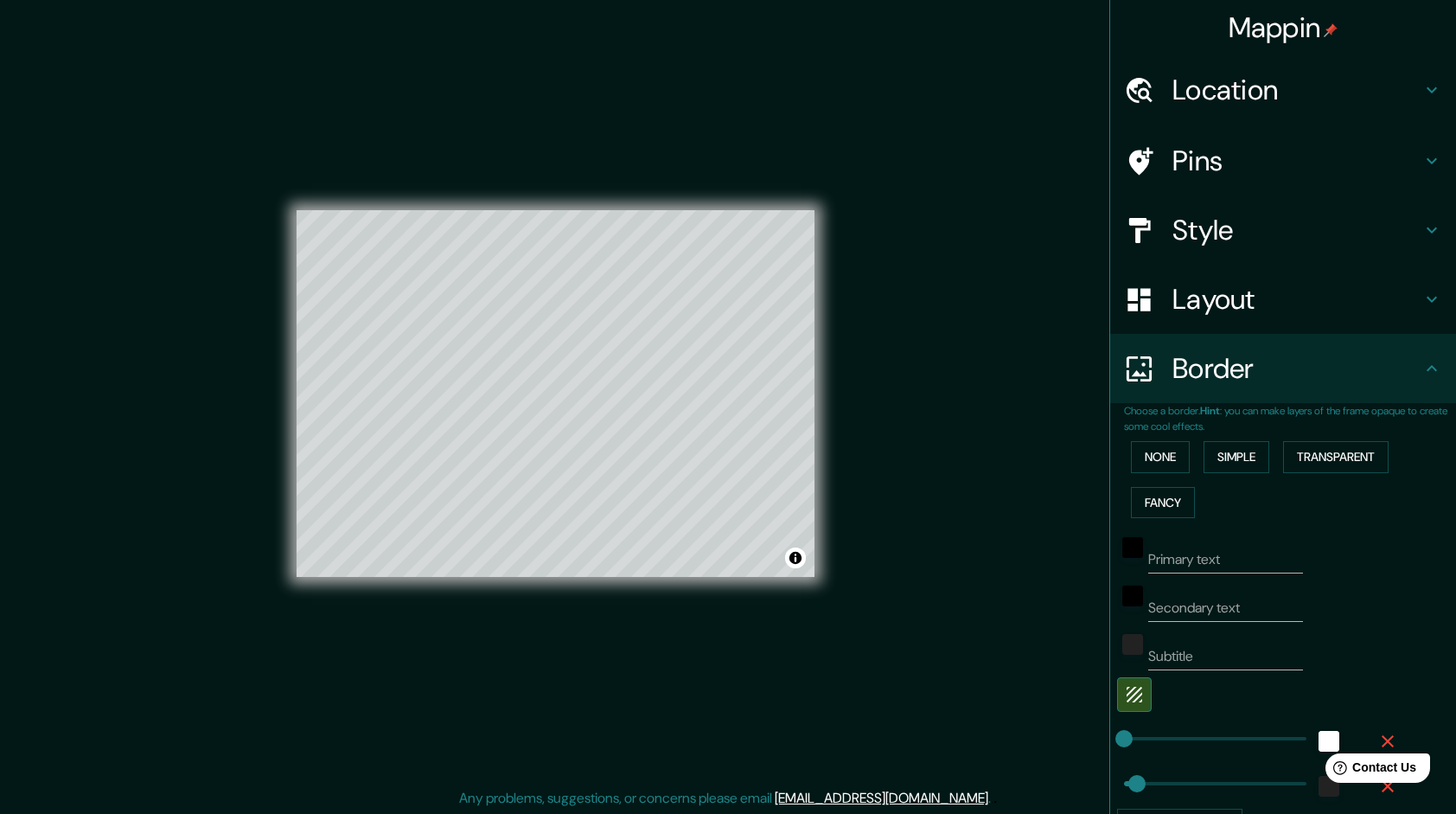
click at [1323, 409] on p "Choose a border. Hint : you can make layers of the frame opaque to create some …" at bounding box center [1289, 418] width 332 height 31
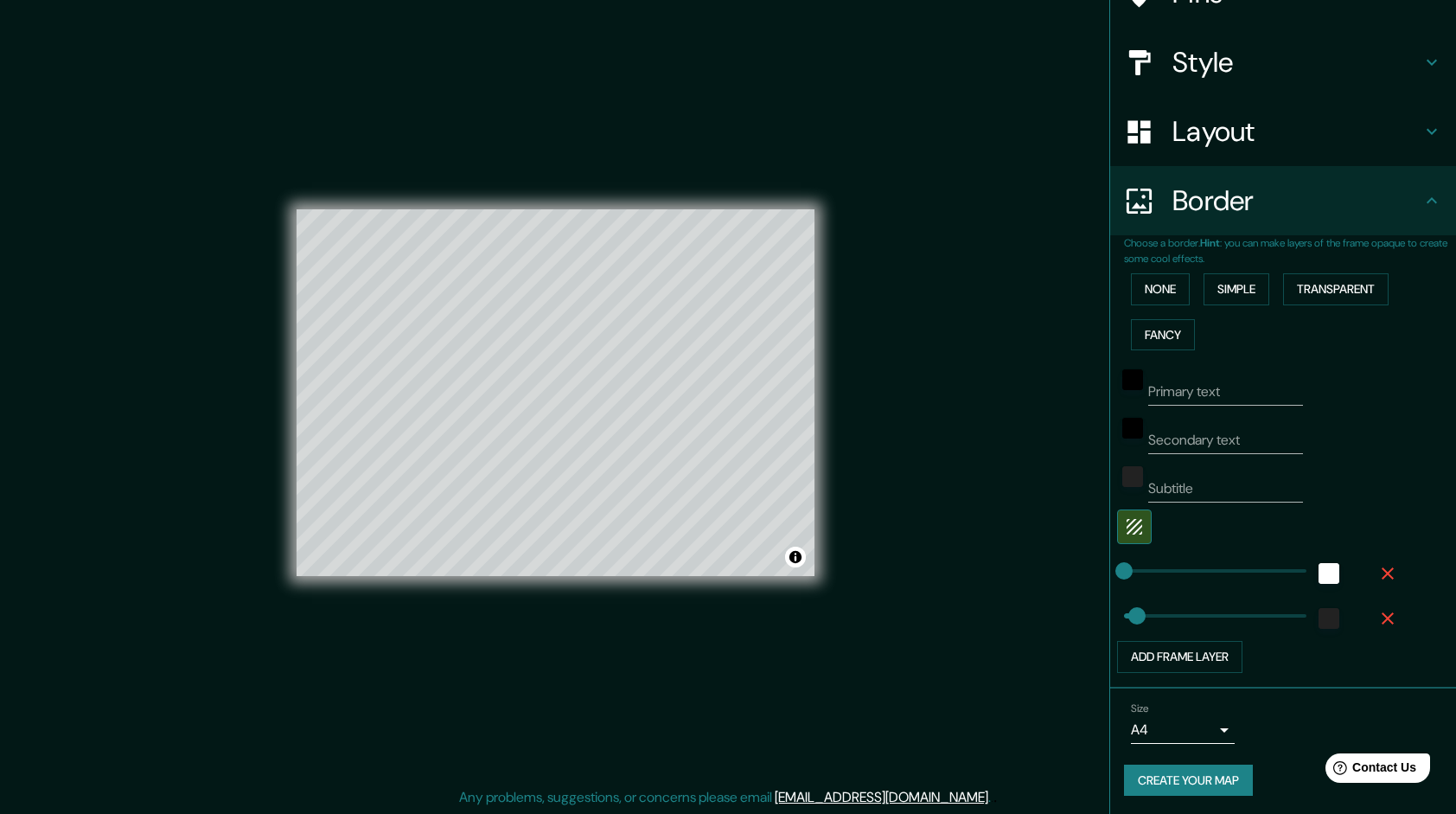
scroll to position [2, 0]
click at [1168, 782] on button "Create your map" at bounding box center [1188, 780] width 129 height 32
click at [1127, 519] on icon "button" at bounding box center [1134, 526] width 16 height 16
click at [1124, 519] on icon "button" at bounding box center [1133, 526] width 20 height 20
click at [1153, 285] on button "None" at bounding box center [1160, 289] width 58 height 32
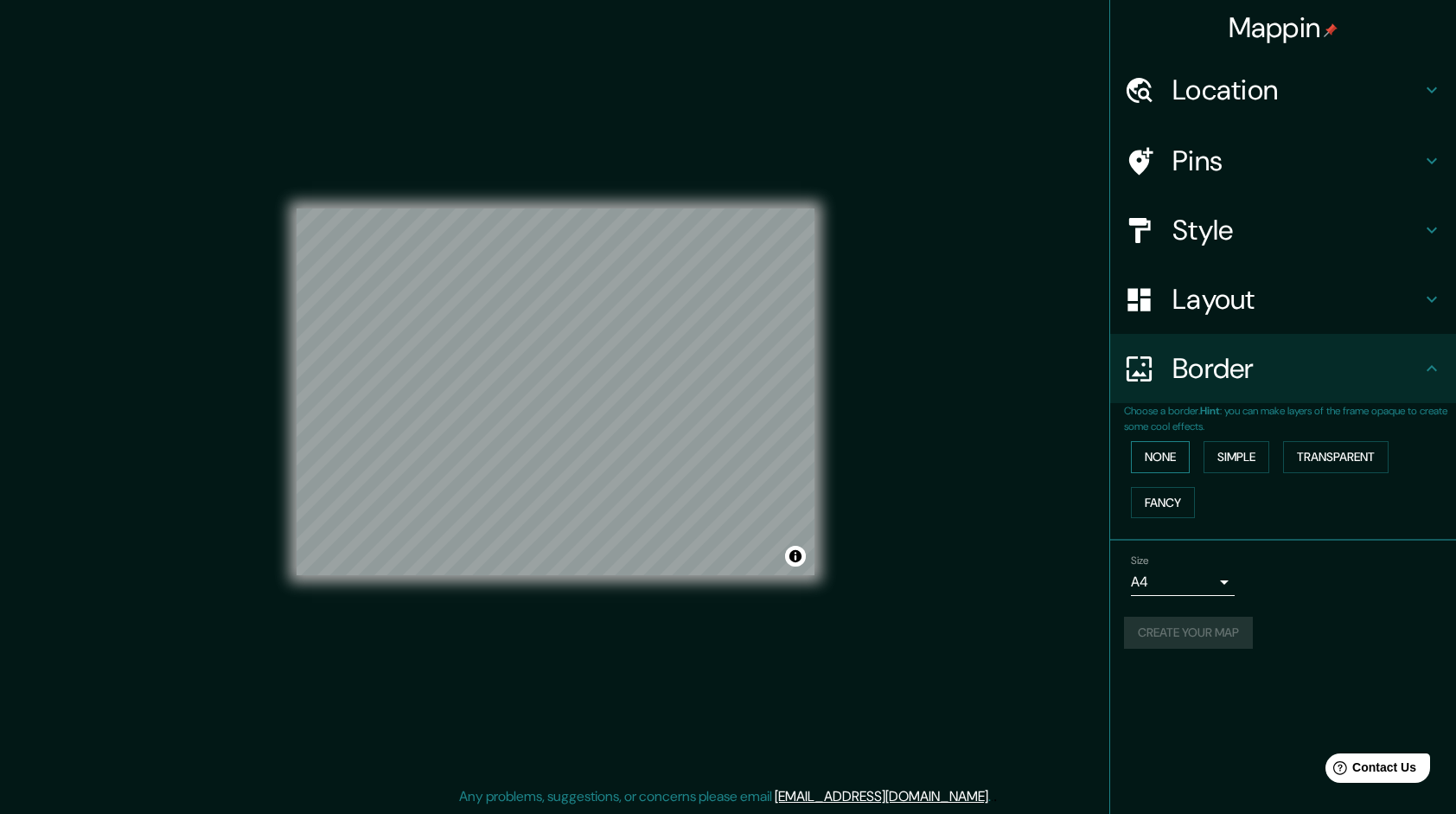
scroll to position [0, 0]
